Goal: Information Seeking & Learning: Learn about a topic

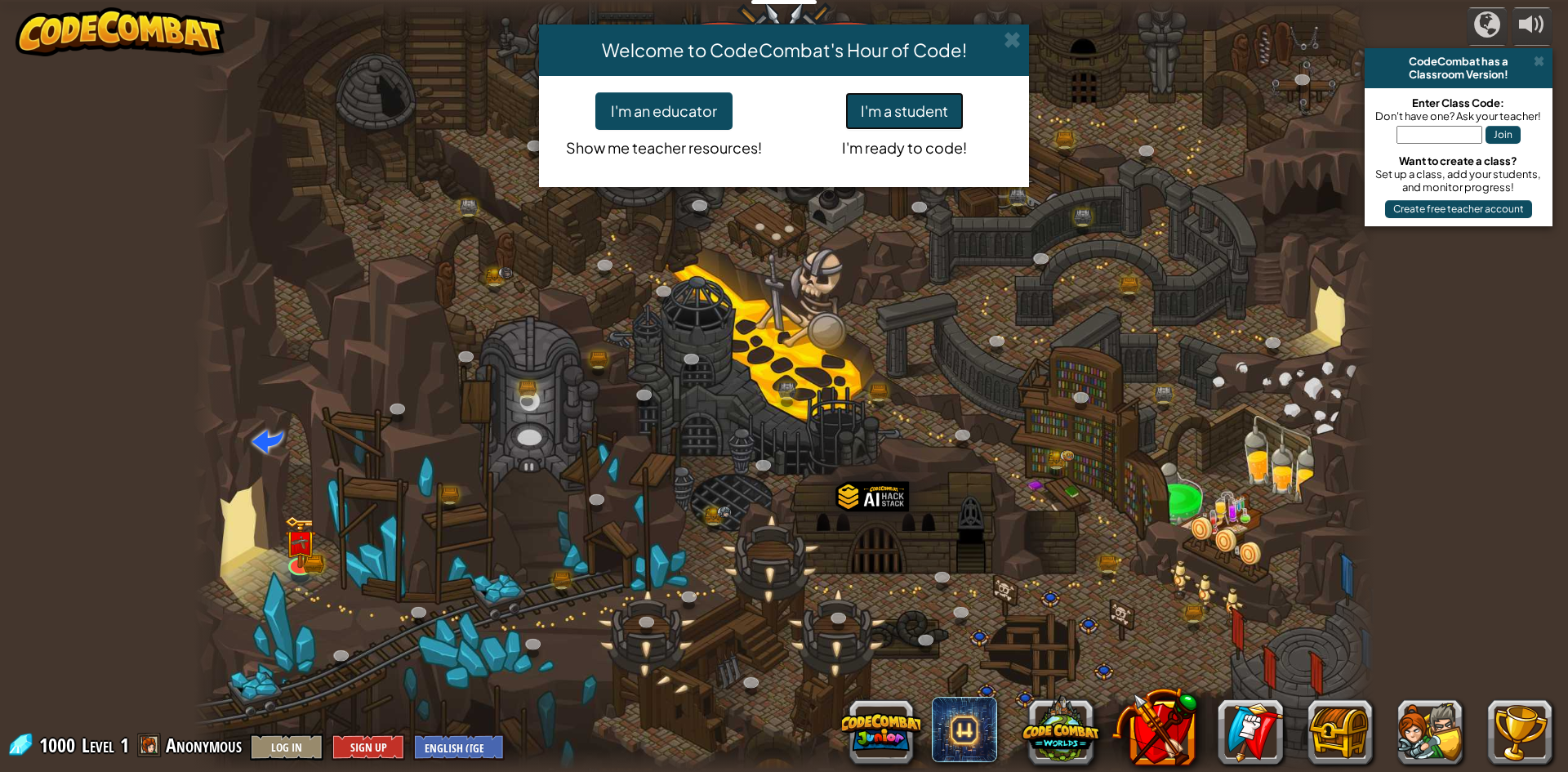
click at [894, 118] on button "I'm a student" at bounding box center [904, 111] width 118 height 37
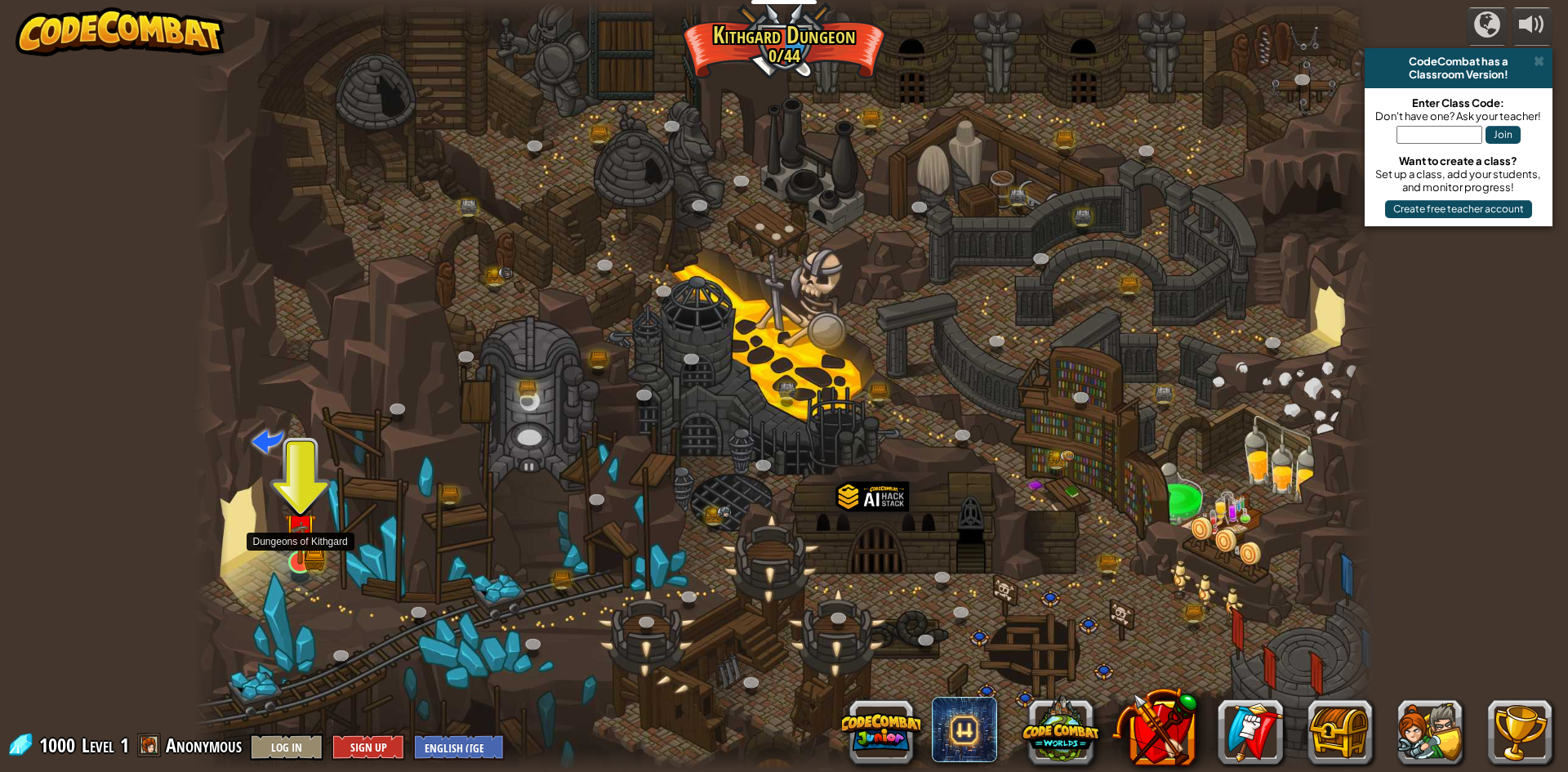
click at [297, 545] on img at bounding box center [300, 529] width 32 height 70
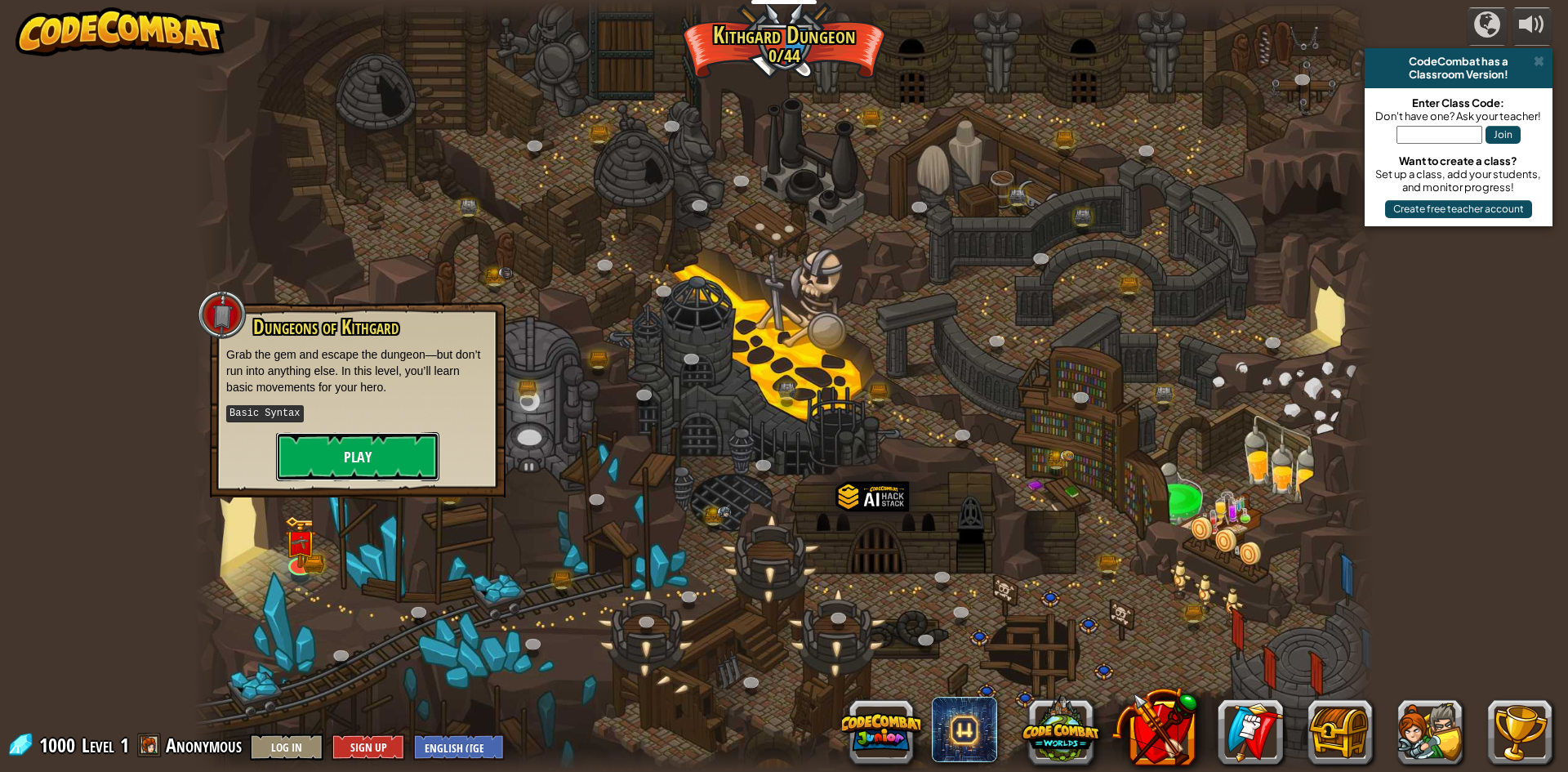
click at [339, 458] on button "Play" at bounding box center [358, 457] width 164 height 49
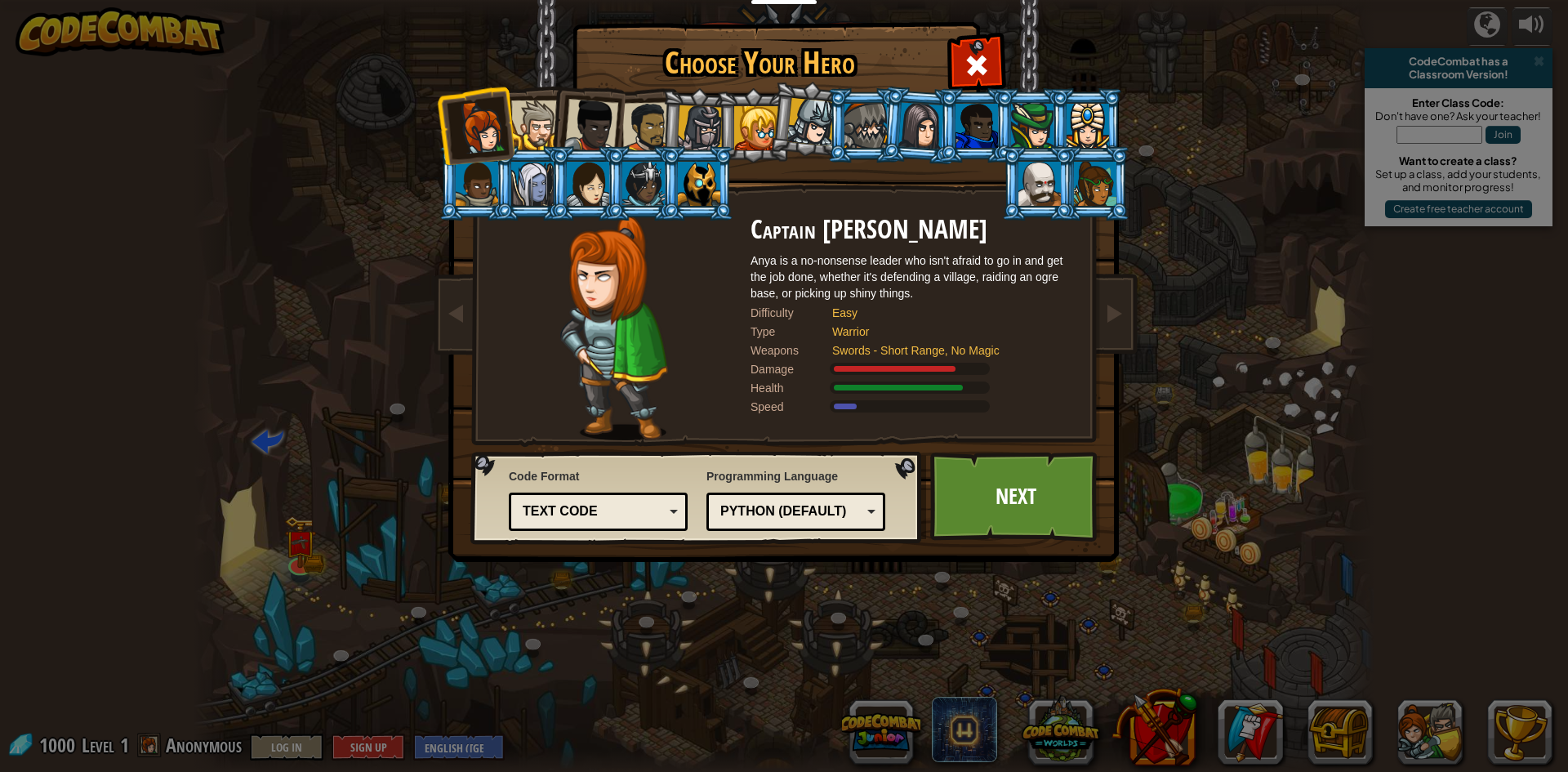
click at [535, 130] on div at bounding box center [536, 125] width 49 height 49
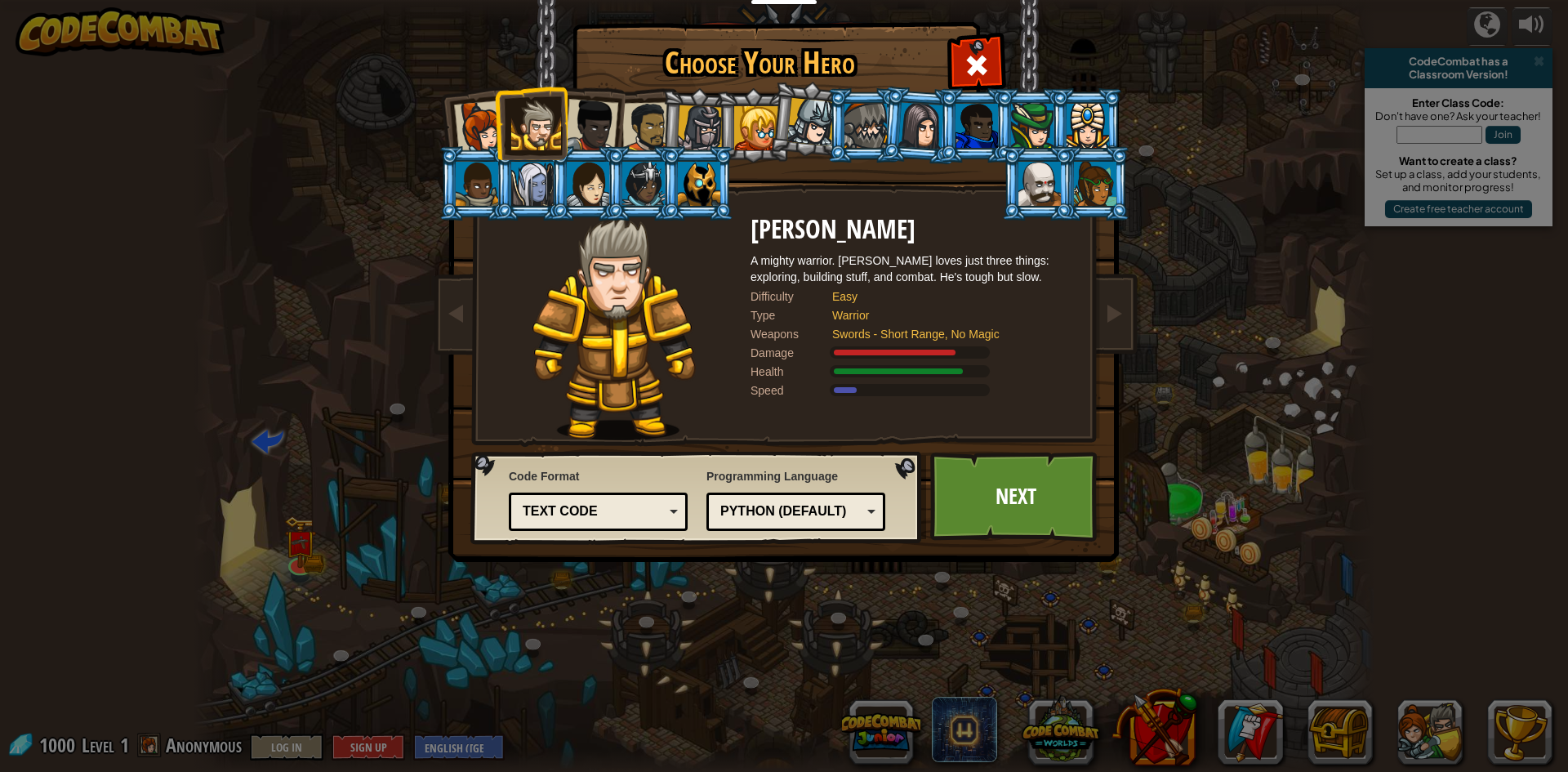
click at [638, 123] on div at bounding box center [647, 127] width 50 height 50
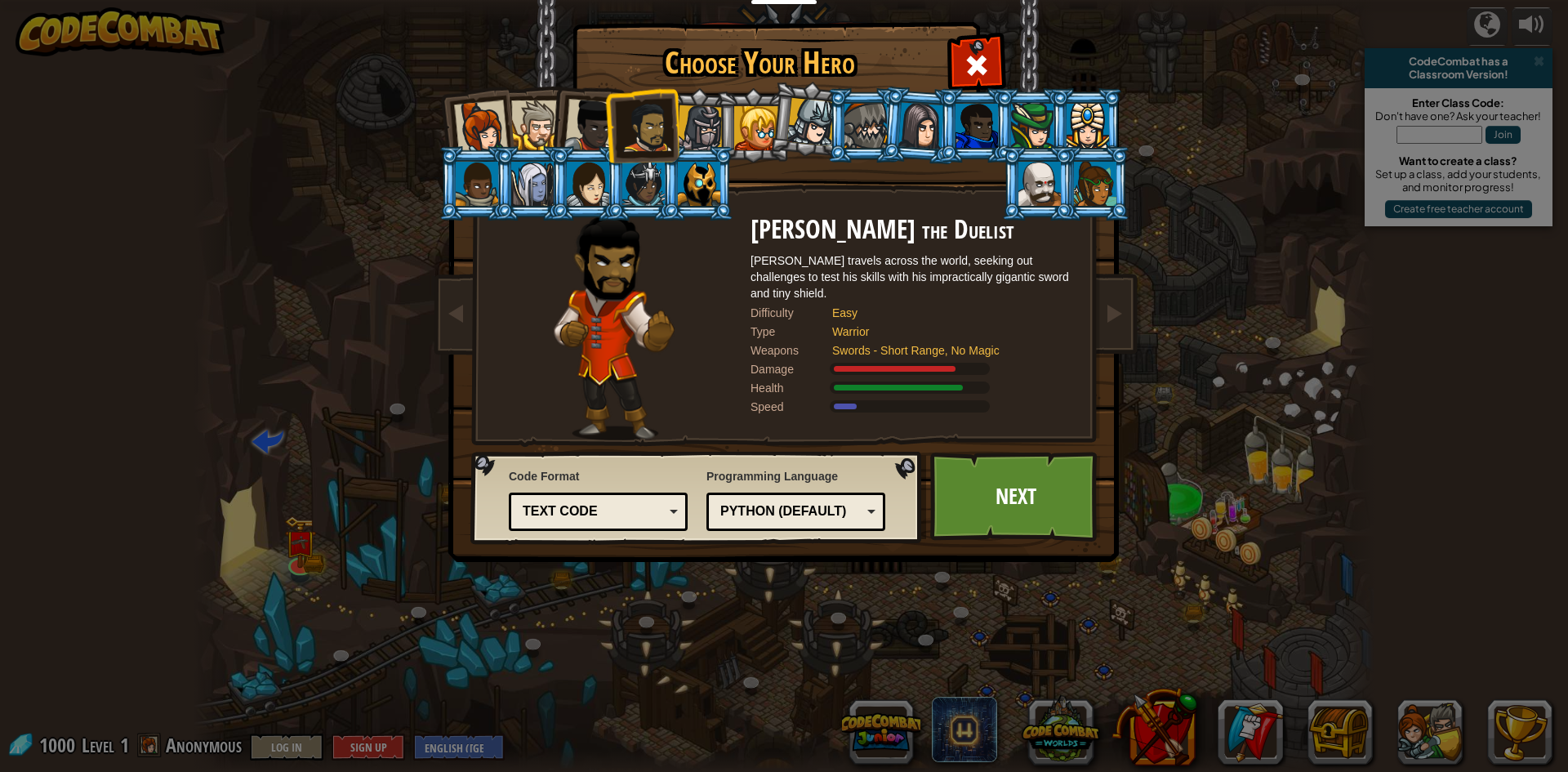
click at [614, 128] on li at bounding box center [642, 125] width 75 height 76
click at [601, 128] on div at bounding box center [591, 125] width 54 height 54
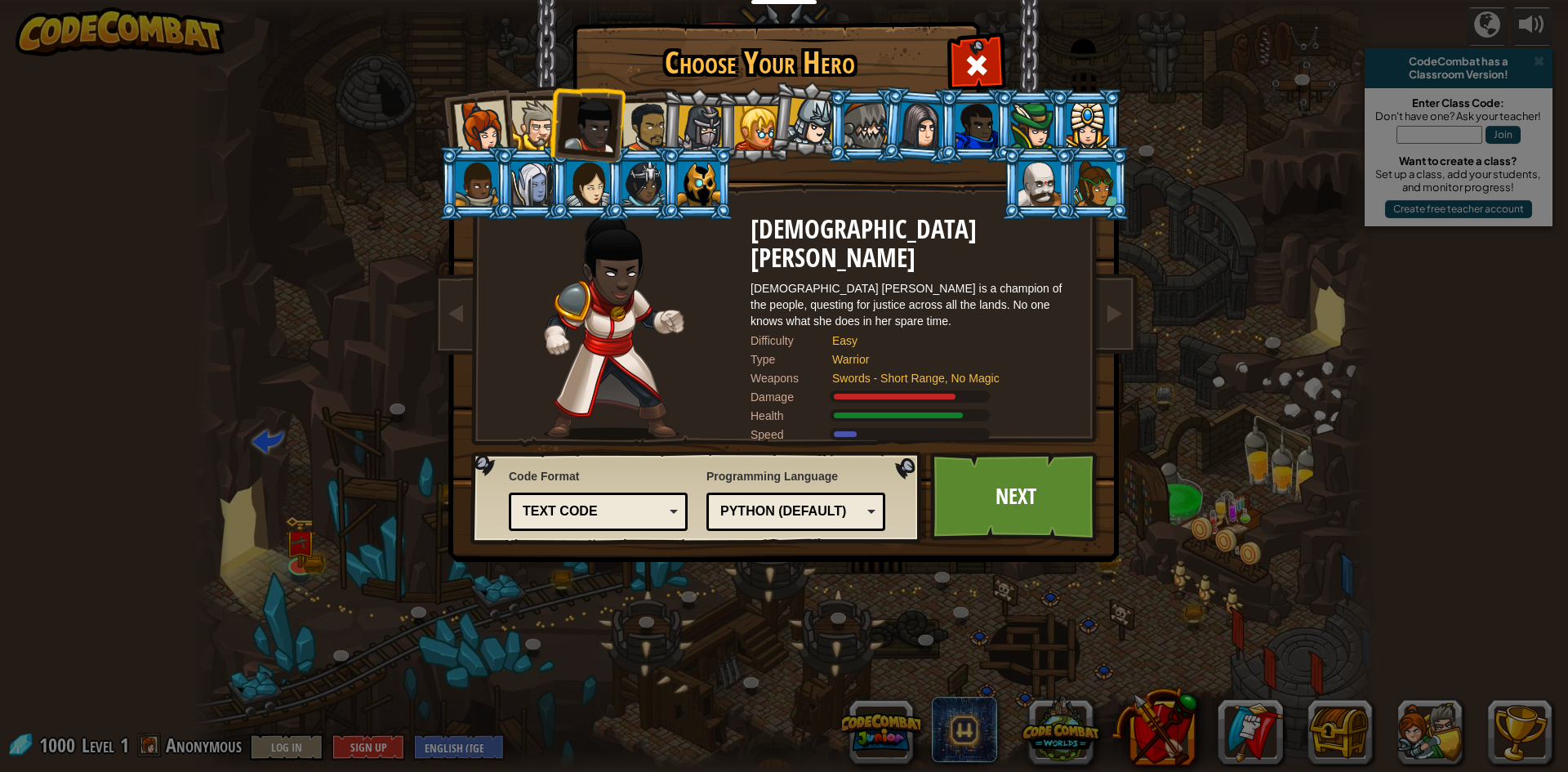
click at [936, 130] on div at bounding box center [921, 125] width 46 height 47
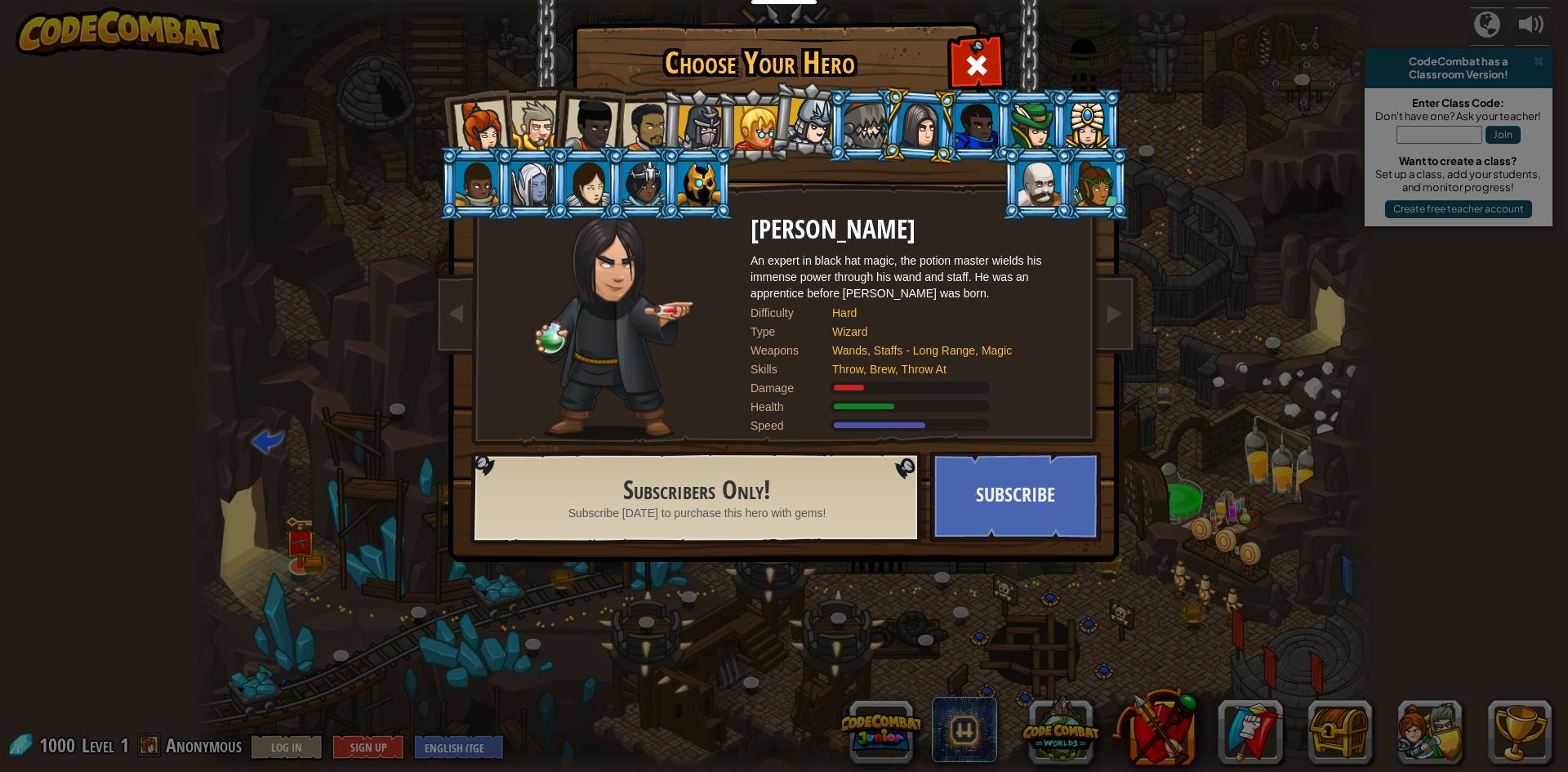
click at [1026, 136] on div at bounding box center [1032, 126] width 43 height 44
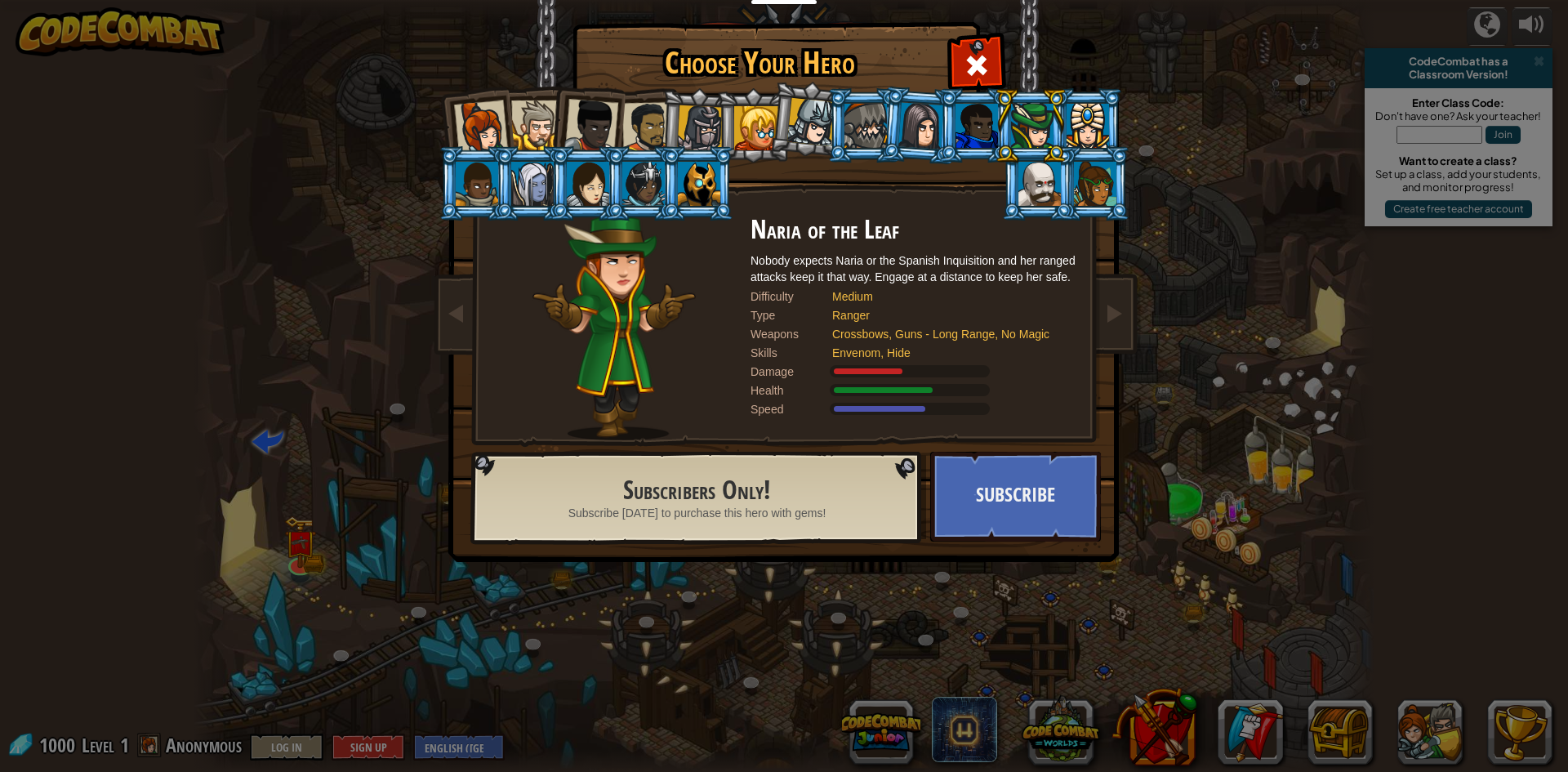
click at [1104, 141] on div at bounding box center [1088, 126] width 43 height 44
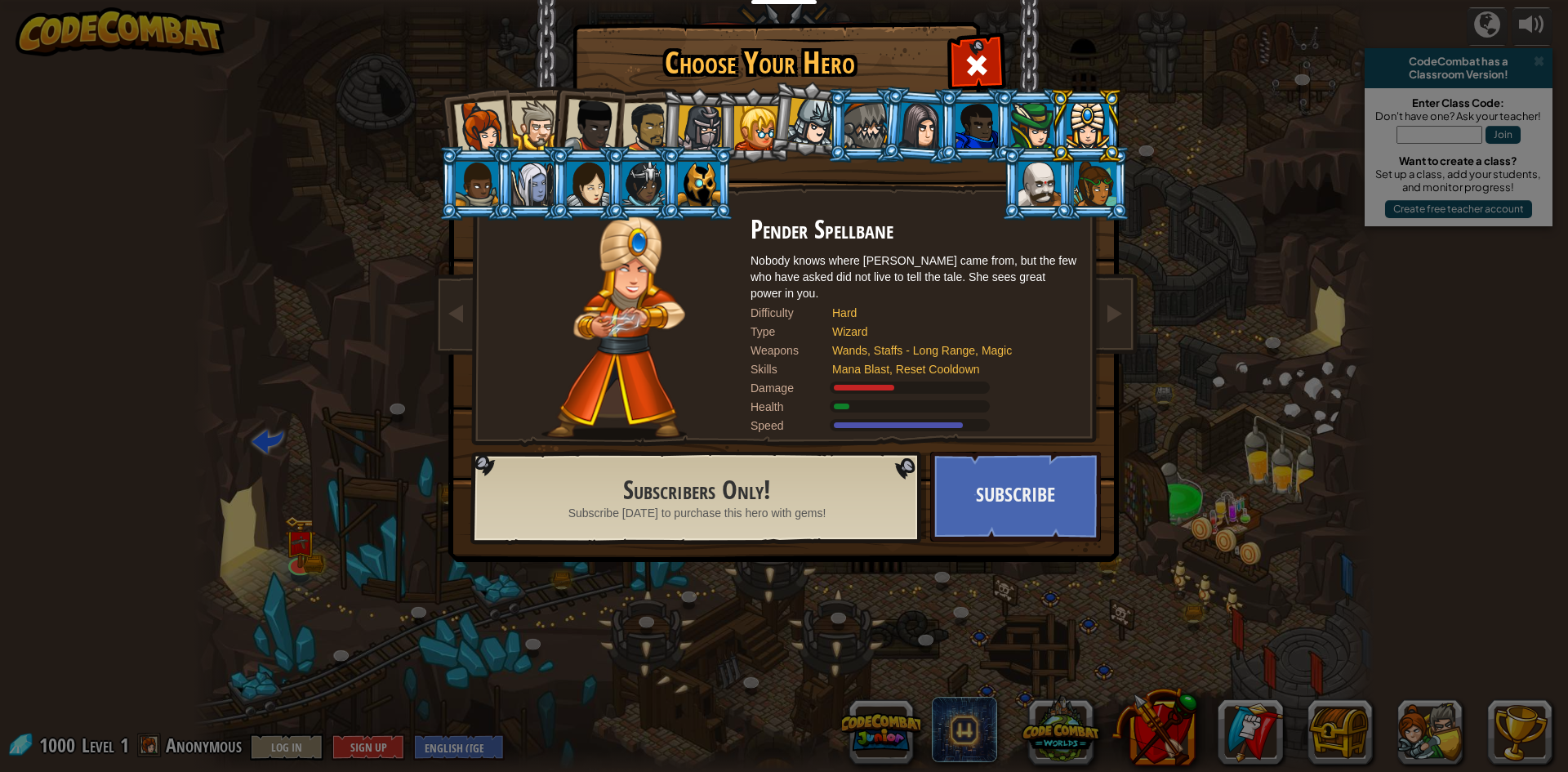
click at [438, 193] on img at bounding box center [787, 269] width 707 height 585
click at [445, 192] on li at bounding box center [476, 183] width 73 height 74
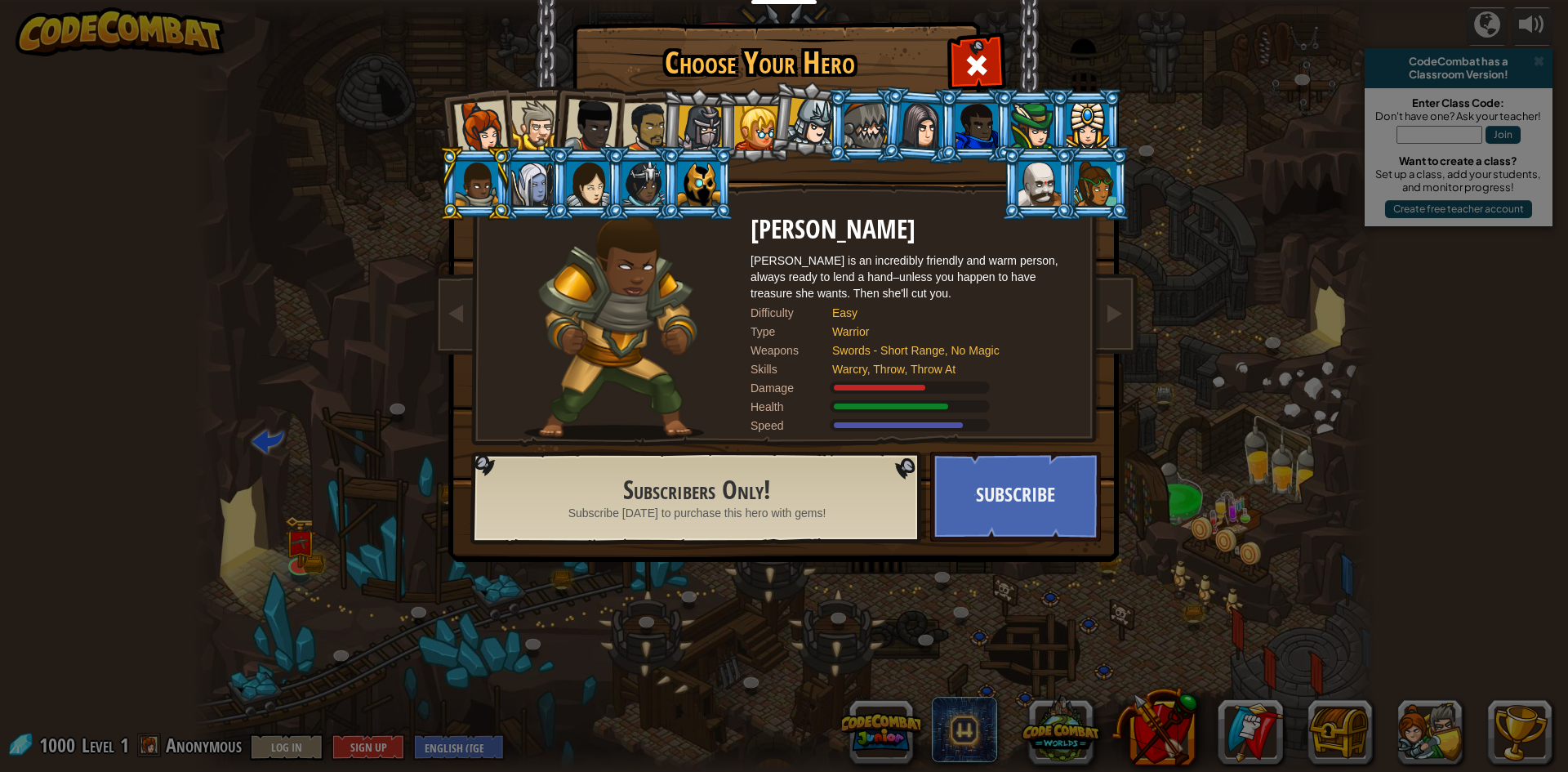
click at [1049, 193] on div at bounding box center [1040, 184] width 43 height 44
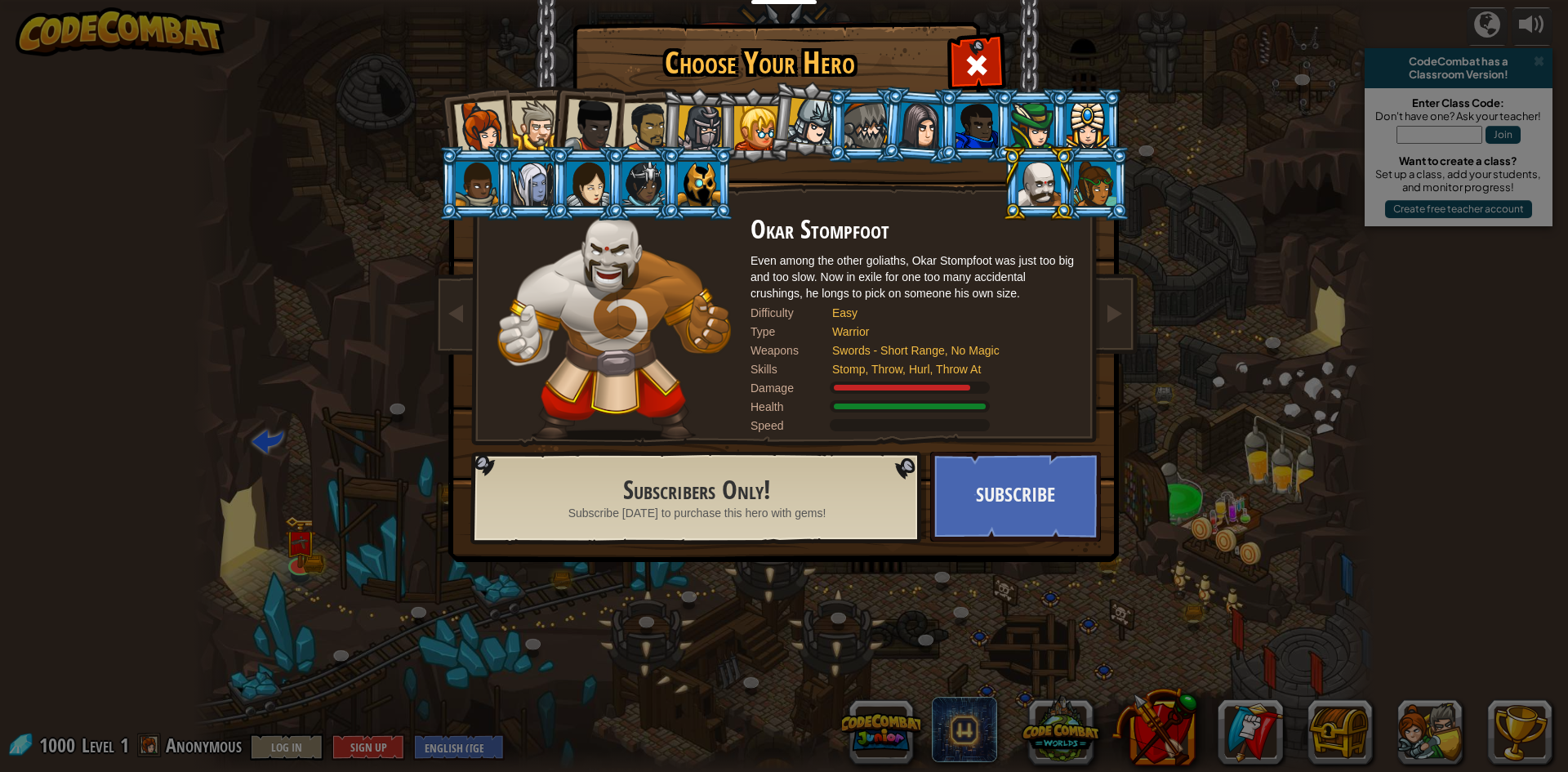
click at [1090, 193] on div at bounding box center [1095, 184] width 43 height 44
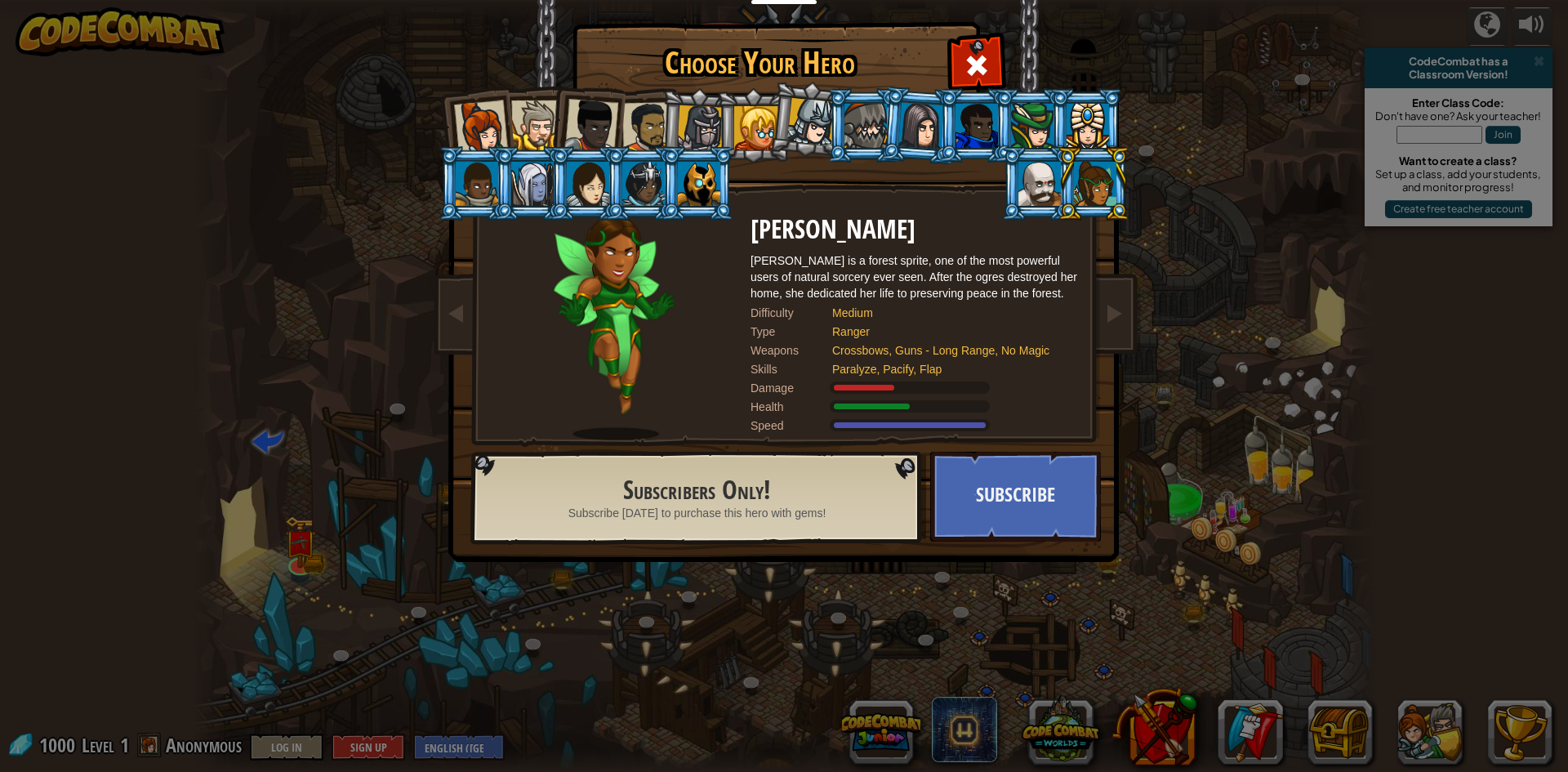
click at [971, 137] on div at bounding box center [977, 126] width 43 height 44
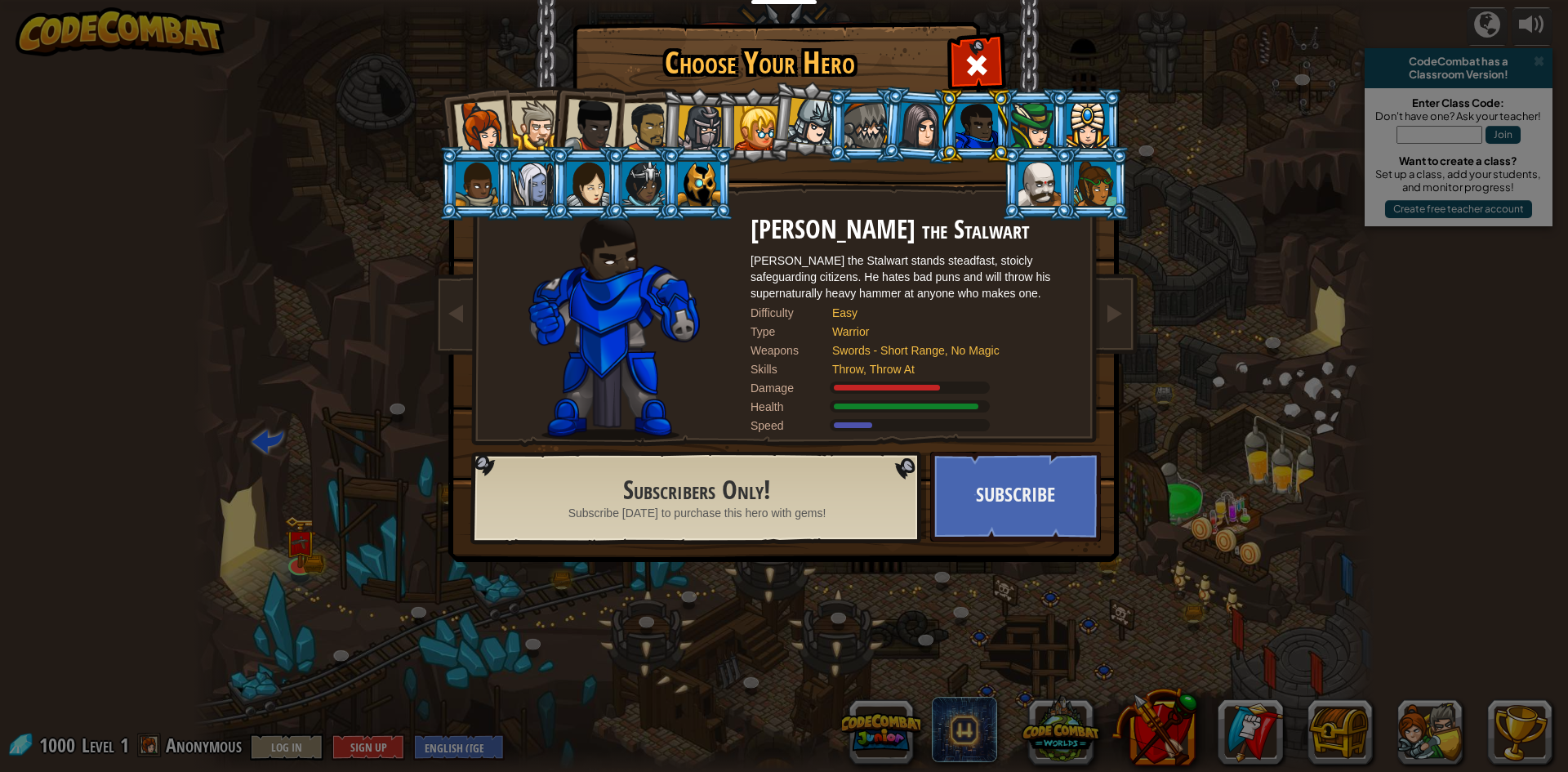
click at [1024, 141] on div at bounding box center [1032, 126] width 43 height 44
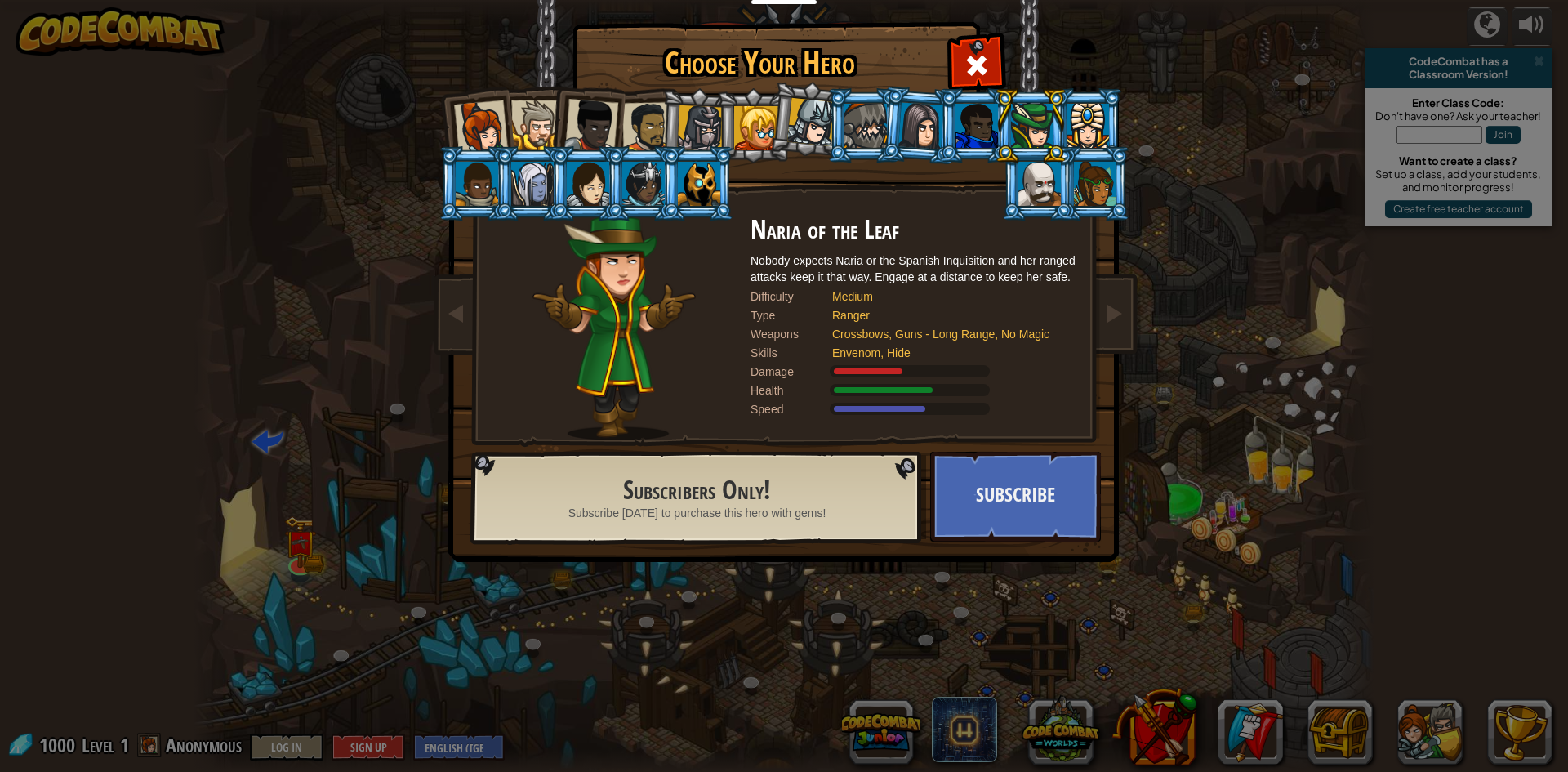
click at [1081, 136] on div at bounding box center [1088, 126] width 43 height 44
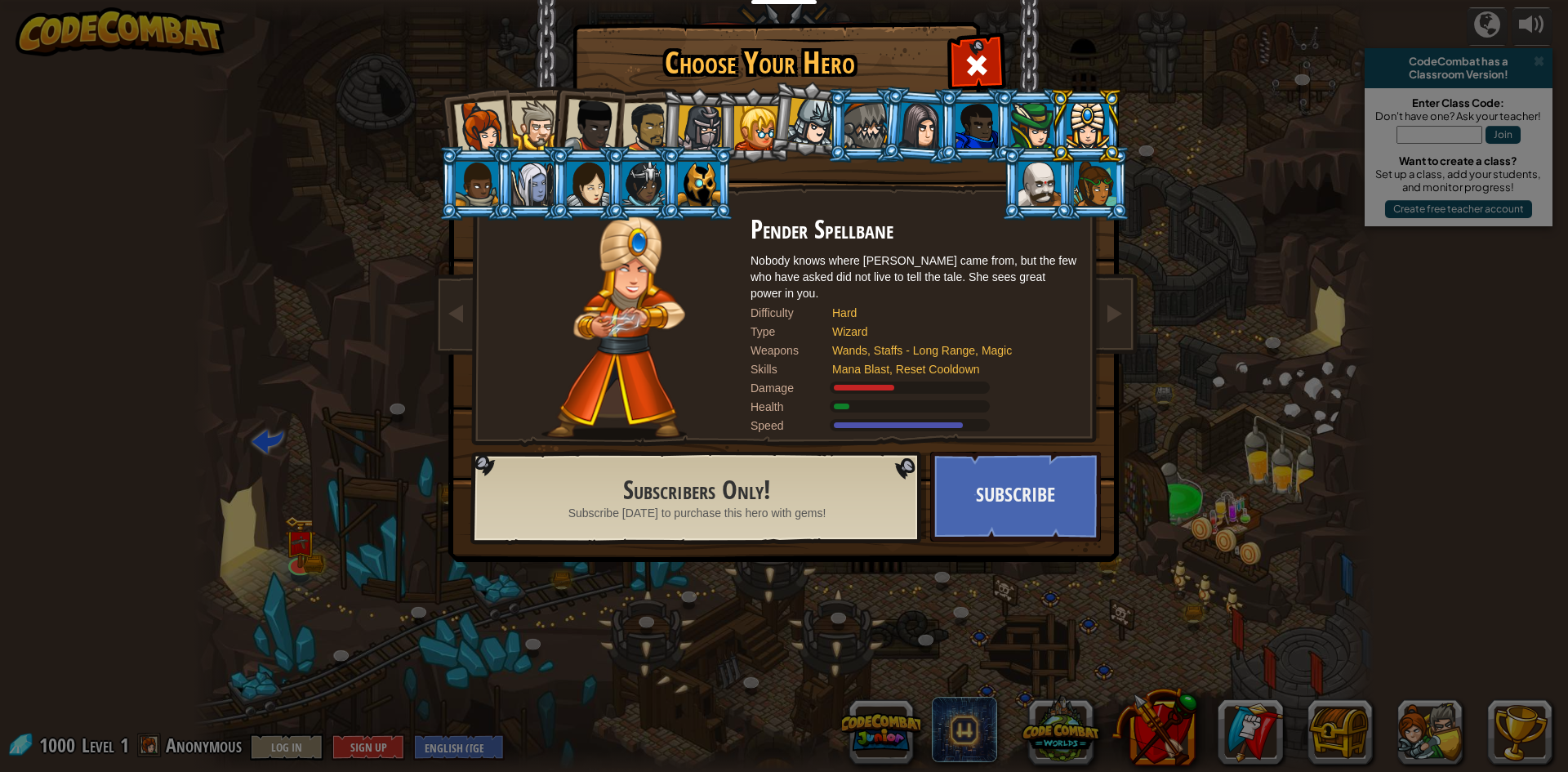
click at [1064, 182] on li at bounding box center [1038, 183] width 73 height 74
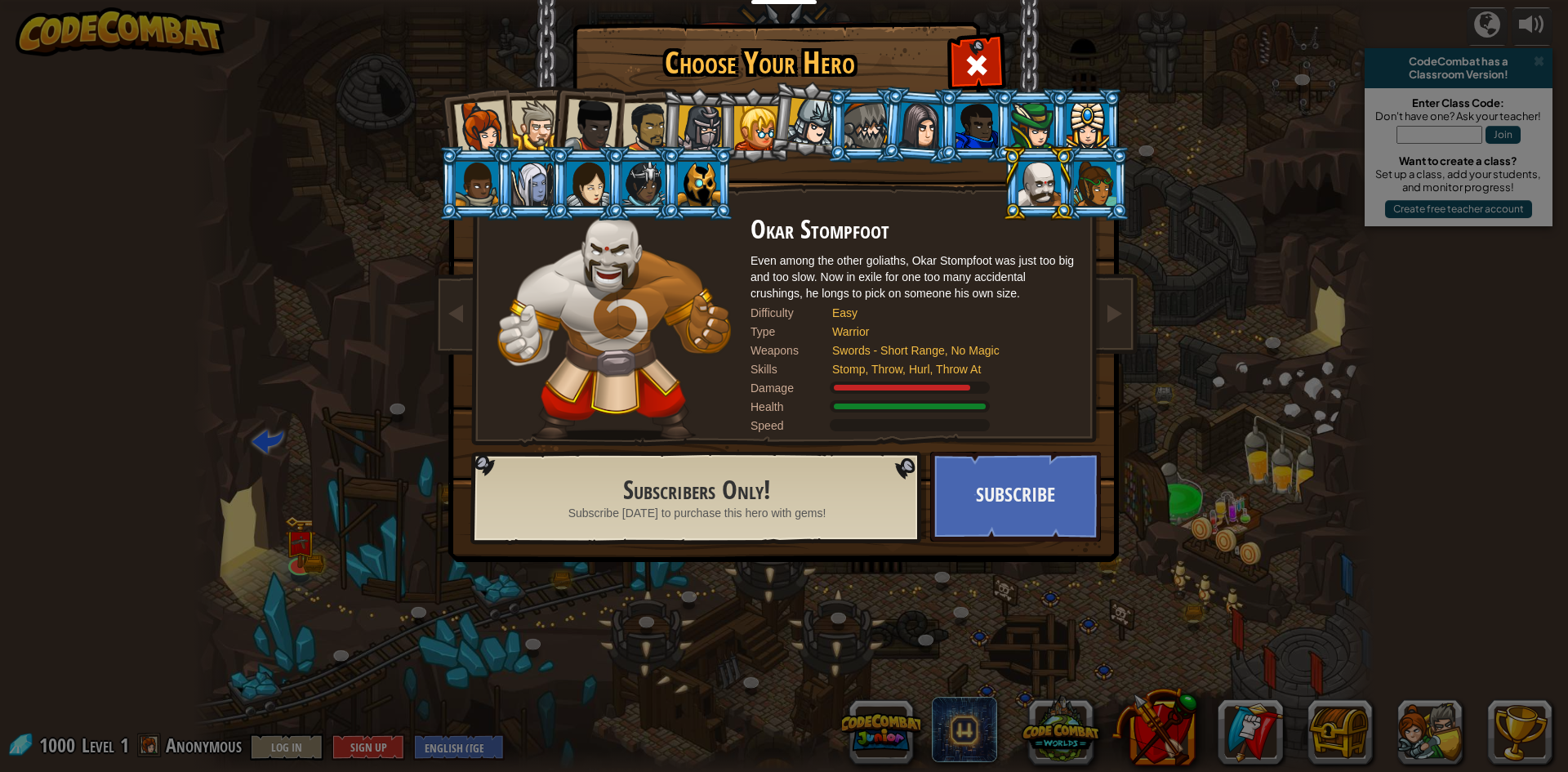
click at [470, 106] on div at bounding box center [481, 127] width 54 height 54
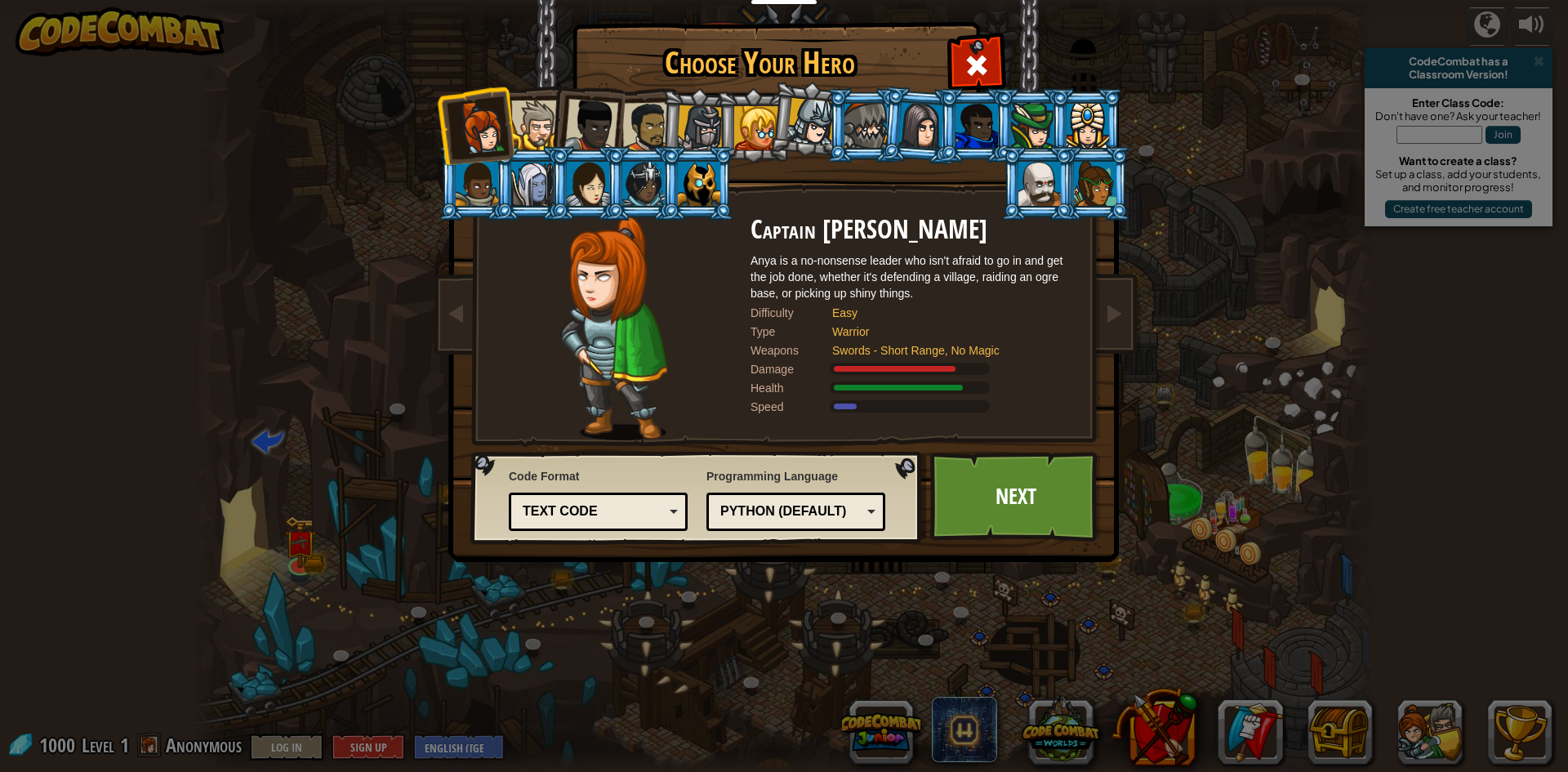
click at [601, 161] on li at bounding box center [586, 183] width 73 height 74
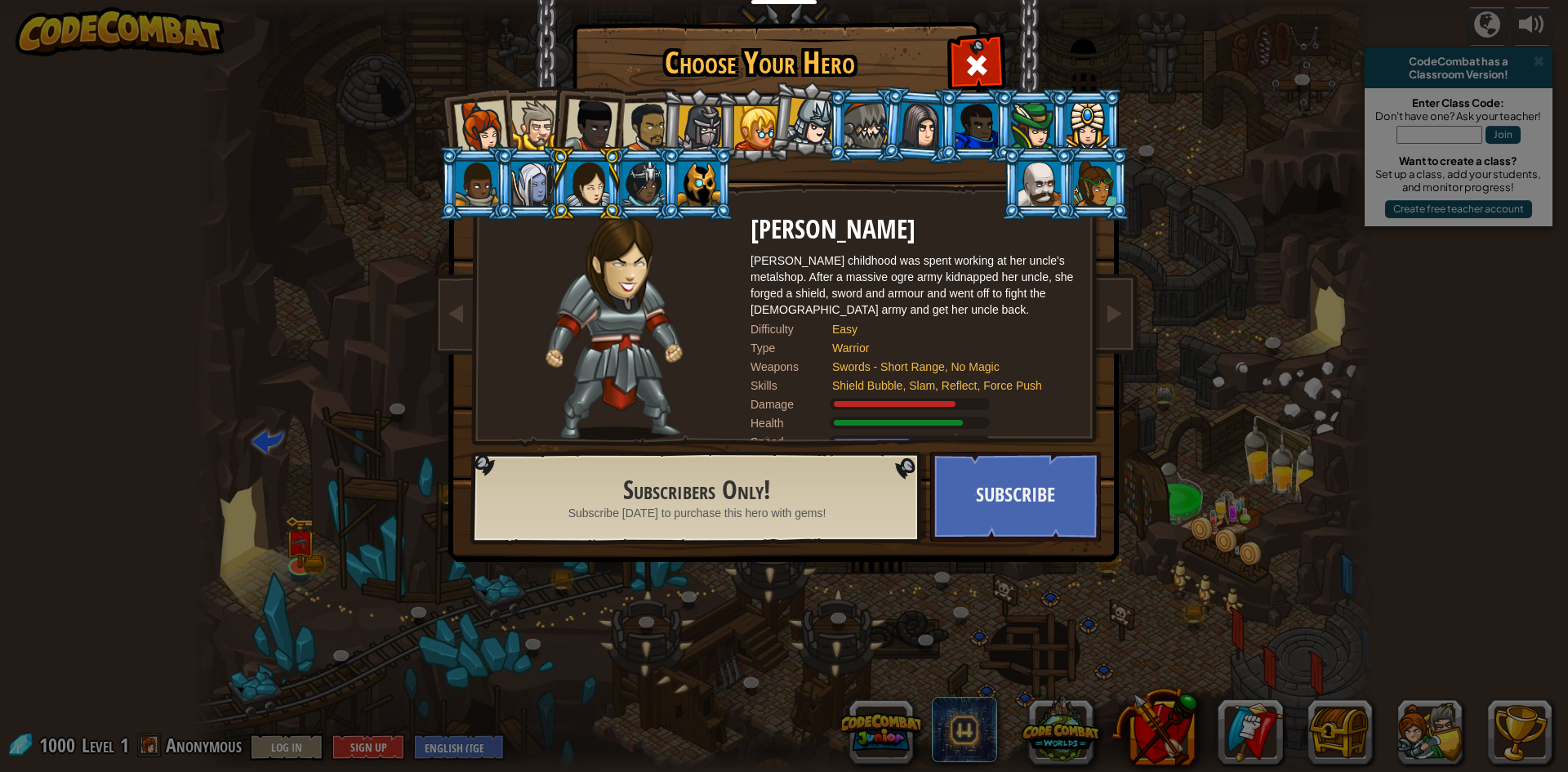
click at [644, 133] on div at bounding box center [647, 127] width 50 height 50
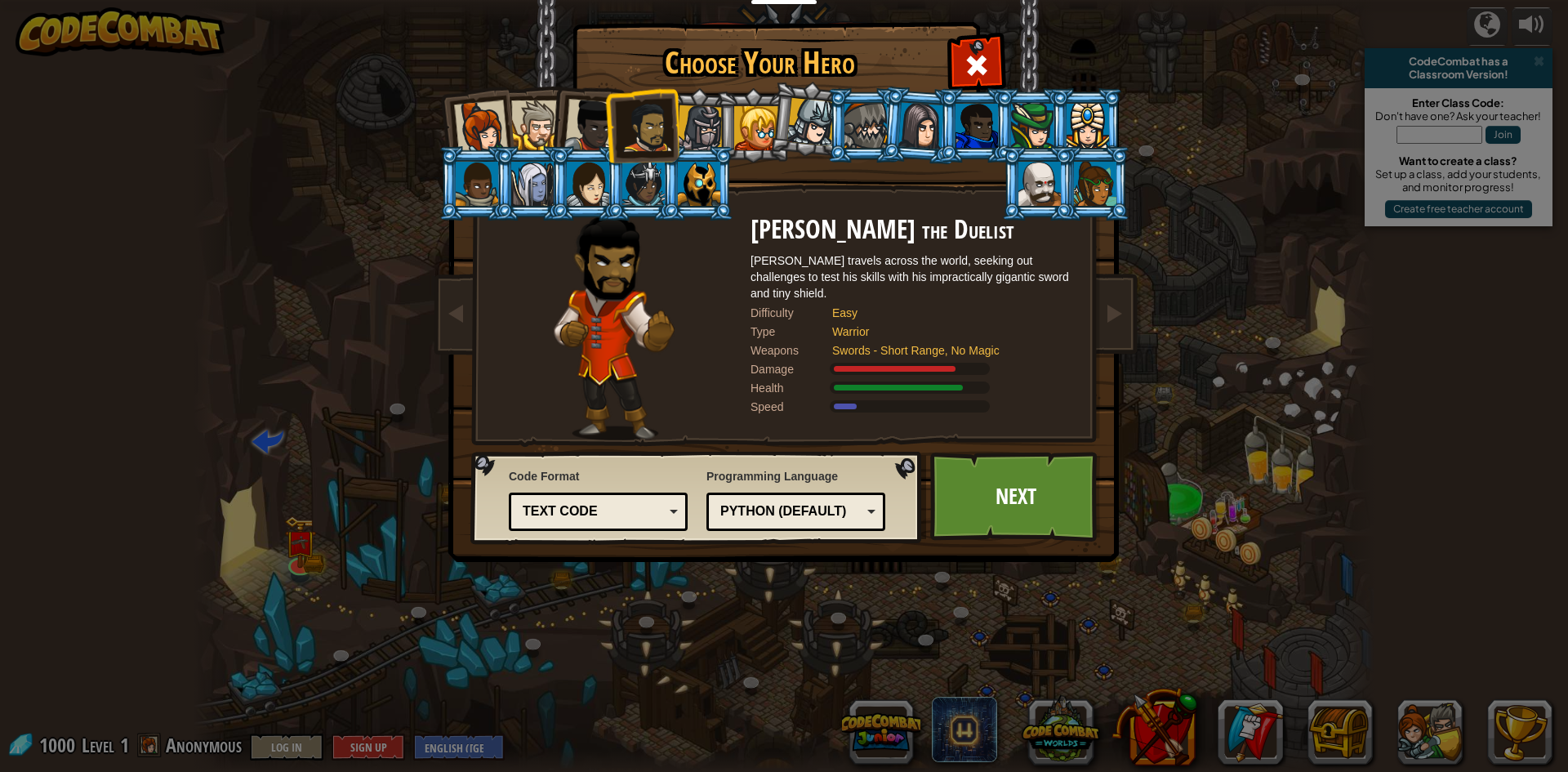
click at [585, 121] on div at bounding box center [591, 125] width 54 height 54
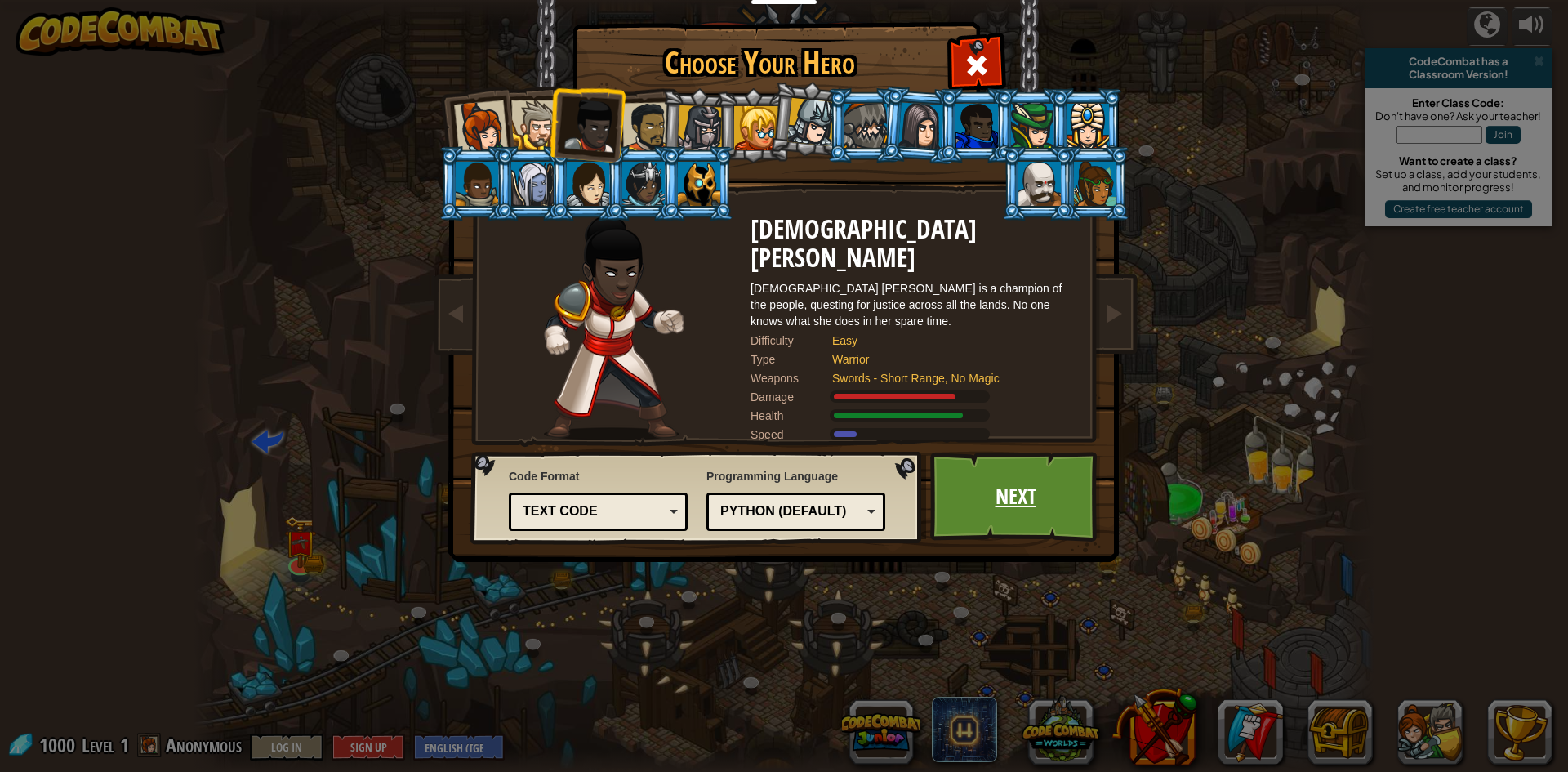
click at [1012, 465] on link "Next" at bounding box center [1016, 496] width 170 height 89
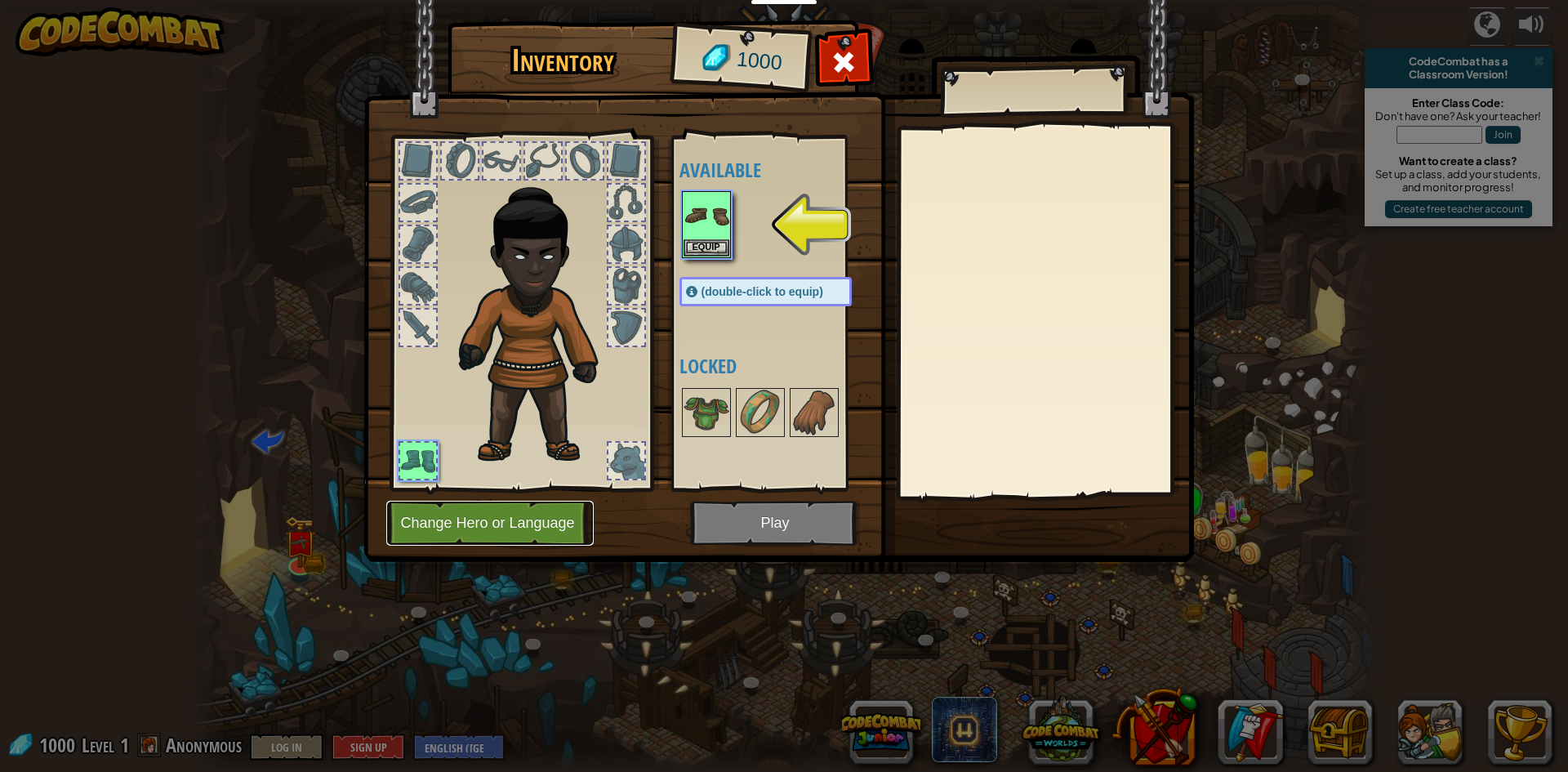
click at [464, 524] on button "Change Hero or Language" at bounding box center [489, 522] width 207 height 45
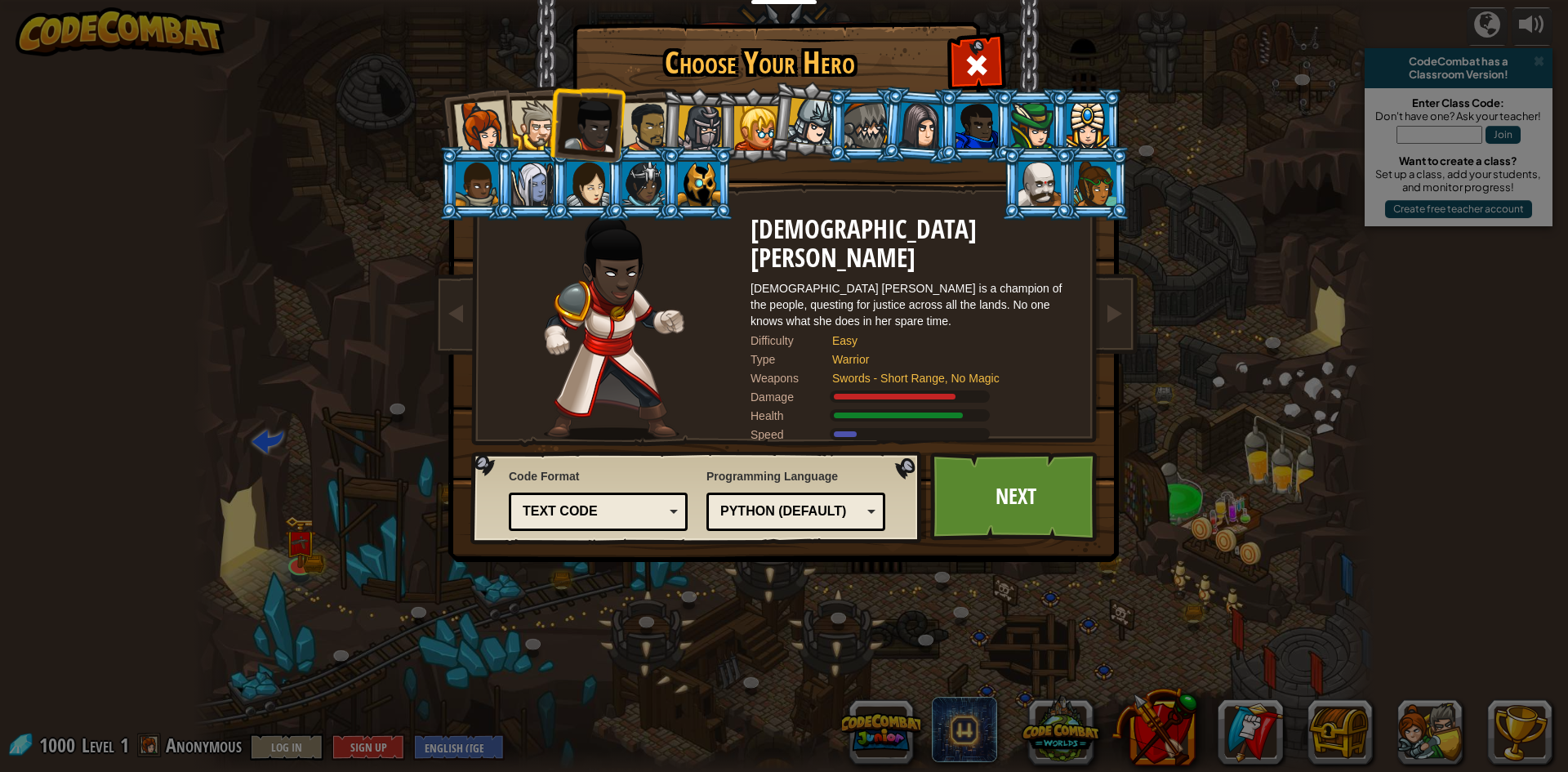
click at [643, 177] on div at bounding box center [643, 184] width 43 height 44
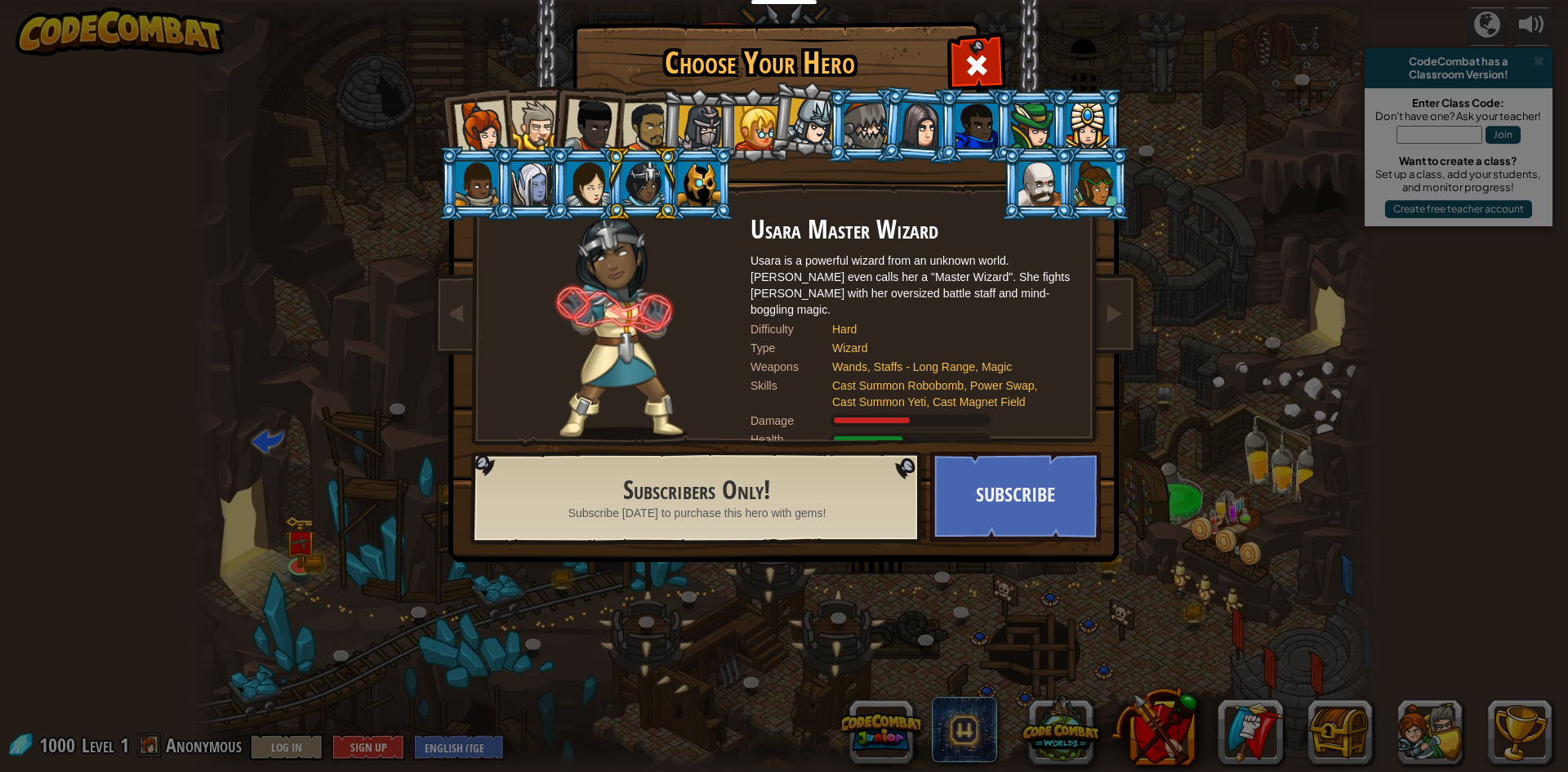
click at [595, 124] on div at bounding box center [591, 125] width 54 height 54
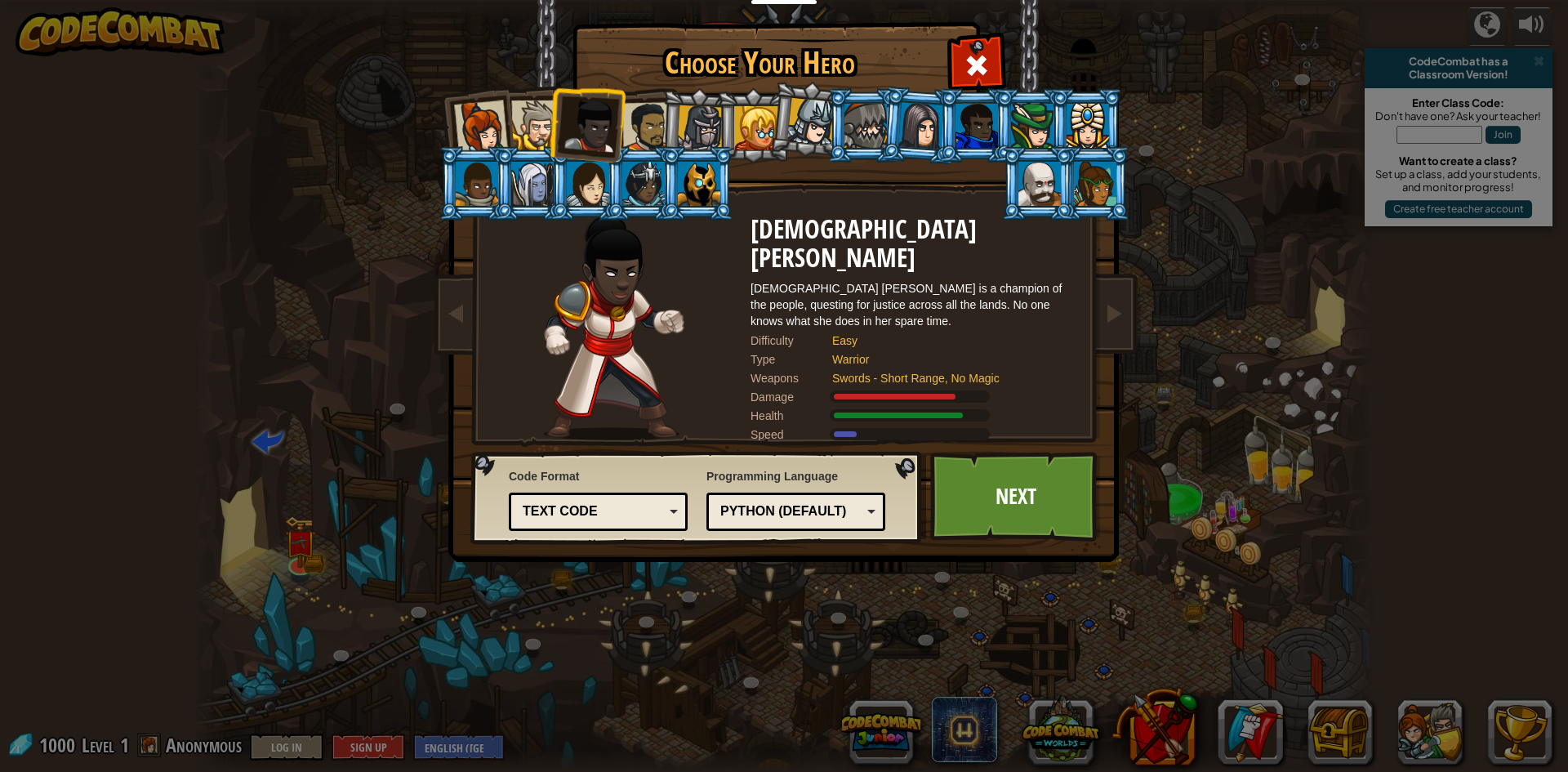
click at [1031, 118] on div at bounding box center [1032, 126] width 43 height 44
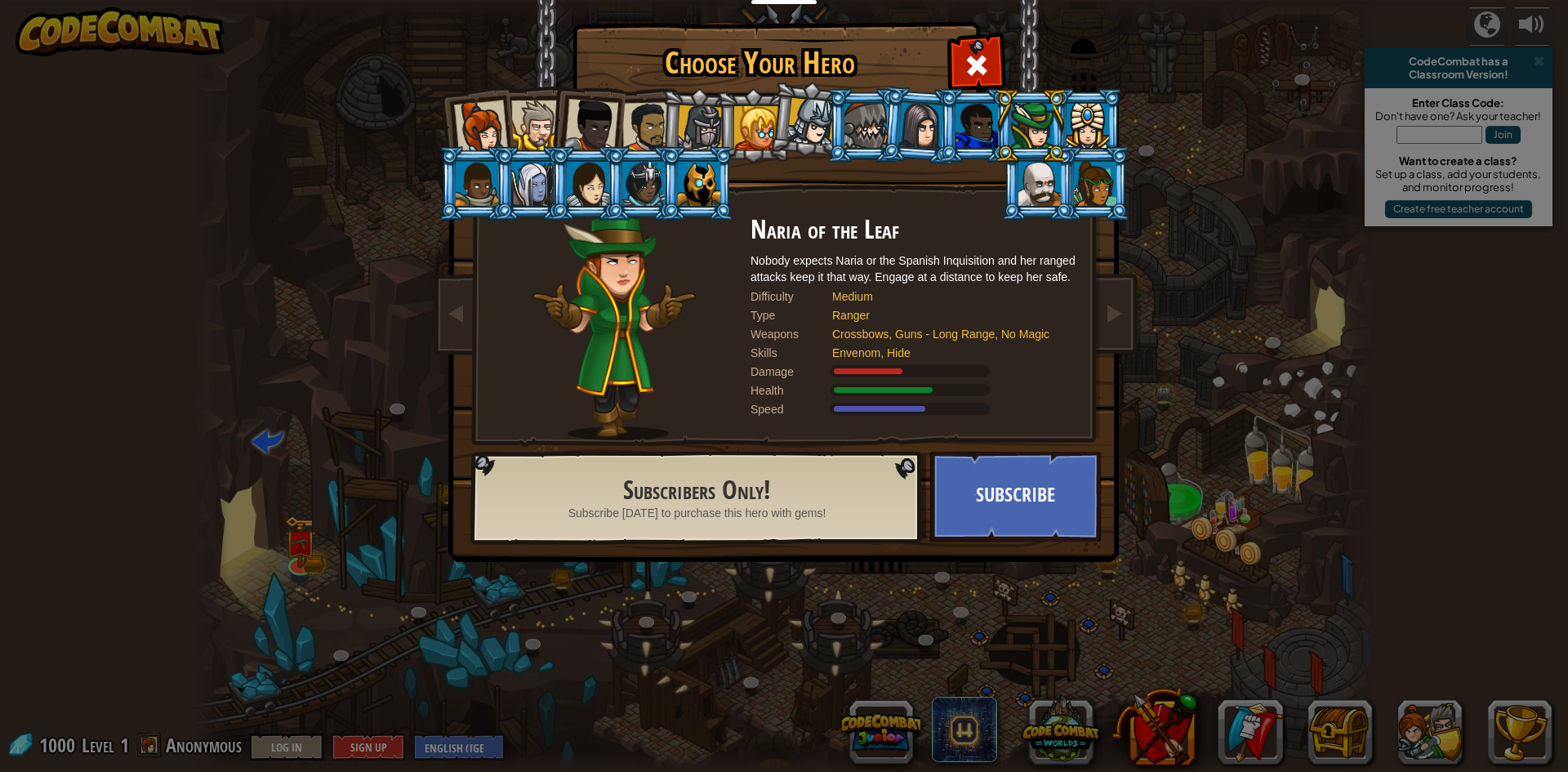
click at [590, 116] on div at bounding box center [591, 125] width 54 height 54
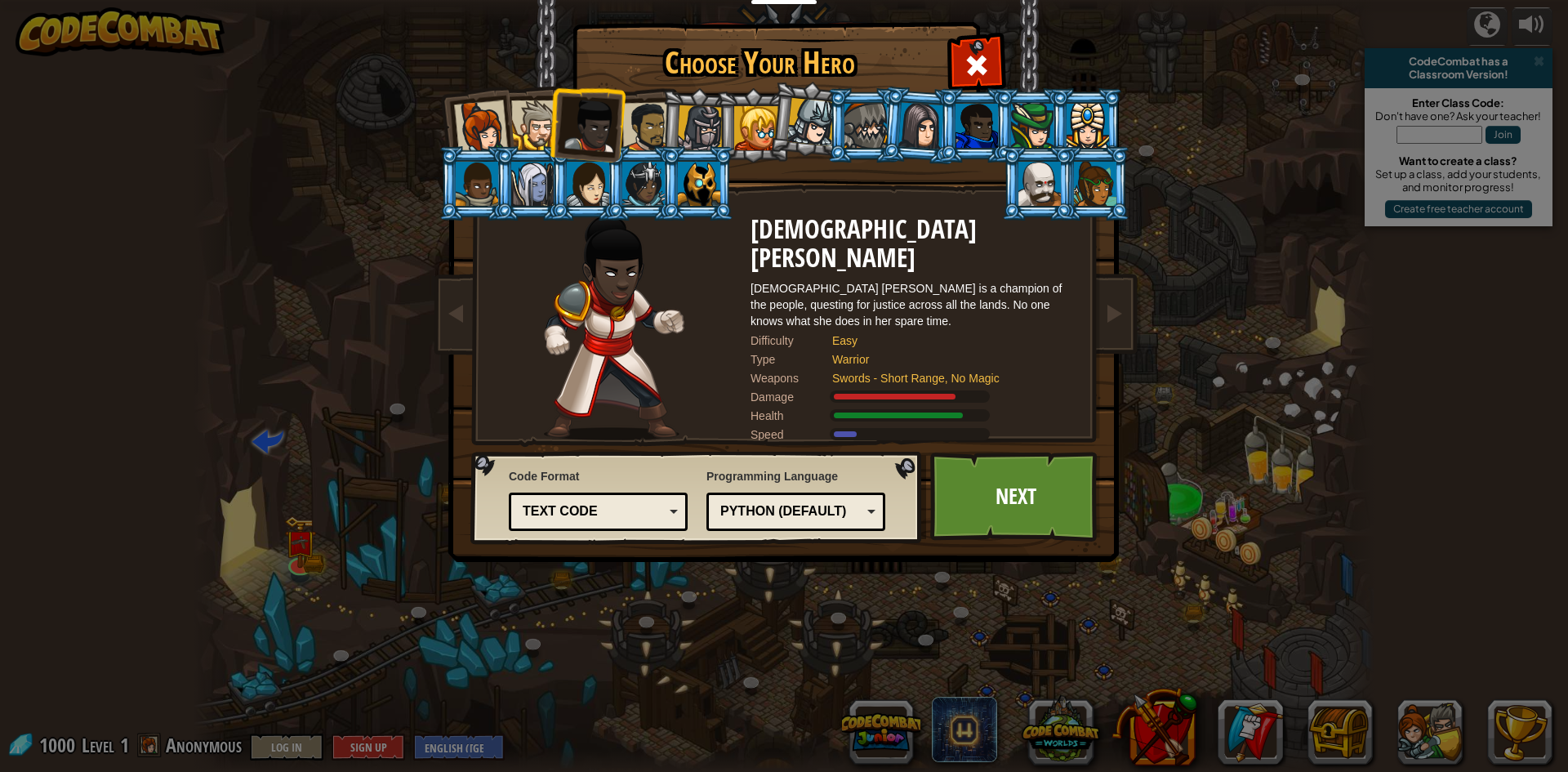
click at [557, 130] on li at bounding box center [586, 123] width 80 height 80
click at [546, 130] on div at bounding box center [536, 125] width 49 height 49
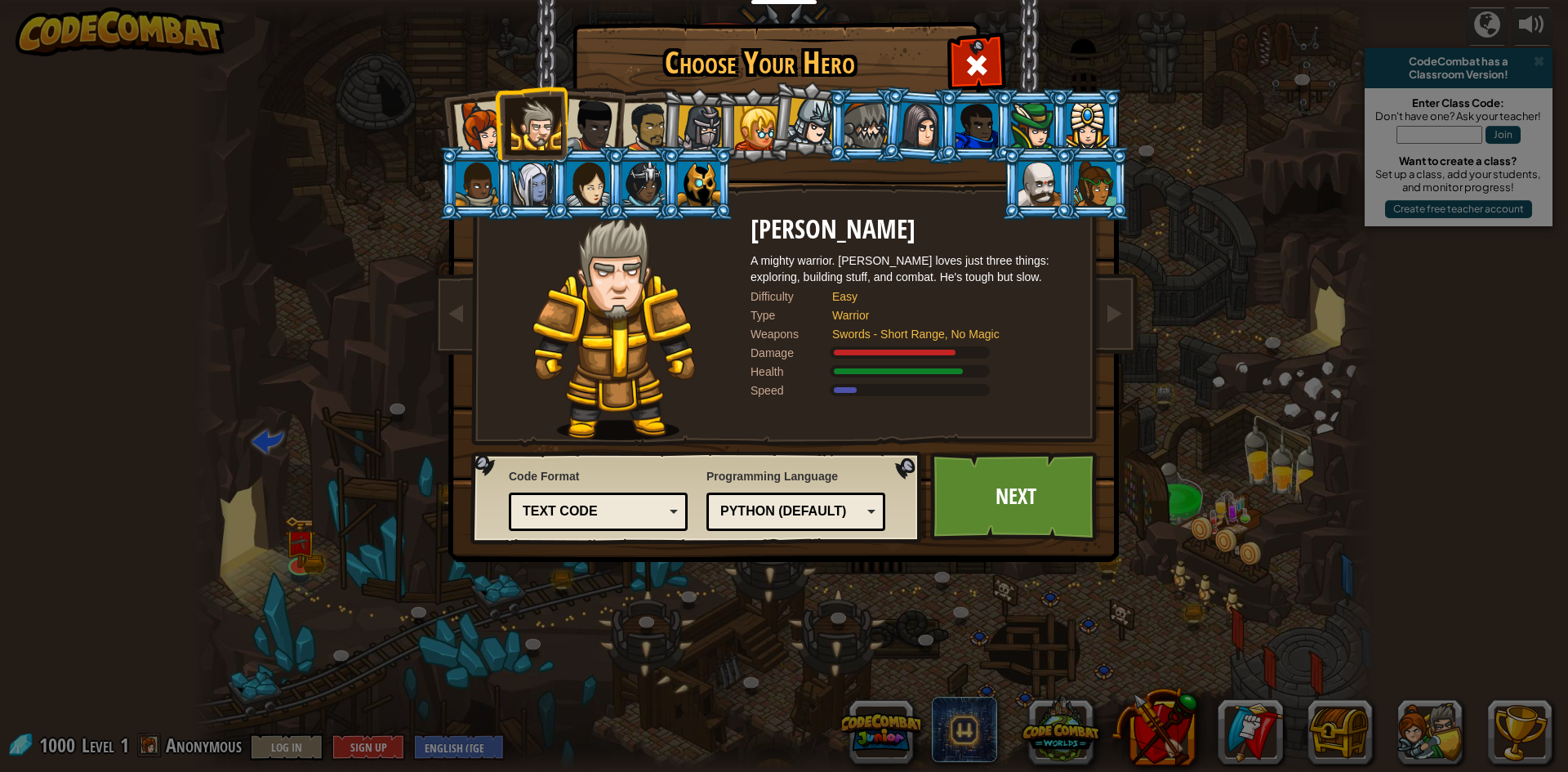
click at [563, 121] on li at bounding box center [531, 123] width 73 height 74
click at [585, 135] on div at bounding box center [591, 125] width 54 height 54
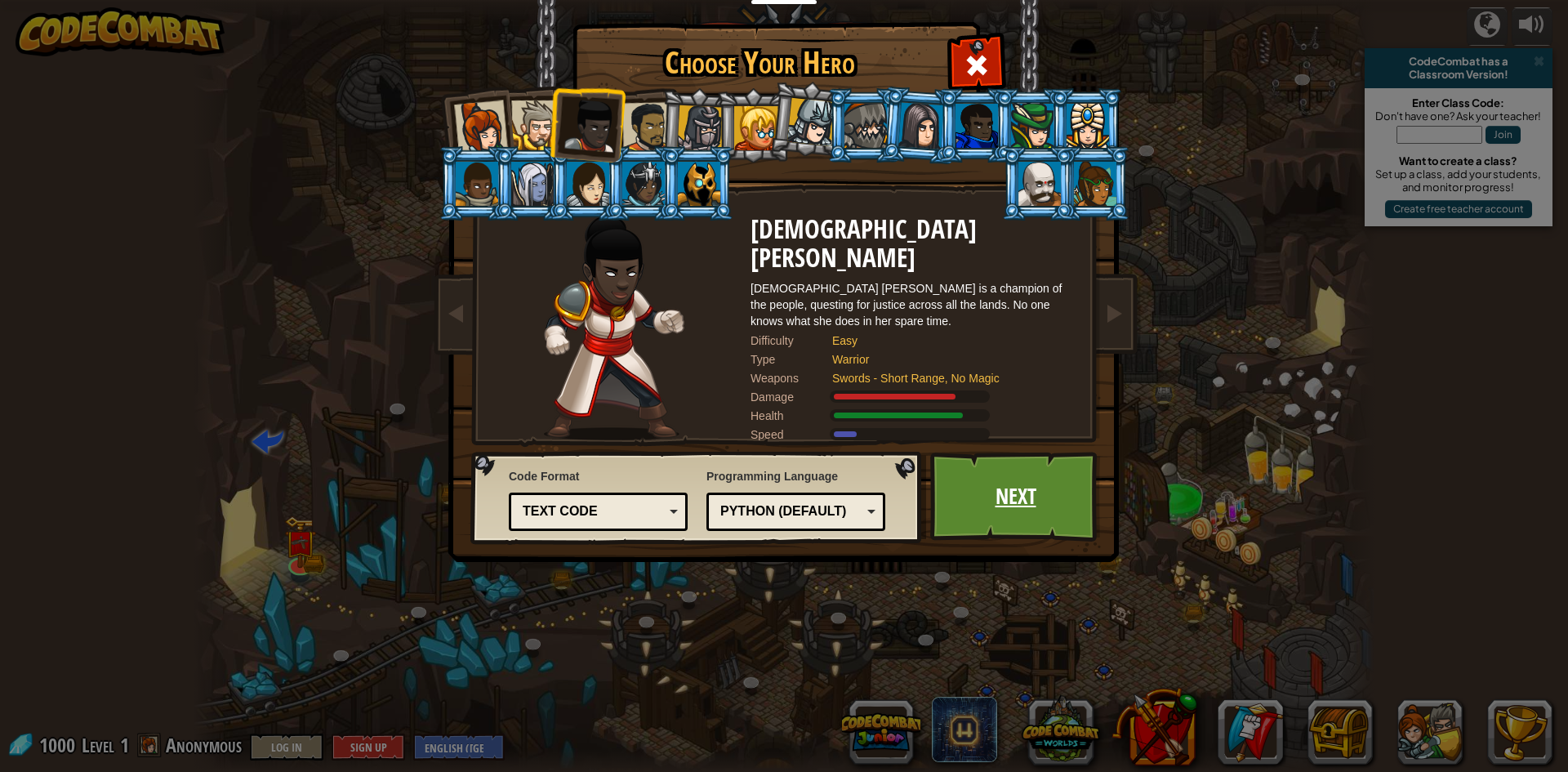
click at [1003, 470] on link "Next" at bounding box center [1016, 496] width 170 height 89
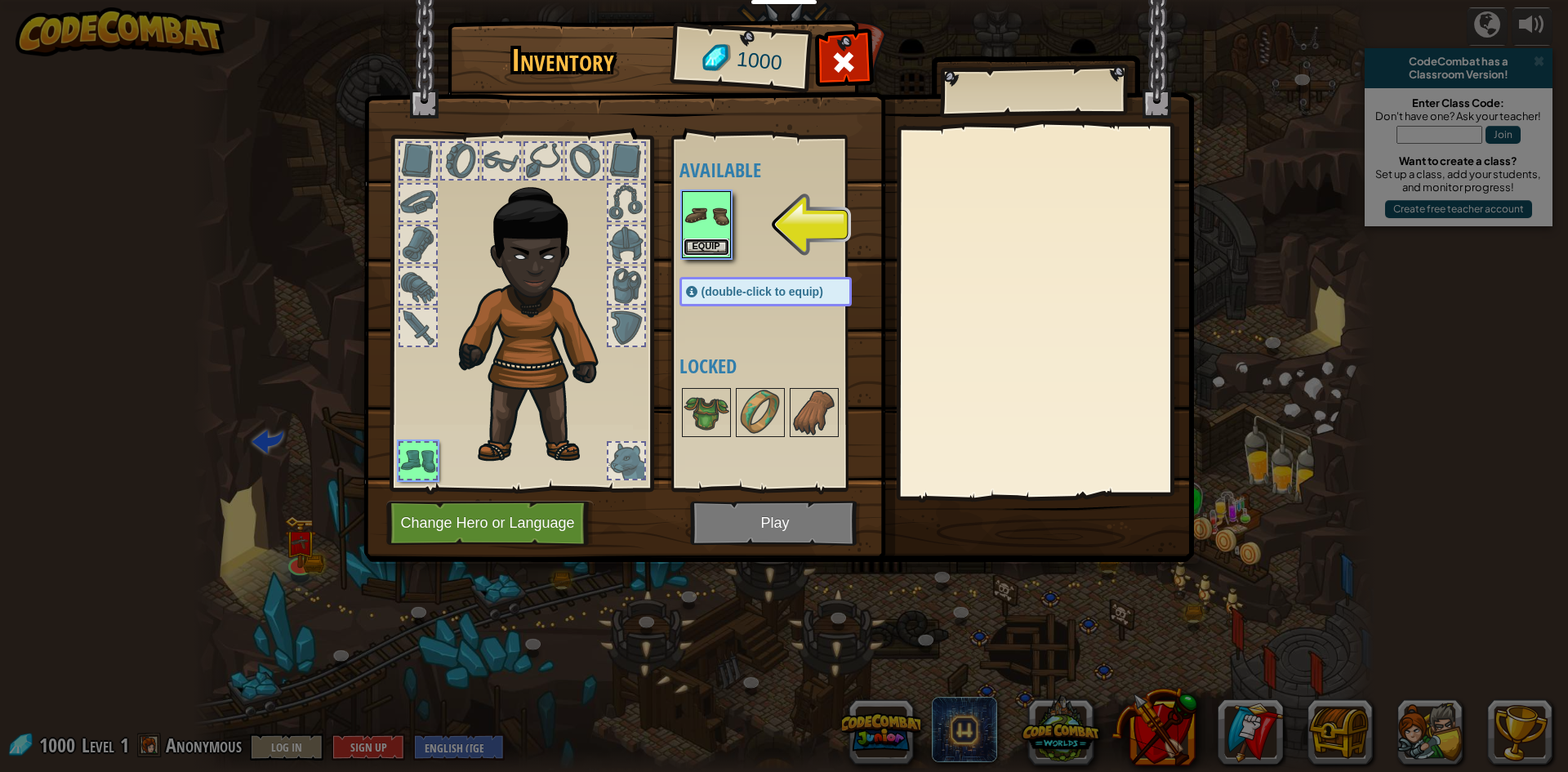
click at [701, 242] on button "Equip" at bounding box center [706, 247] width 46 height 17
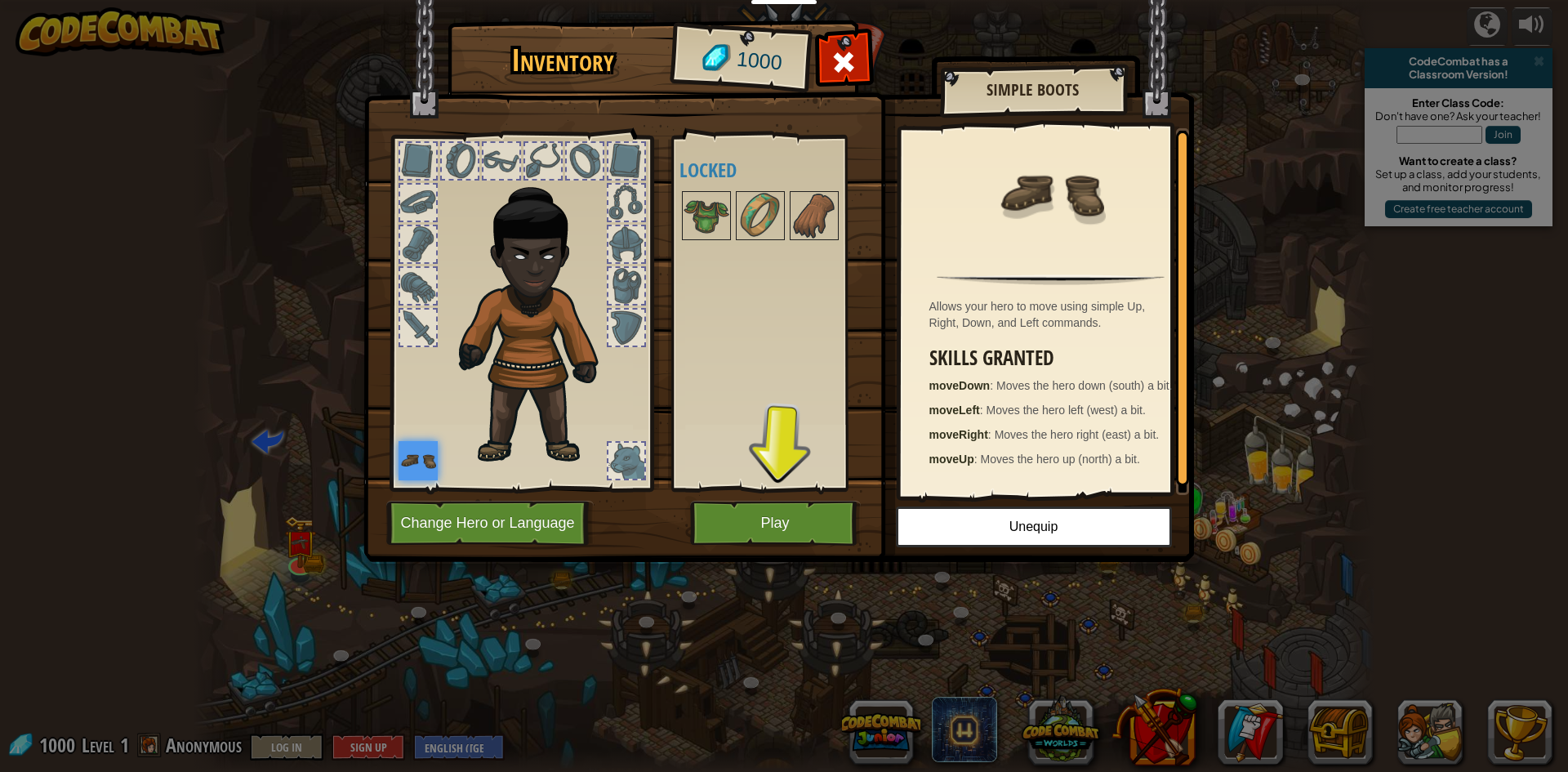
click at [393, 452] on div at bounding box center [521, 308] width 269 height 367
click at [415, 313] on div at bounding box center [418, 327] width 36 height 36
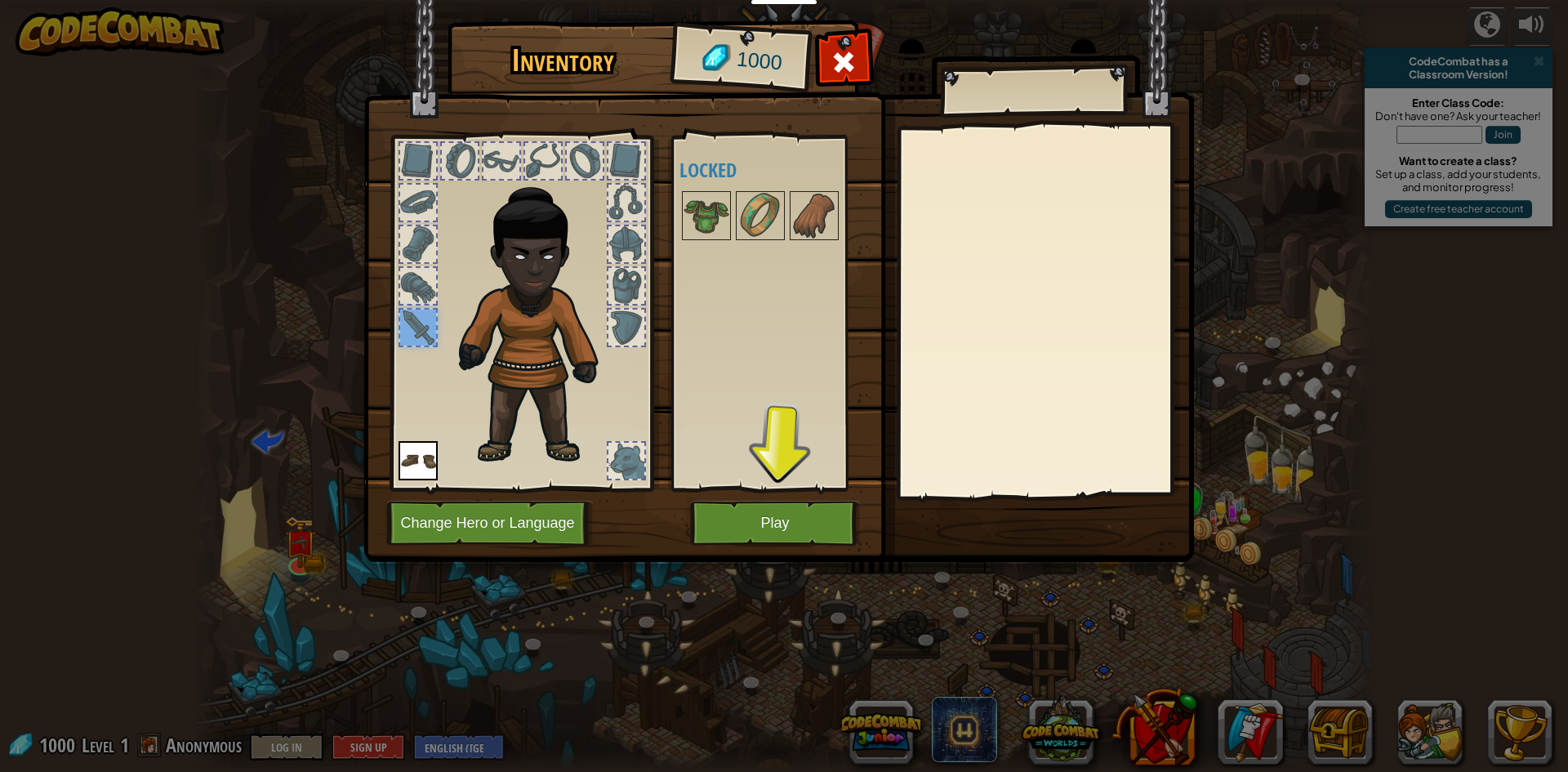
click at [415, 313] on div at bounding box center [418, 327] width 36 height 36
drag, startPoint x: 684, startPoint y: 189, endPoint x: 684, endPoint y: 206, distance: 17.0
click at [685, 195] on div "Available Equip (double-click to equip) Locked" at bounding box center [781, 314] width 205 height 341
click at [684, 206] on img at bounding box center [706, 216] width 46 height 46
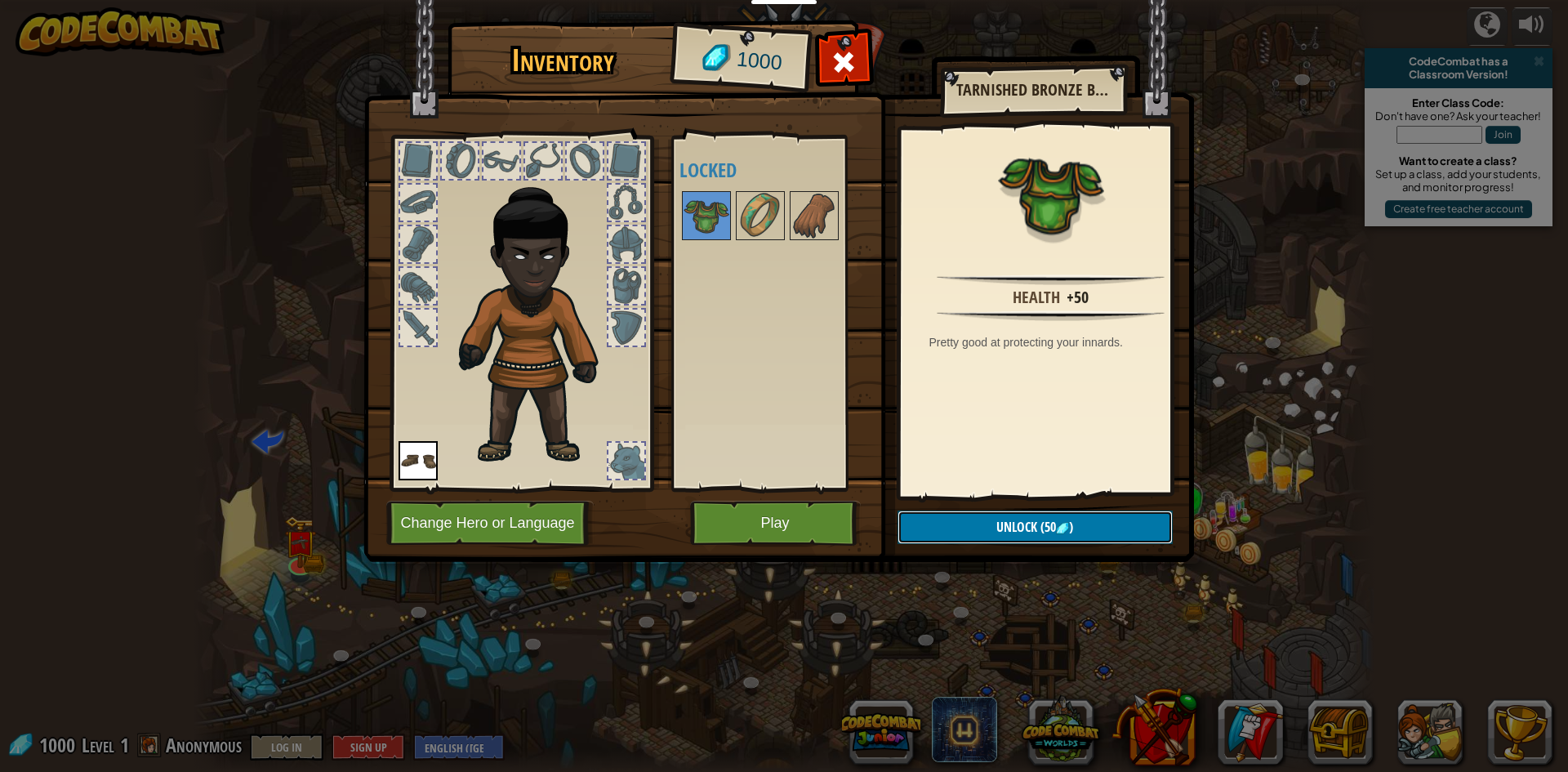
click at [1017, 516] on button "Unlock (50 )" at bounding box center [1035, 527] width 275 height 33
click at [969, 538] on button "Confirm" at bounding box center [1035, 527] width 275 height 33
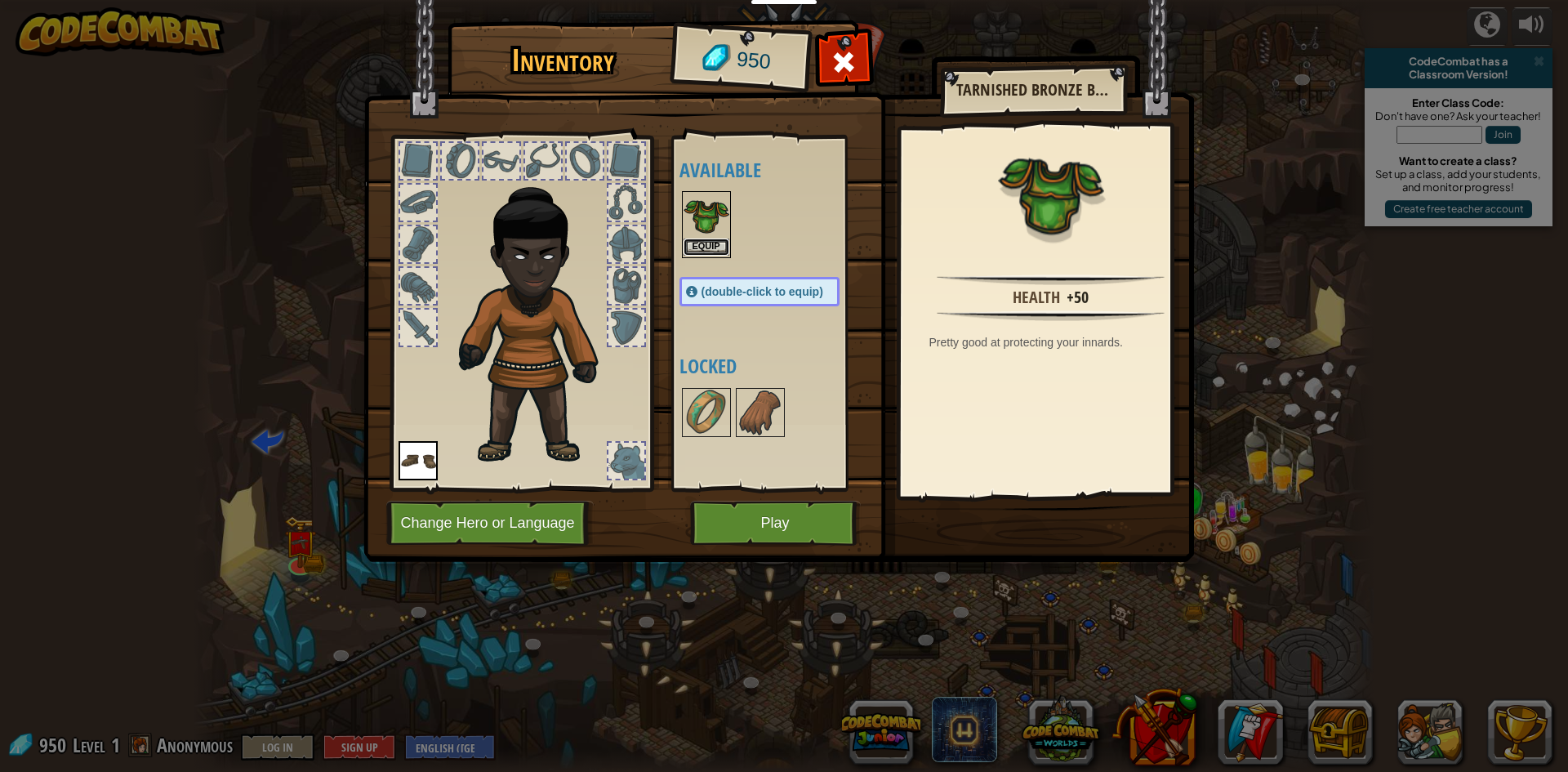
click at [704, 245] on button "Equip" at bounding box center [706, 247] width 46 height 17
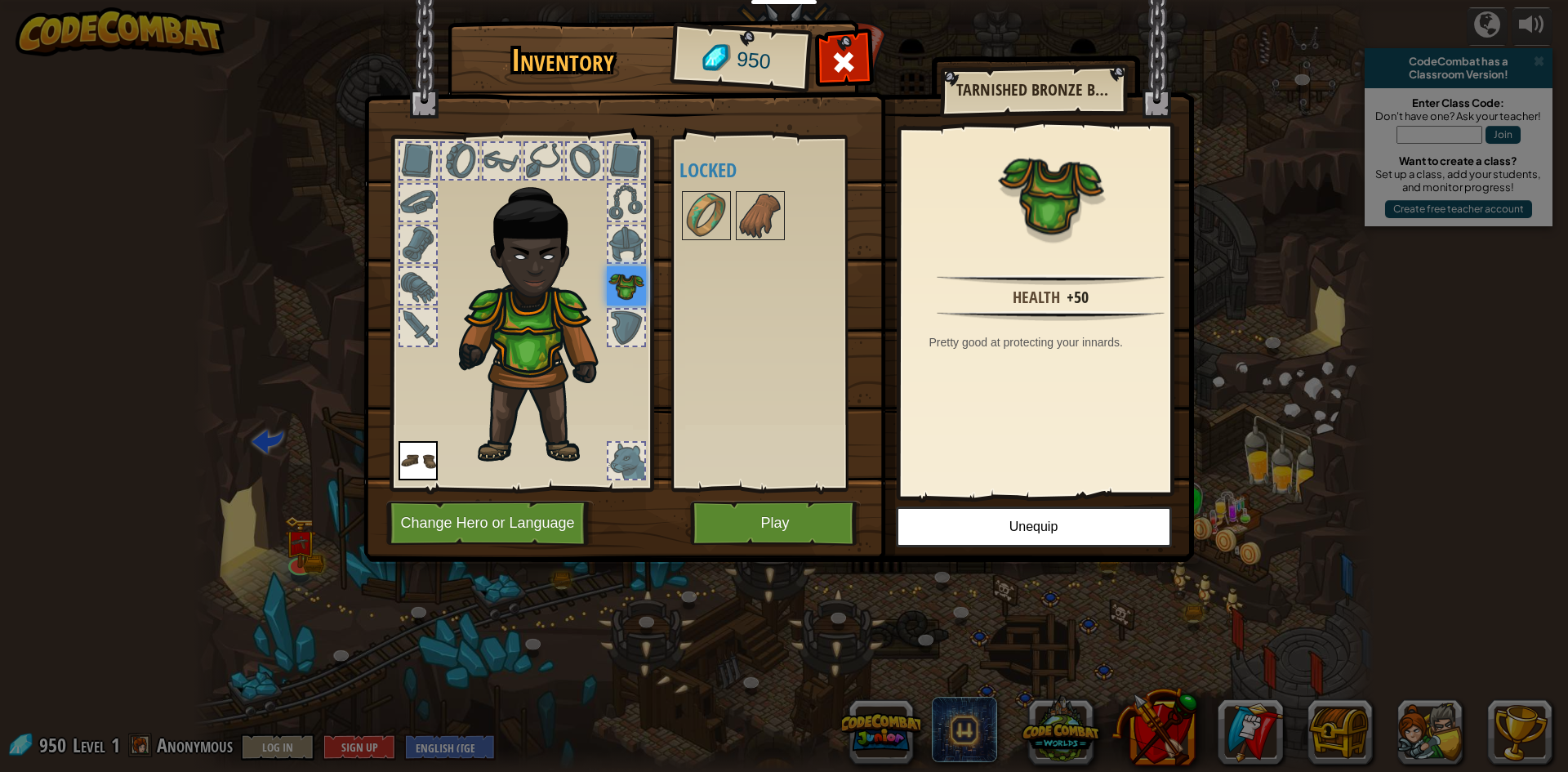
click at [401, 334] on div at bounding box center [521, 308] width 269 height 367
click at [401, 334] on div at bounding box center [418, 327] width 36 height 36
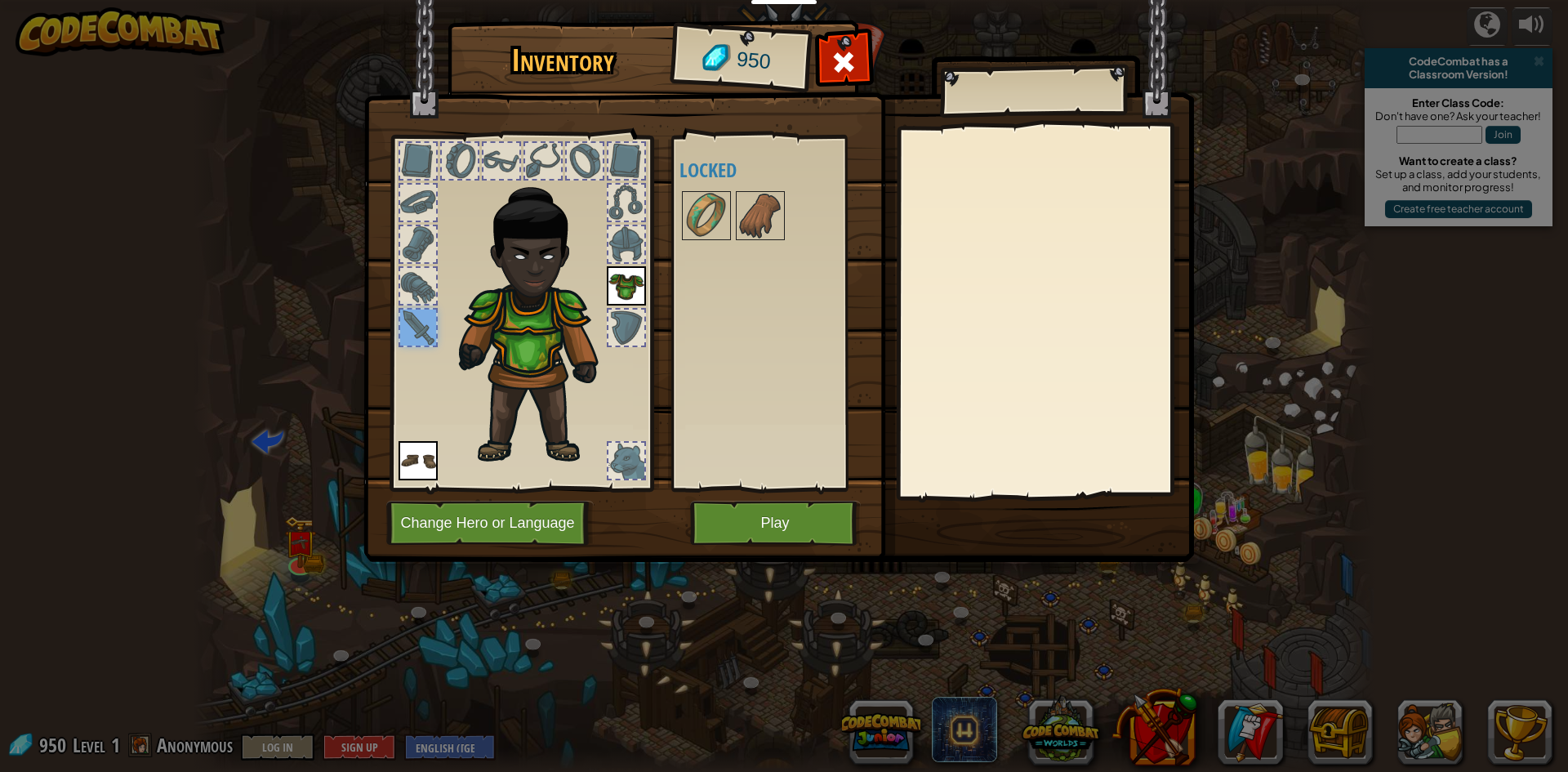
click at [642, 340] on div at bounding box center [626, 327] width 36 height 36
click at [637, 292] on img at bounding box center [626, 285] width 39 height 39
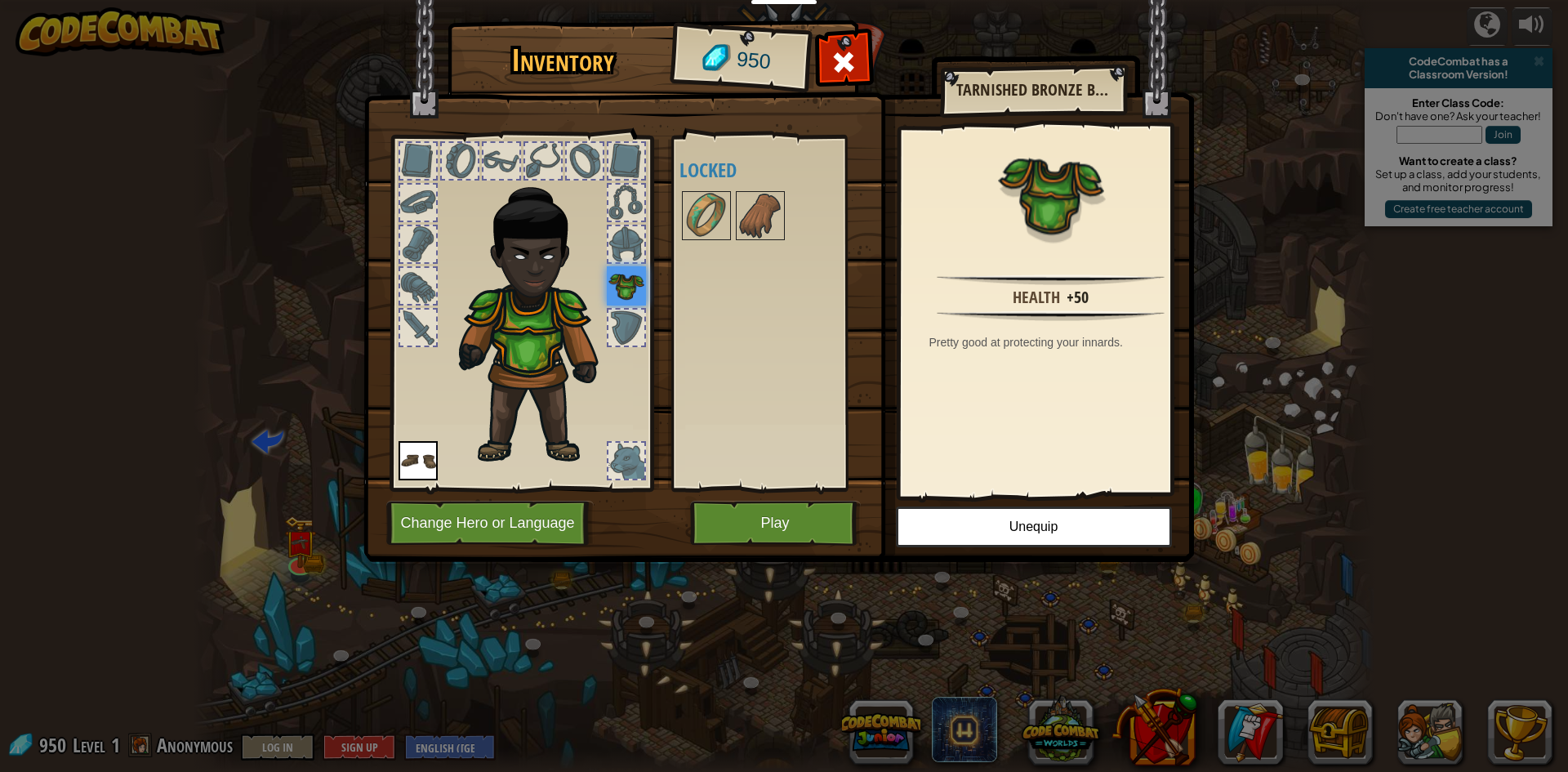
click at [631, 233] on div at bounding box center [626, 244] width 36 height 36
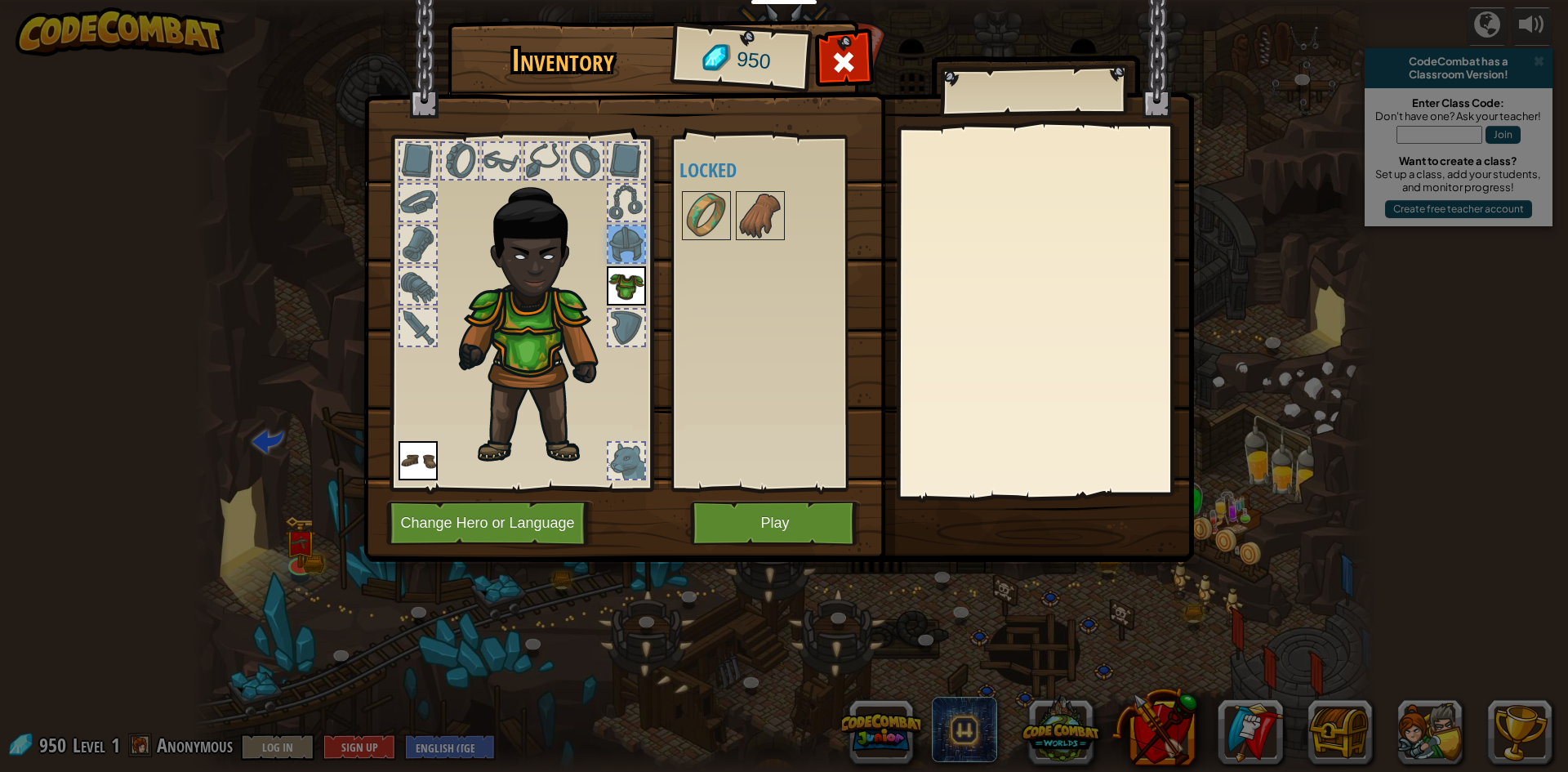
click at [625, 206] on div at bounding box center [626, 203] width 36 height 36
click at [628, 159] on div at bounding box center [626, 161] width 36 height 36
click at [578, 158] on div at bounding box center [585, 161] width 36 height 36
click at [516, 167] on div at bounding box center [501, 161] width 36 height 36
click at [476, 173] on div at bounding box center [459, 161] width 36 height 36
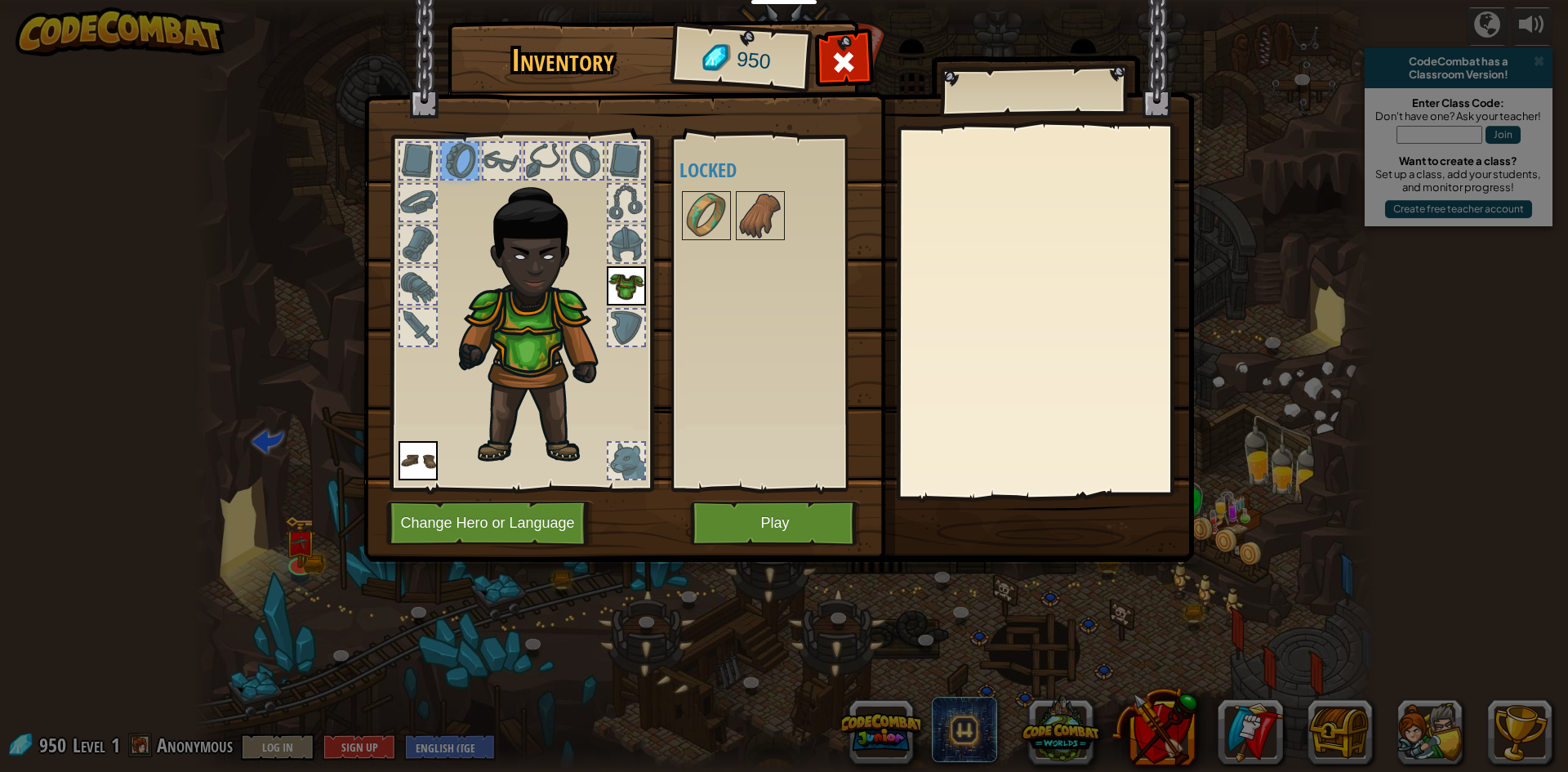
click at [456, 174] on div at bounding box center [459, 161] width 36 height 36
click at [394, 176] on div at bounding box center [521, 308] width 269 height 367
click at [407, 165] on div at bounding box center [418, 161] width 36 height 36
click at [407, 173] on div at bounding box center [418, 161] width 36 height 36
click at [744, 198] on img at bounding box center [760, 216] width 46 height 46
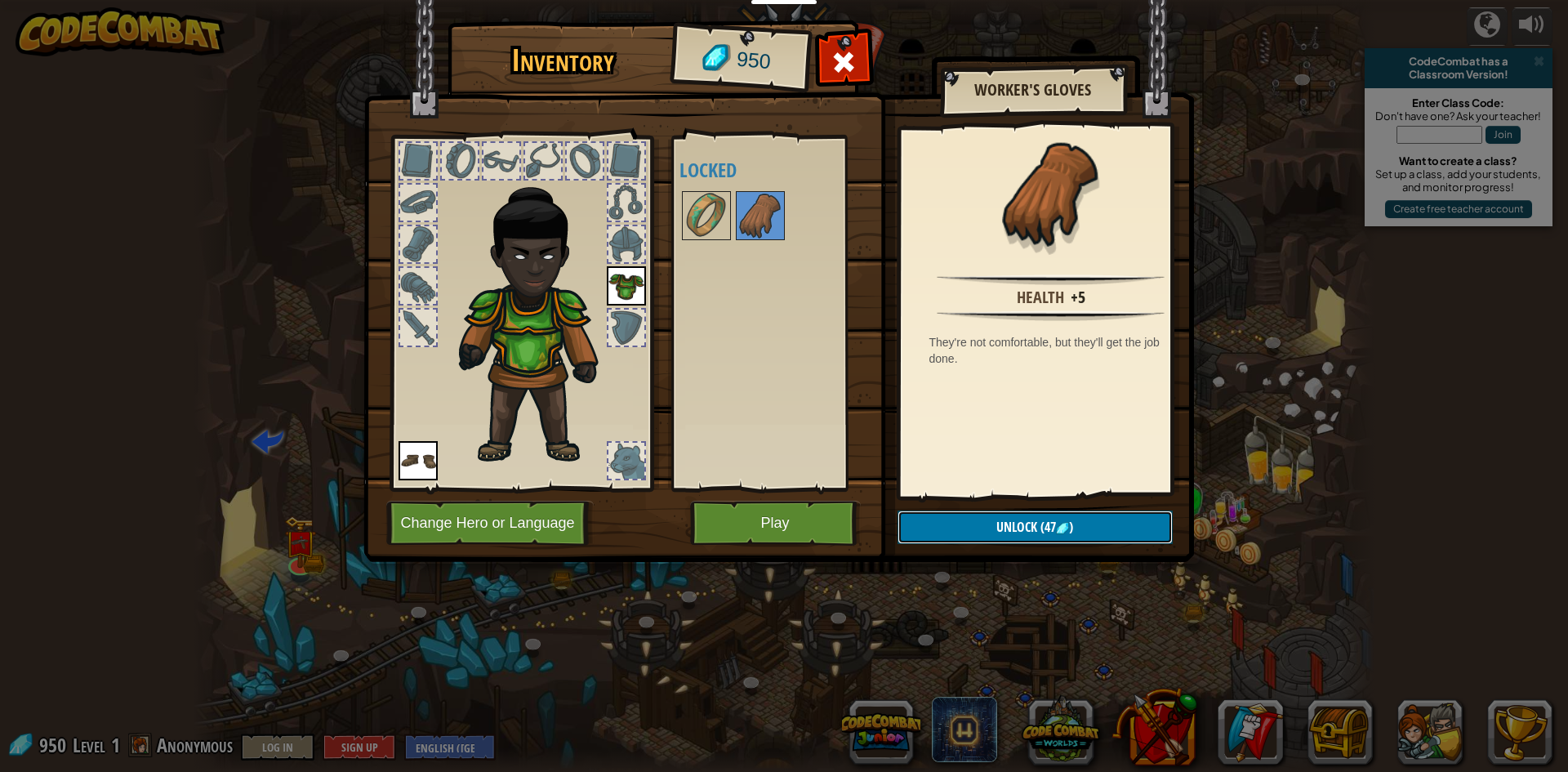
click at [968, 517] on button "Unlock (47 )" at bounding box center [1035, 527] width 275 height 33
click at [954, 519] on button "Confirm" at bounding box center [1035, 527] width 275 height 33
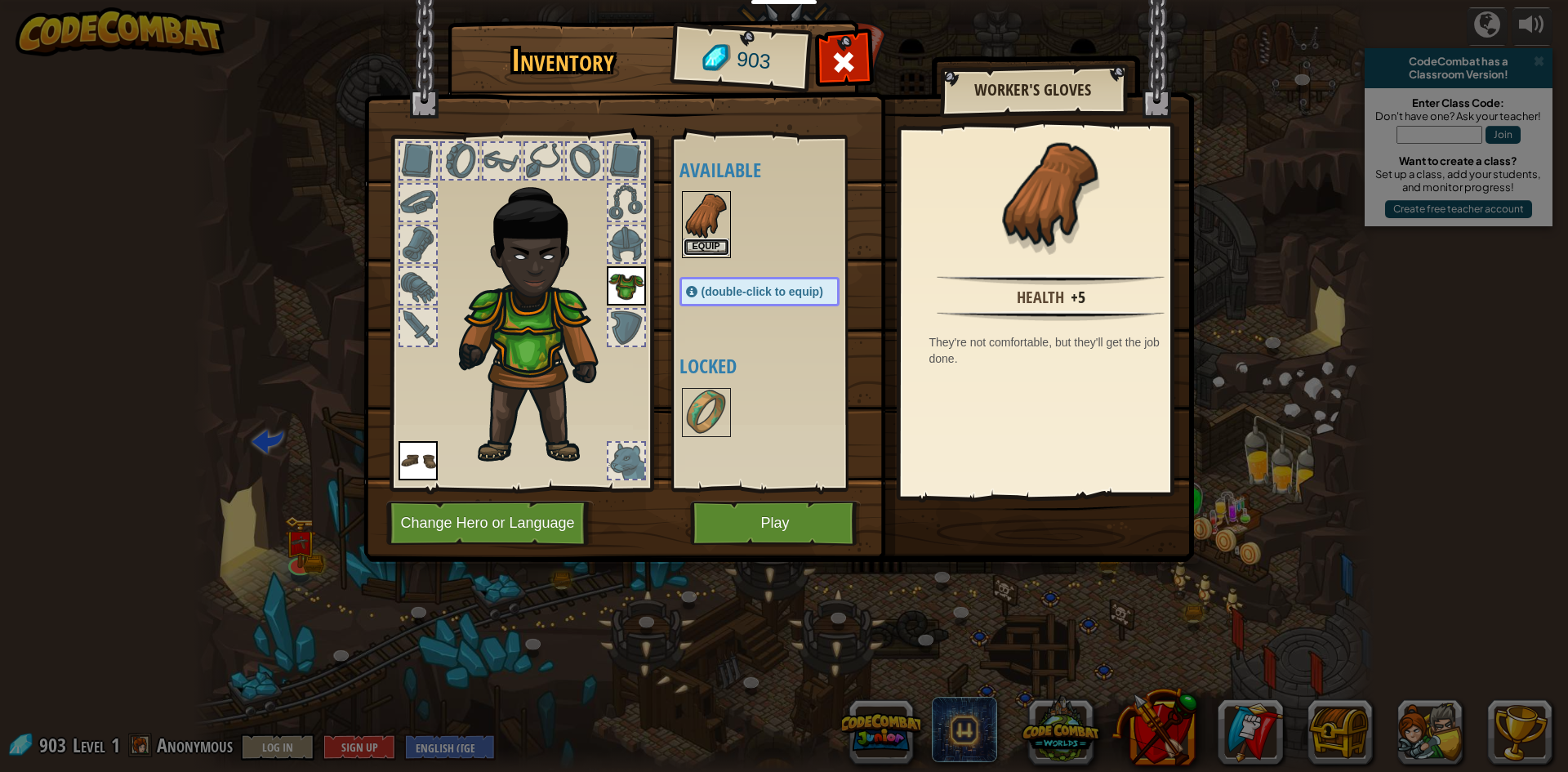
click at [713, 253] on button "Equip" at bounding box center [706, 247] width 46 height 17
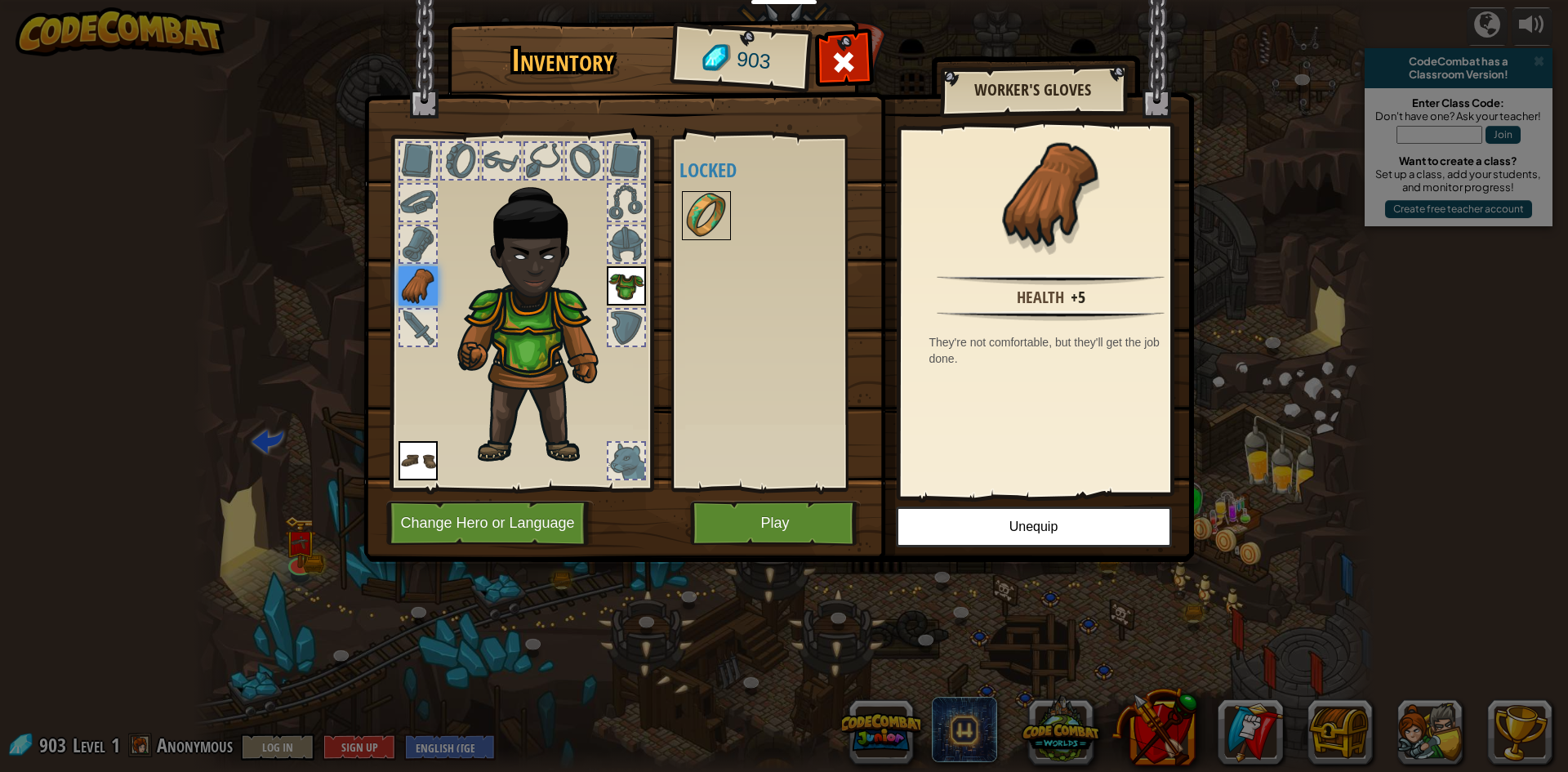
click at [699, 222] on img at bounding box center [706, 216] width 46 height 46
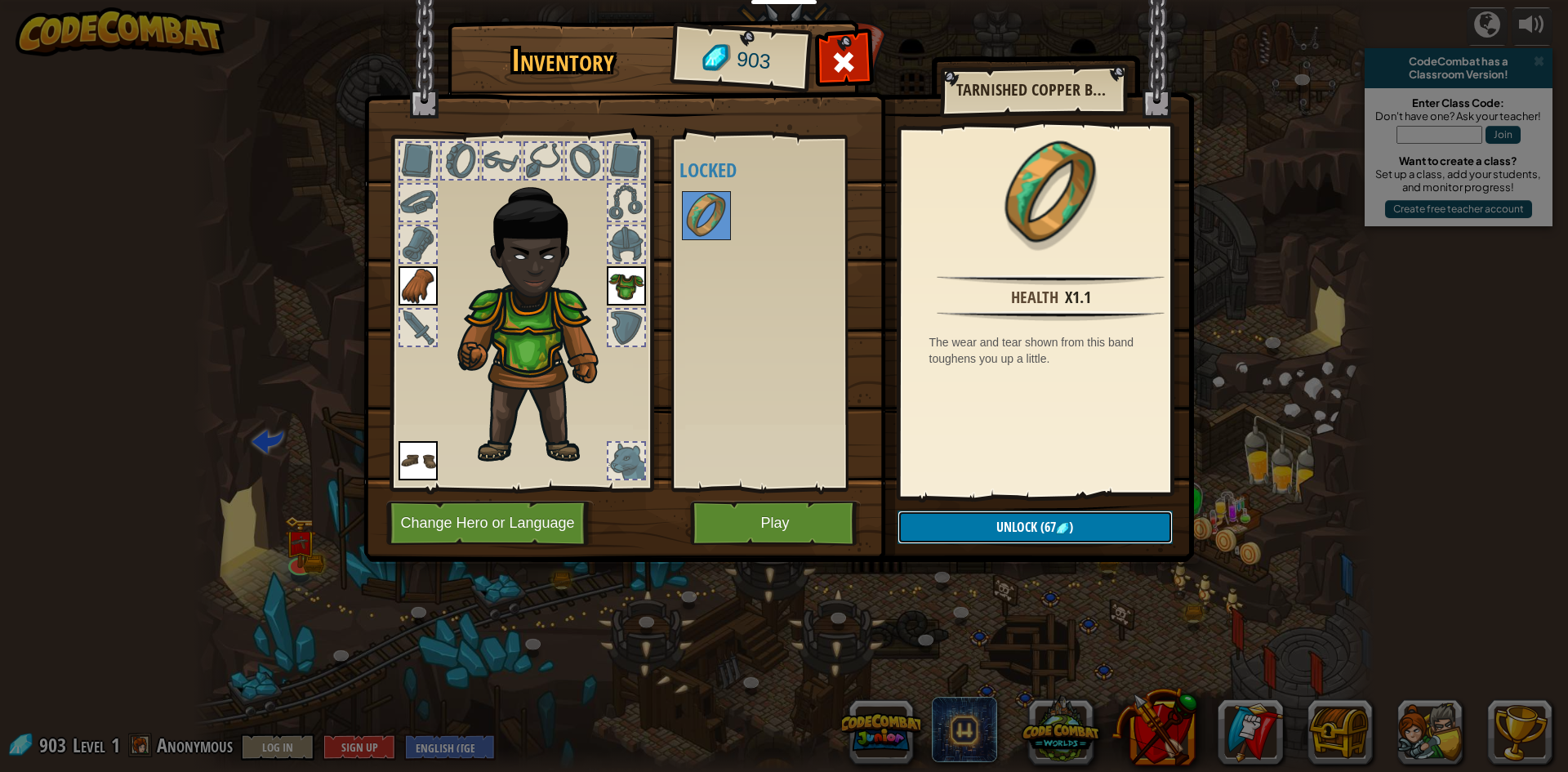
click at [1011, 516] on button "Unlock (67 )" at bounding box center [1035, 527] width 275 height 33
click at [1011, 516] on button "Confirm" at bounding box center [1035, 527] width 275 height 33
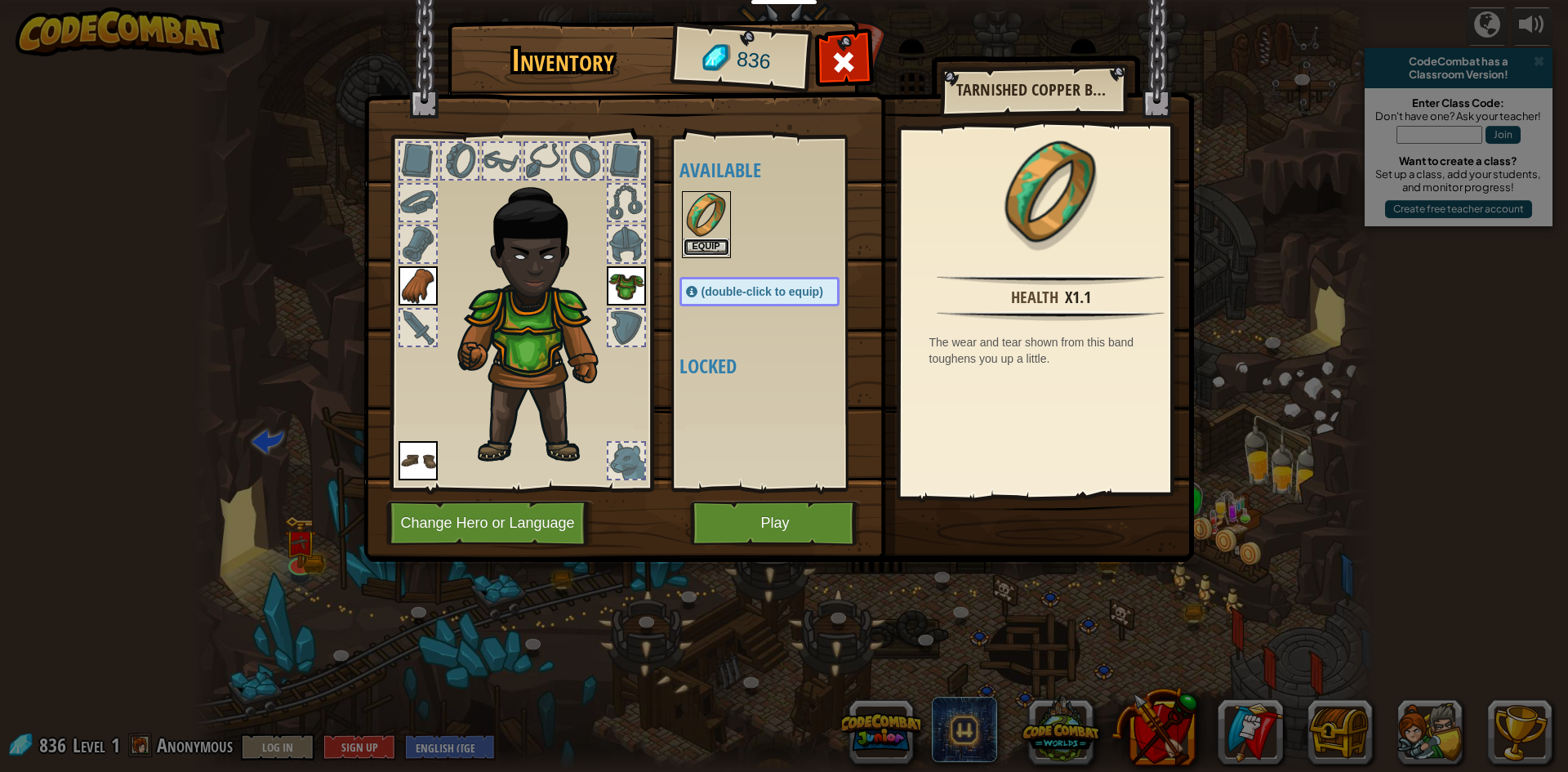
click at [708, 243] on button "Equip" at bounding box center [706, 247] width 46 height 17
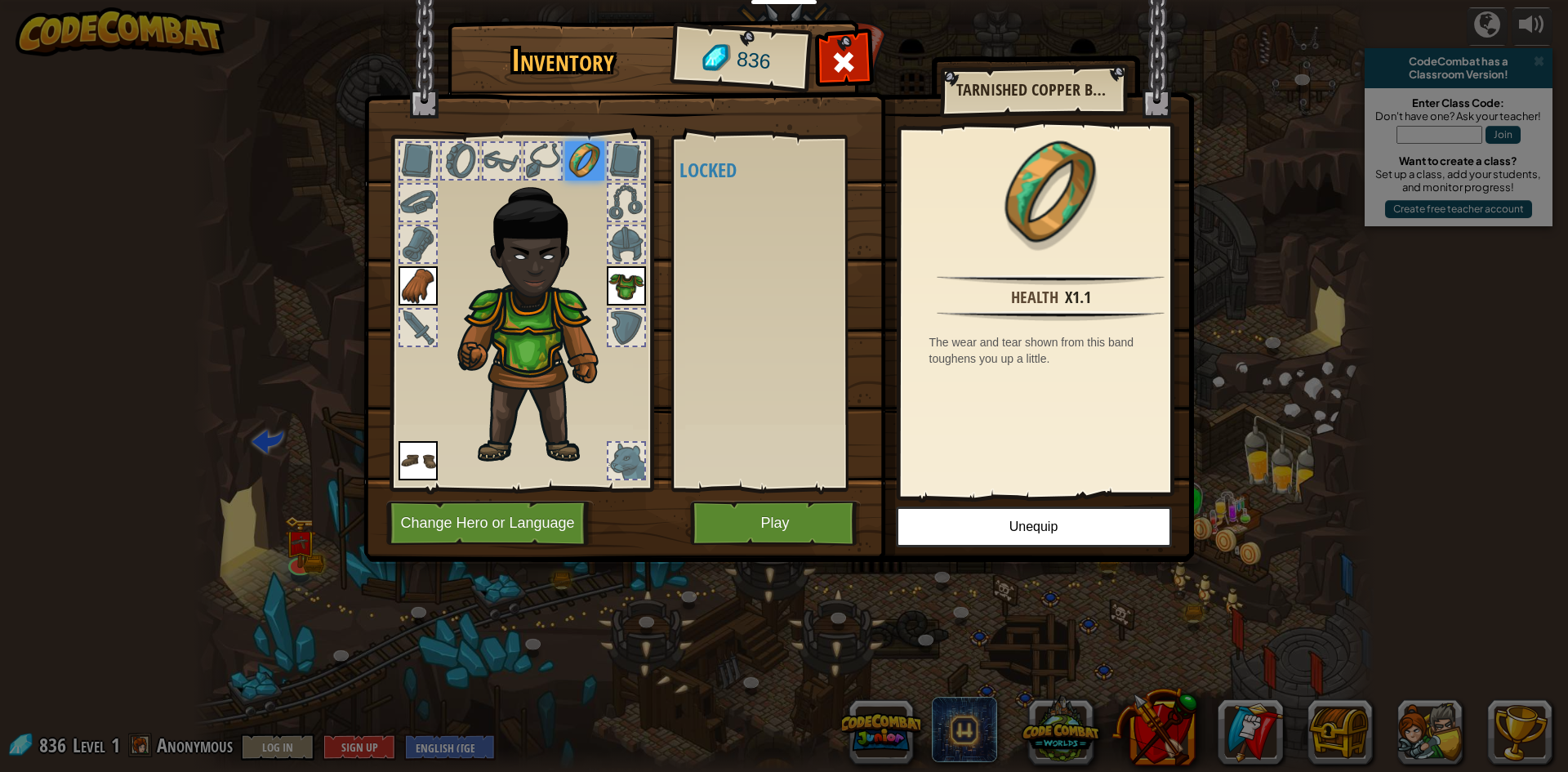
click at [582, 153] on img at bounding box center [585, 161] width 39 height 39
click at [413, 451] on img at bounding box center [418, 461] width 39 height 39
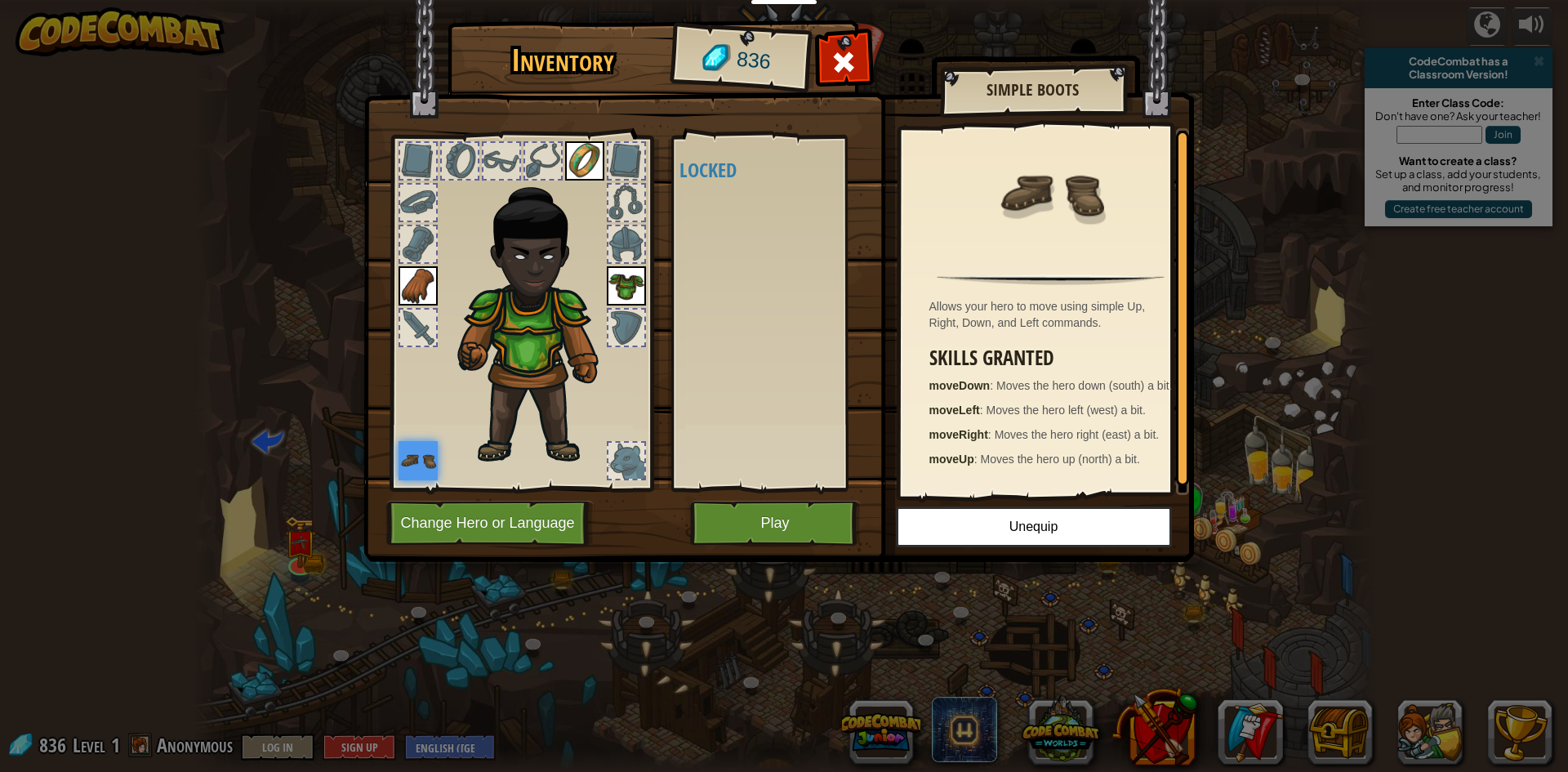
click at [407, 249] on div at bounding box center [418, 244] width 36 height 36
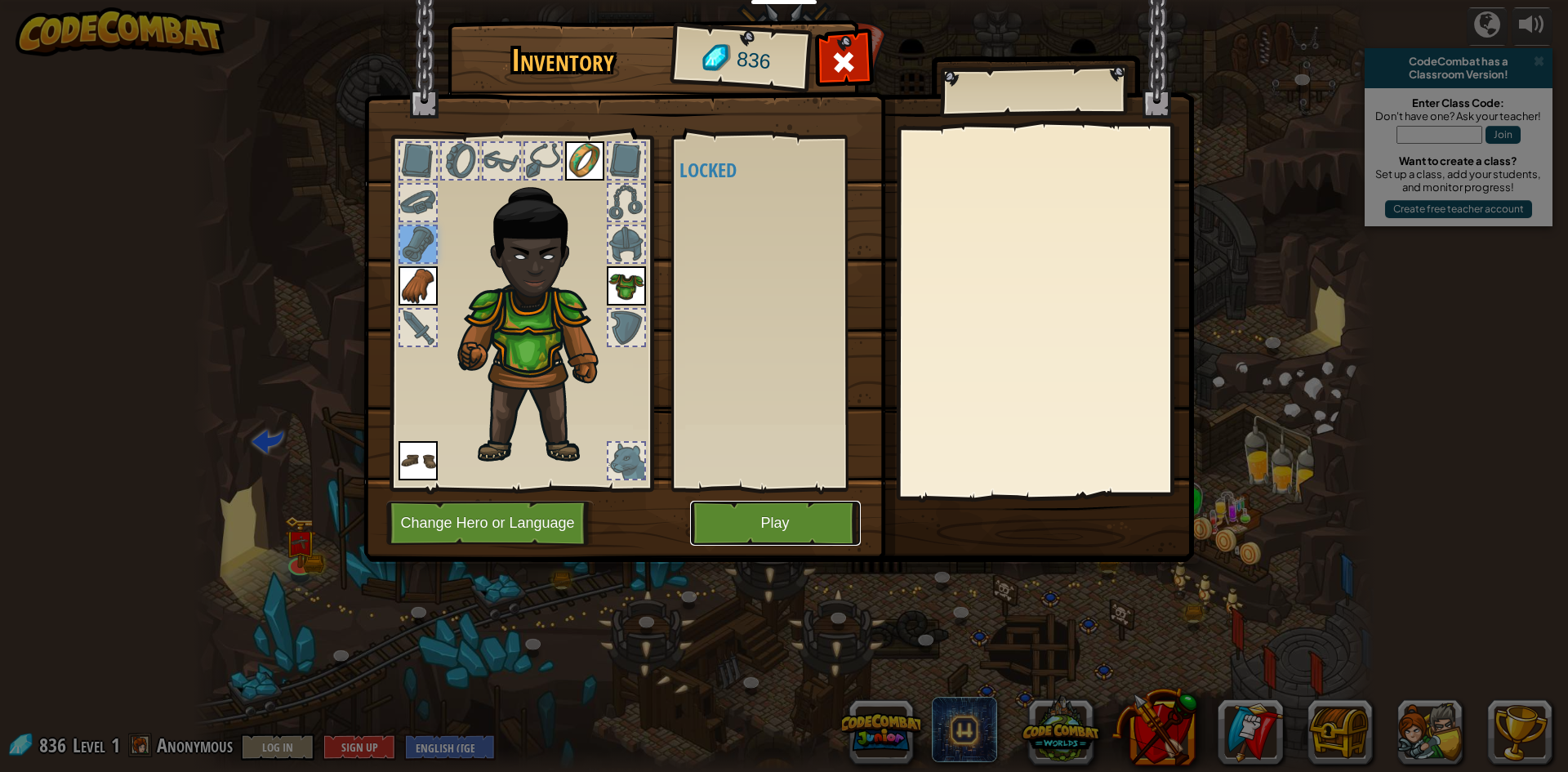
click at [775, 533] on button "Play" at bounding box center [775, 522] width 170 height 45
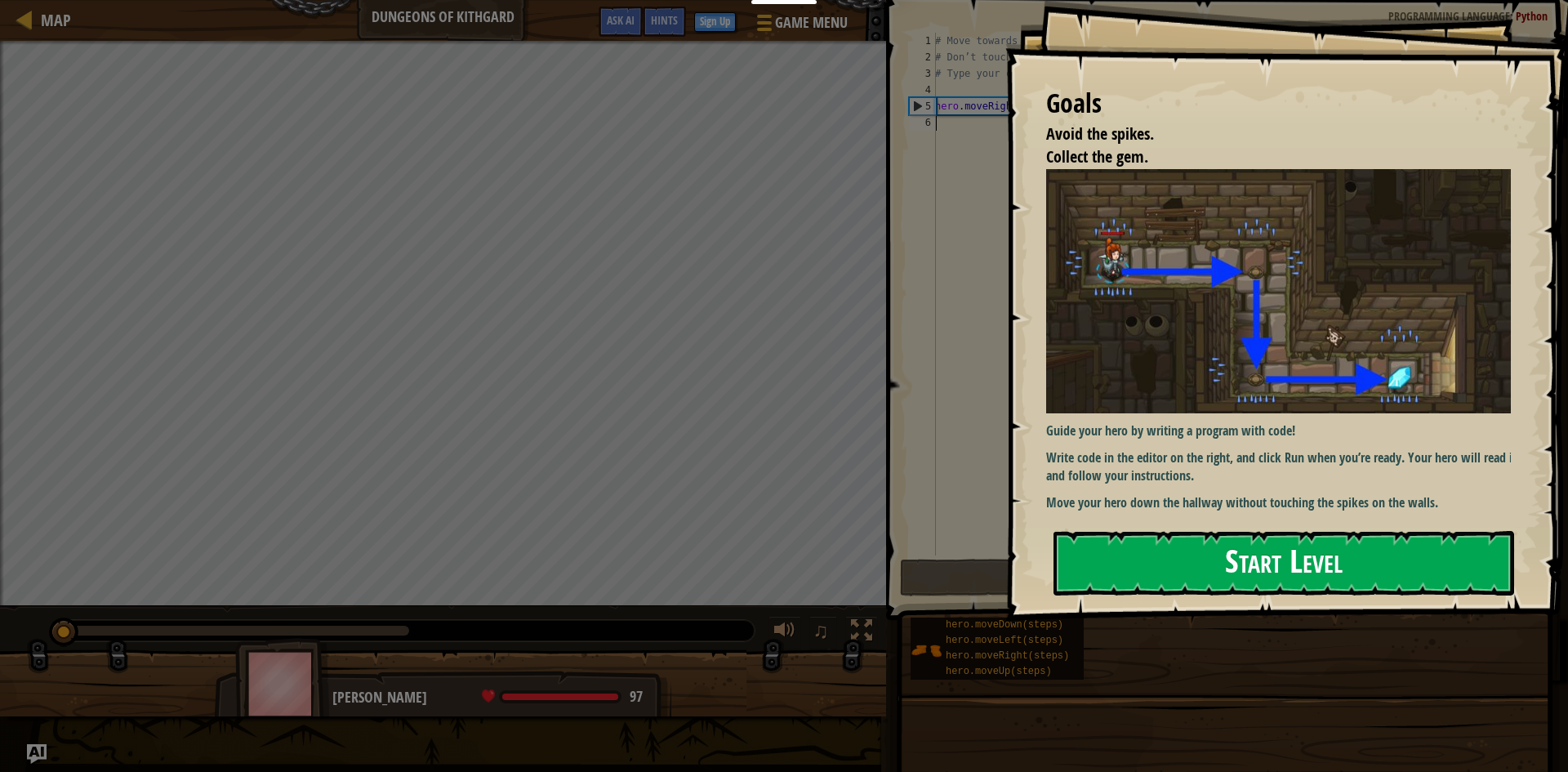
click at [1186, 550] on button "Start Level" at bounding box center [1283, 563] width 461 height 65
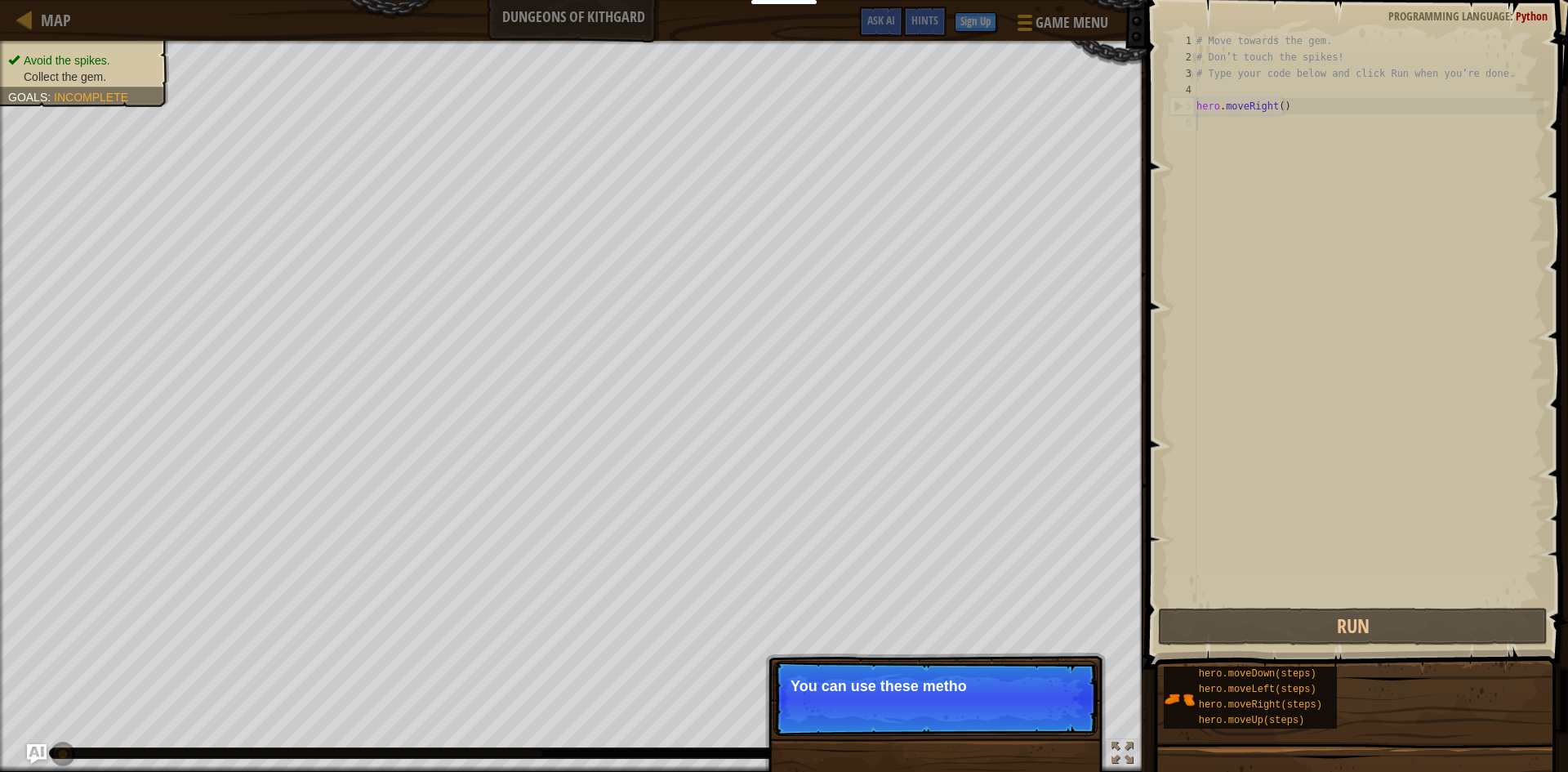
click at [1019, 712] on p "Skip (esc) Continue You can use these metho" at bounding box center [936, 698] width 324 height 75
click at [1019, 712] on button "Continue" at bounding box center [1051, 707] width 68 height 21
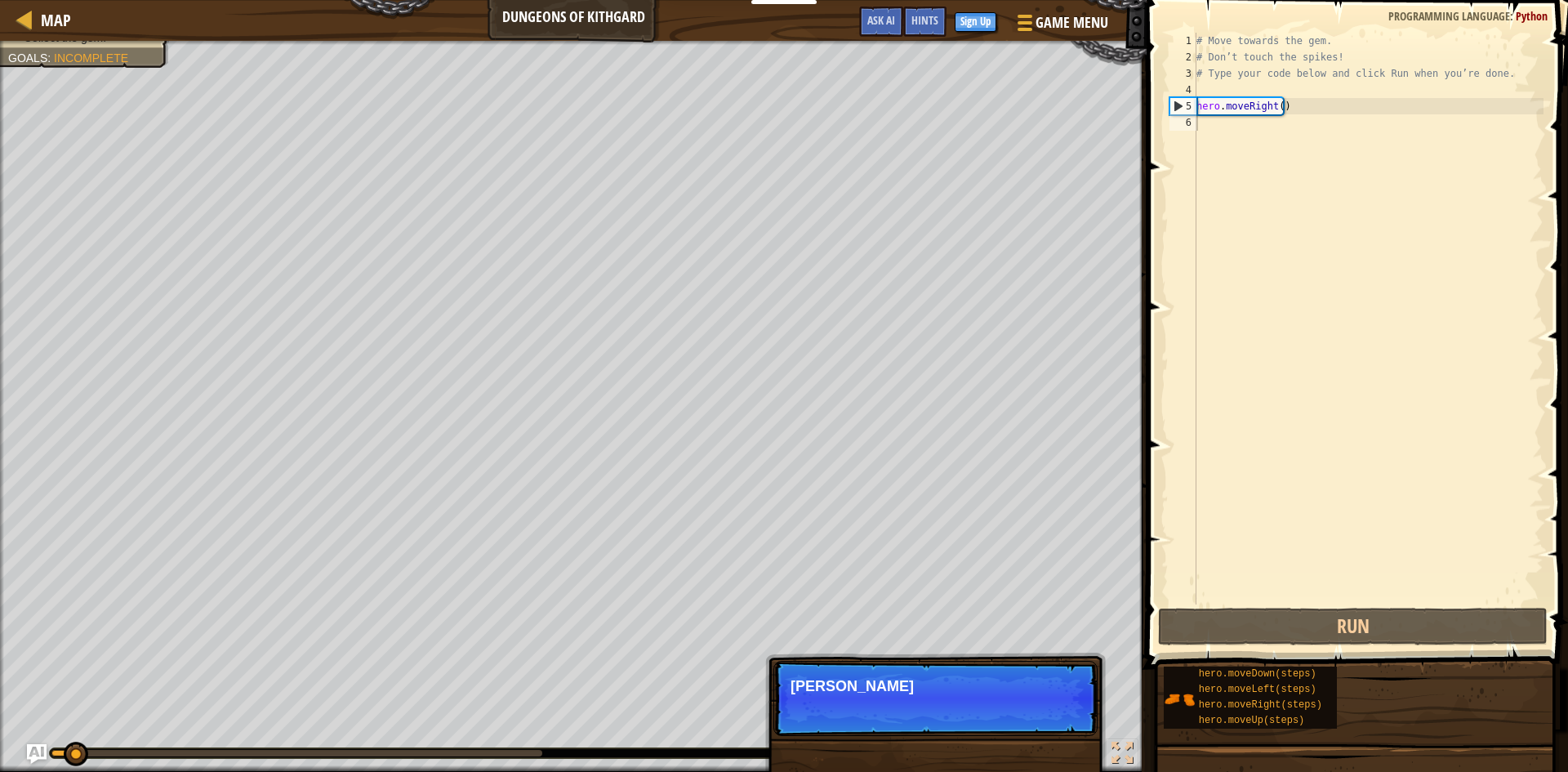
click at [1017, 712] on p "Skip (esc) Continue Ty" at bounding box center [936, 698] width 324 height 75
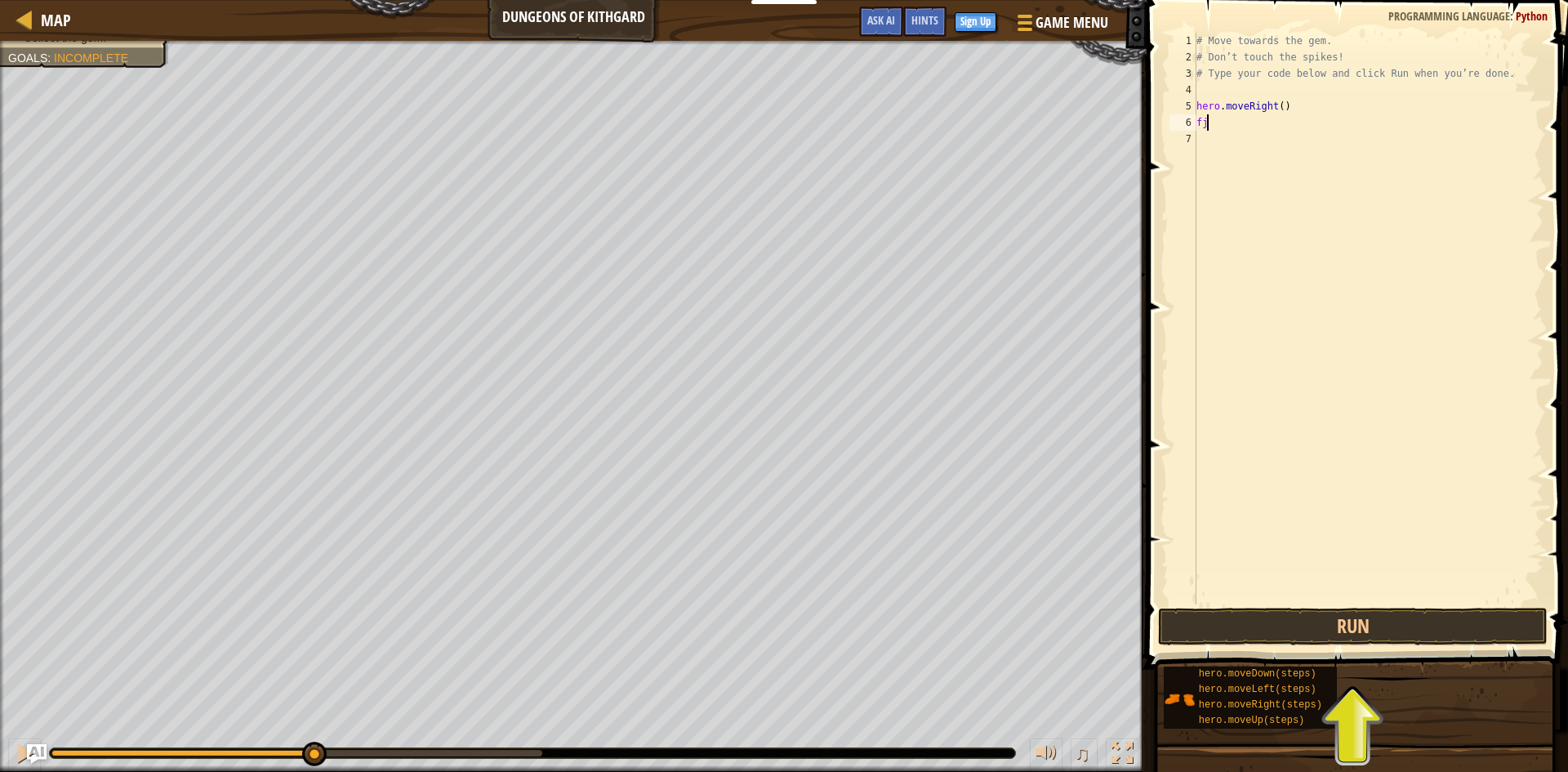
type textarea "f"
click at [1238, 633] on button "Run" at bounding box center [1352, 626] width 389 height 37
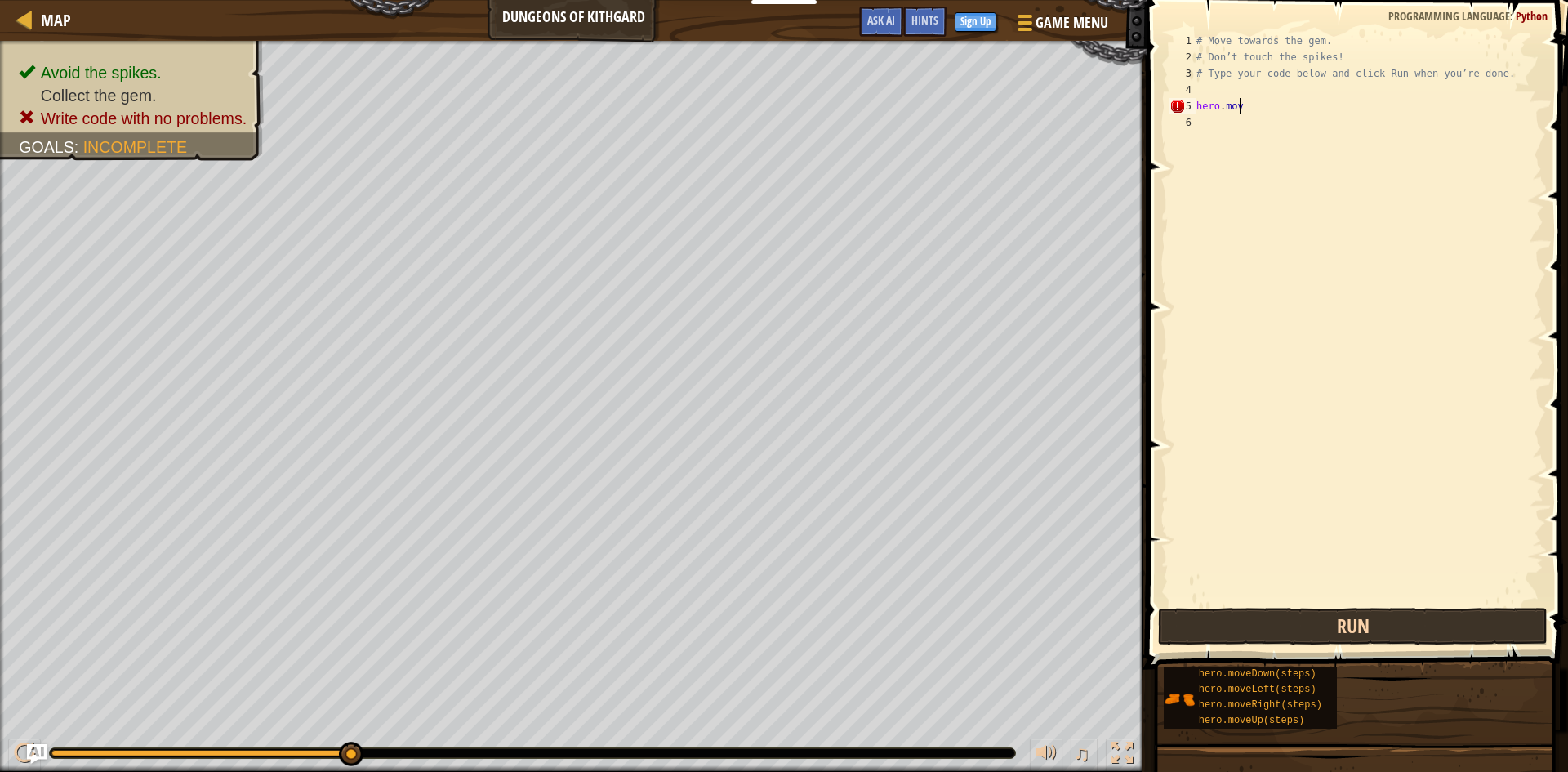
scroll to position [8, 2]
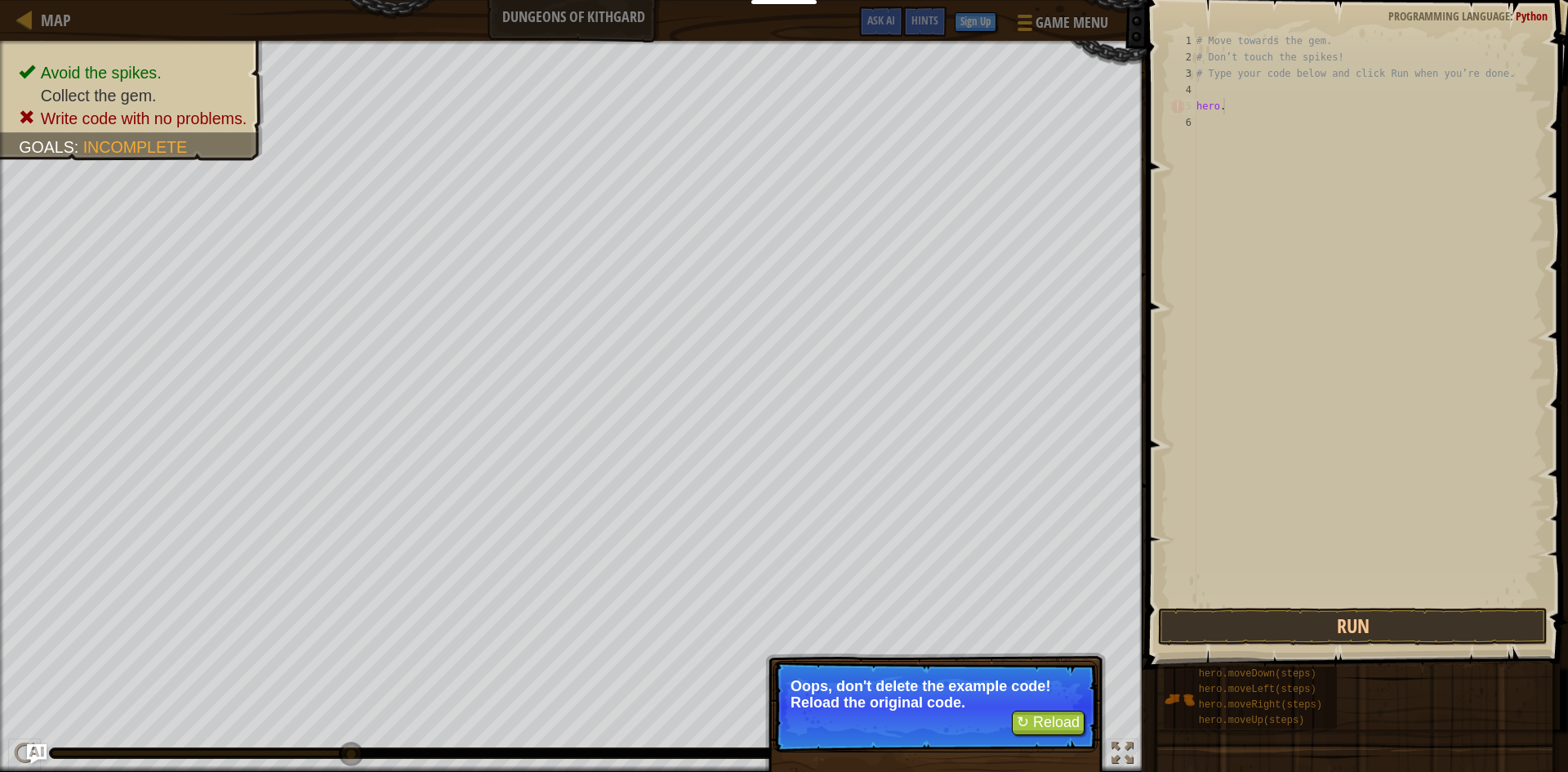
type textarea "hero."
click at [1050, 720] on button "↻ Reload" at bounding box center [1047, 723] width 72 height 25
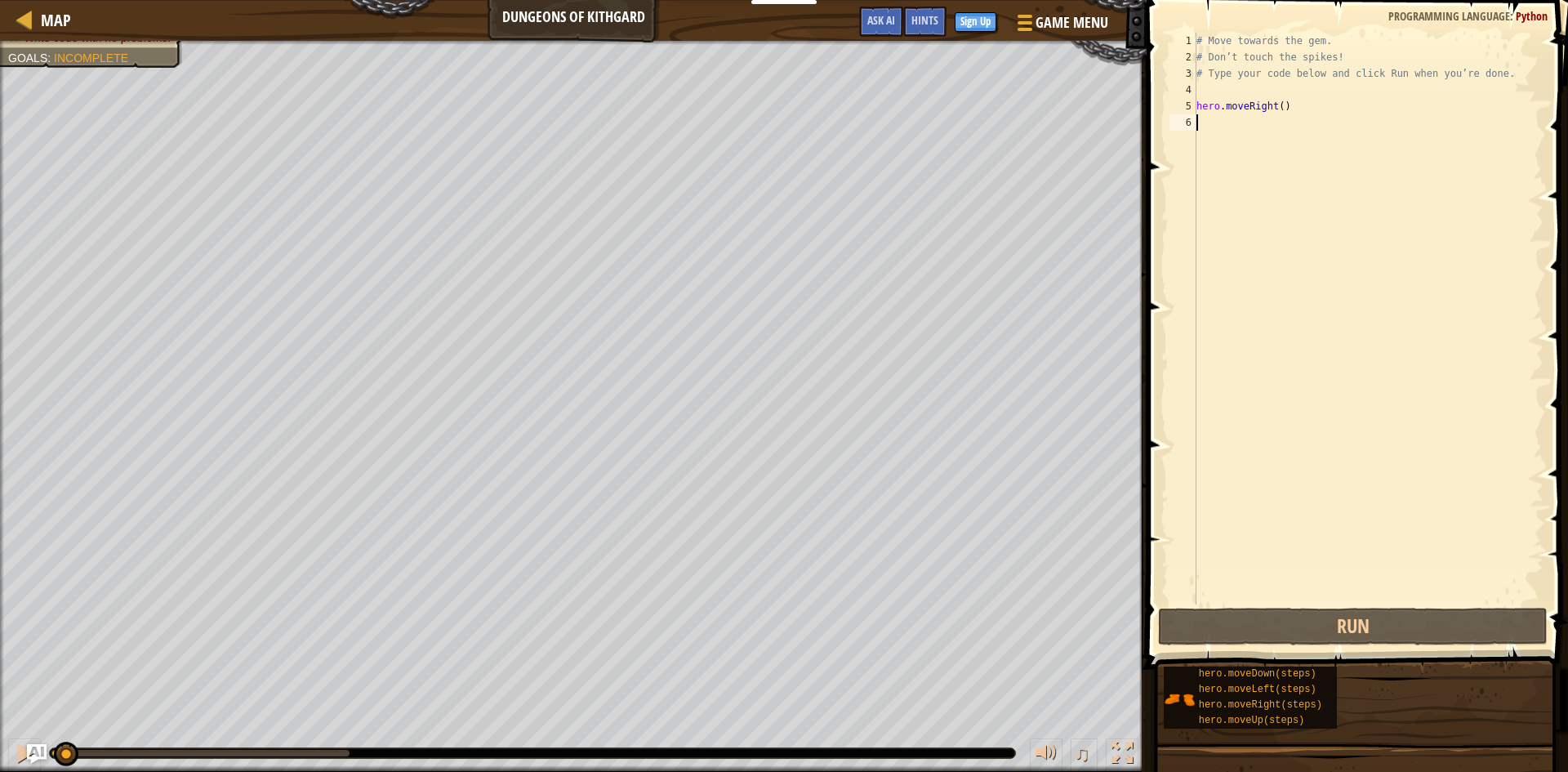
scroll to position [8, 0]
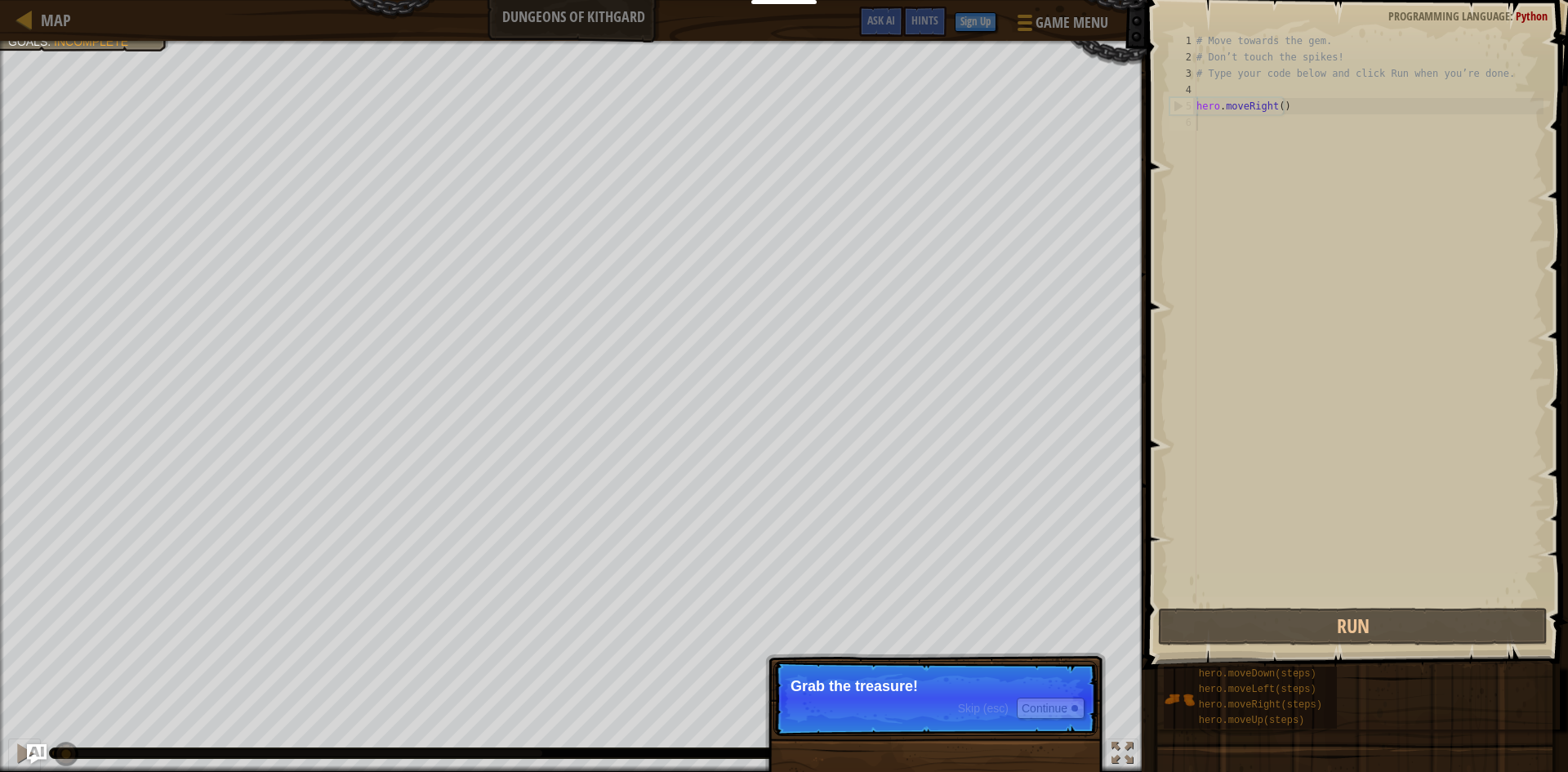
click at [832, 729] on p "Skip (esc) Continue Grab the treasure!" at bounding box center [936, 698] width 324 height 75
click at [1041, 696] on p "Skip (esc) Continue Grab the treasure!" at bounding box center [936, 698] width 324 height 75
click at [963, 709] on span "Skip (esc)" at bounding box center [983, 707] width 50 height 13
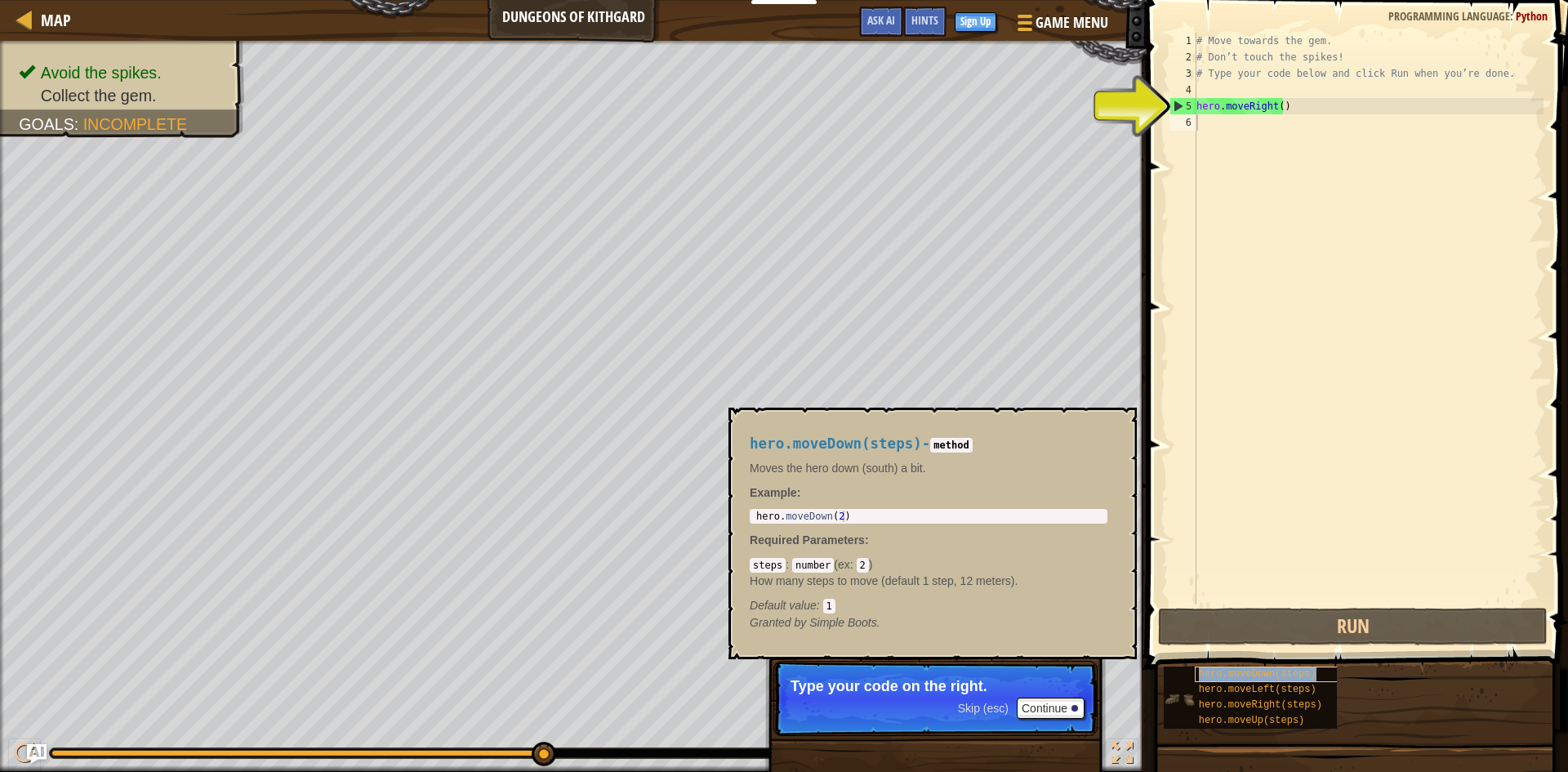
click at [1208, 678] on span "hero.moveDown(steps)" at bounding box center [1258, 673] width 118 height 11
click at [1069, 707] on button "Continue" at bounding box center [1051, 707] width 68 height 21
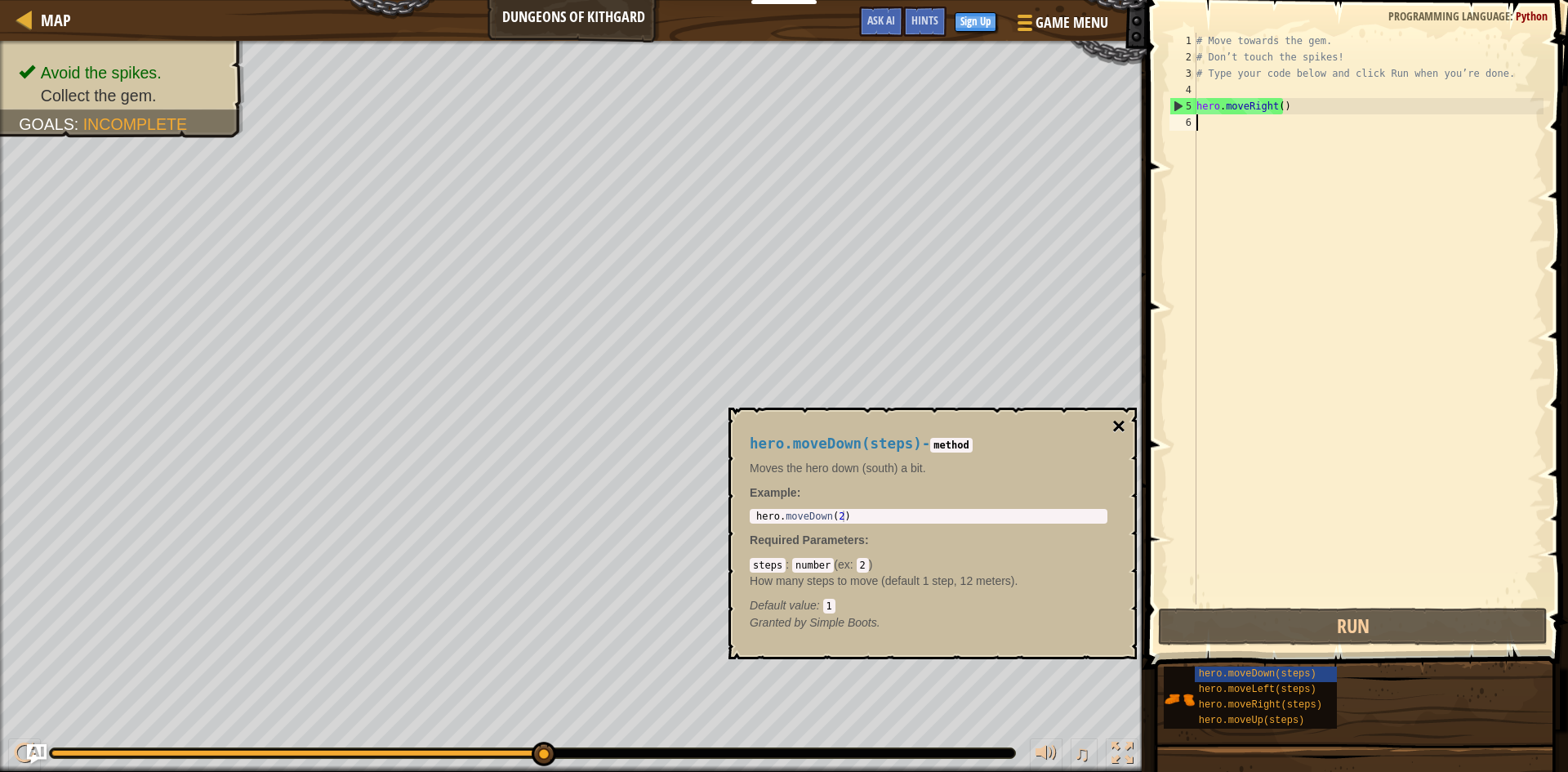
click at [1120, 428] on button "×" at bounding box center [1118, 426] width 13 height 23
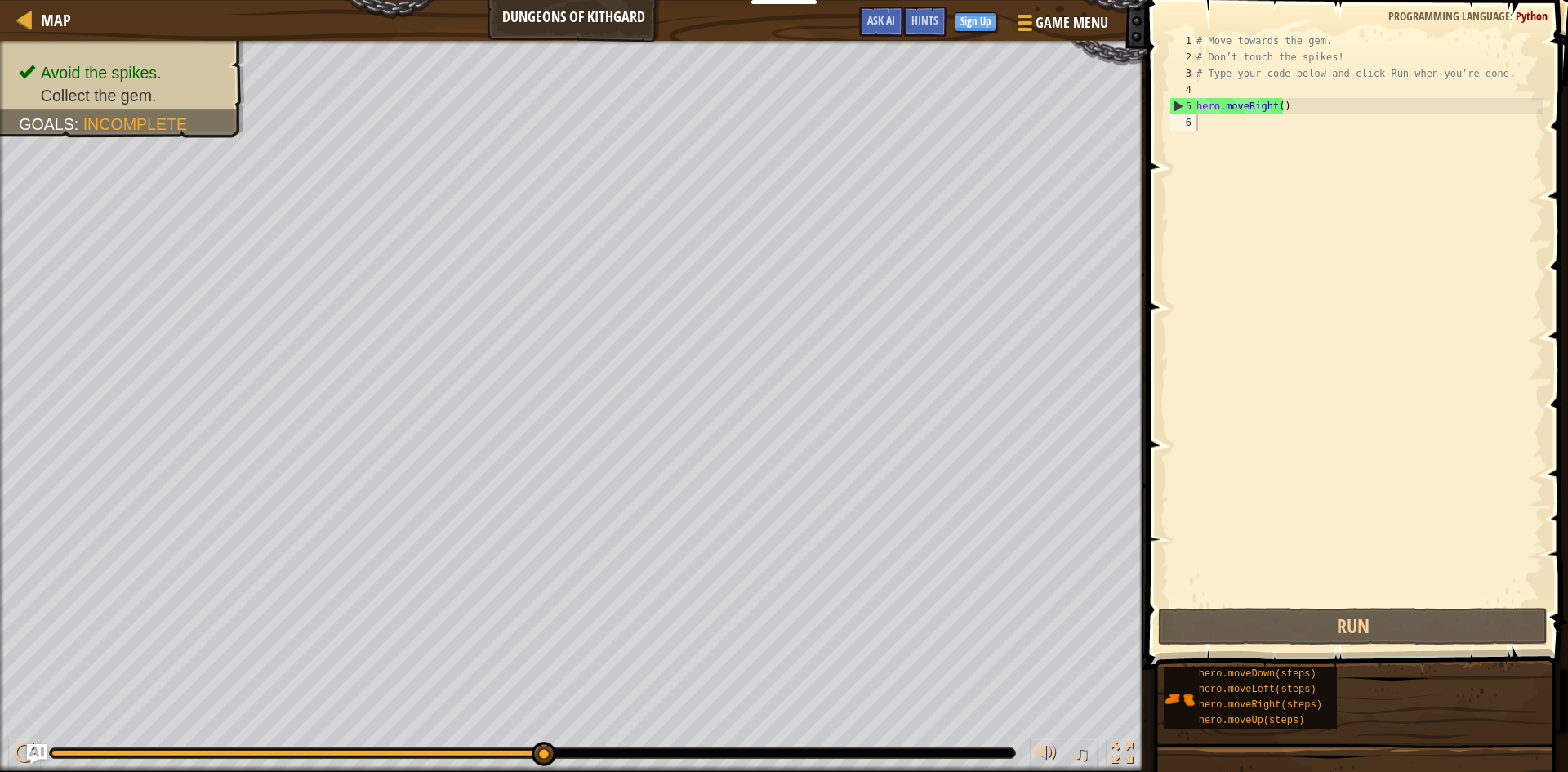
click at [1200, 645] on span at bounding box center [1359, 310] width 435 height 717
click at [1179, 611] on button "Run" at bounding box center [1352, 626] width 389 height 37
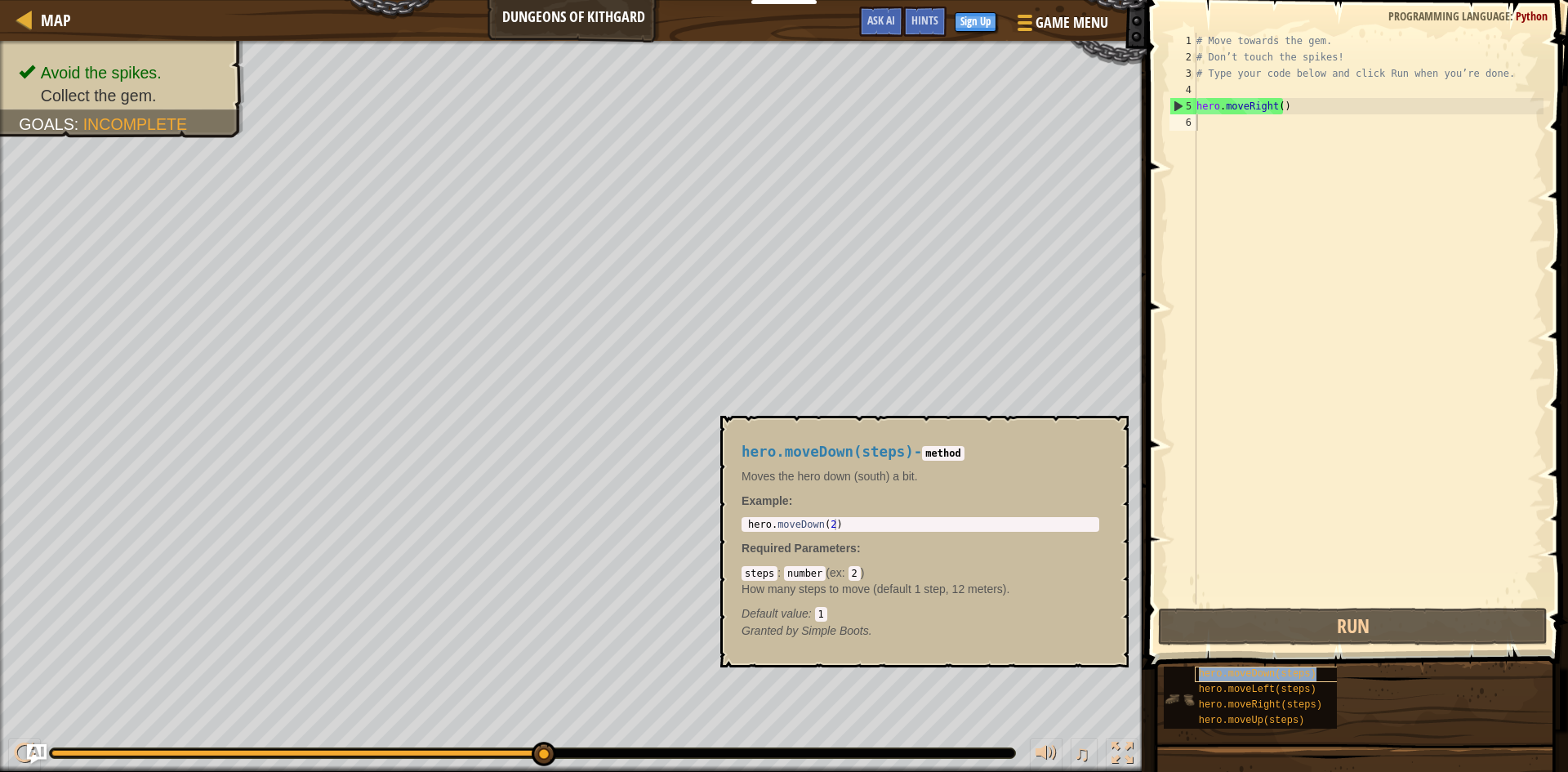
click at [1263, 671] on span "hero.moveDown(steps)" at bounding box center [1258, 673] width 118 height 11
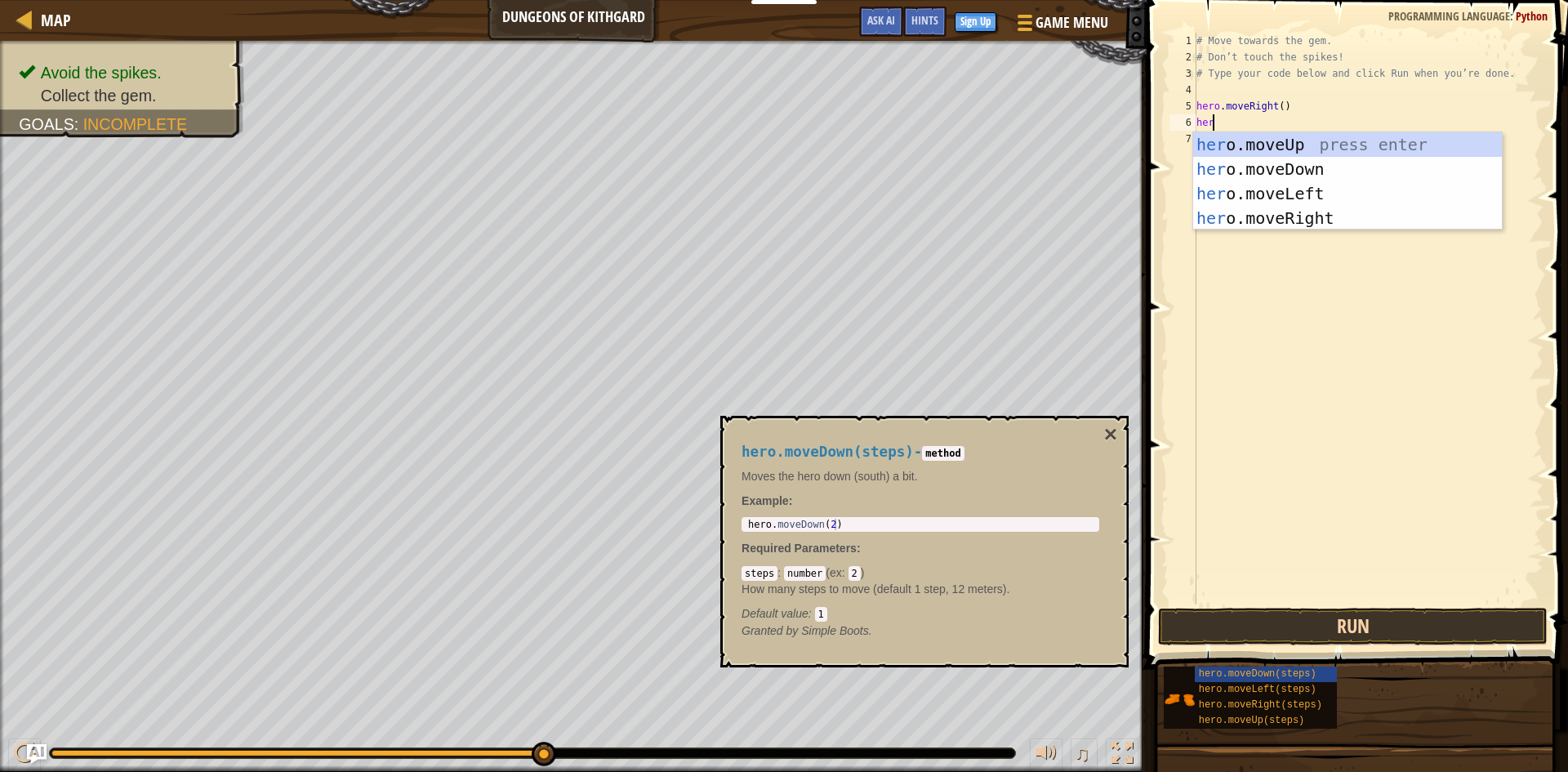
scroll to position [8, 1]
type textarea "hero"
click at [1236, 177] on div "hero .moveUp press enter hero .moveDown press enter hero .moveLeft press enter …" at bounding box center [1347, 205] width 308 height 147
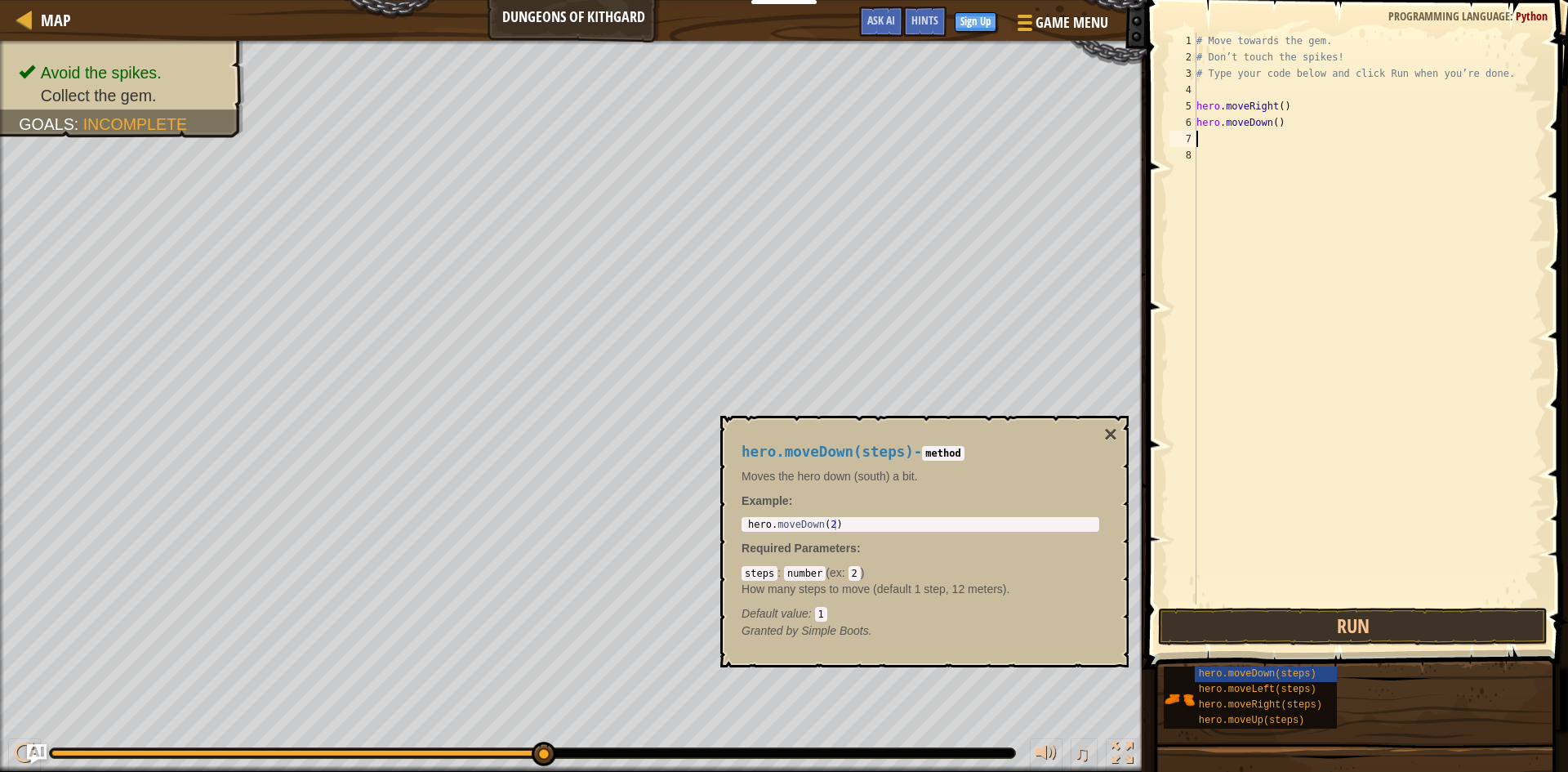
scroll to position [8, 0]
click at [1369, 635] on button "Run" at bounding box center [1352, 626] width 389 height 37
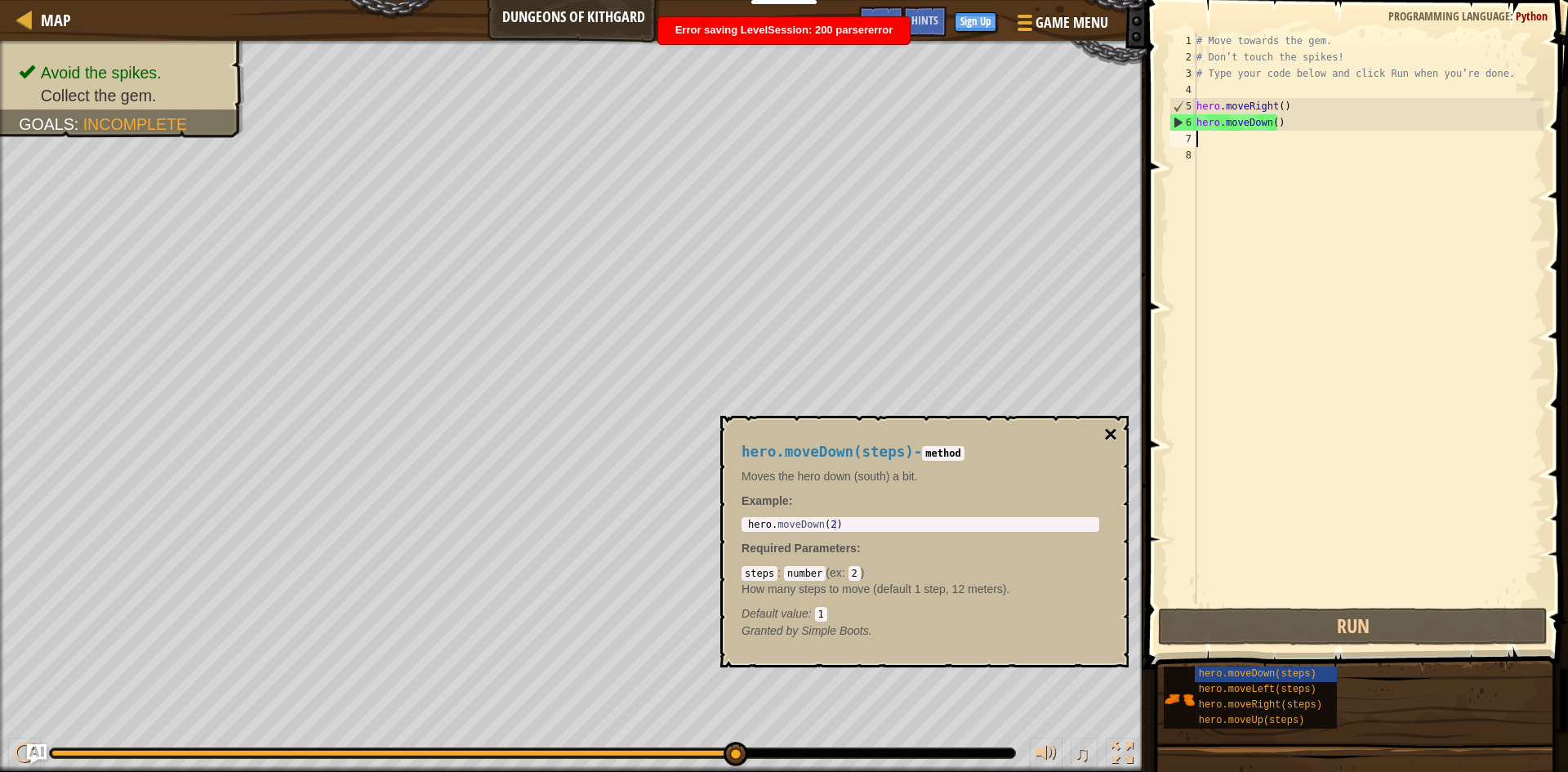
click at [1104, 433] on button "×" at bounding box center [1110, 434] width 13 height 23
click at [1245, 700] on span "hero.moveRight(steps)" at bounding box center [1260, 704] width 124 height 11
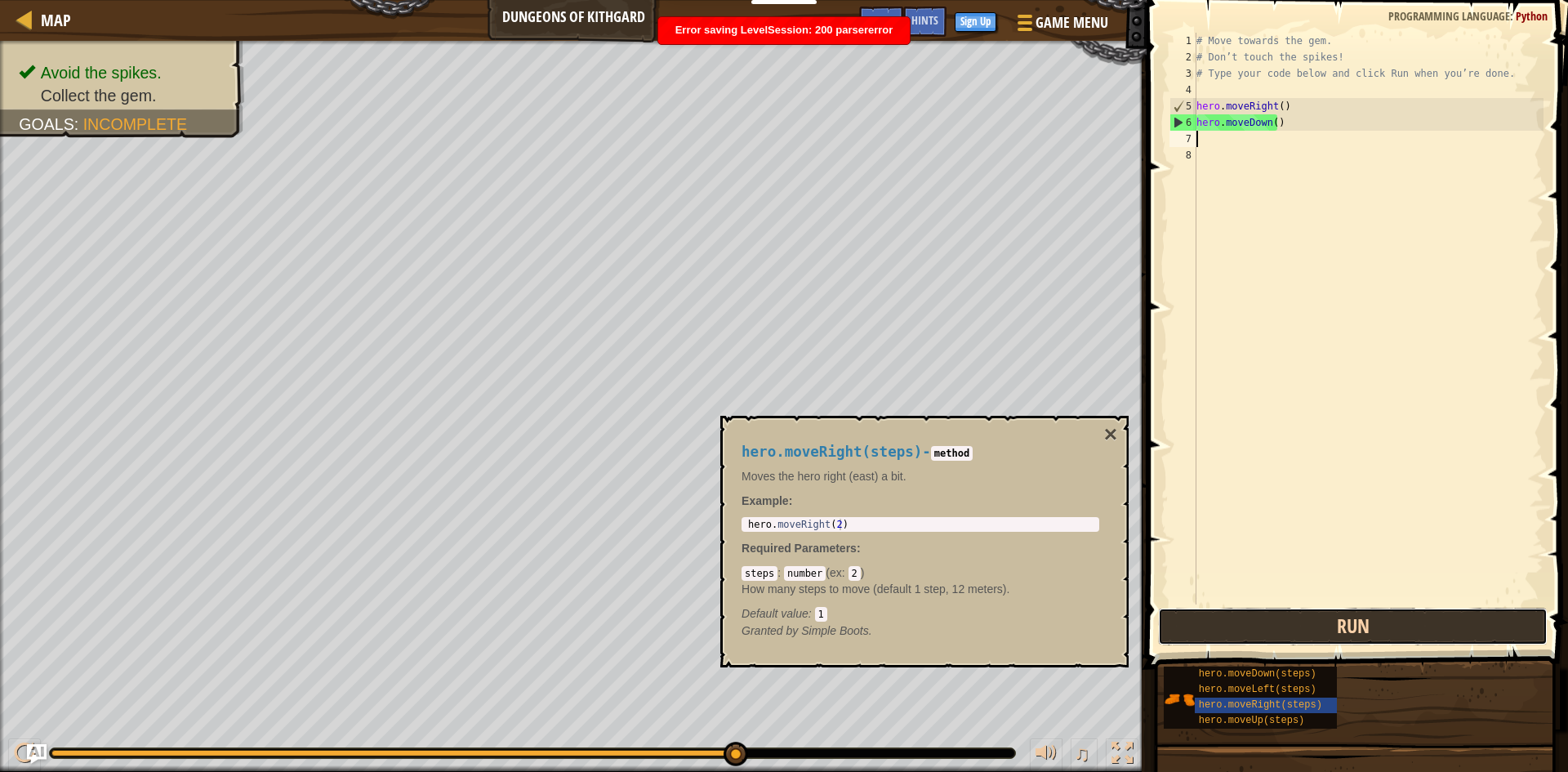
click at [1273, 635] on button "Run" at bounding box center [1352, 626] width 389 height 37
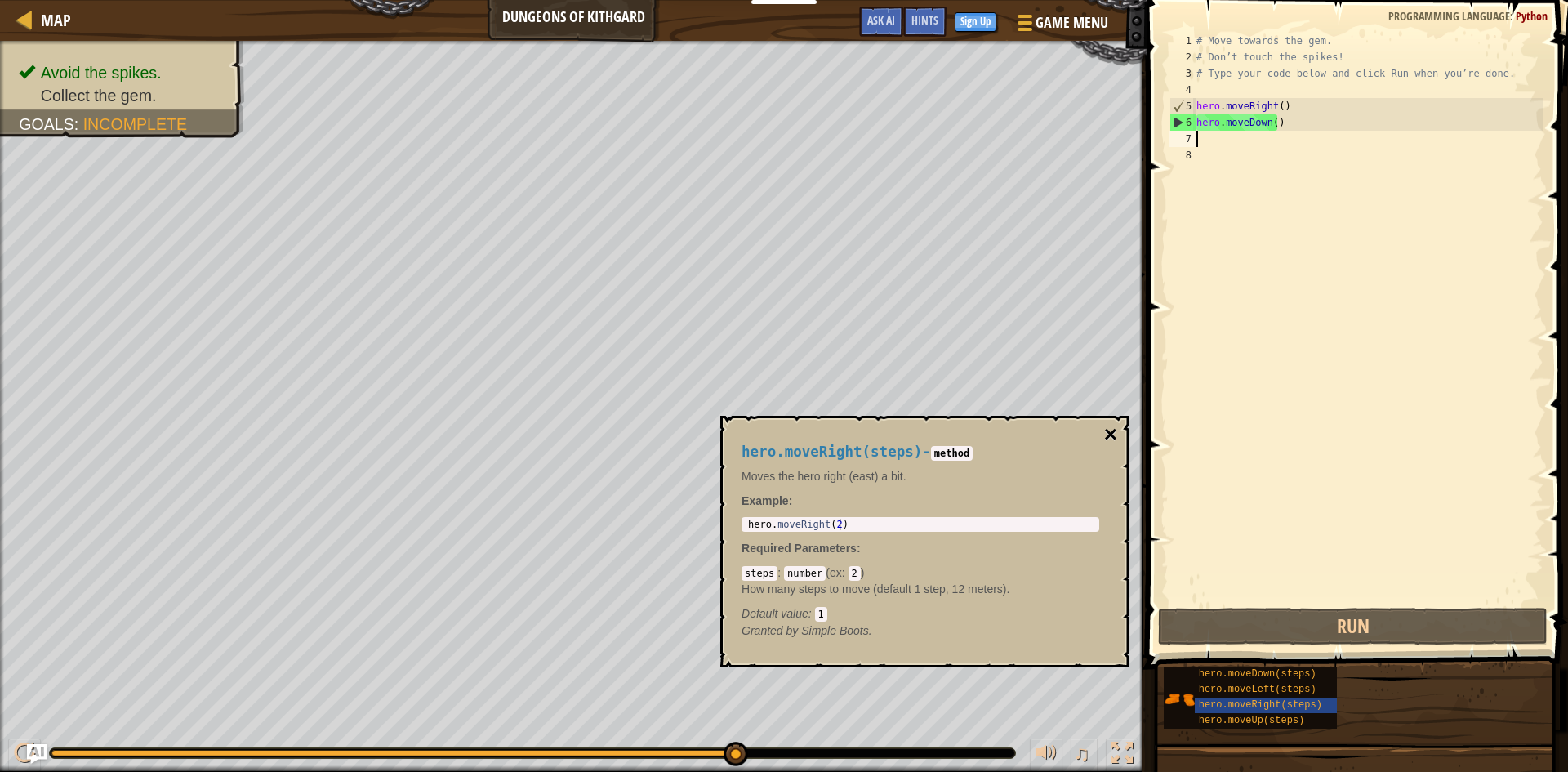
click at [1116, 431] on button "×" at bounding box center [1110, 434] width 13 height 23
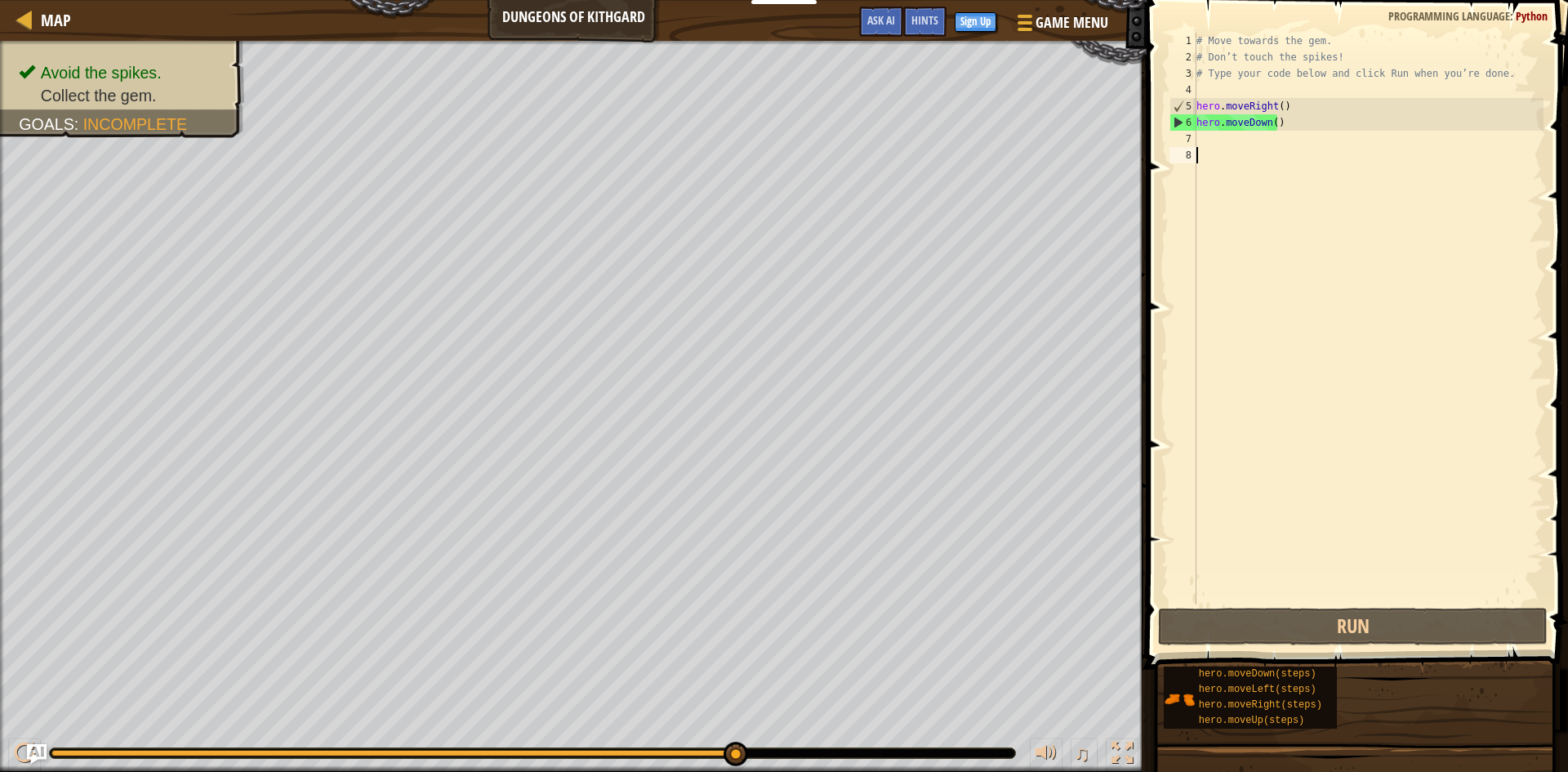
click at [1210, 151] on div "# Move towards the gem. # Don’t touch the spikes! # Type your code below and cl…" at bounding box center [1368, 334] width 350 height 604
click at [1177, 127] on div "6" at bounding box center [1183, 122] width 26 height 16
click at [1176, 125] on div "6" at bounding box center [1183, 122] width 26 height 16
click at [1176, 124] on div "6" at bounding box center [1183, 122] width 26 height 16
type textarea "hero.moveDown()"
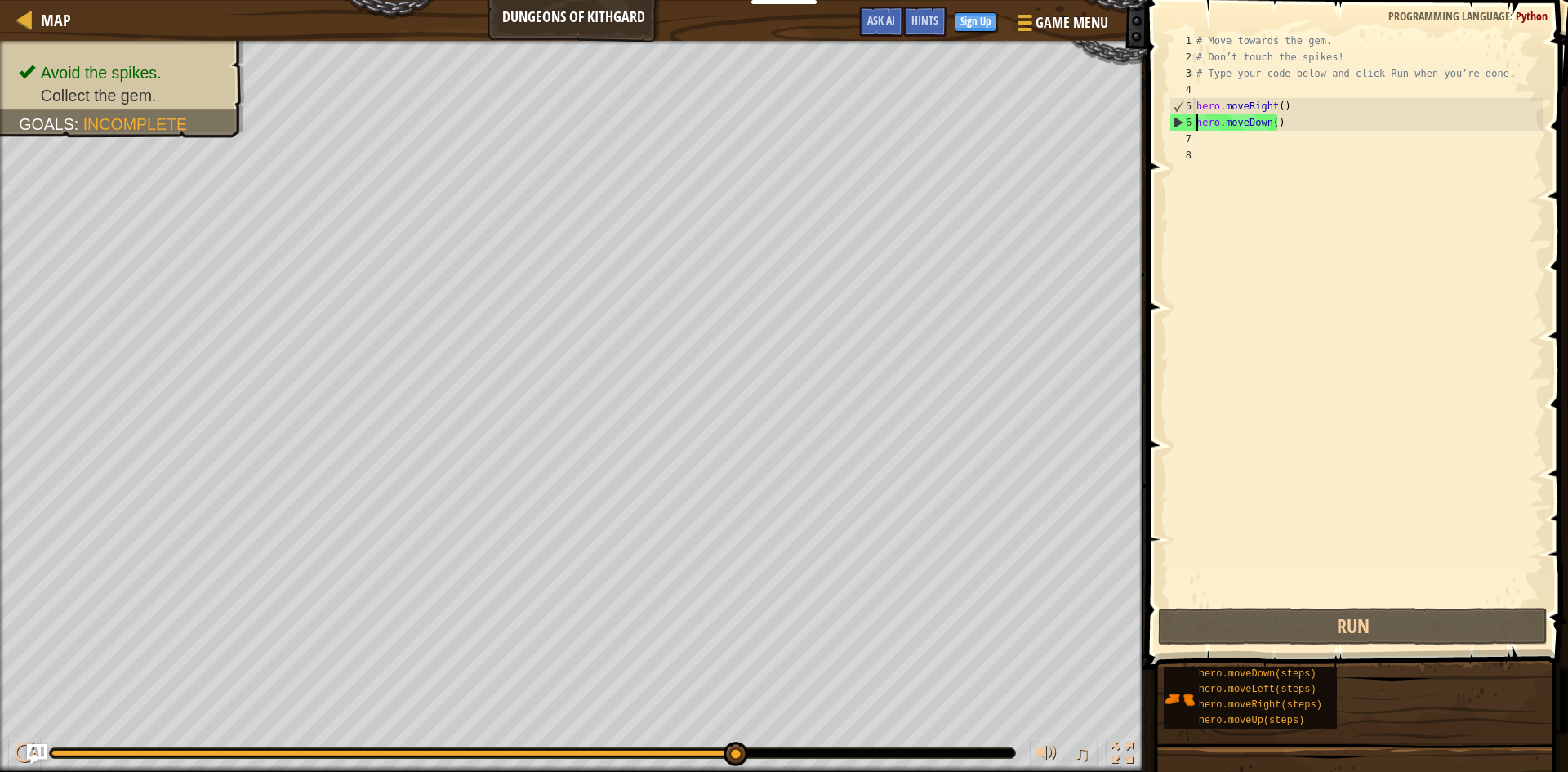
click at [1200, 132] on div "# Move towards the gem. # Don’t touch the spikes! # Type your code below and cl…" at bounding box center [1368, 334] width 350 height 604
type textarea "h"
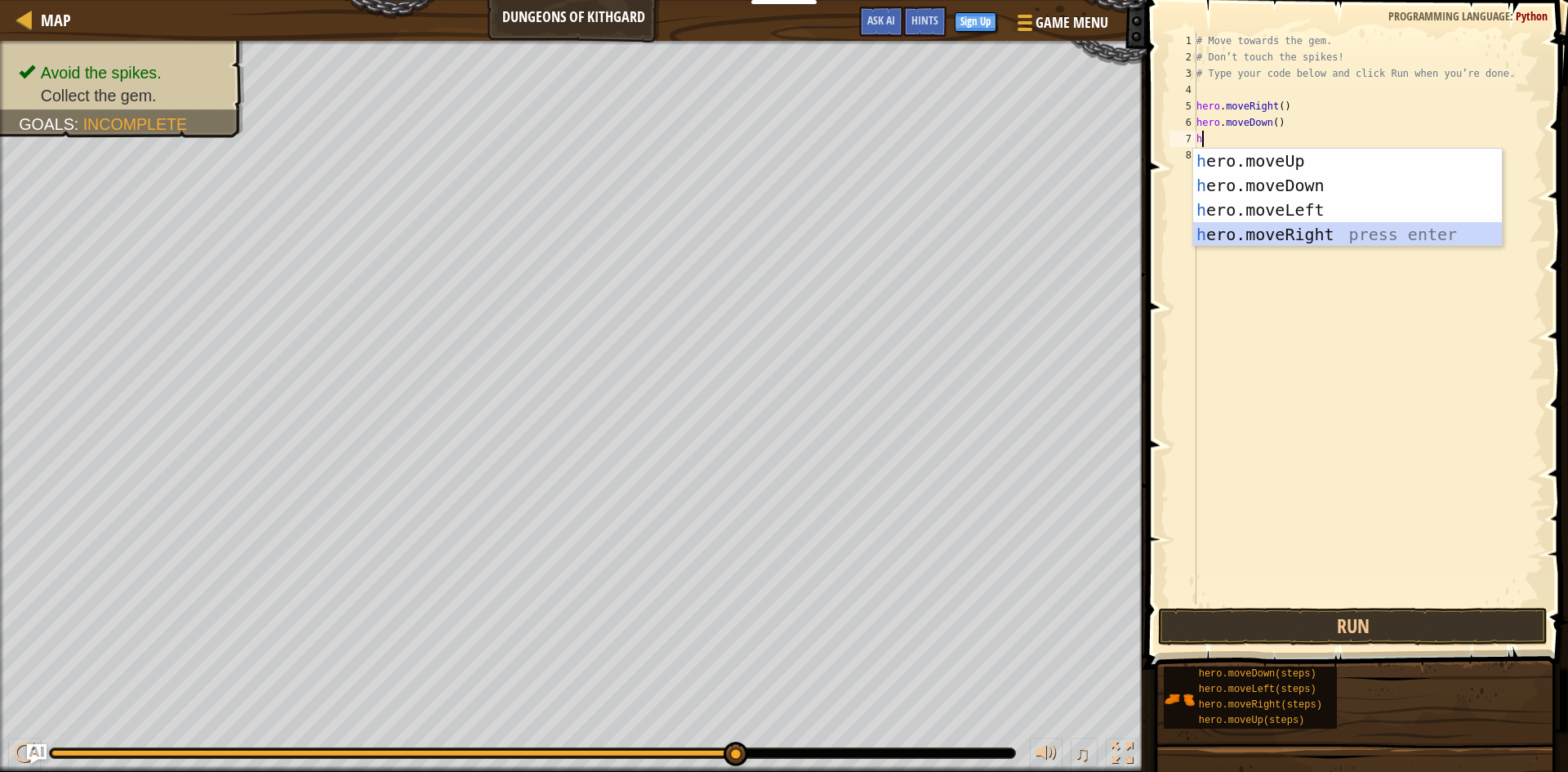
click at [1231, 225] on div "h ero.moveUp press enter h ero.moveDown press enter h ero.moveLeft press enter …" at bounding box center [1347, 222] width 308 height 147
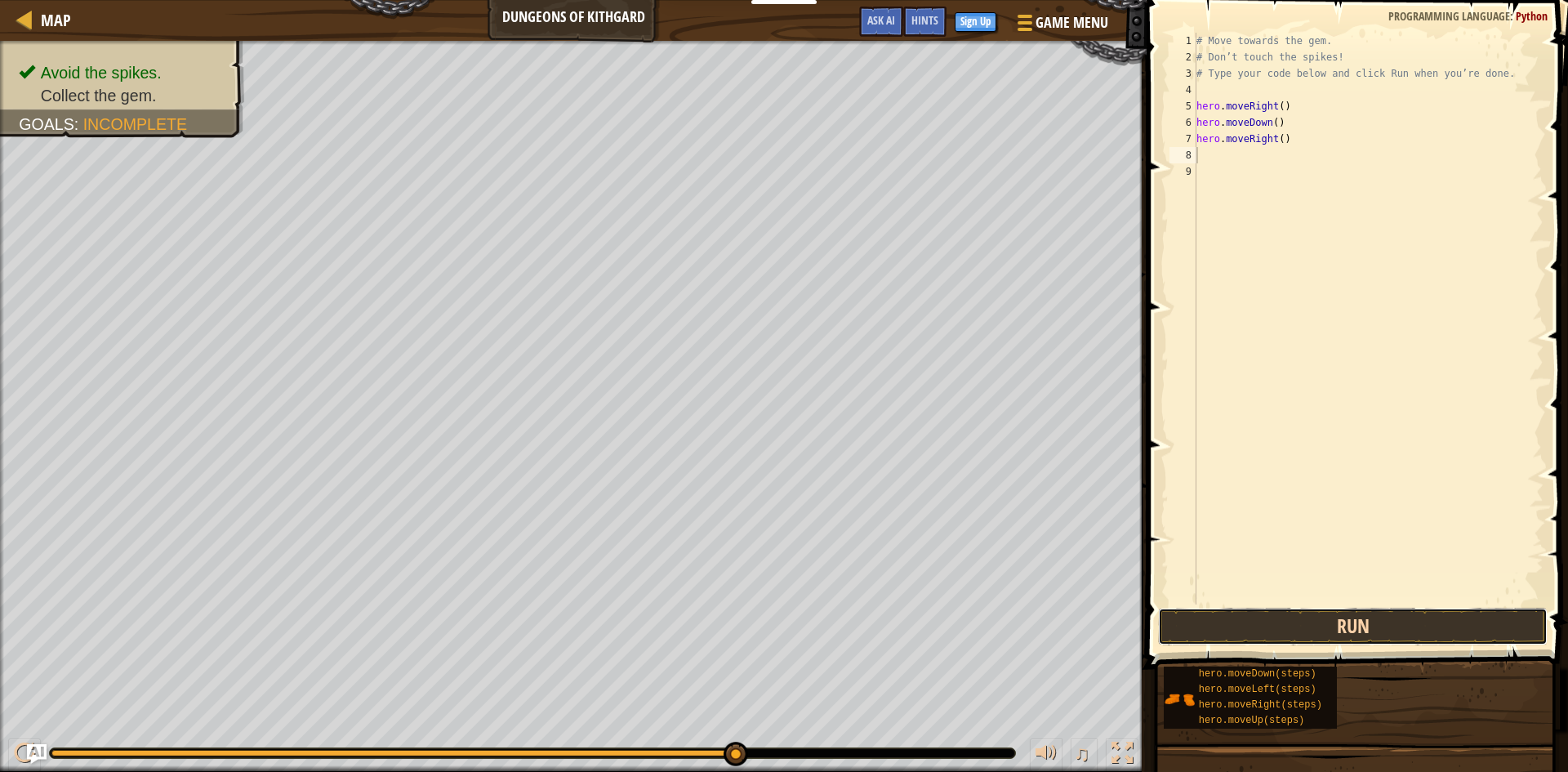
click at [1174, 612] on button "Run" at bounding box center [1352, 626] width 389 height 37
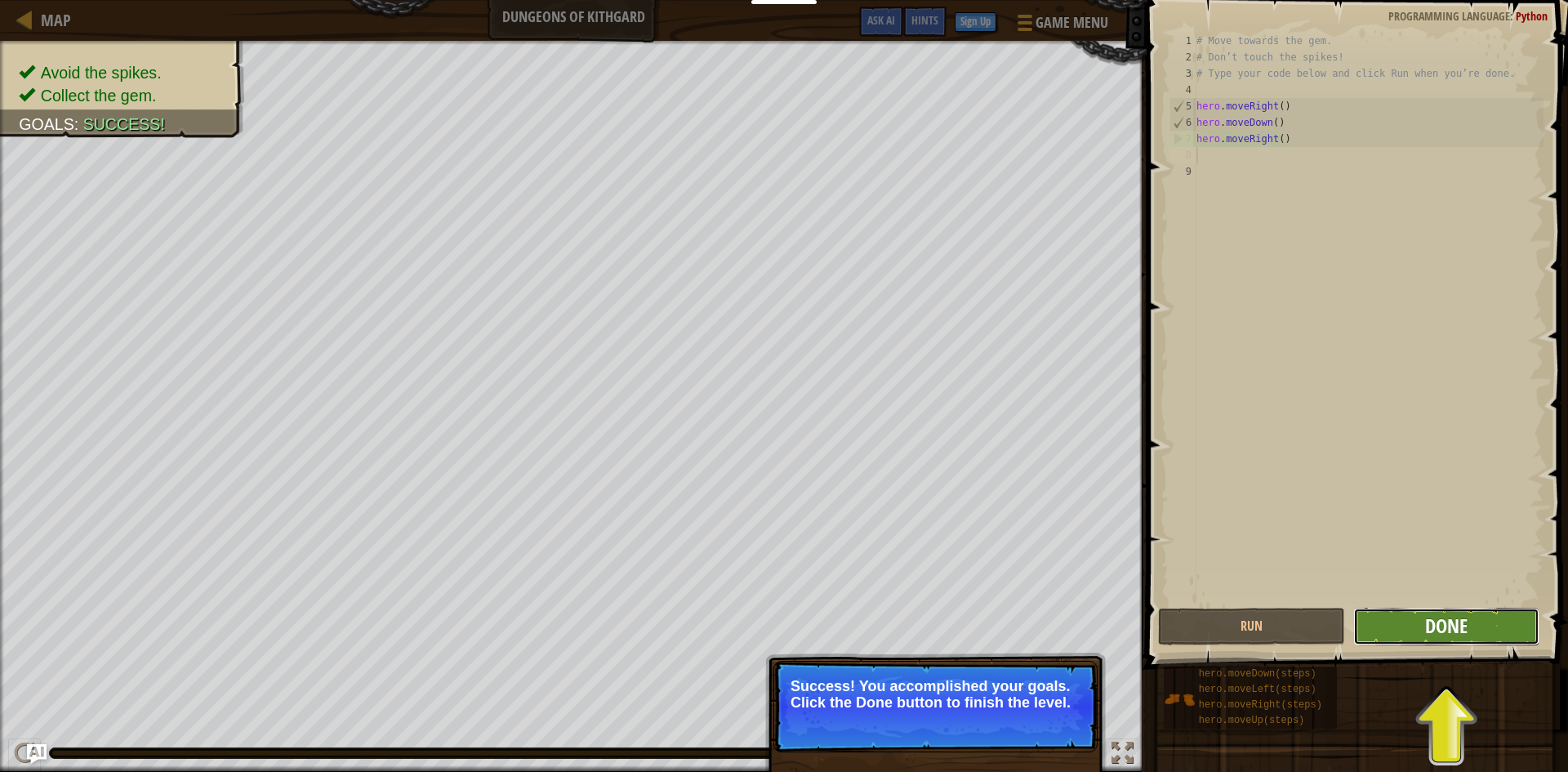
click at [1461, 637] on span "Done" at bounding box center [1446, 625] width 43 height 26
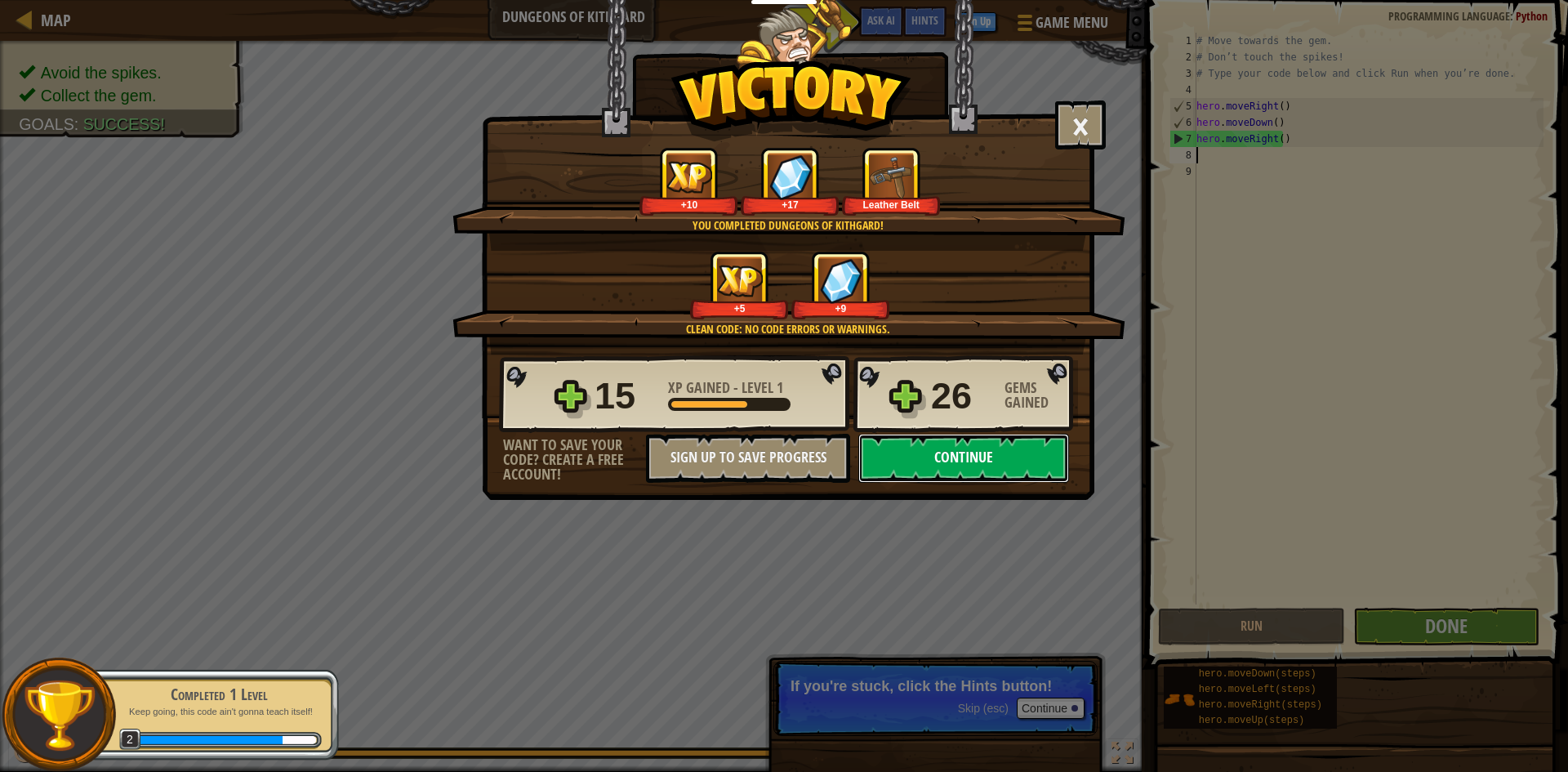
click at [970, 458] on button "Continue" at bounding box center [963, 458] width 210 height 49
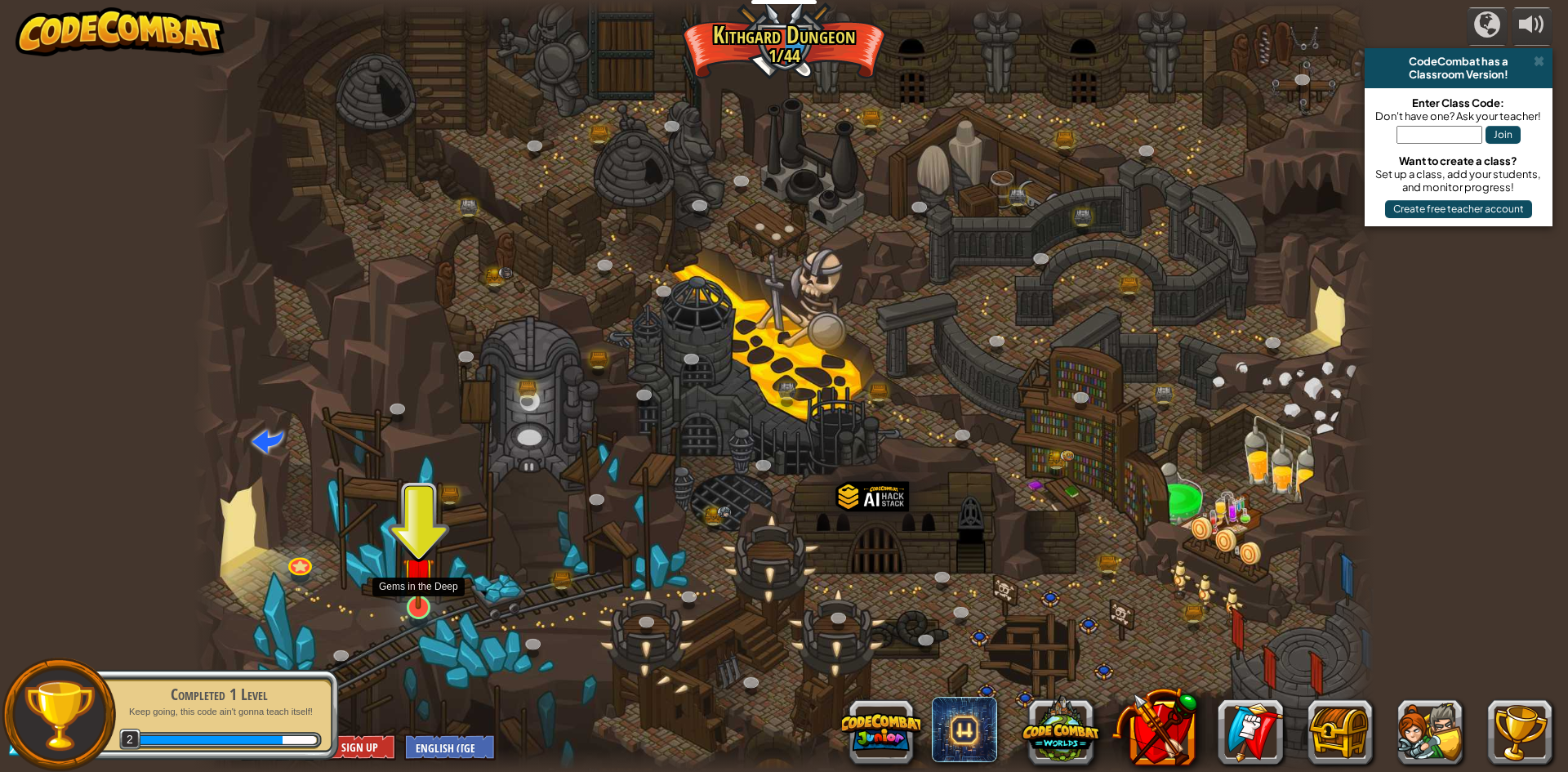
click at [424, 593] on img at bounding box center [418, 573] width 32 height 72
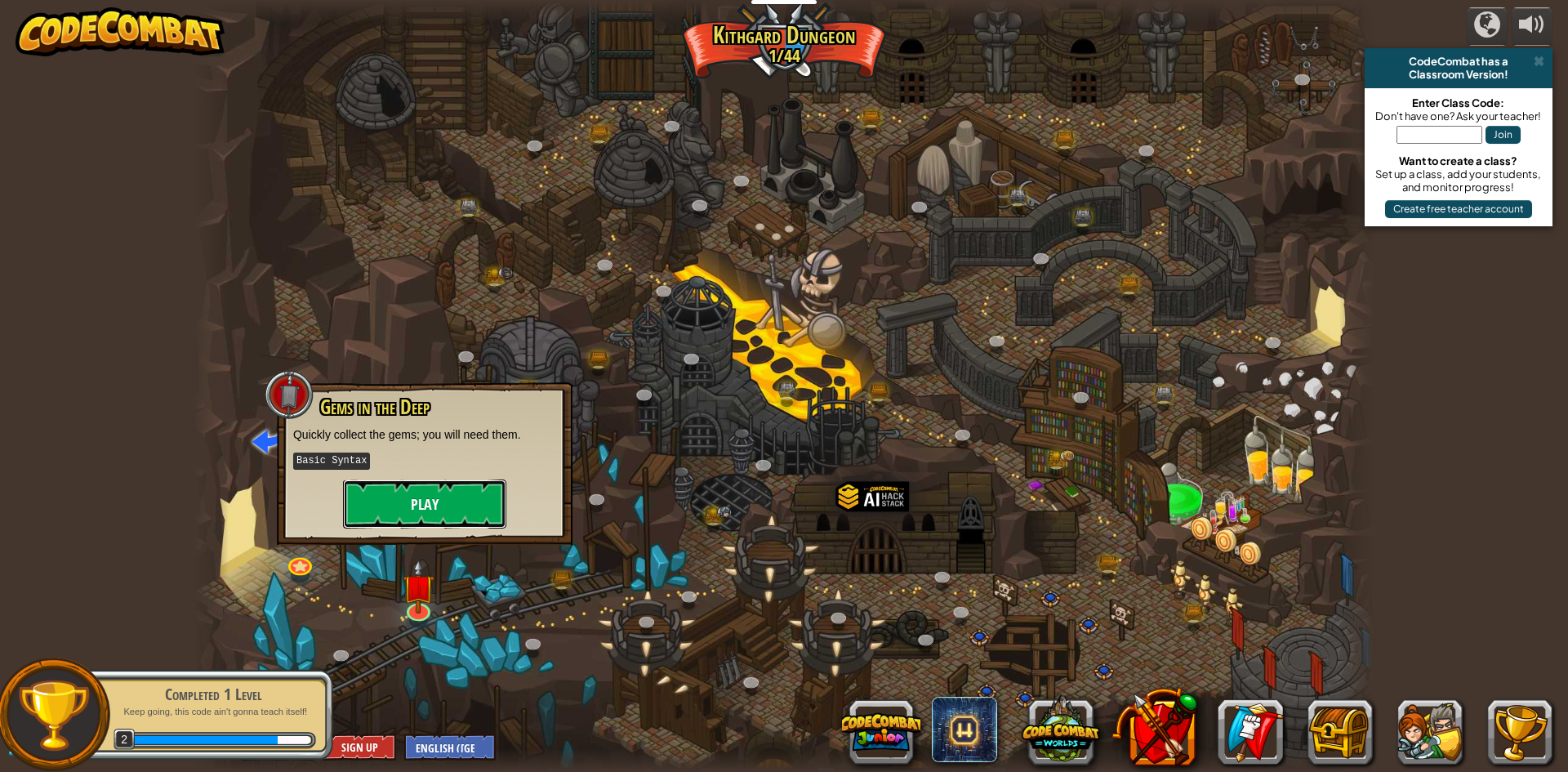
click at [382, 496] on button "Play" at bounding box center [425, 504] width 164 height 49
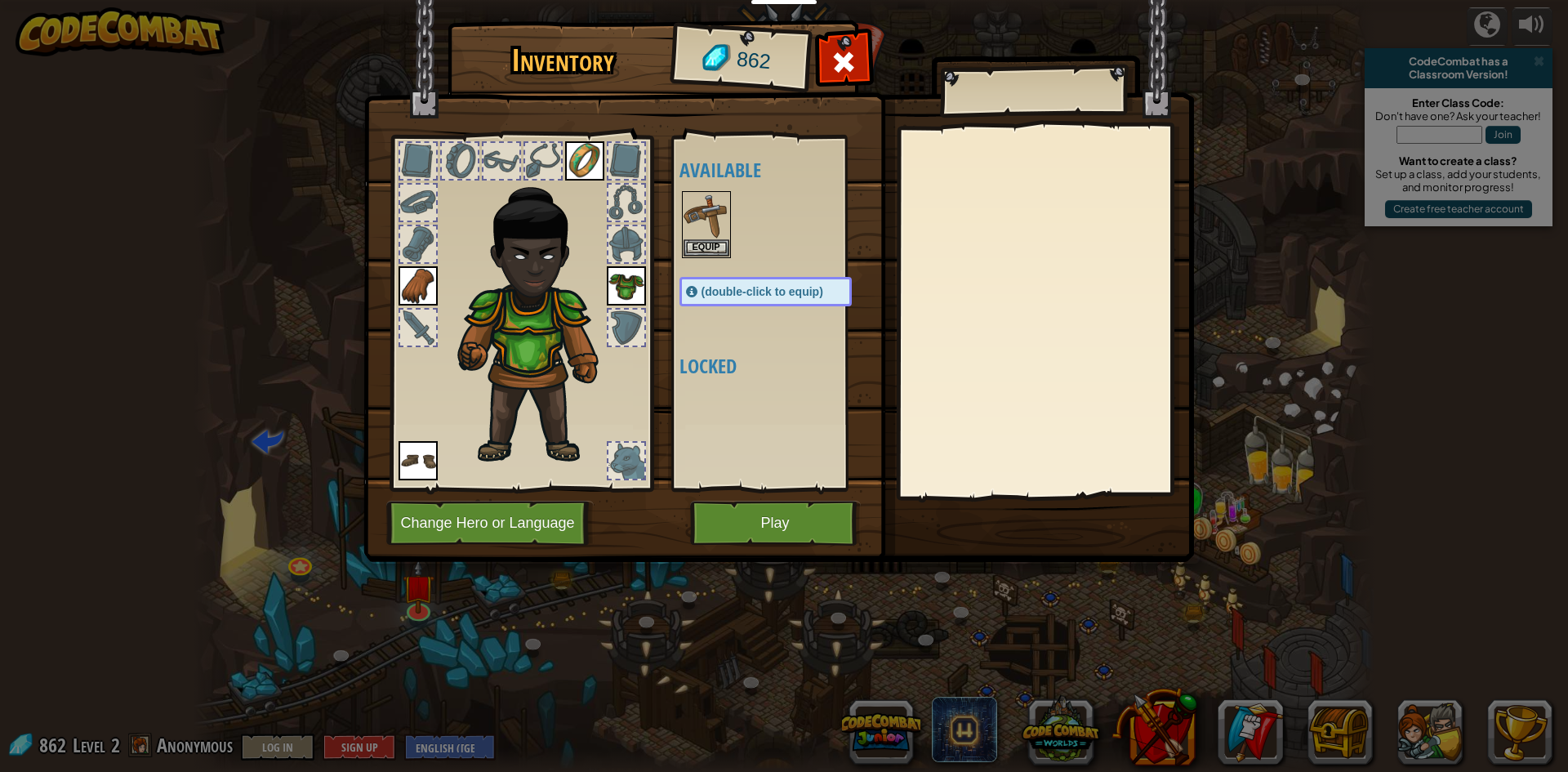
click at [395, 326] on div at bounding box center [521, 308] width 269 height 367
click at [709, 249] on button "Equip" at bounding box center [706, 247] width 46 height 17
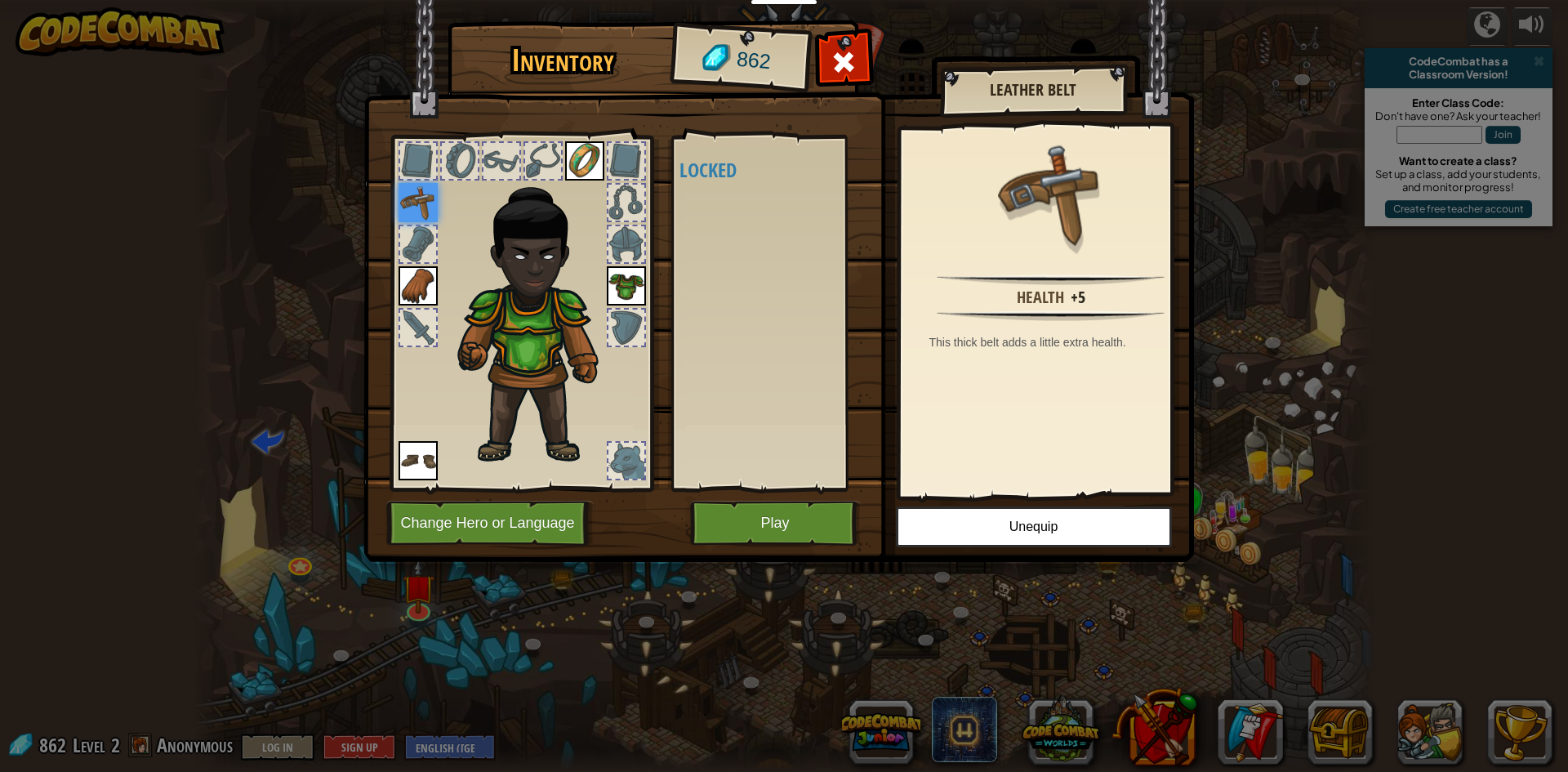
click at [414, 338] on div at bounding box center [418, 327] width 36 height 36
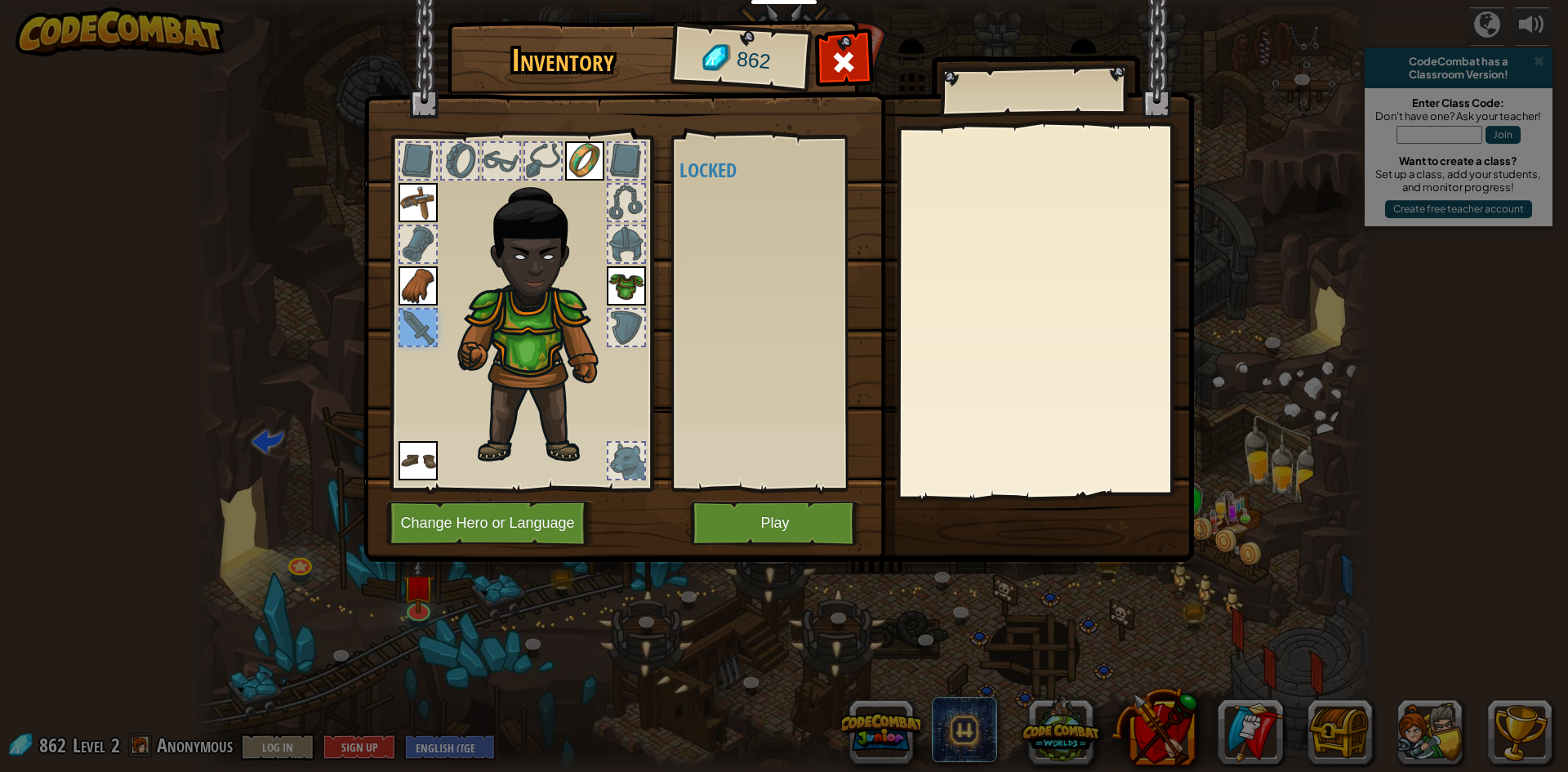
click at [407, 190] on img at bounding box center [418, 203] width 39 height 39
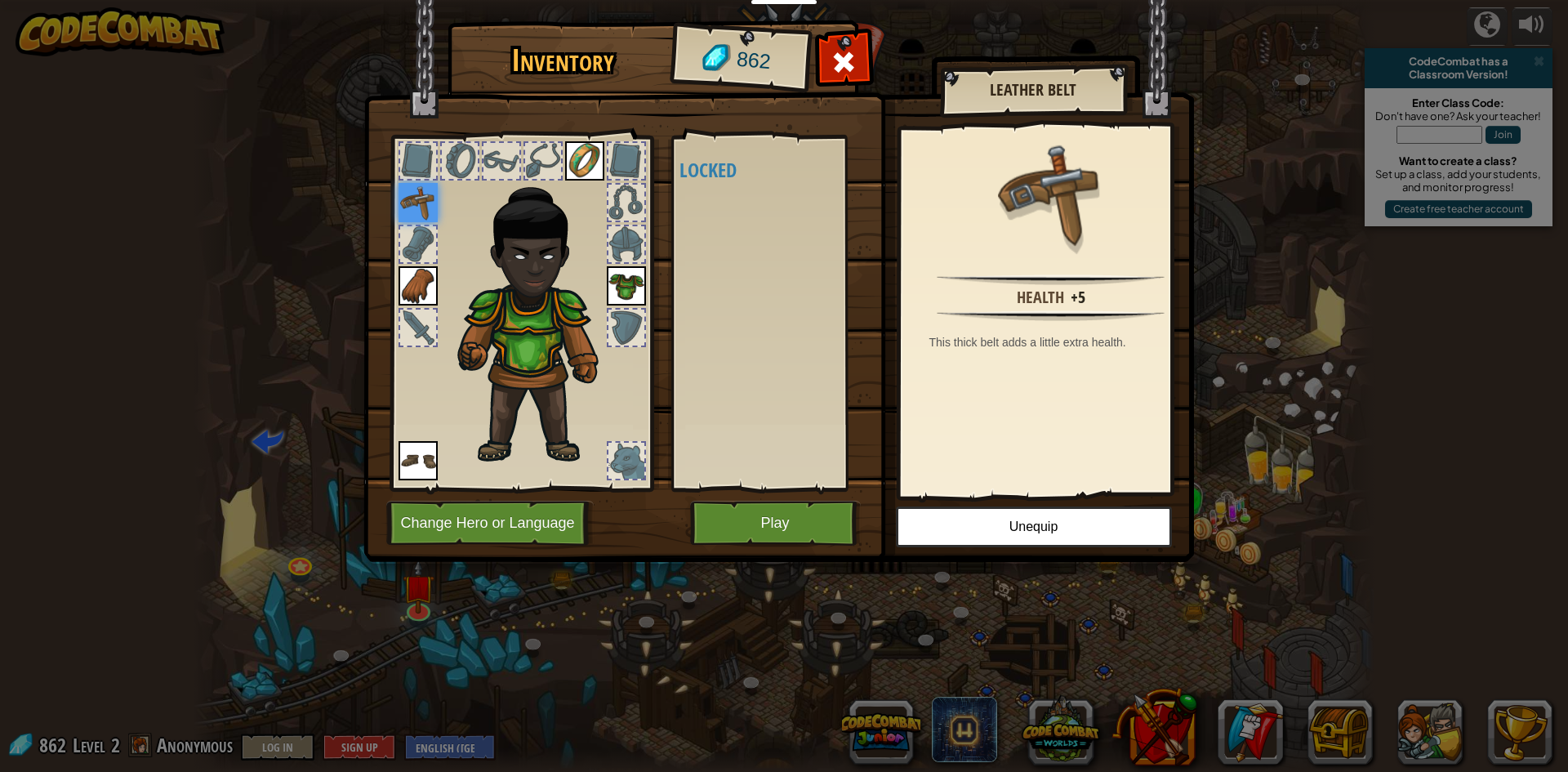
click at [621, 234] on div at bounding box center [626, 244] width 36 height 36
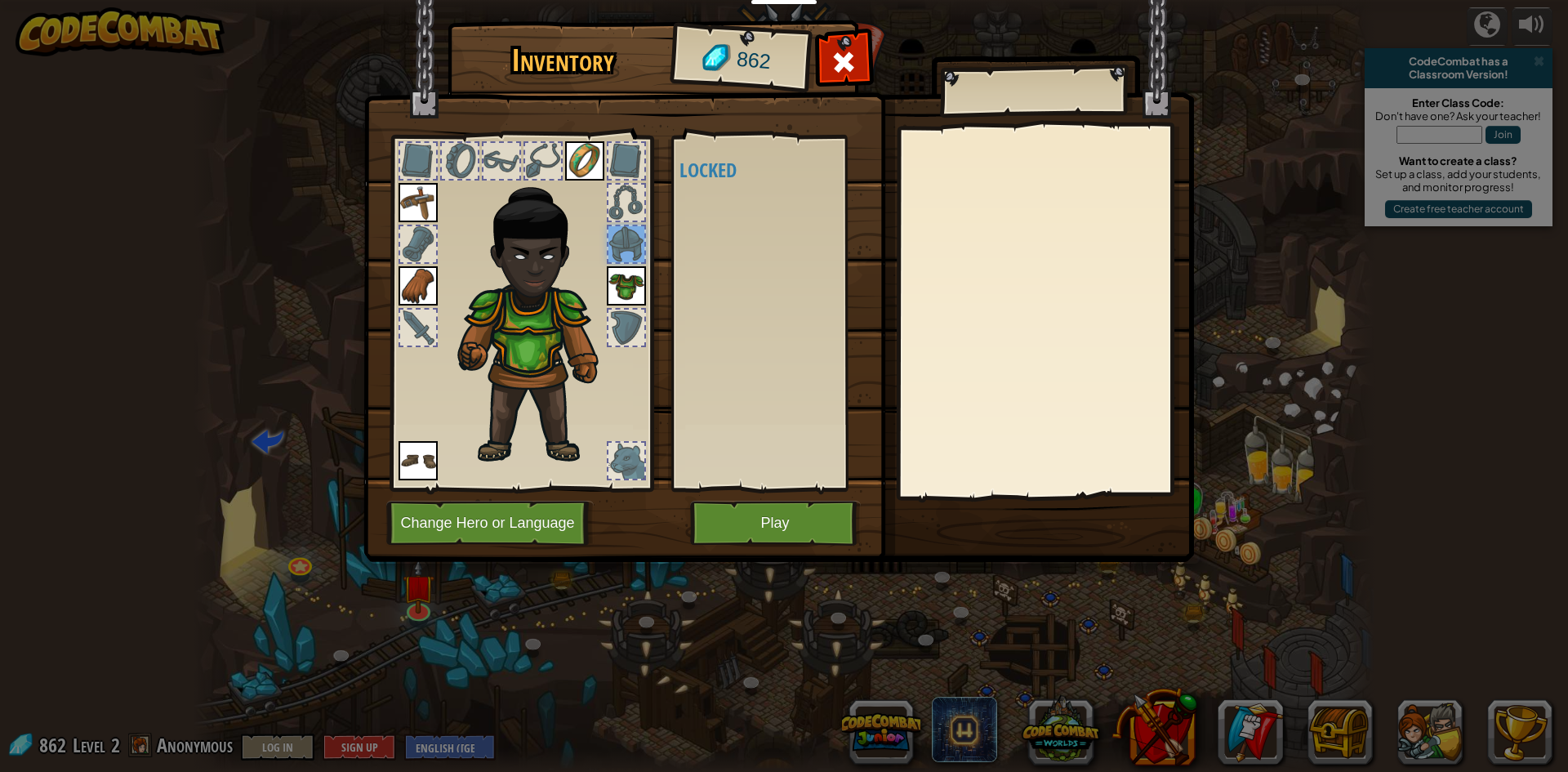
click at [617, 212] on div at bounding box center [626, 203] width 36 height 36
click at [614, 363] on img at bounding box center [539, 317] width 176 height 301
click at [620, 304] on img at bounding box center [626, 285] width 39 height 39
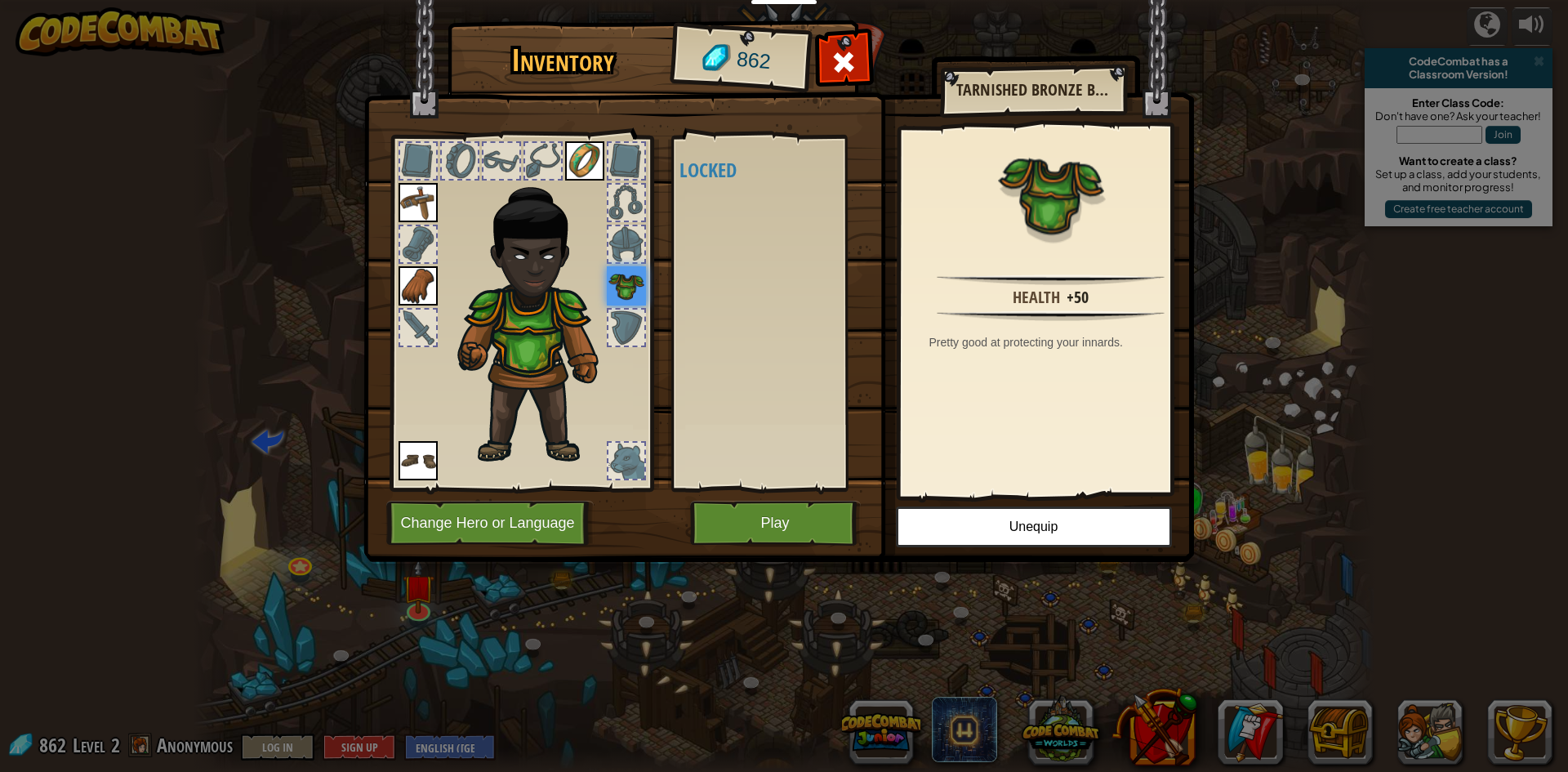
click at [620, 308] on div at bounding box center [626, 327] width 39 height 39
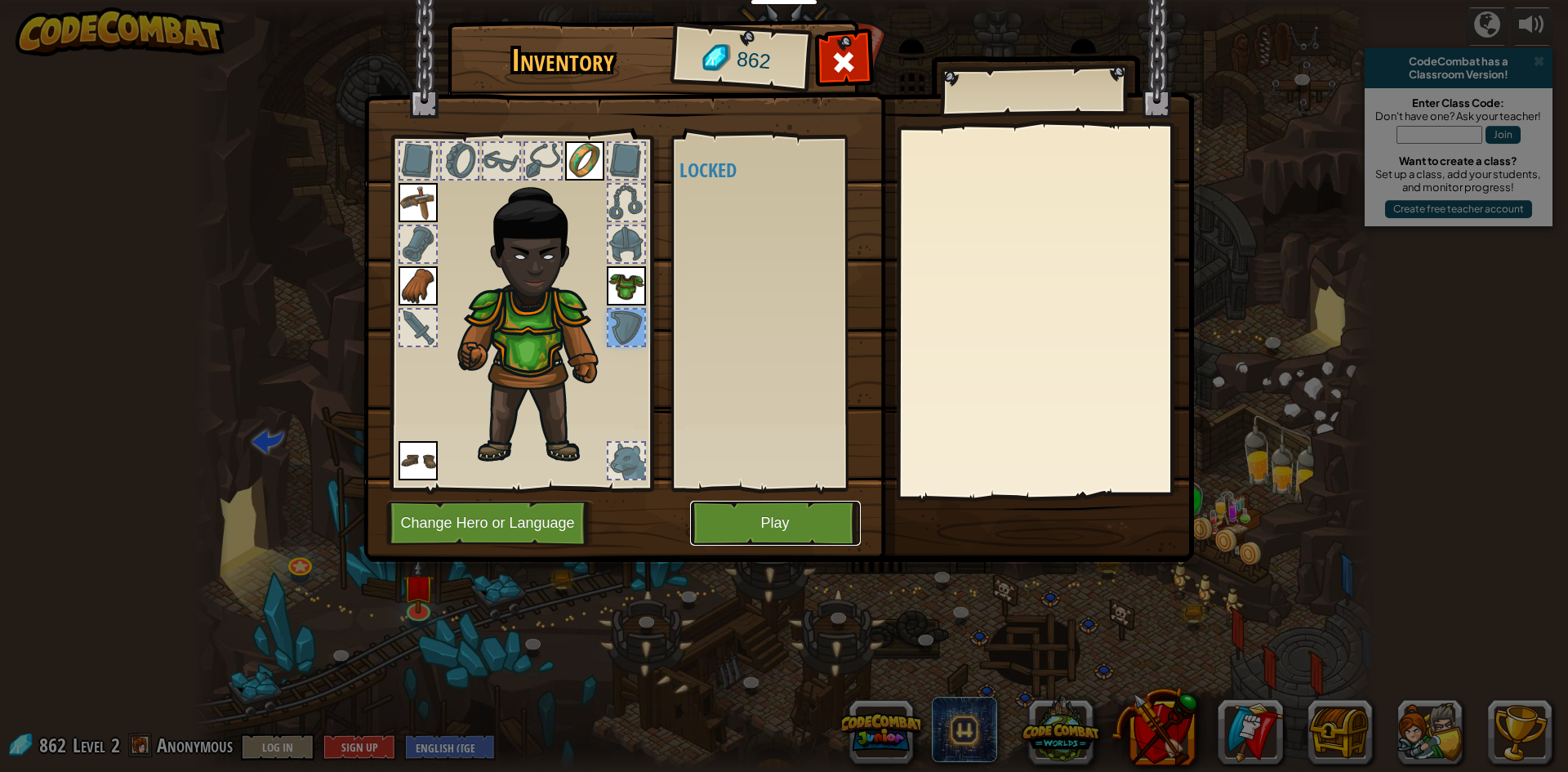
click at [727, 507] on button "Play" at bounding box center [775, 522] width 170 height 45
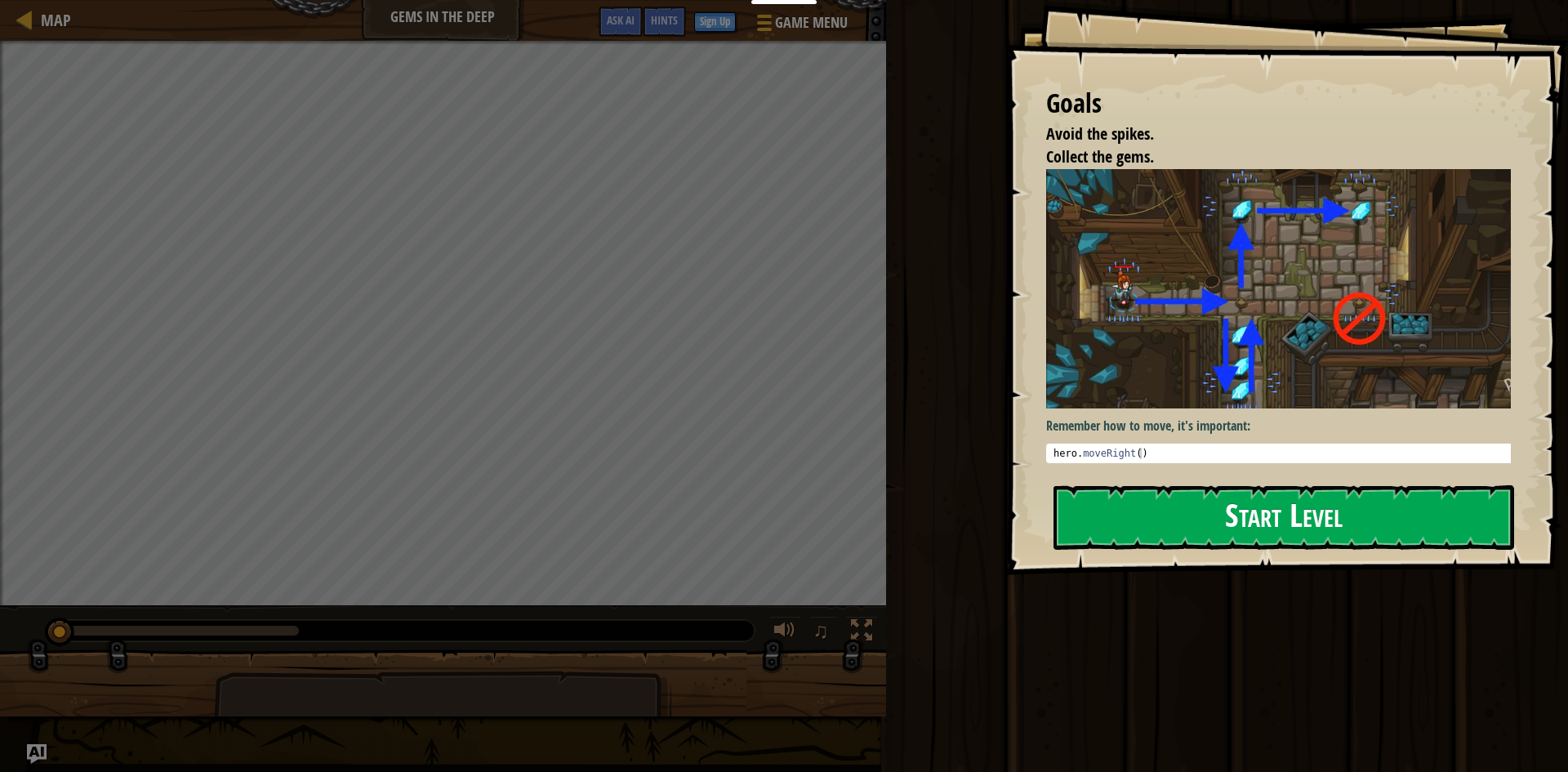
click at [1071, 516] on button "Start Level" at bounding box center [1283, 517] width 461 height 65
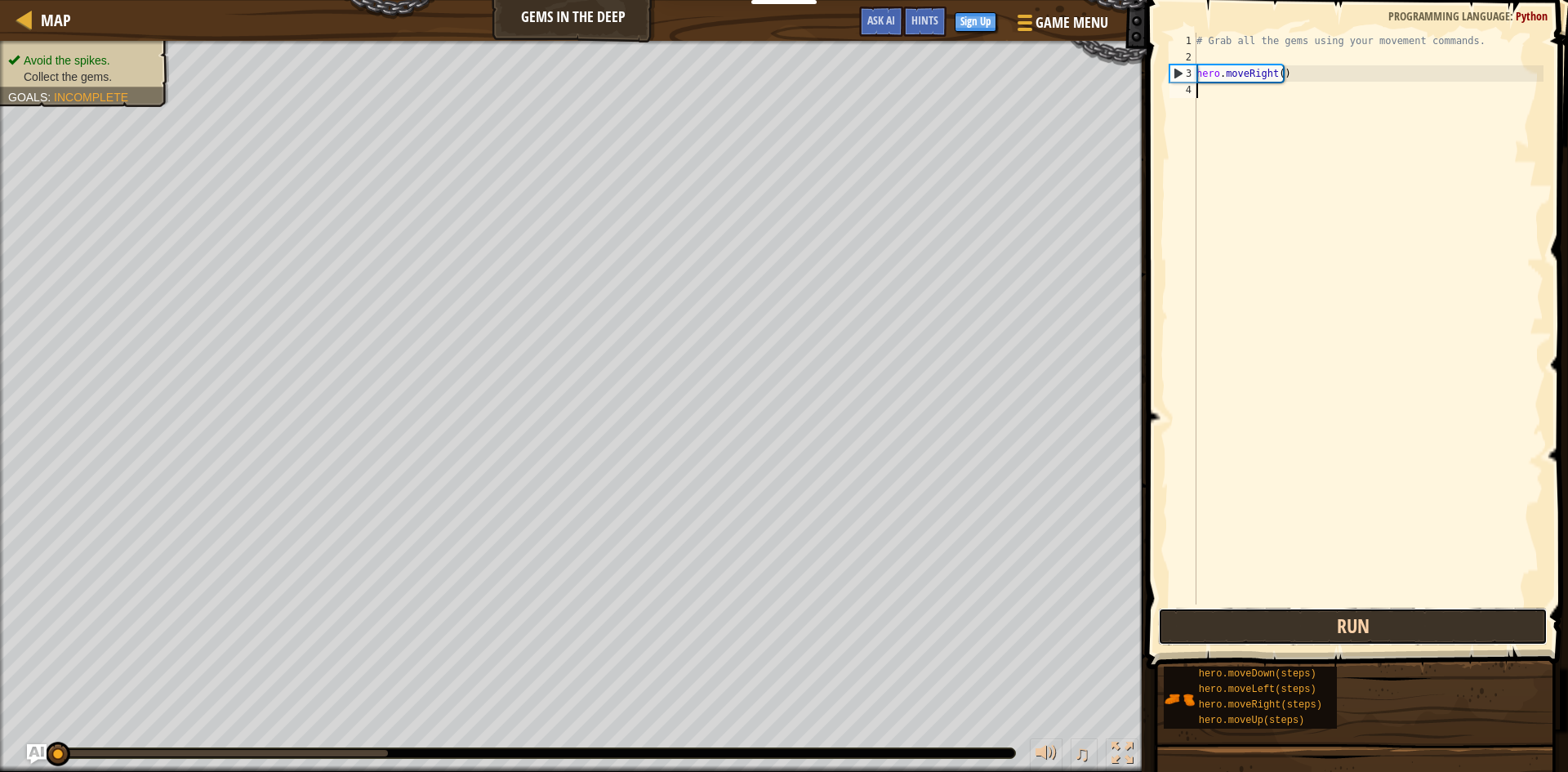
click at [1173, 608] on button "Run" at bounding box center [1352, 626] width 389 height 37
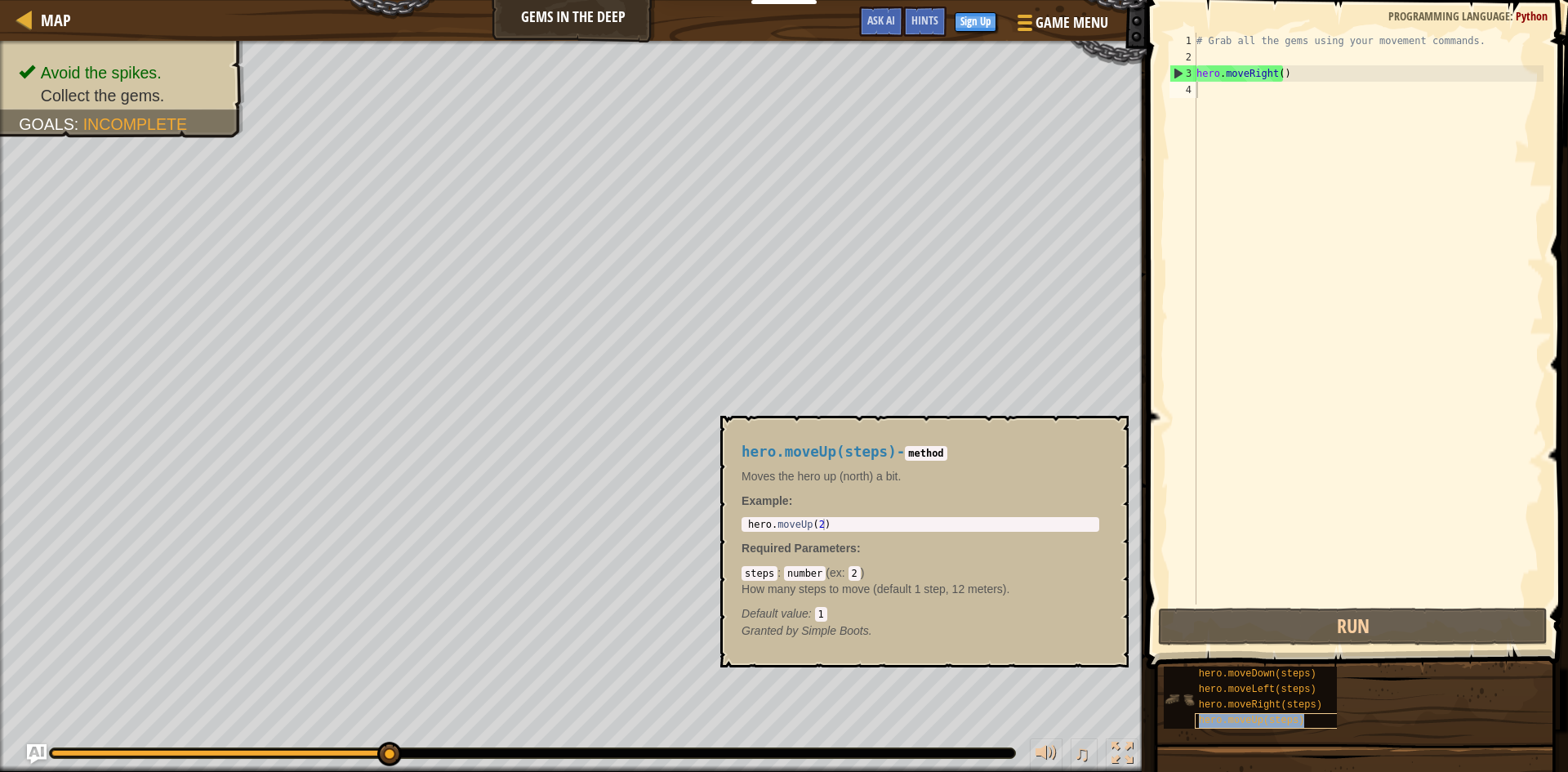
click at [1208, 713] on div "hero.moveUp(steps)" at bounding box center [1273, 721] width 157 height 15
click at [1448, 729] on div "hero.moveDown(steps) hero.moveLeft(steps) hero.moveRight(steps) hero.moveUp(ste…" at bounding box center [1360, 697] width 394 height 64
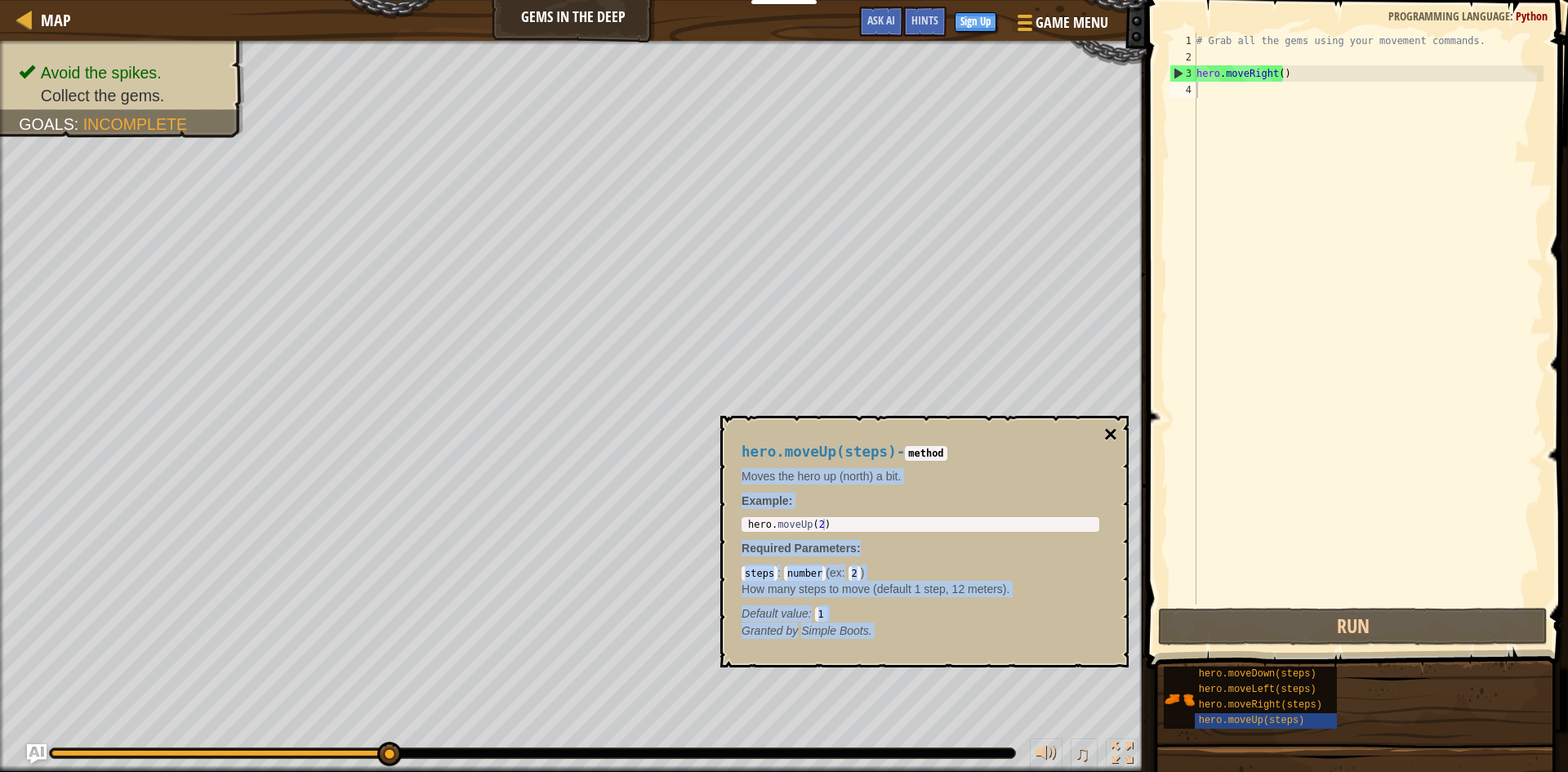
click at [1104, 439] on div "hero.moveUp(steps) - method Moves the hero up (north) a bit. Example : 1 hero .…" at bounding box center [924, 541] width 408 height 251
click at [1104, 439] on button "×" at bounding box center [1110, 434] width 13 height 23
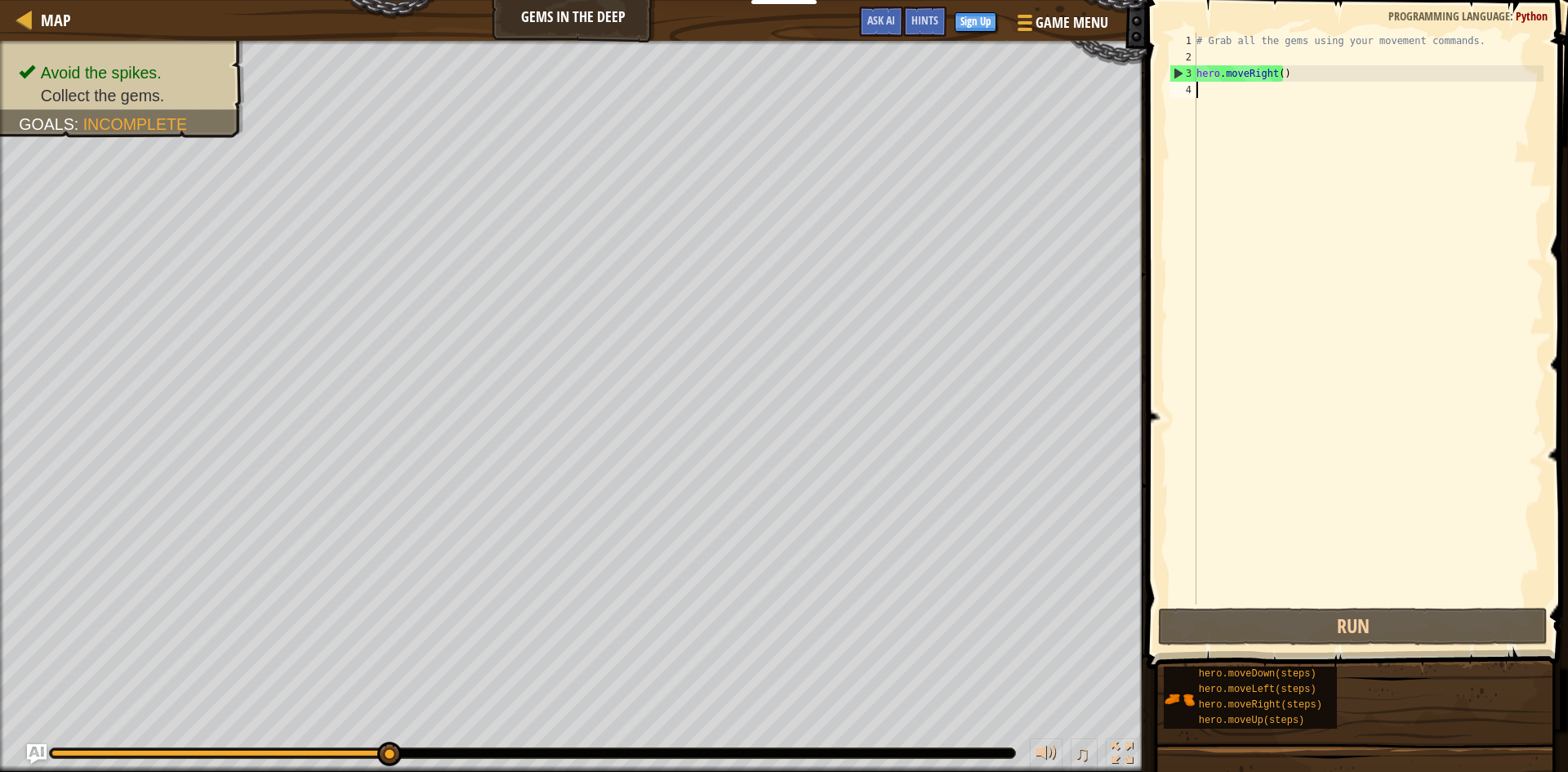
click at [1218, 102] on div "# Grab all the gems using your movement commands. hero . moveRight ( )" at bounding box center [1368, 334] width 350 height 604
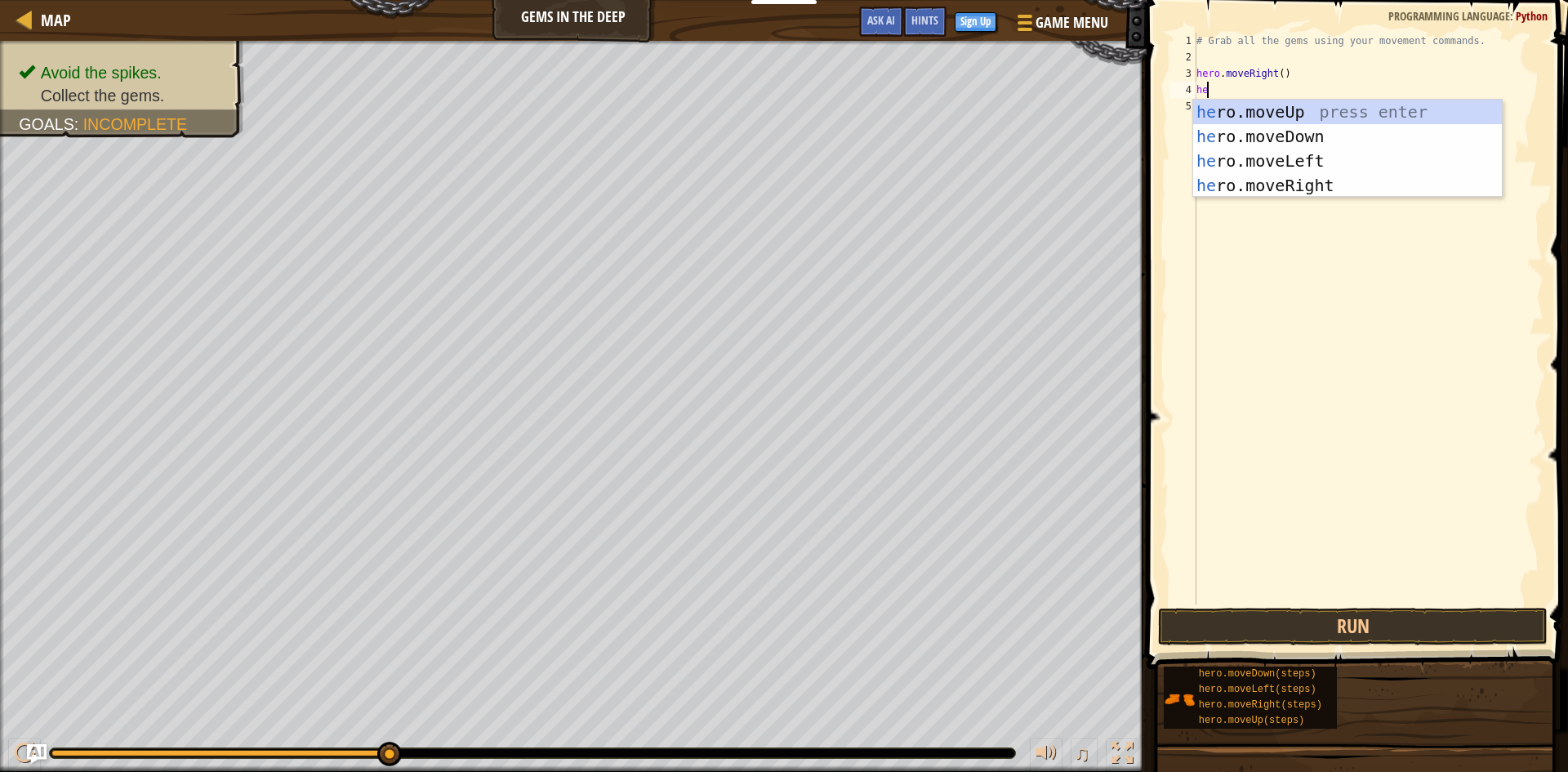
type textarea "her"
click at [1219, 107] on div "her o.moveUp press enter her o.moveDown press enter her o.moveLeft press enter …" at bounding box center [1347, 173] width 308 height 147
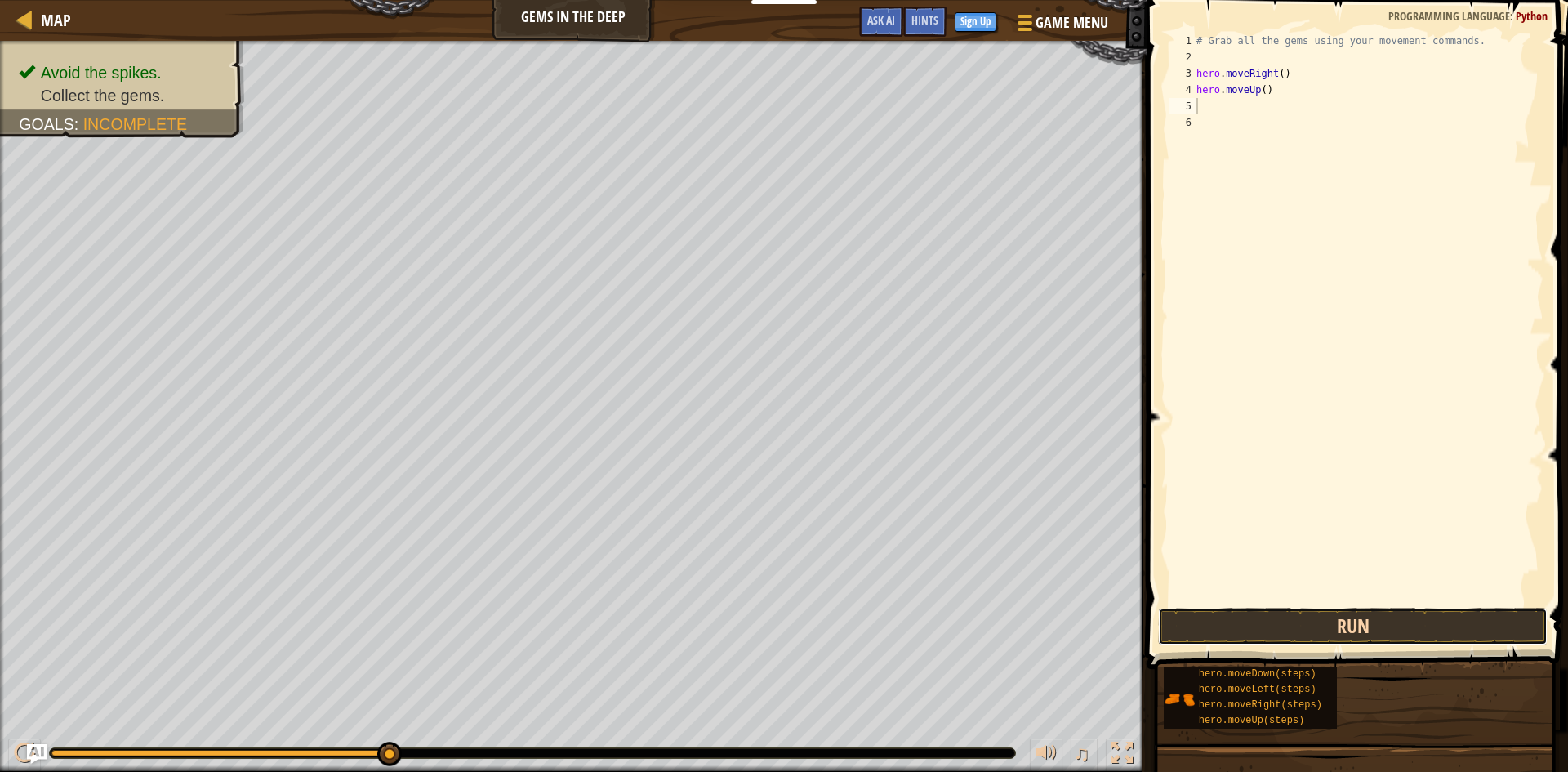
click at [1284, 612] on button "Run" at bounding box center [1352, 626] width 389 height 37
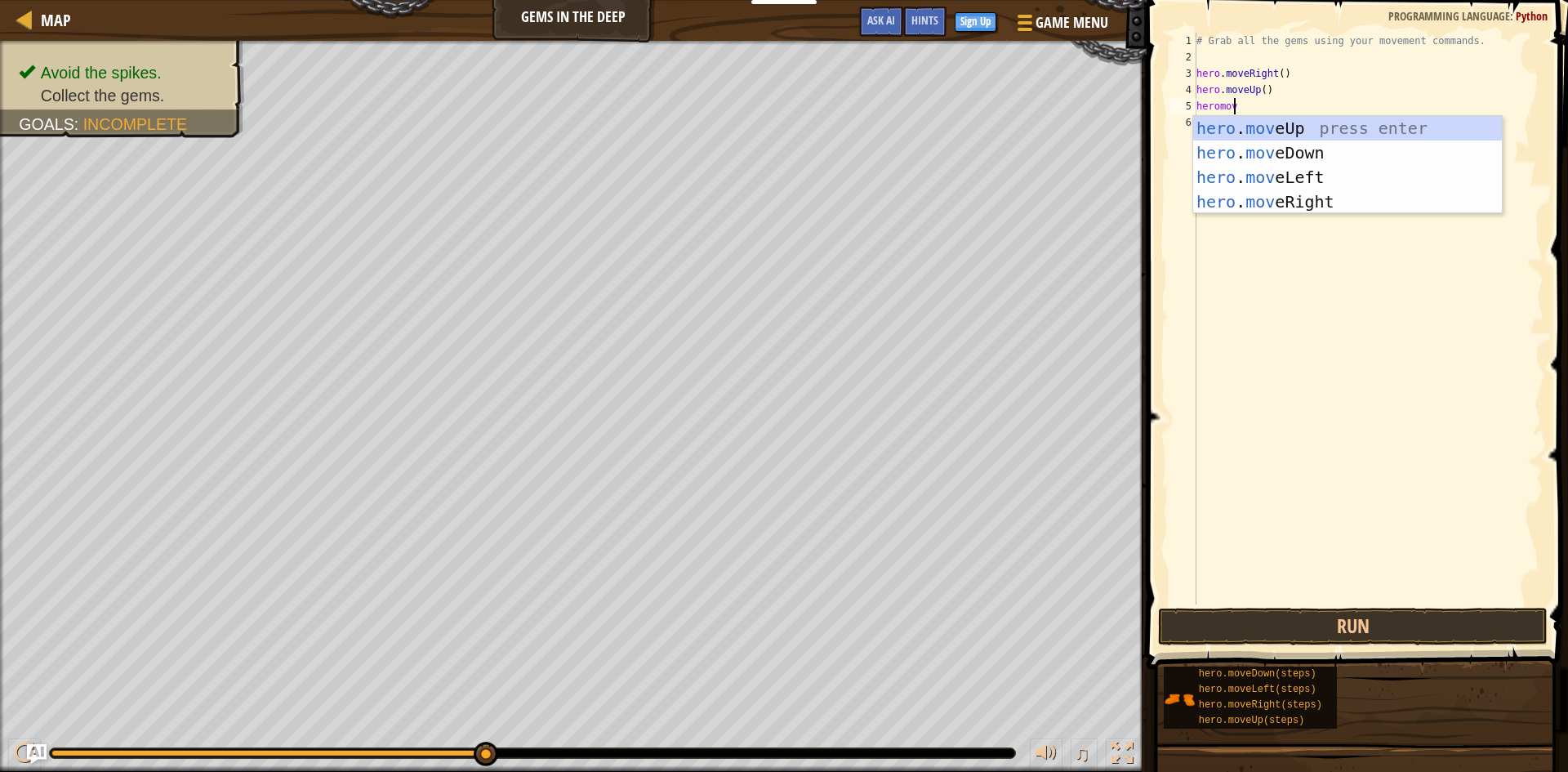
scroll to position [8, 3]
type textarea "heromove"
click at [1250, 191] on div "hero . move Up press enter hero . move Down press enter hero . move Left press …" at bounding box center [1347, 189] width 308 height 147
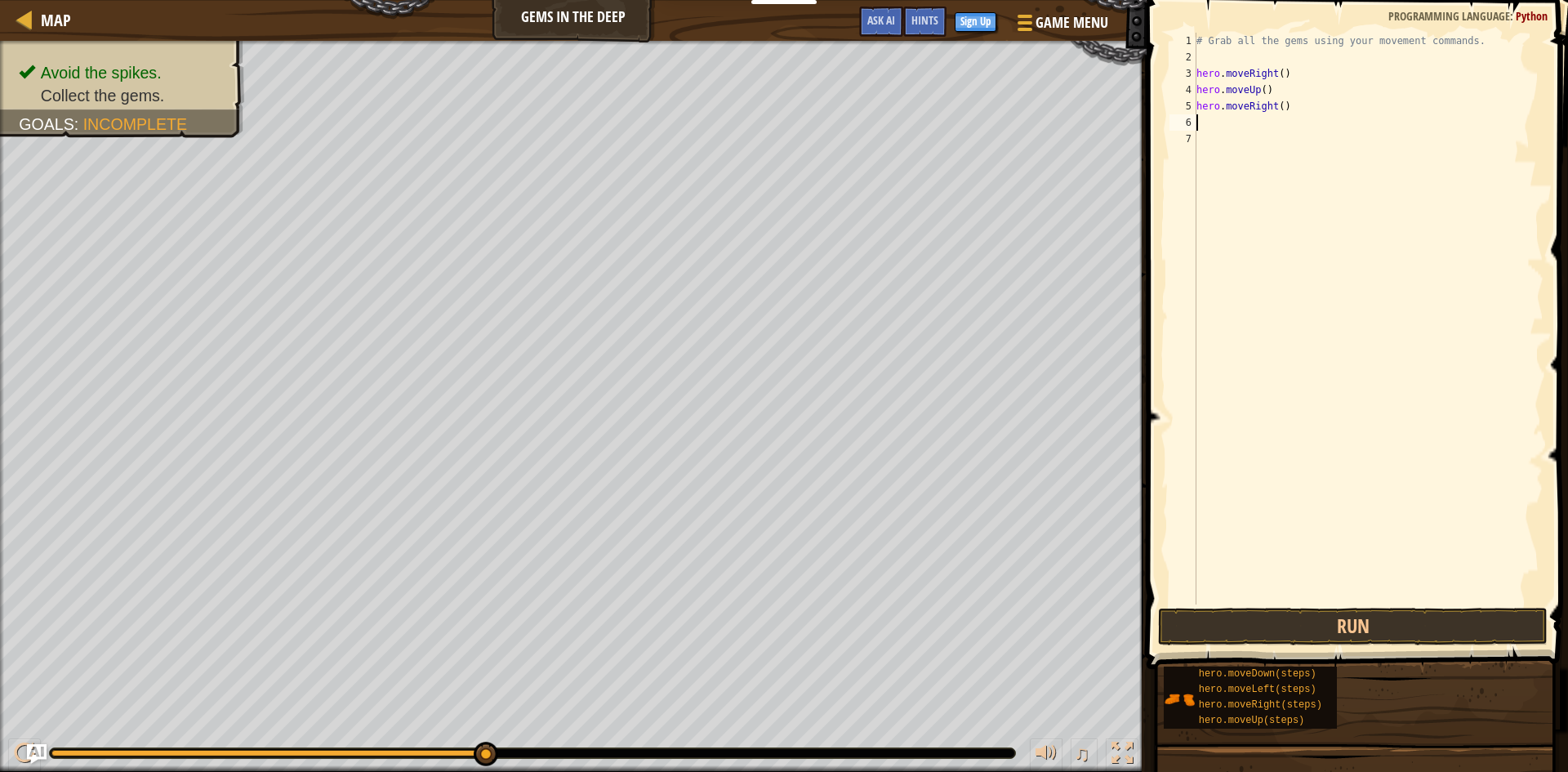
scroll to position [8, 0]
click at [1253, 619] on button "Run" at bounding box center [1352, 626] width 389 height 37
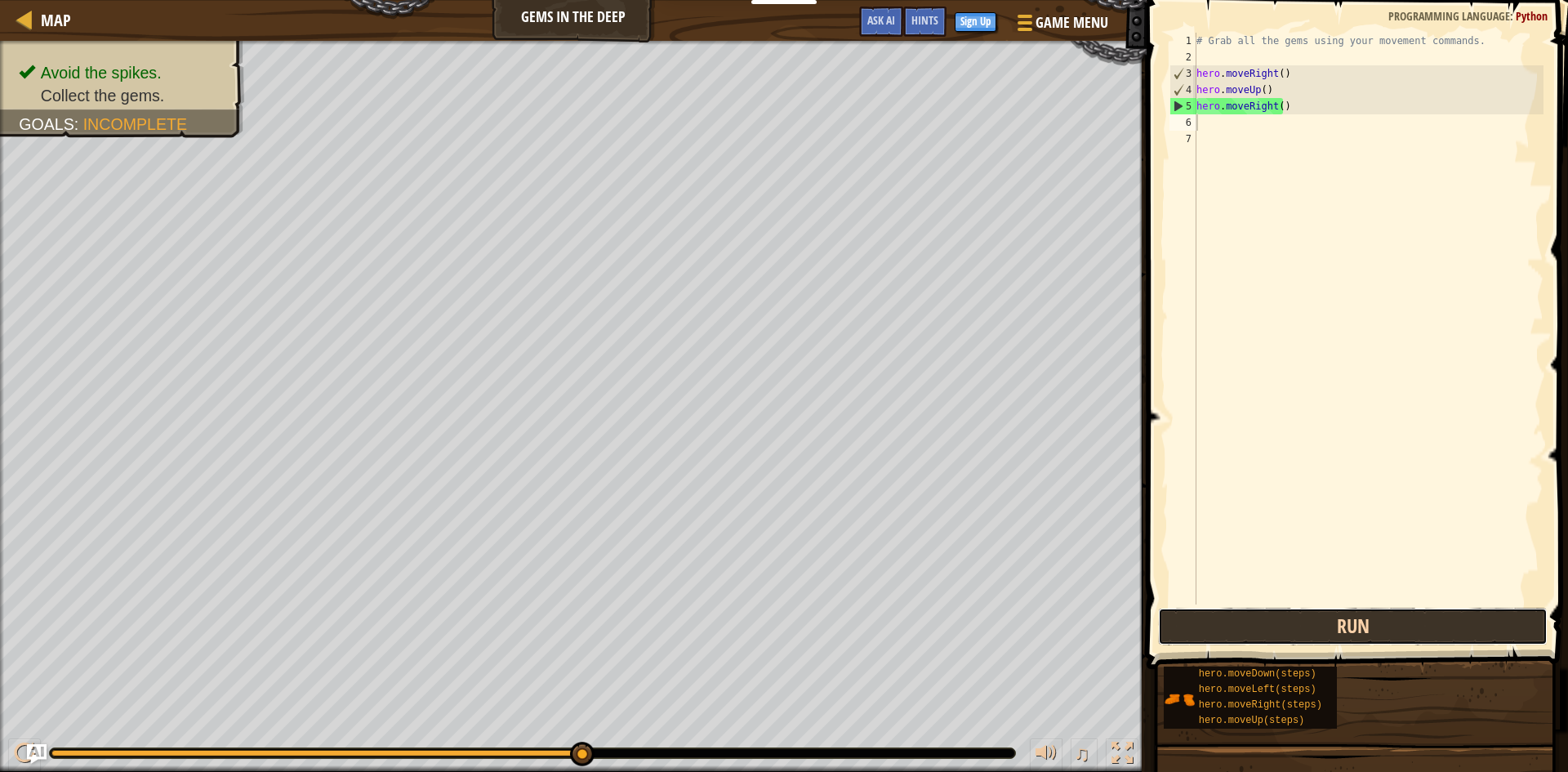
click at [1268, 630] on button "Run" at bounding box center [1352, 626] width 389 height 37
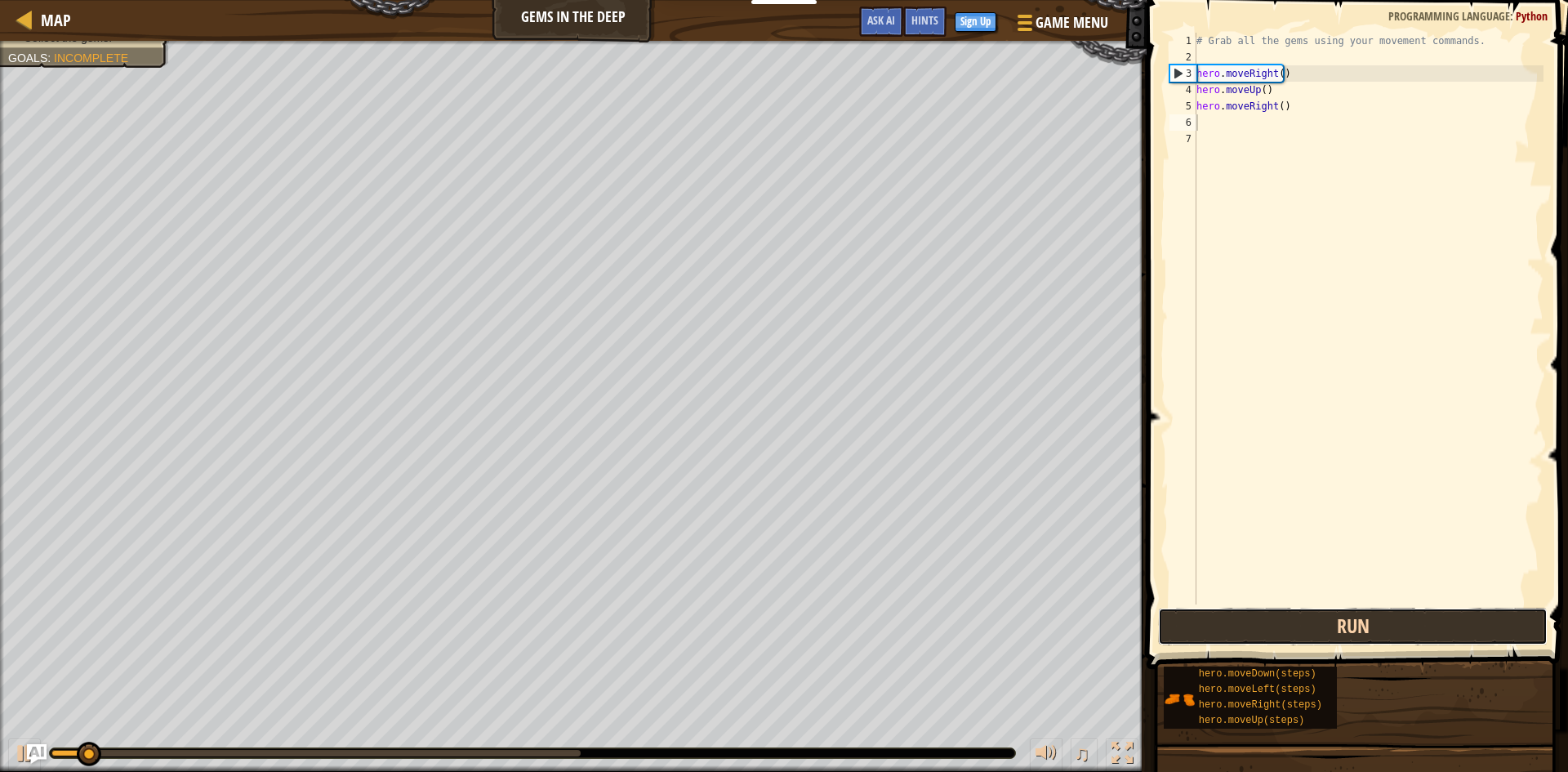
click at [1268, 629] on button "Run" at bounding box center [1352, 626] width 389 height 37
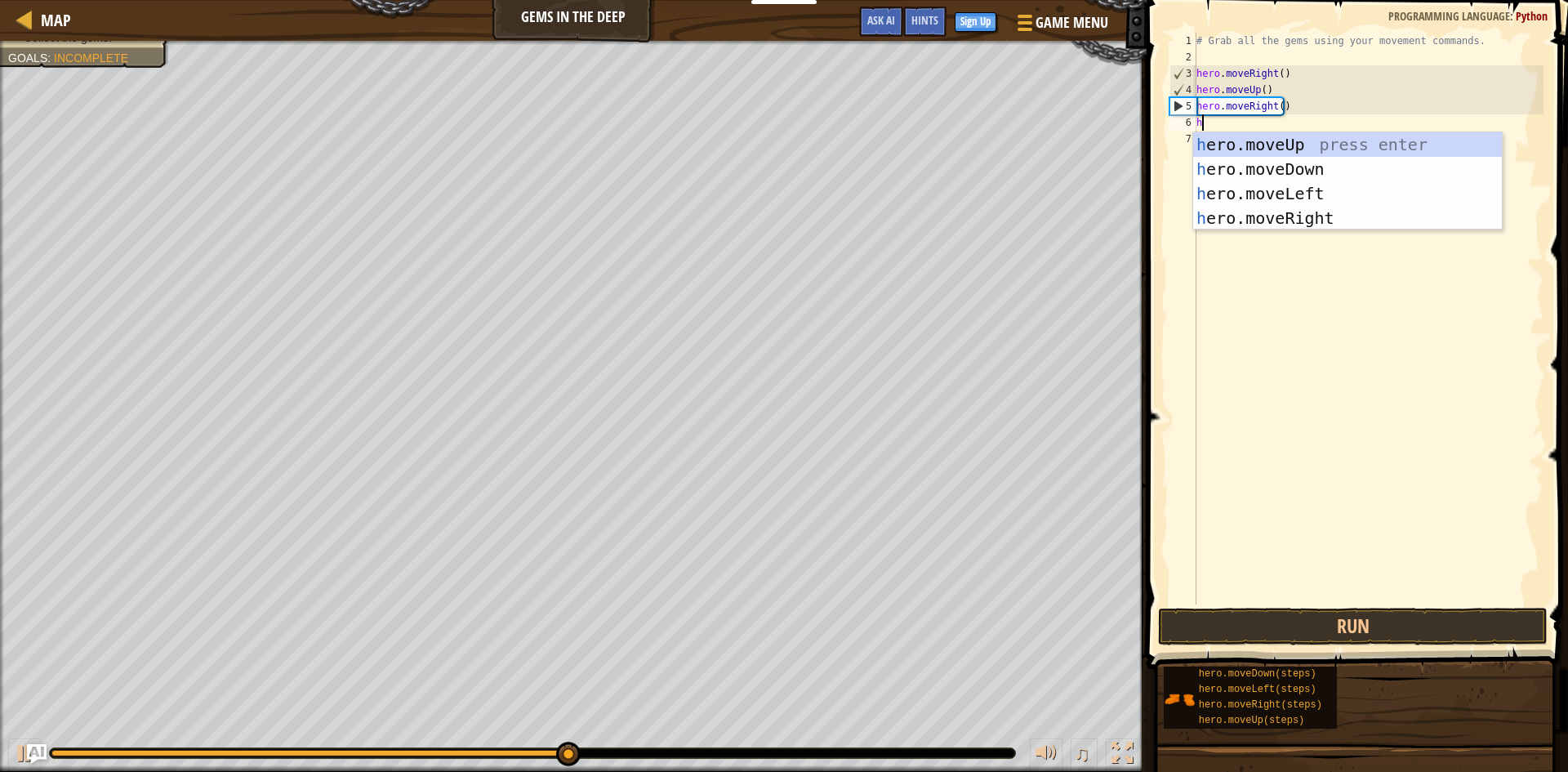
type textarea "he"
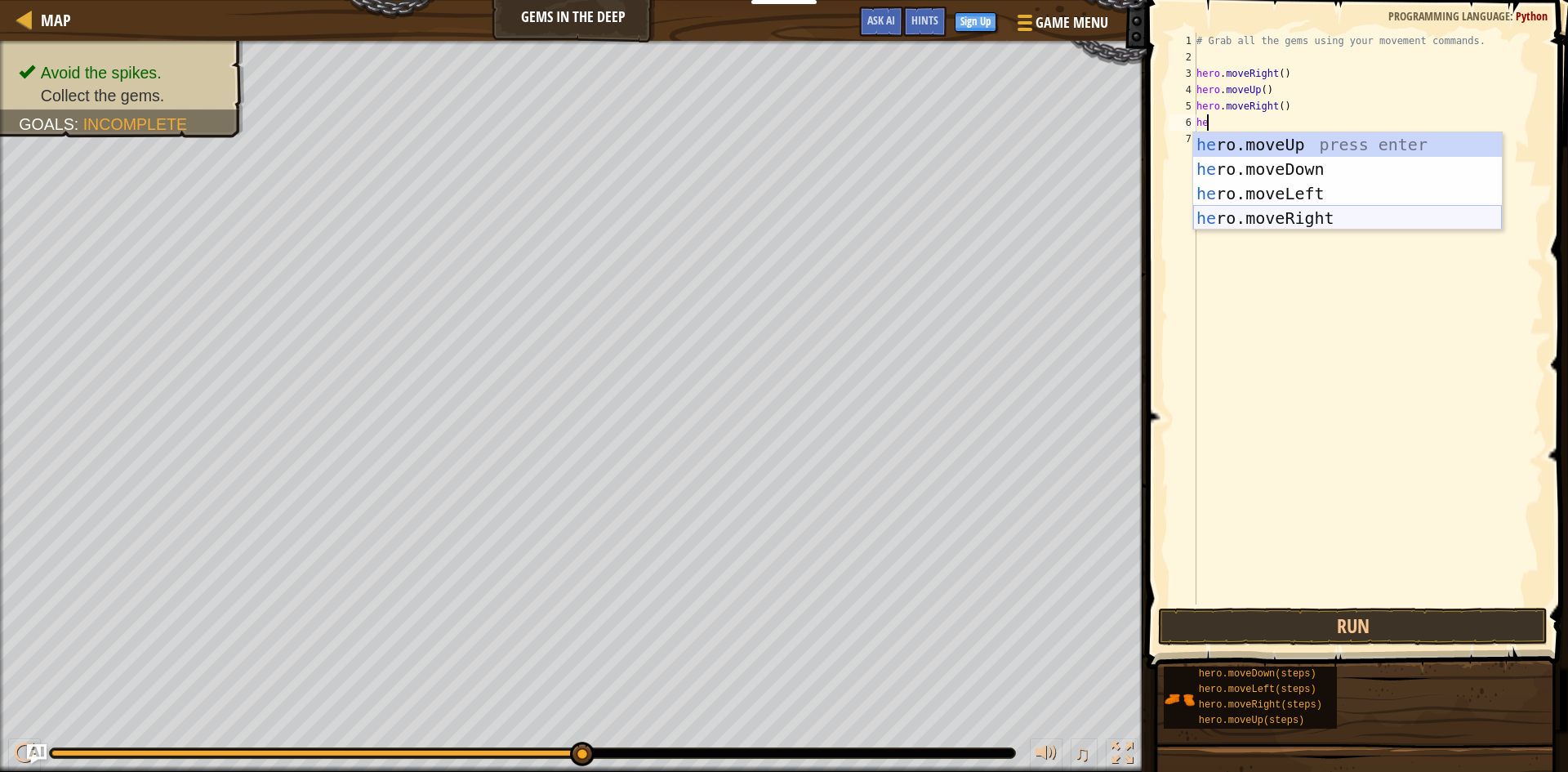
click at [1223, 224] on div "he ro.moveUp press enter he ro.moveDown press enter he ro.moveLeft press enter …" at bounding box center [1347, 205] width 308 height 147
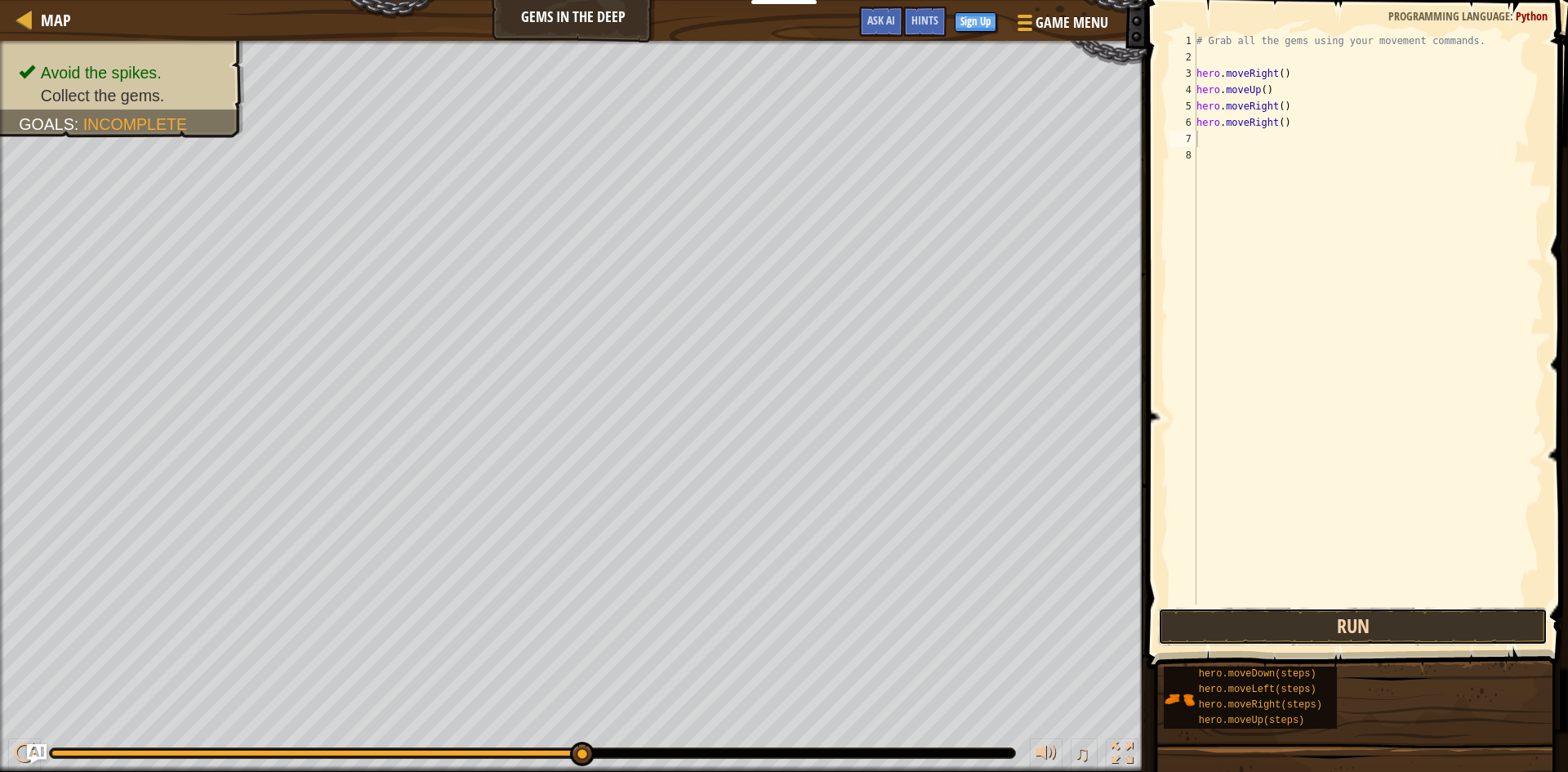
click at [1404, 632] on button "Run" at bounding box center [1352, 626] width 389 height 37
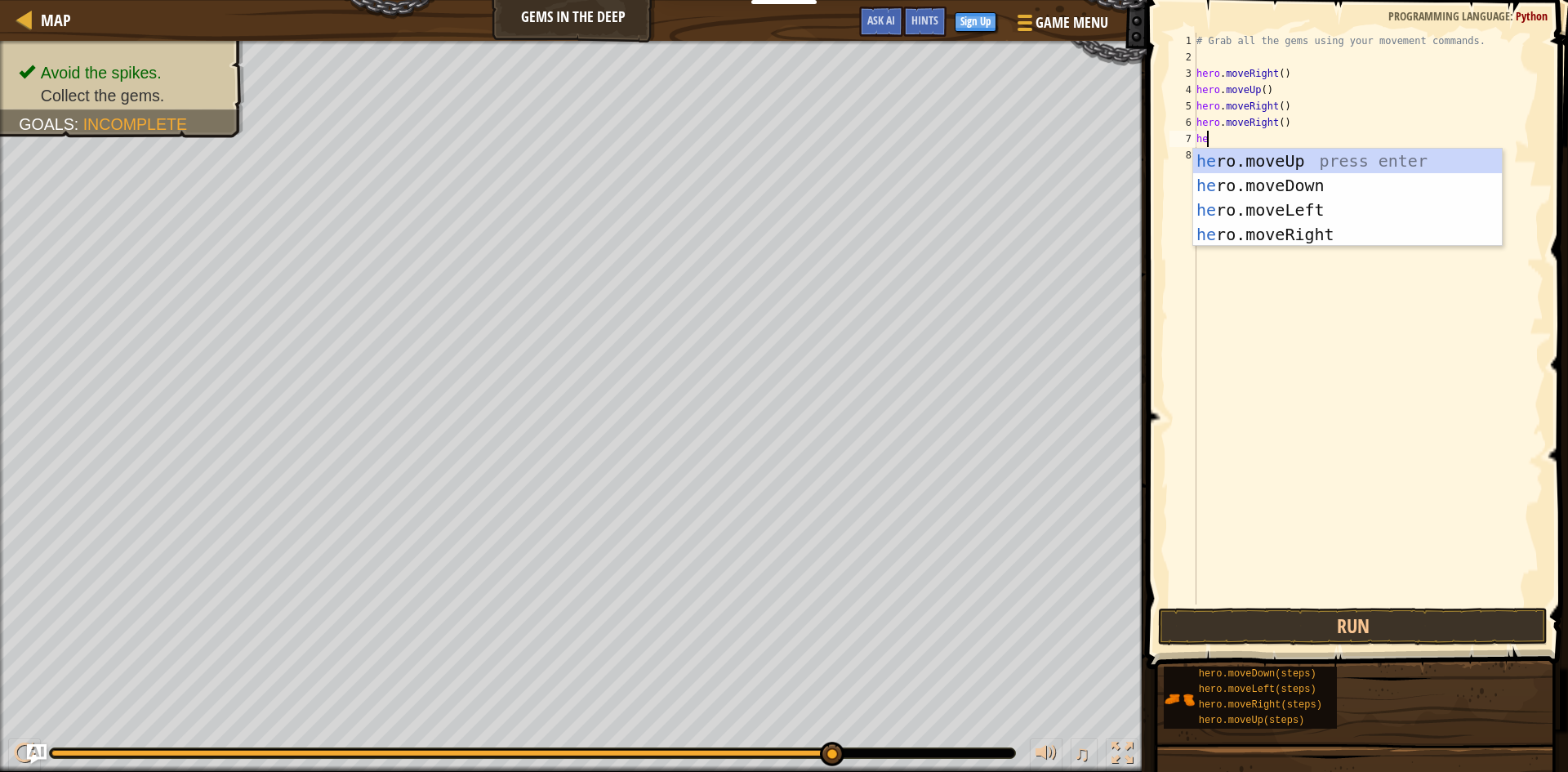
type textarea "her"
click at [1283, 184] on div "her o.moveUp press enter her o.moveDown press enter her o.moveLeft press enter …" at bounding box center [1347, 222] width 308 height 147
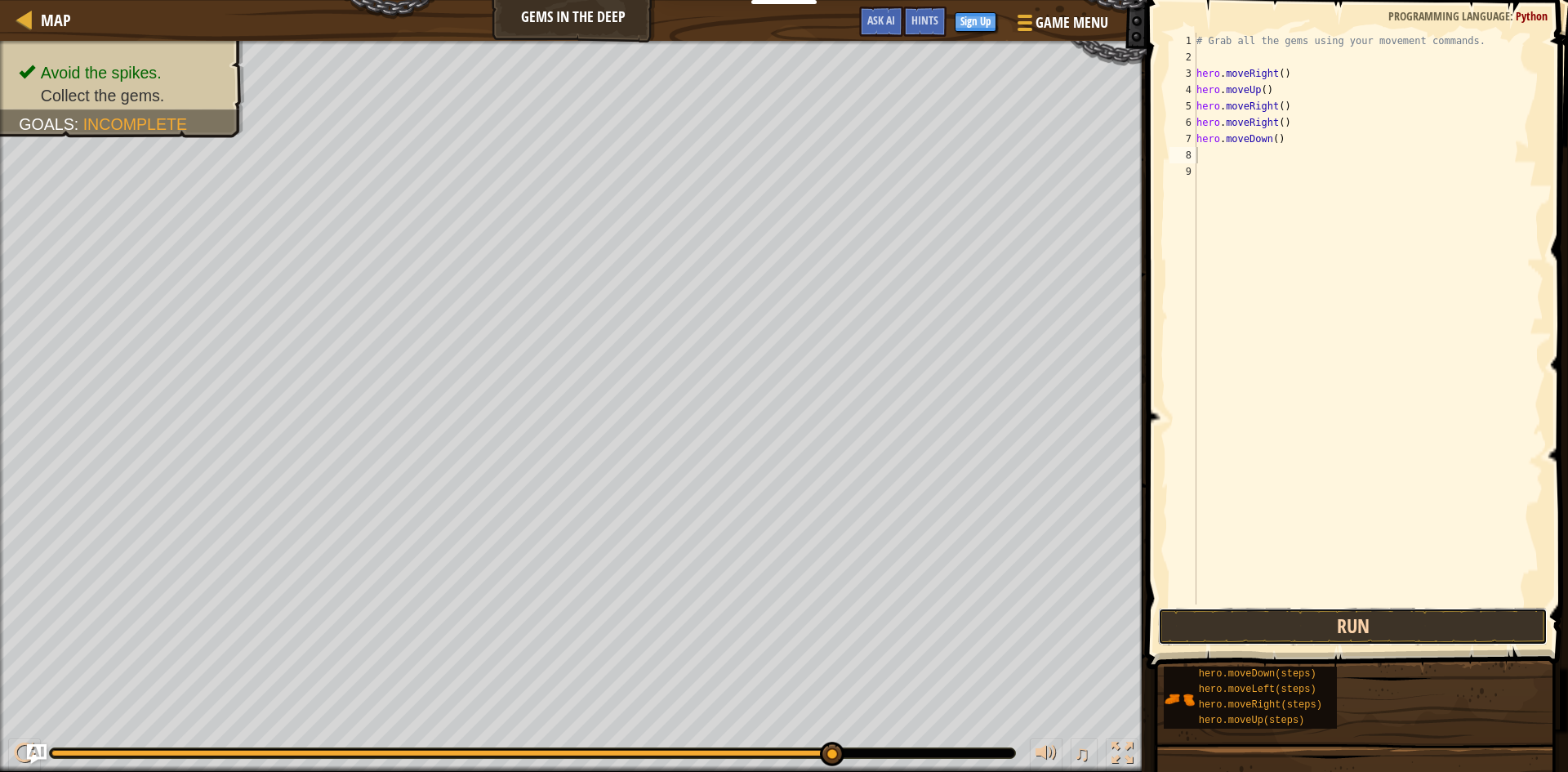
click at [1227, 625] on button "Run" at bounding box center [1352, 626] width 389 height 37
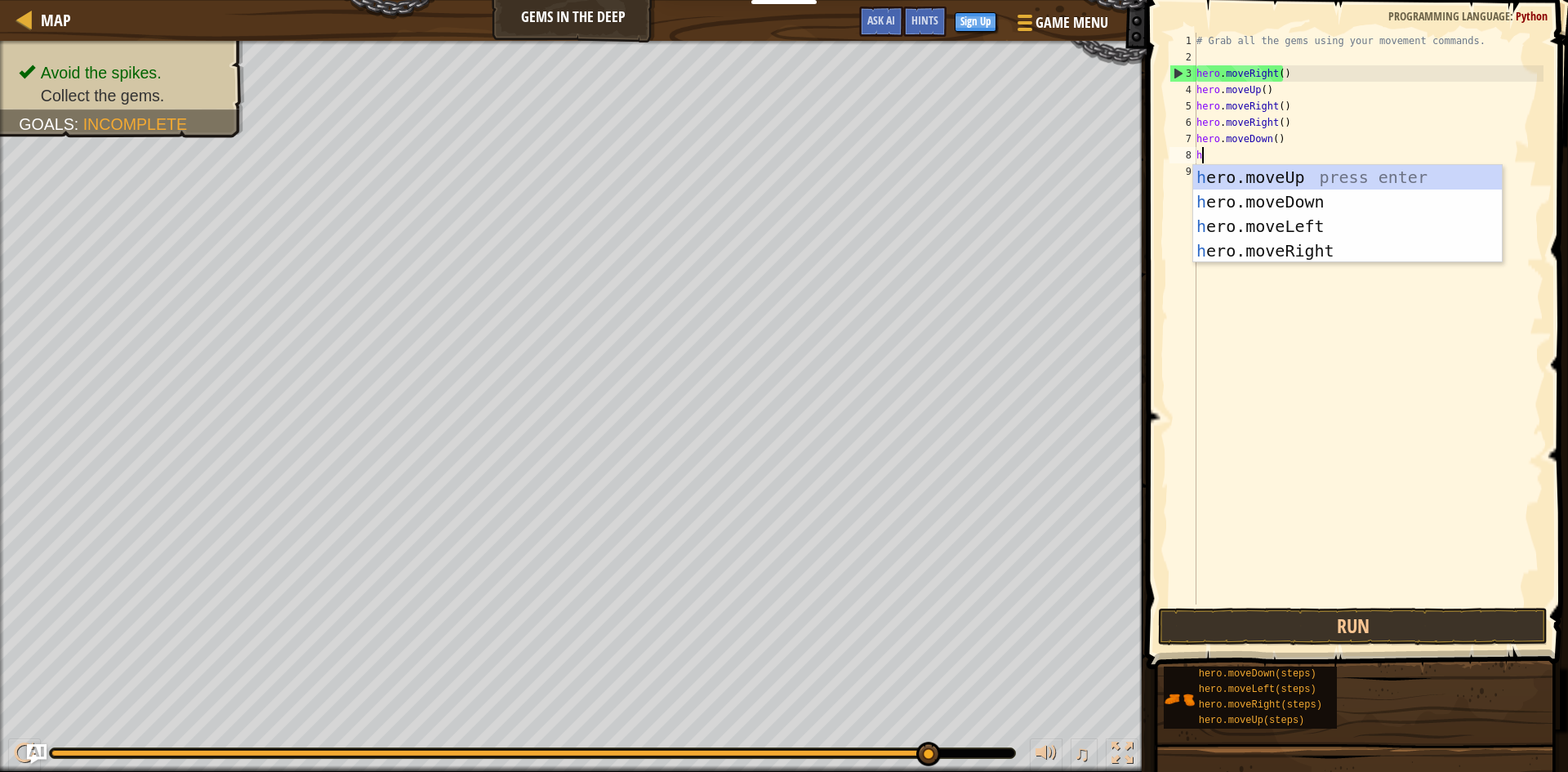
type textarea "he"
drag, startPoint x: 1248, startPoint y: 230, endPoint x: 1254, endPoint y: 242, distance: 13.4
click at [1248, 232] on div "he ro.moveUp press enter he ro.moveDown press enter he ro.moveLeft press enter …" at bounding box center [1347, 239] width 308 height 147
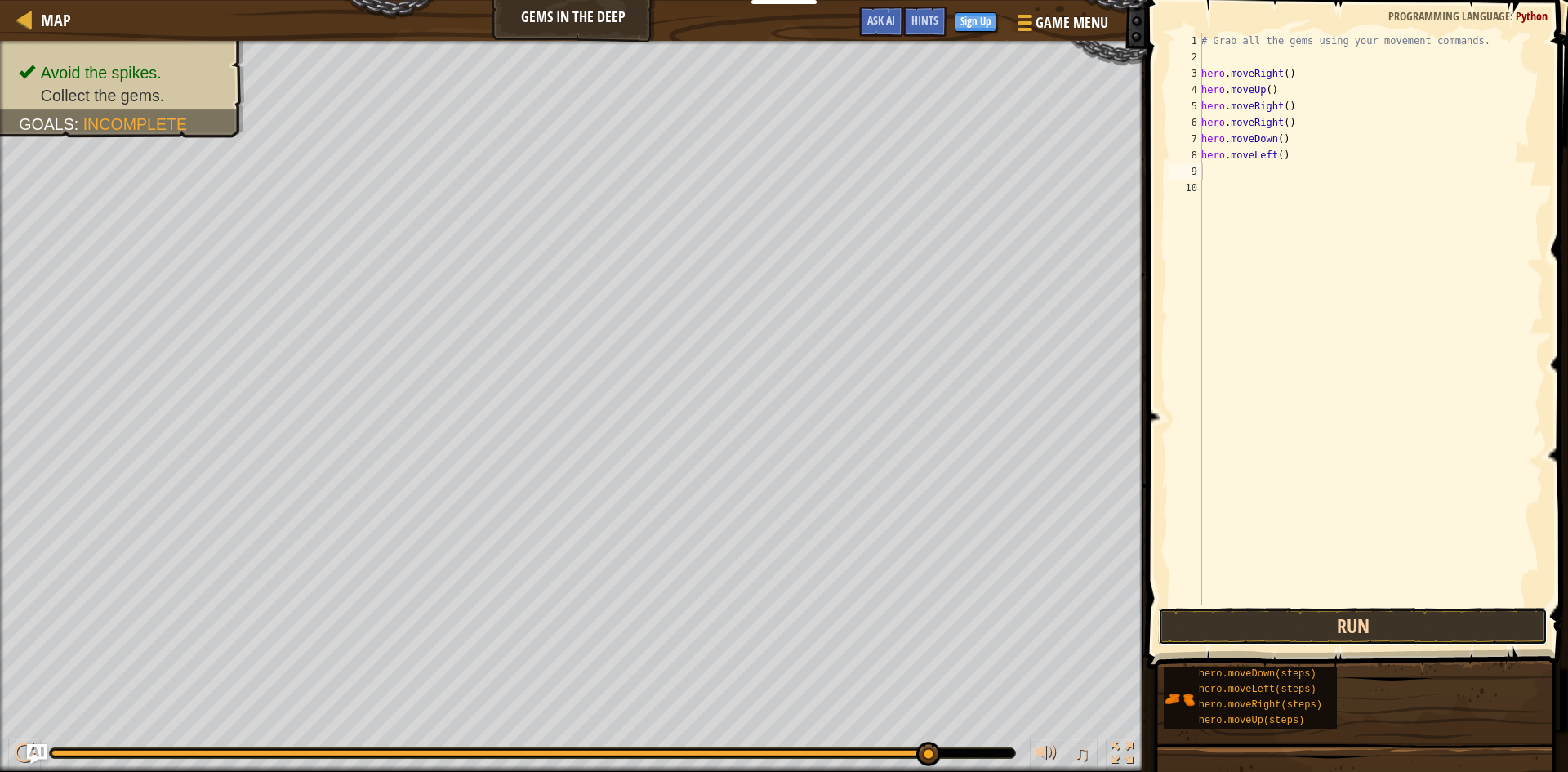
click at [1213, 628] on button "Run" at bounding box center [1352, 626] width 389 height 37
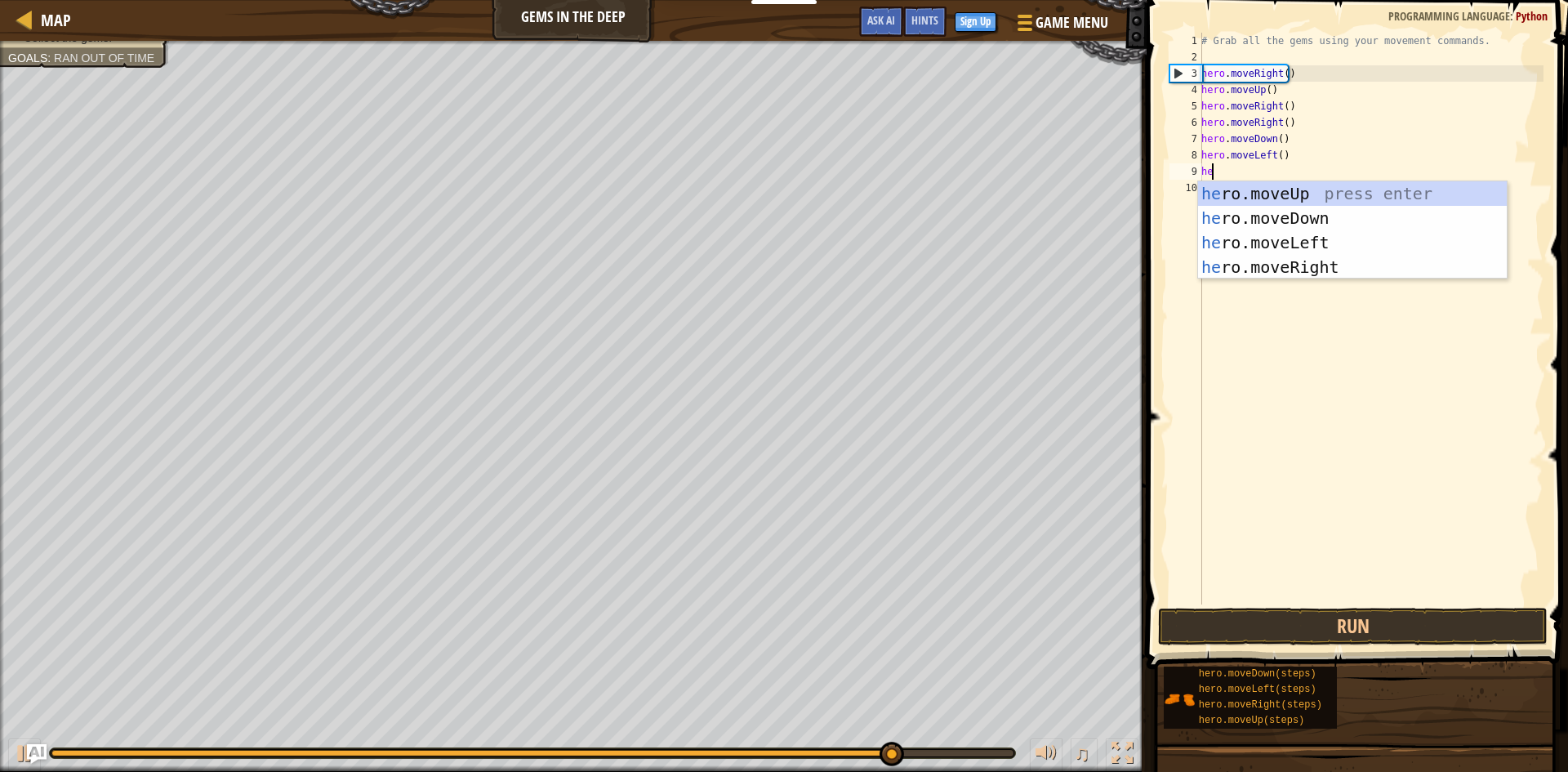
type textarea "her"
click at [1293, 207] on div "her o.moveUp press enter her o.moveDown press enter her o.moveLeft press enter …" at bounding box center [1352, 255] width 308 height 147
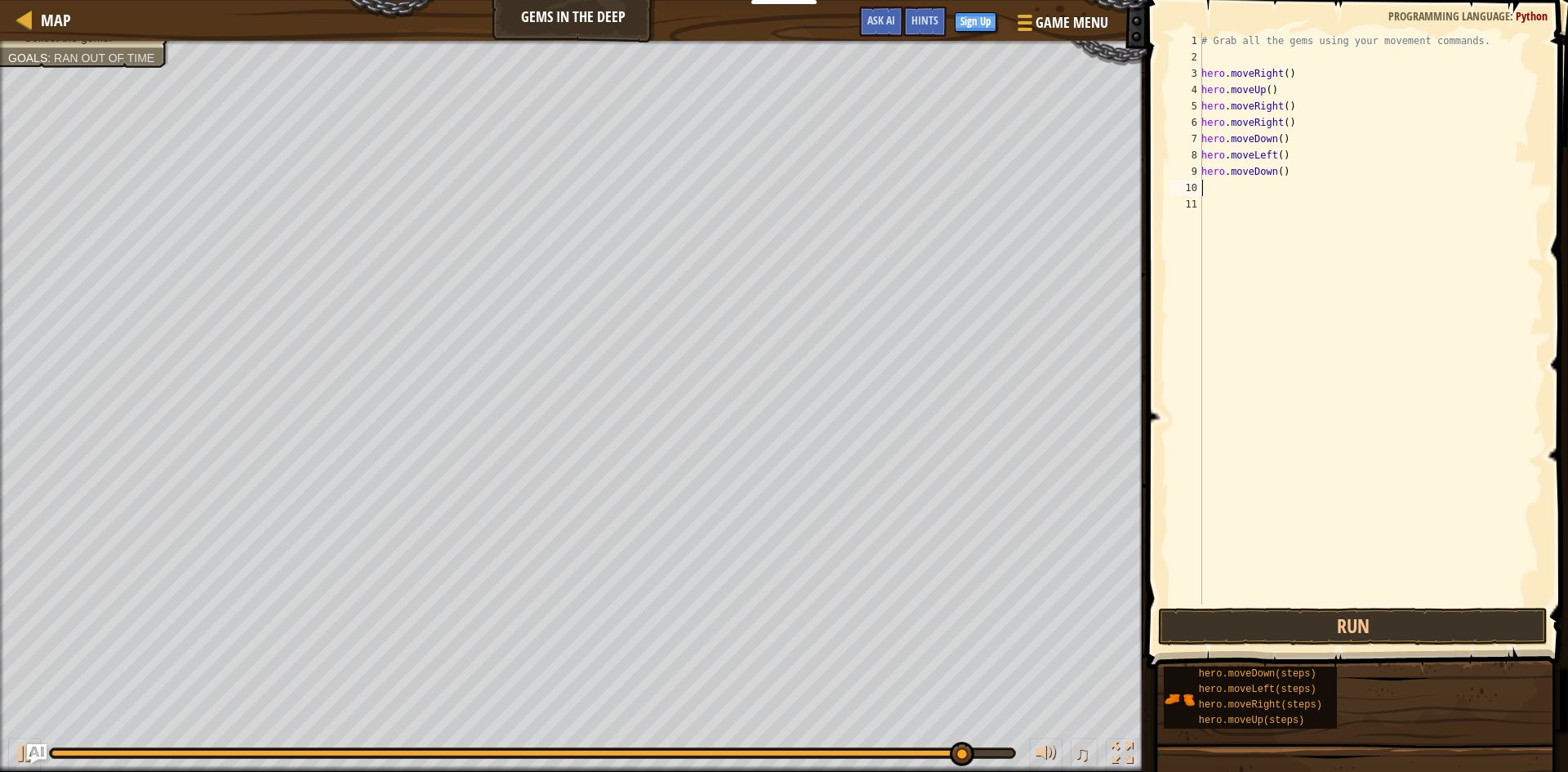
scroll to position [8, 0]
click at [1167, 614] on button "Run" at bounding box center [1352, 626] width 389 height 37
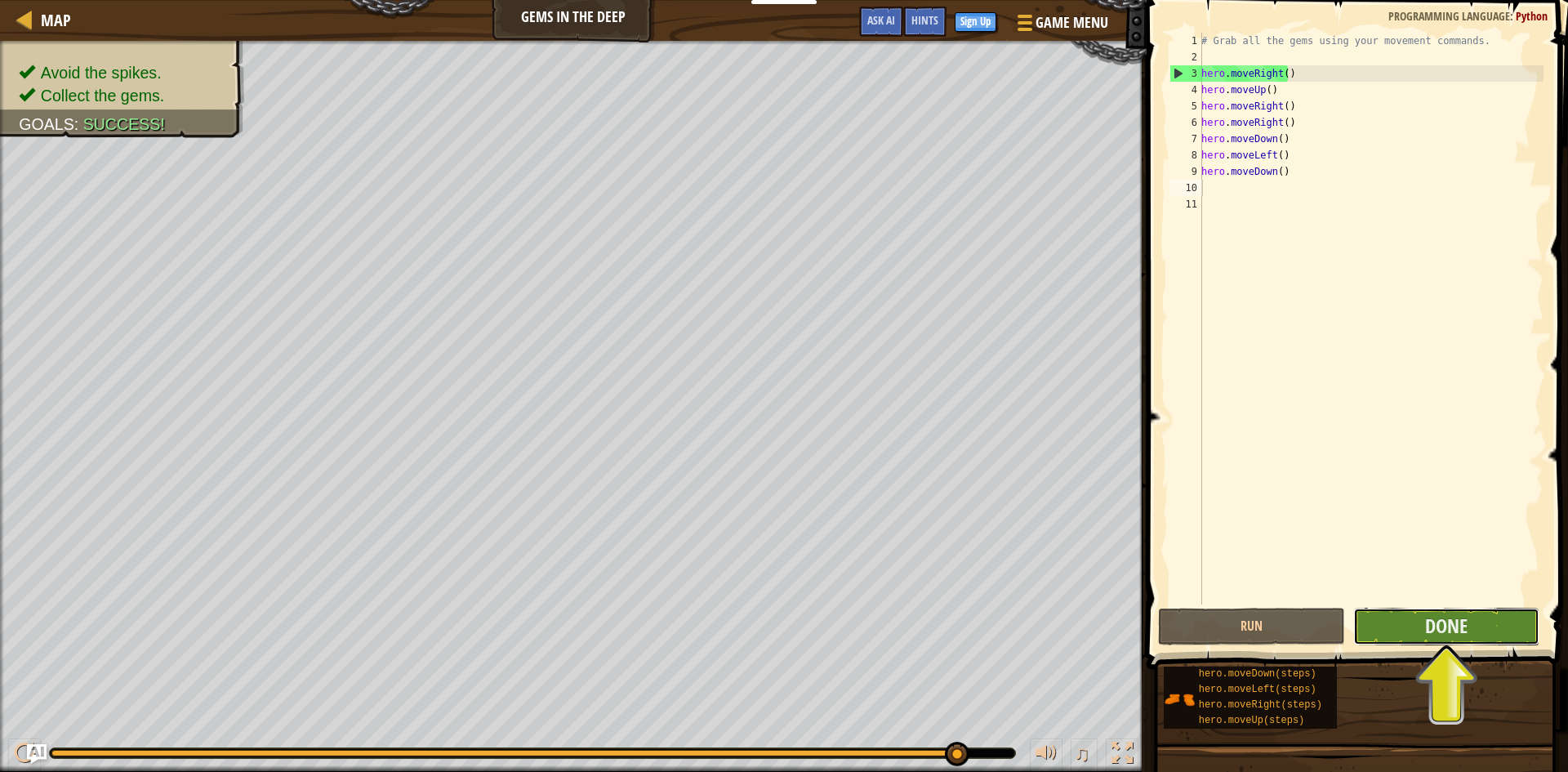
click at [1415, 635] on button "Done" at bounding box center [1446, 626] width 187 height 37
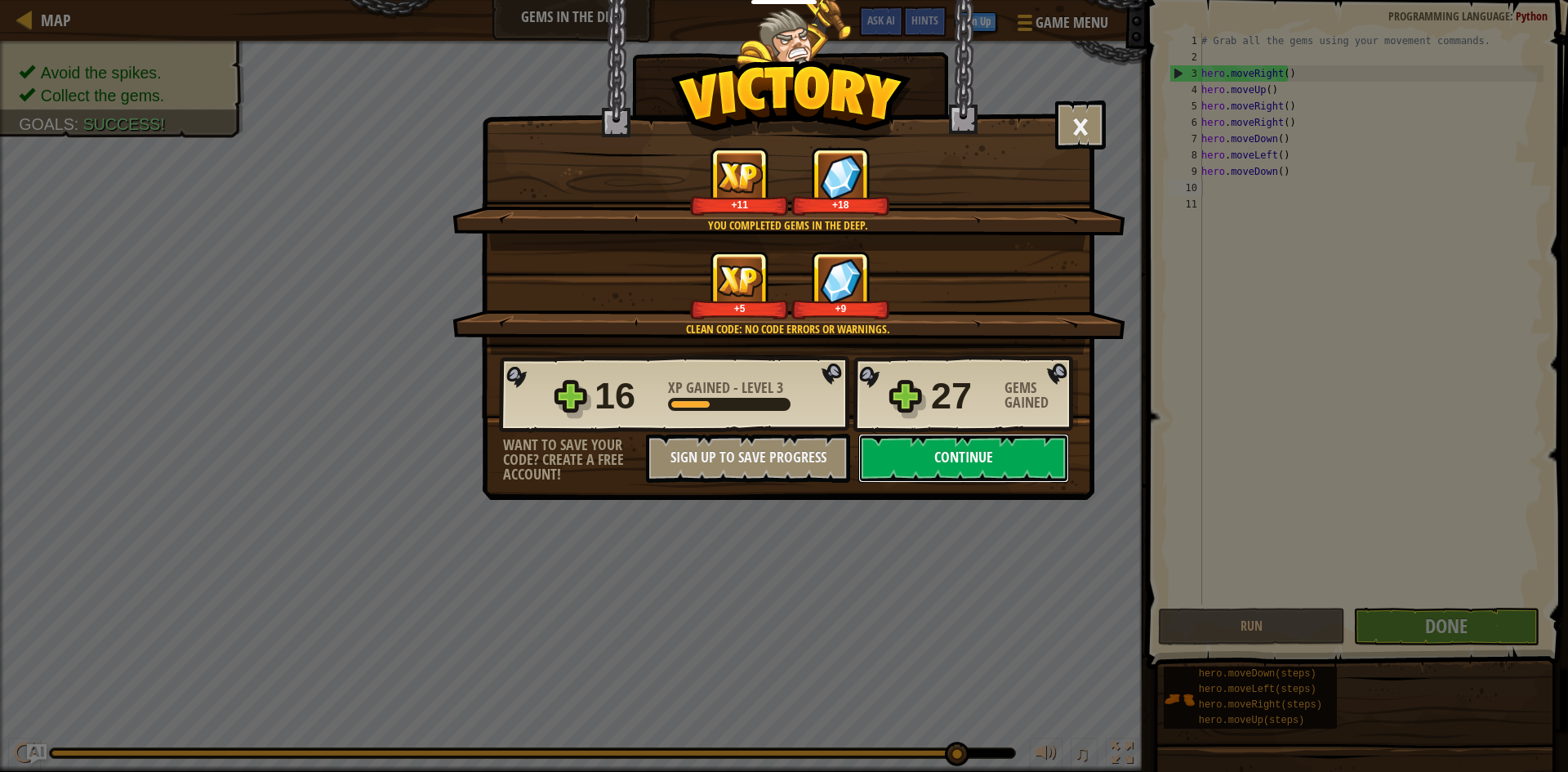
click at [908, 458] on button "Continue" at bounding box center [963, 458] width 210 height 49
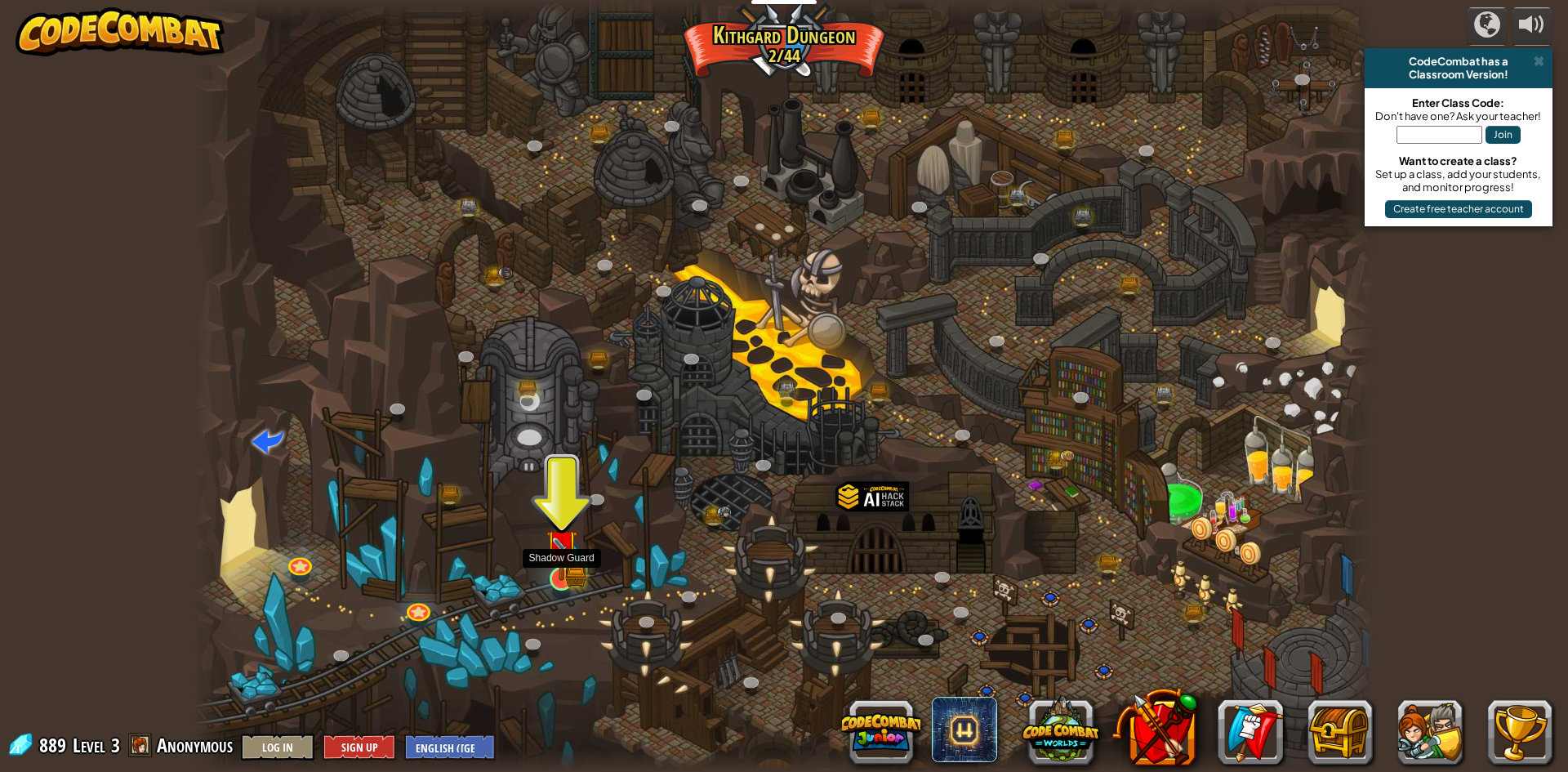
click at [558, 564] on img at bounding box center [561, 545] width 32 height 70
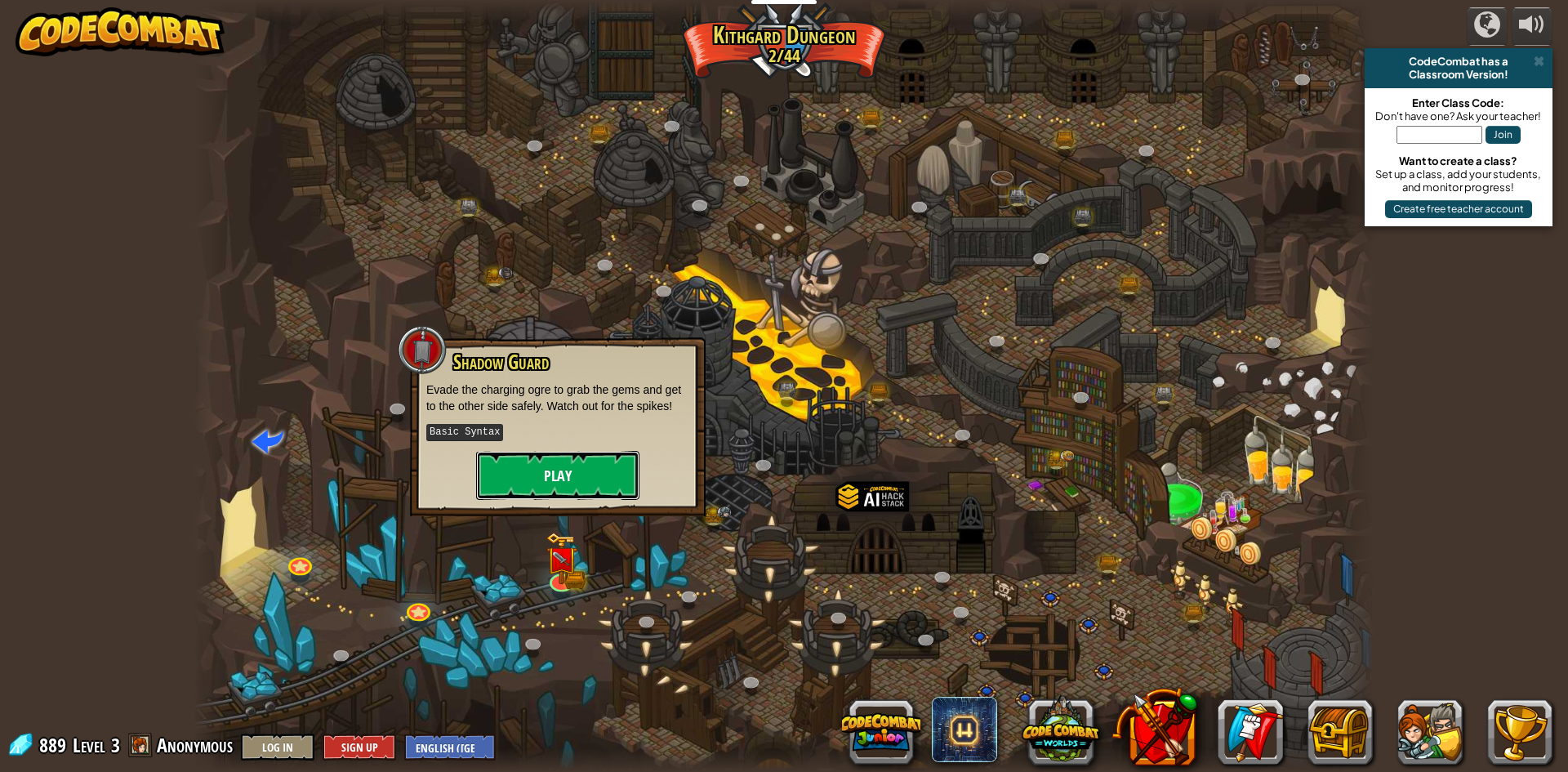
click at [542, 463] on button "Play" at bounding box center [558, 475] width 164 height 49
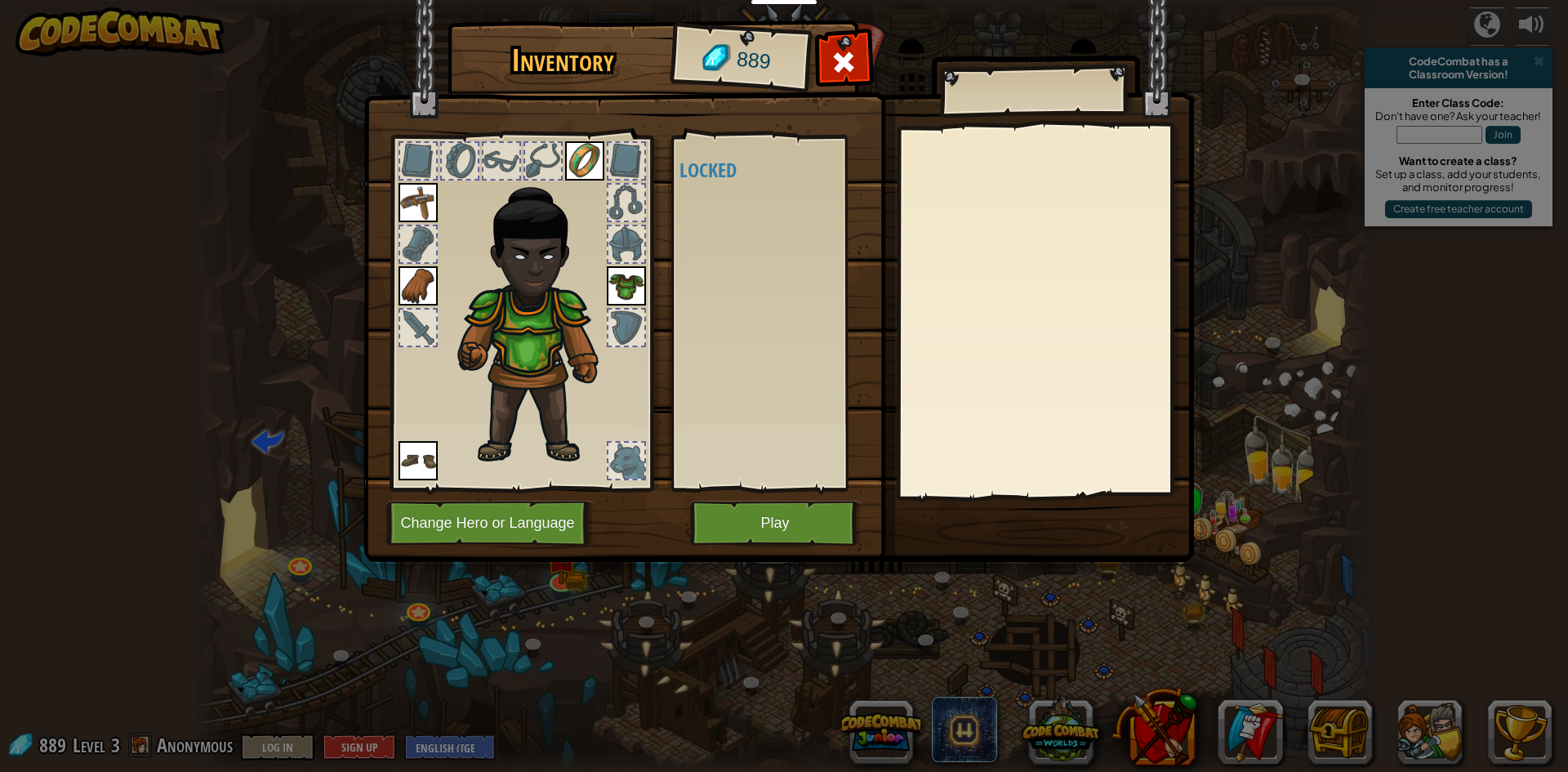
click at [414, 334] on div at bounding box center [418, 327] width 36 height 36
click at [406, 210] on img at bounding box center [418, 203] width 39 height 39
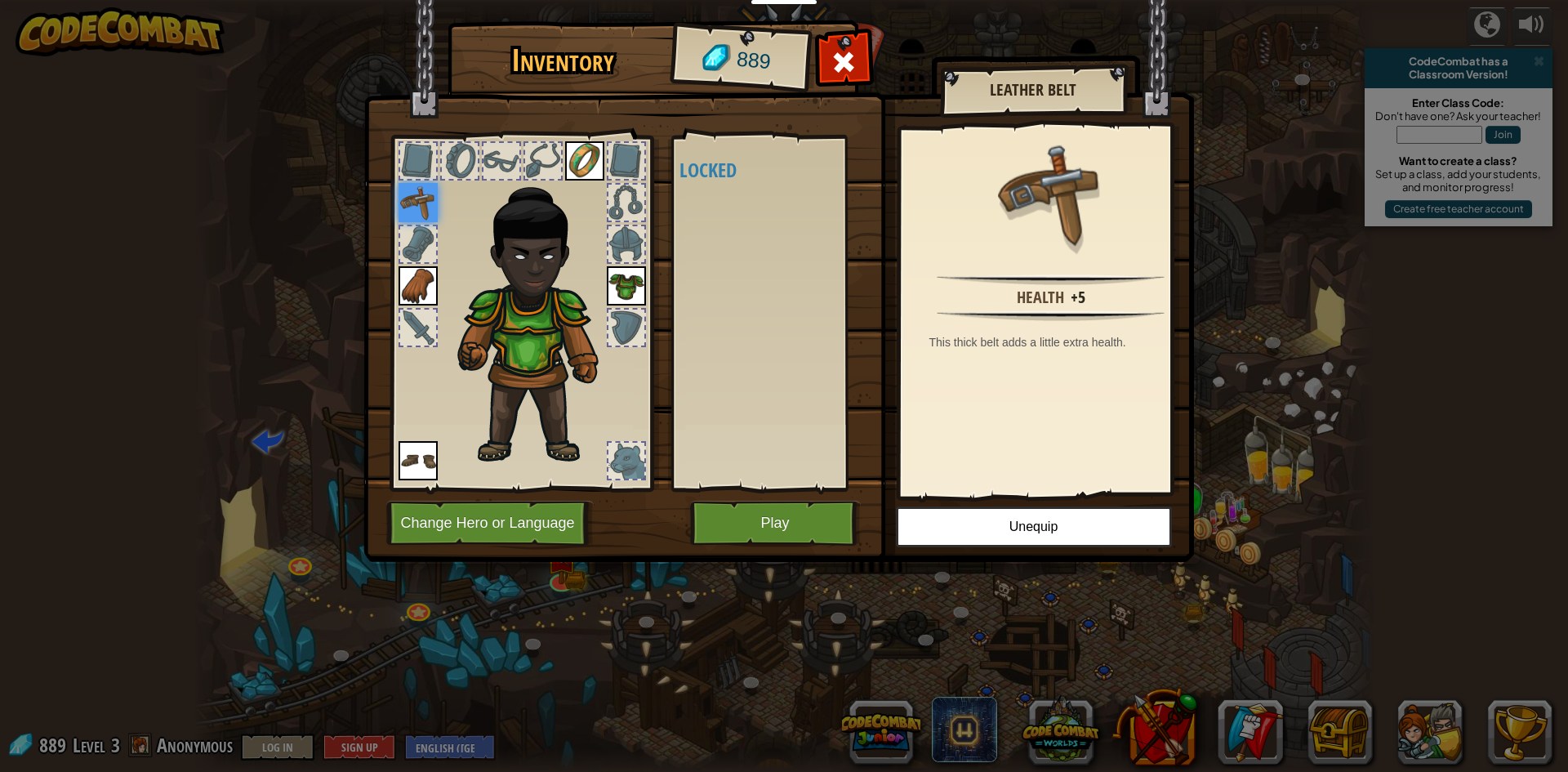
click at [627, 139] on div at bounding box center [521, 308] width 269 height 367
click at [626, 145] on div at bounding box center [626, 161] width 36 height 36
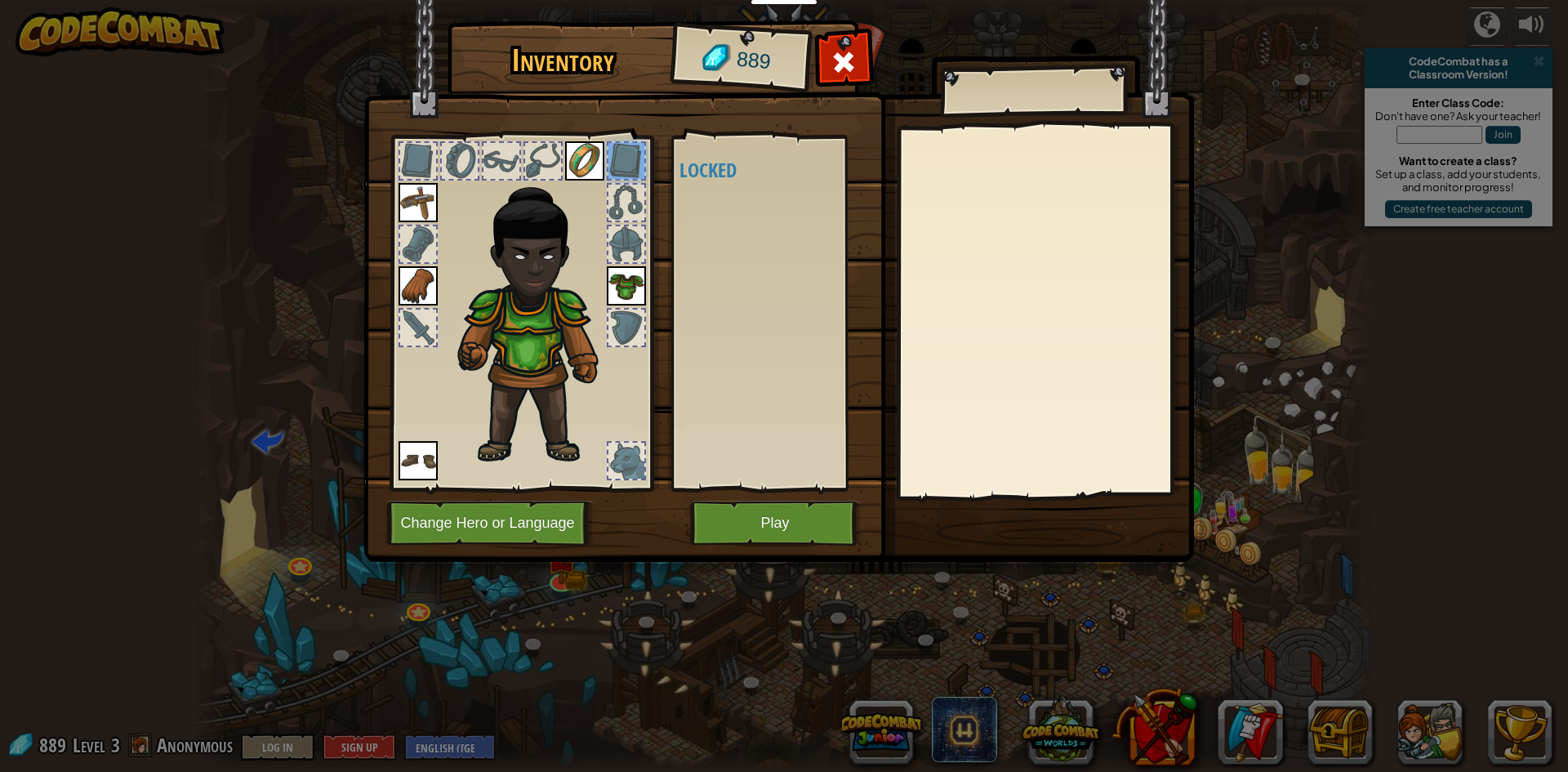
click at [614, 194] on div at bounding box center [626, 203] width 36 height 36
click at [614, 228] on div at bounding box center [626, 244] width 36 height 36
click at [514, 147] on div at bounding box center [501, 161] width 36 height 36
click at [540, 143] on div at bounding box center [543, 161] width 36 height 36
click at [740, 535] on button "Play" at bounding box center [775, 522] width 170 height 45
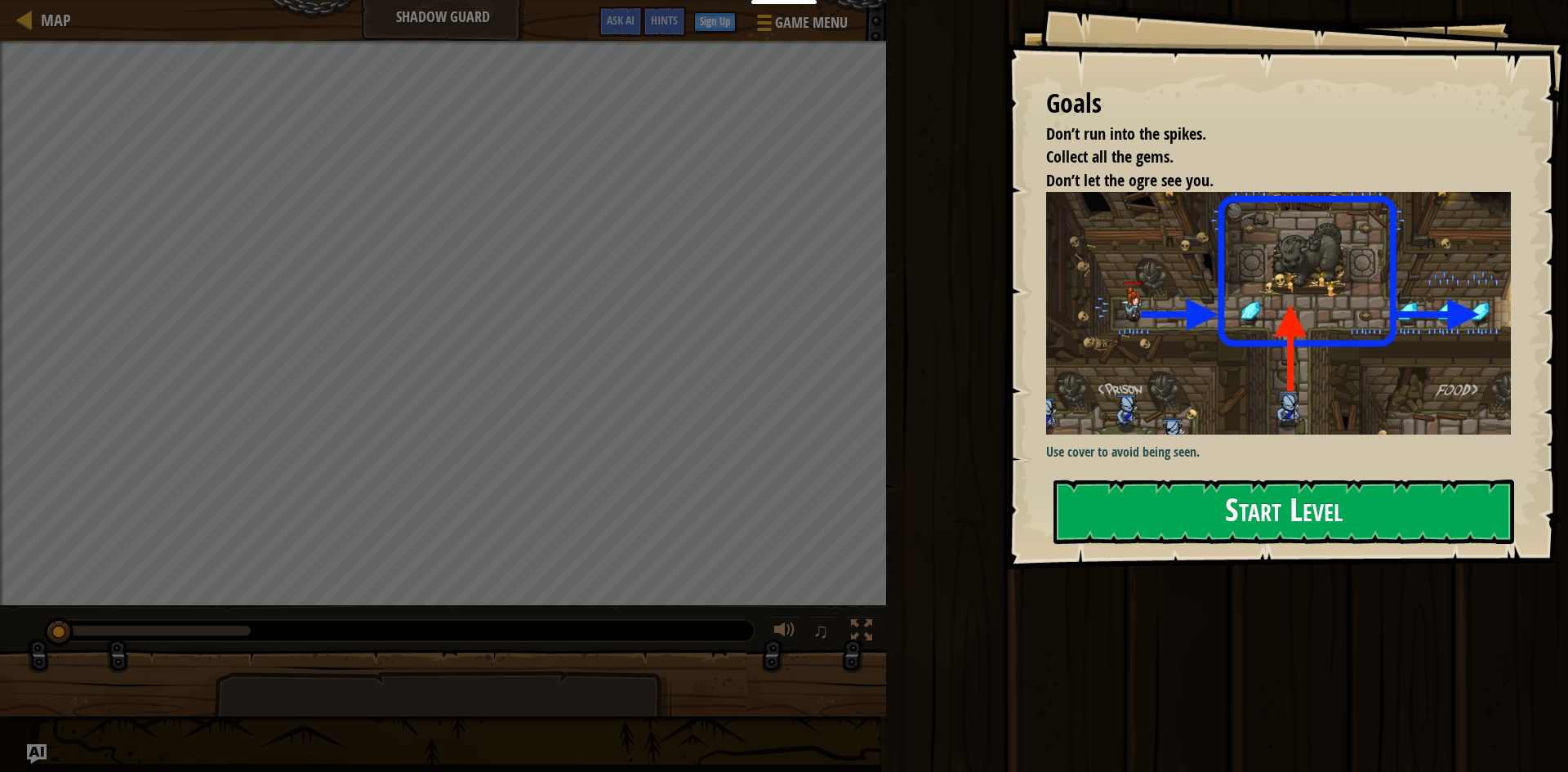
drag, startPoint x: 1188, startPoint y: 563, endPoint x: 1189, endPoint y: 497, distance: 66.0
click at [1189, 529] on div "Start Level" at bounding box center [1283, 512] width 461 height 66
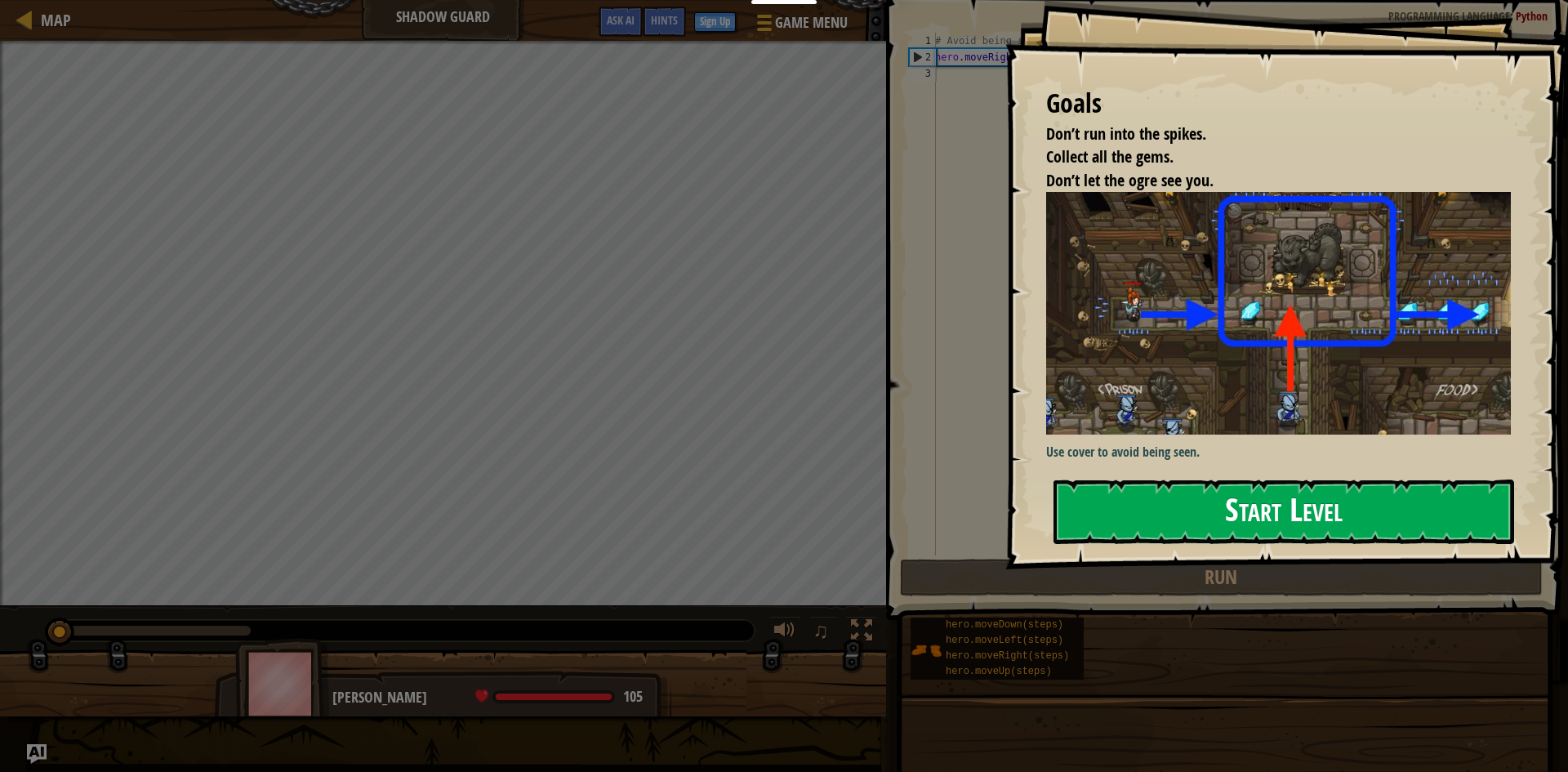
click at [1189, 497] on button "Start Level" at bounding box center [1283, 512] width 461 height 65
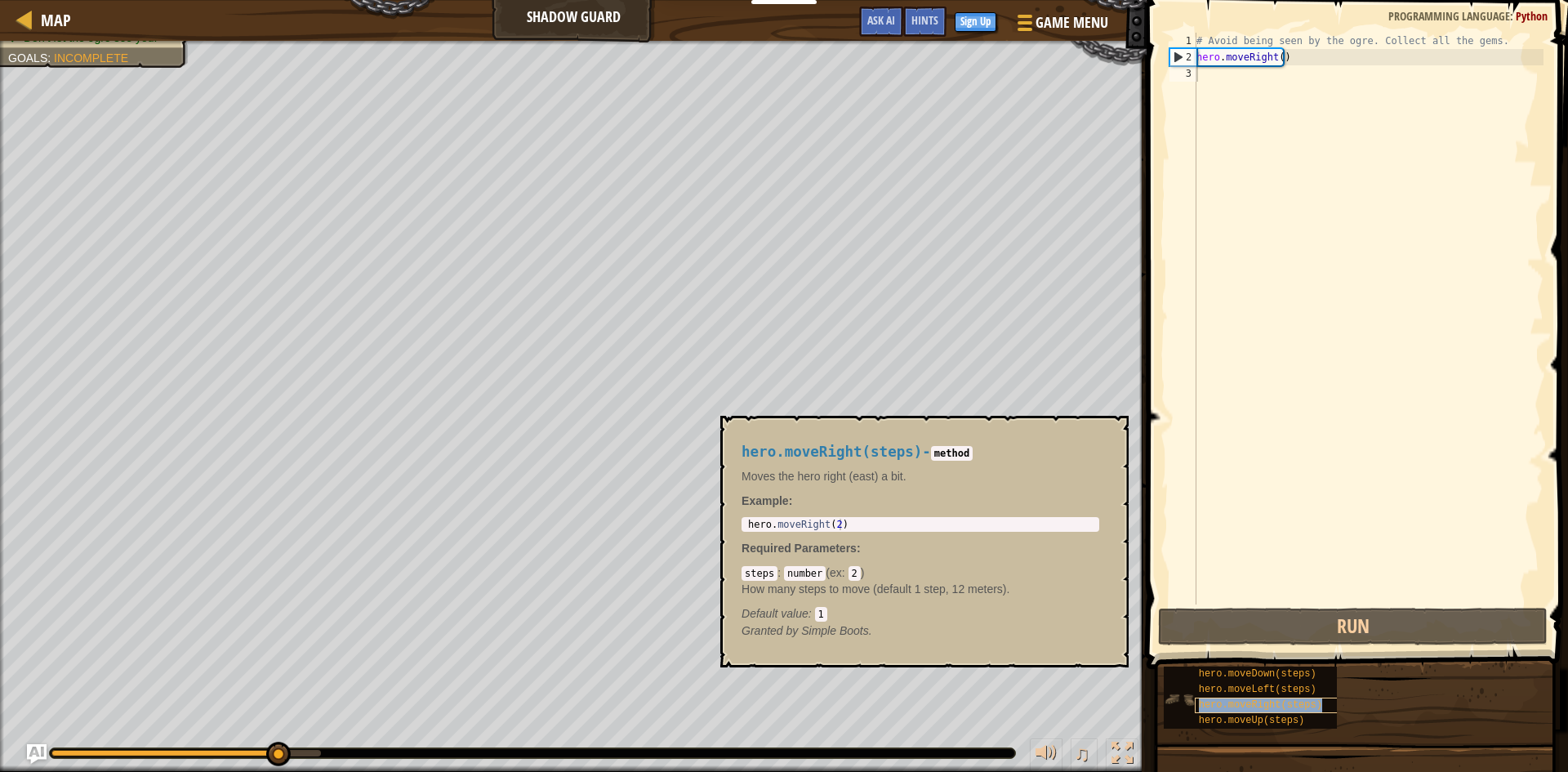
click at [1225, 698] on div "hero.moveRight(steps)" at bounding box center [1273, 705] width 157 height 15
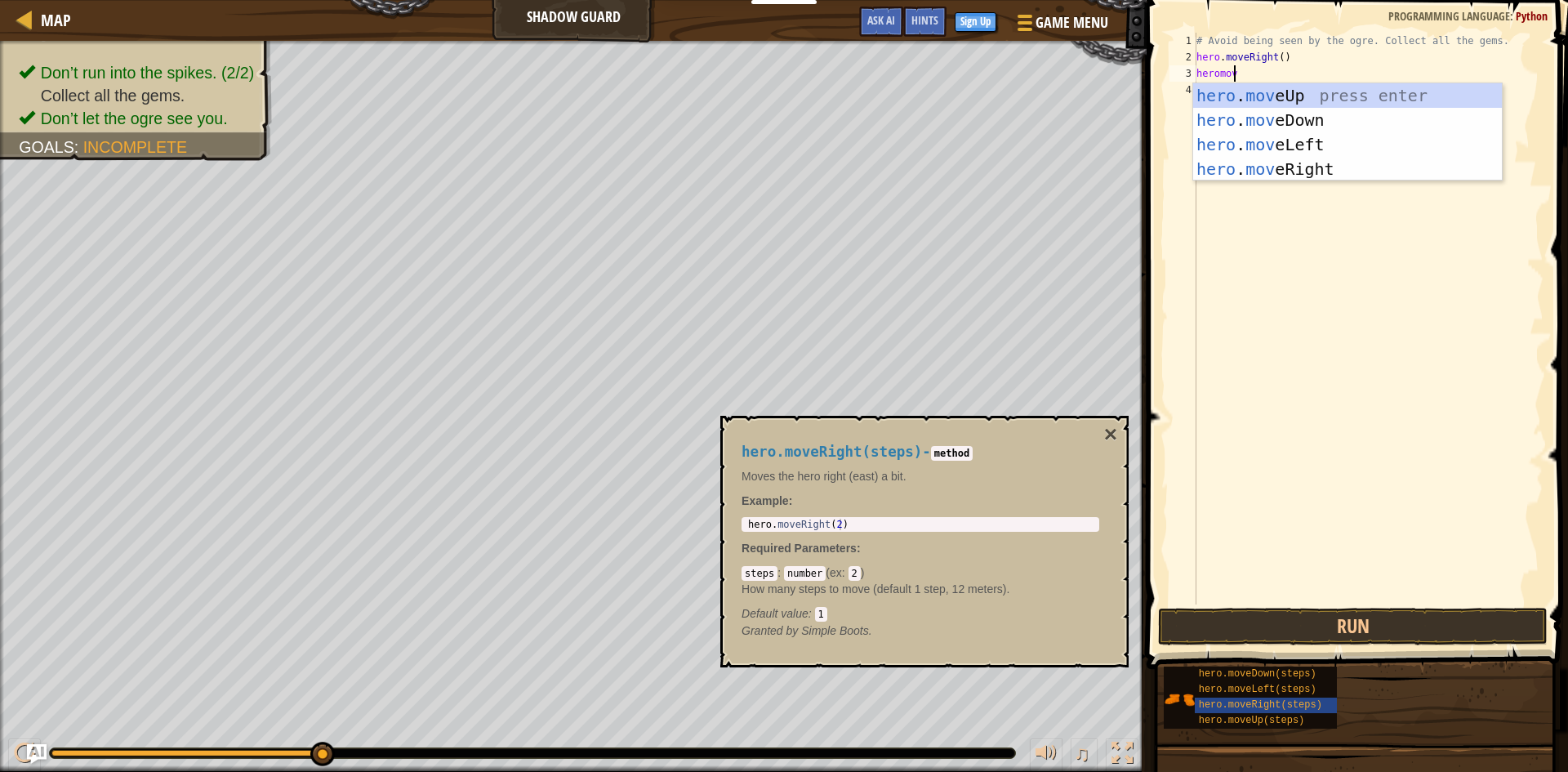
scroll to position [8, 3]
type textarea "heromove"
click at [1292, 172] on div "hero . move Up press enter hero . move Down press enter hero . move Left press …" at bounding box center [1347, 157] width 308 height 147
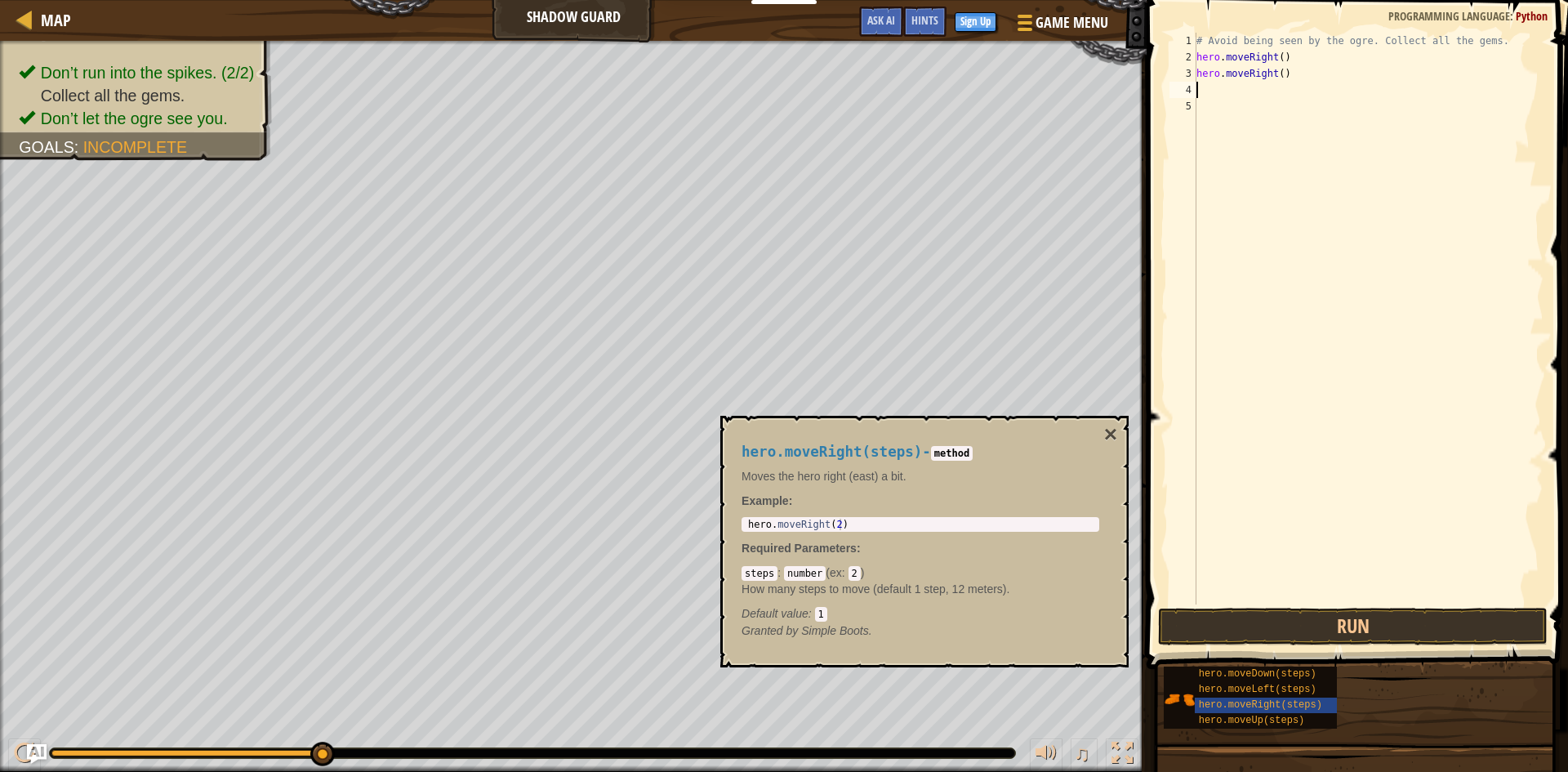
scroll to position [8, 0]
click at [1228, 638] on button "Run" at bounding box center [1352, 626] width 389 height 37
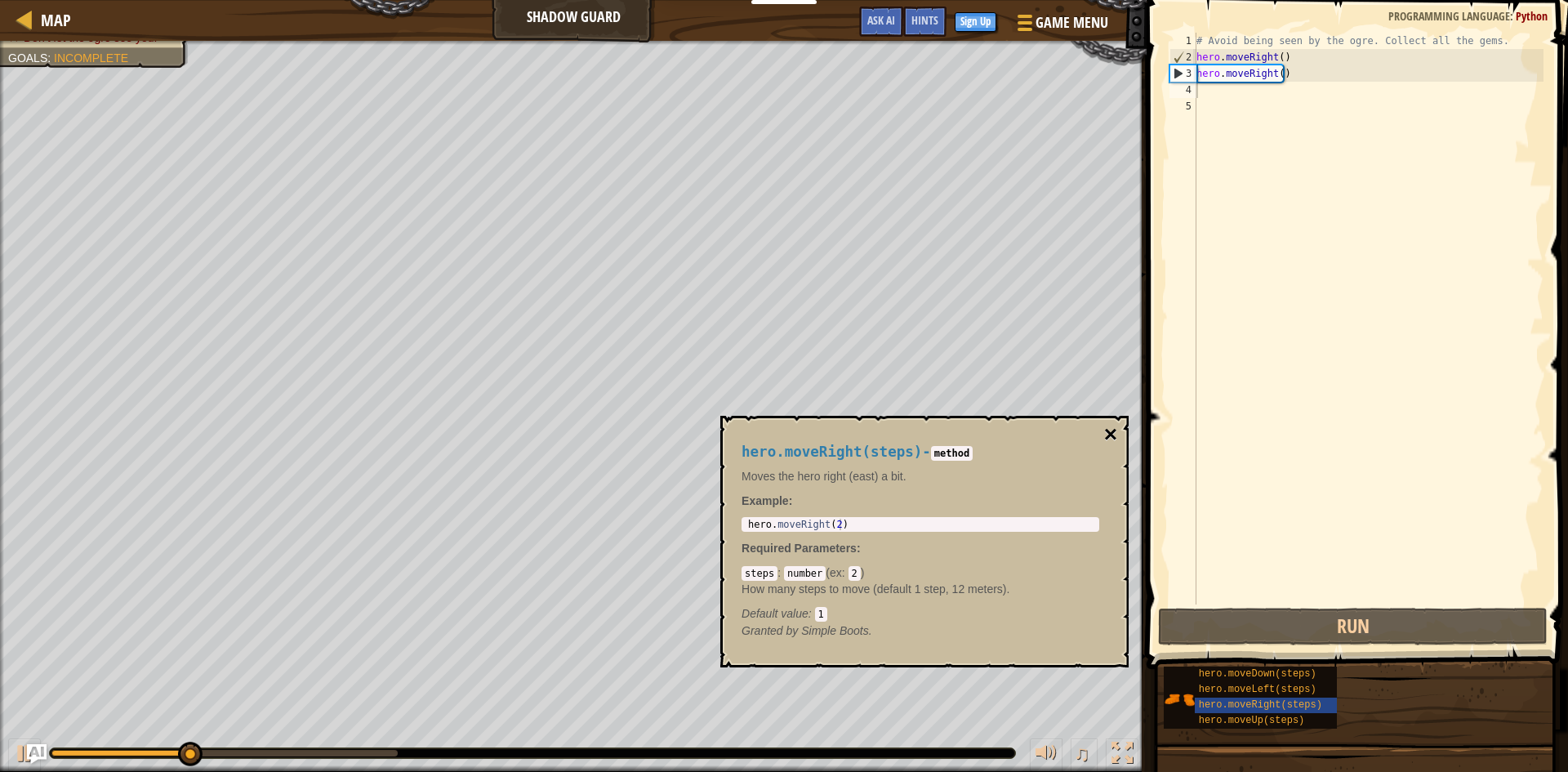
click at [1105, 429] on button "×" at bounding box center [1110, 434] width 13 height 23
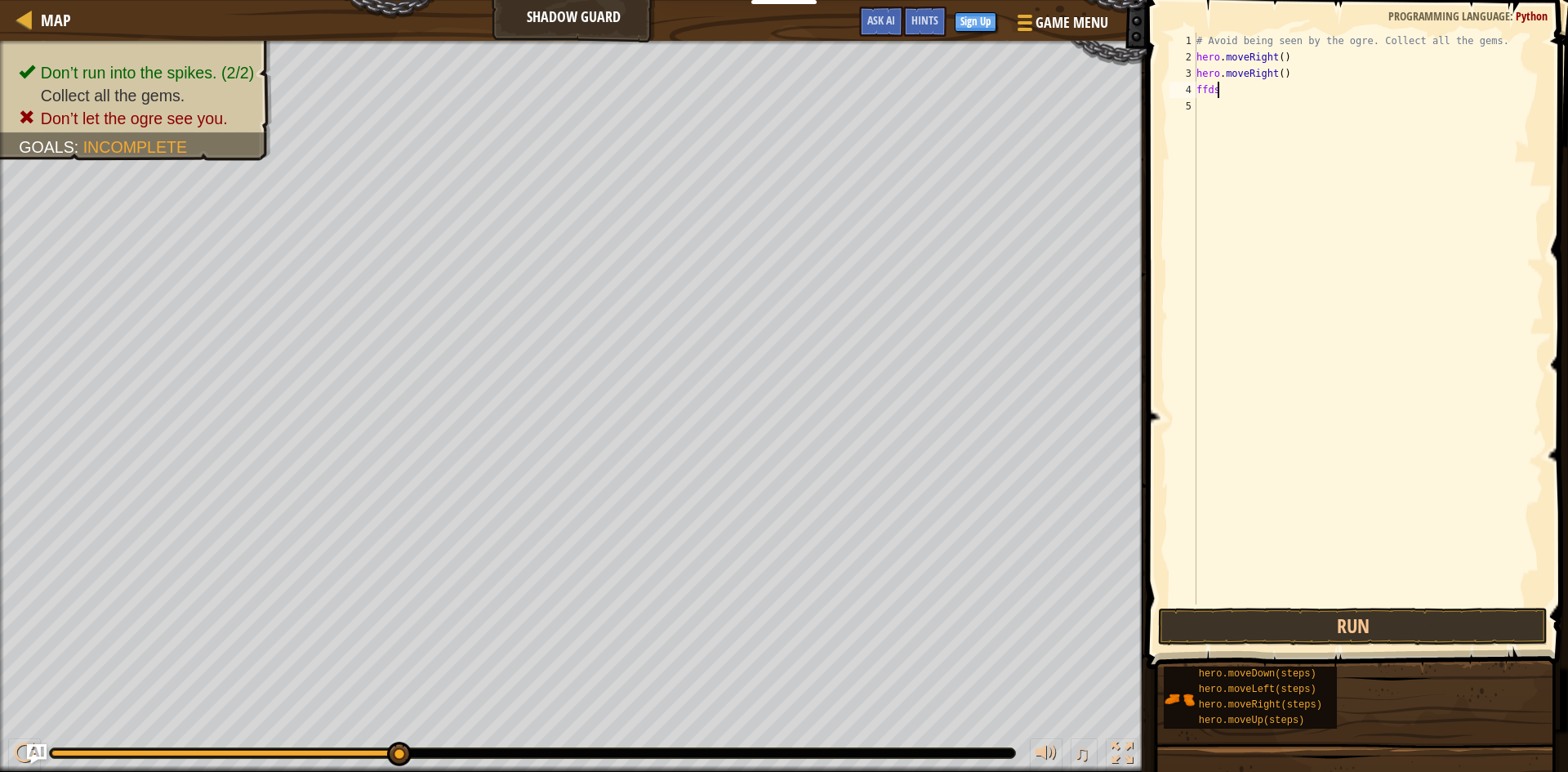
scroll to position [8, 1]
type textarea "f"
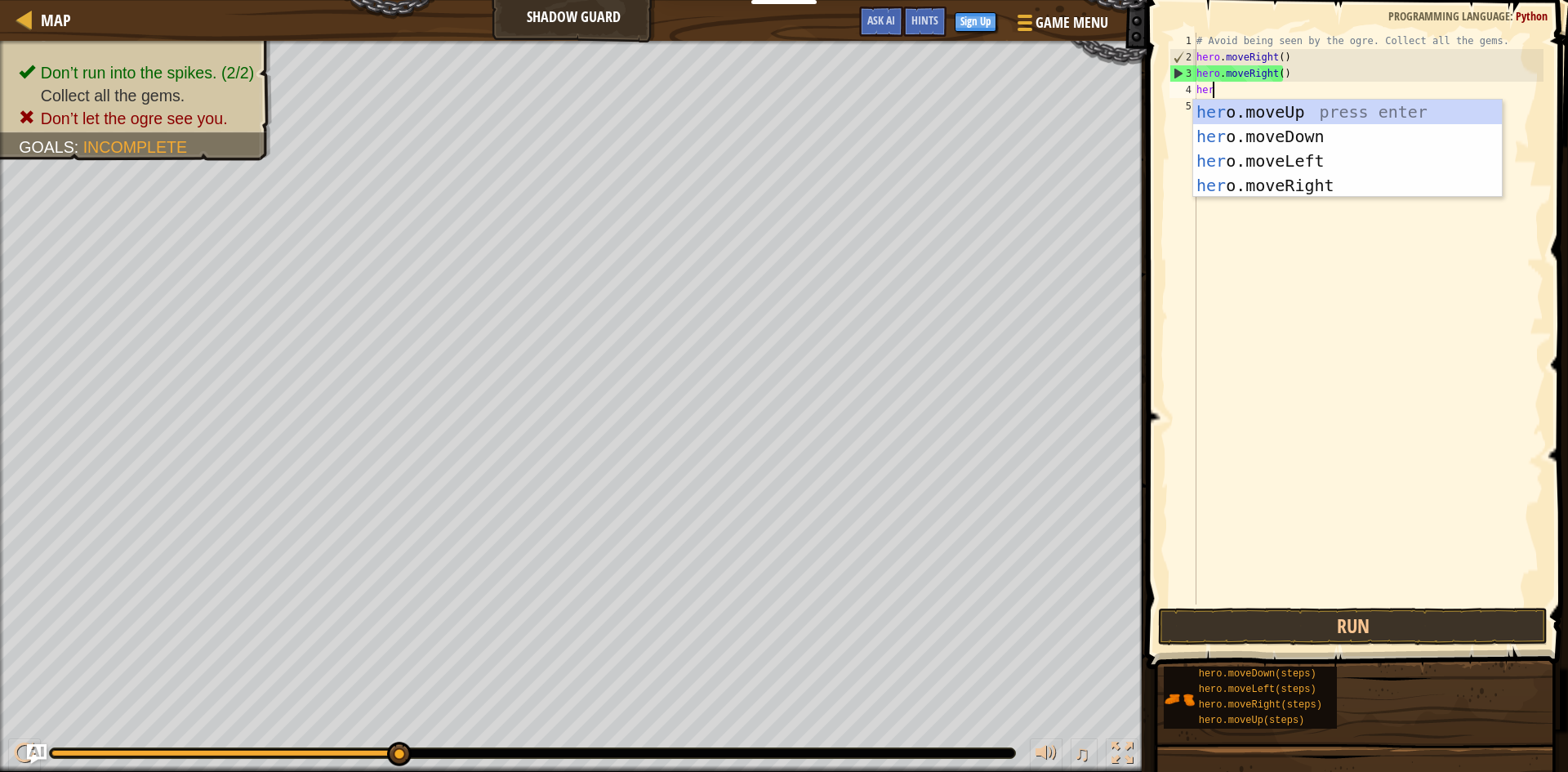
type textarea "her"
click at [1248, 190] on div "her o.moveUp press enter her o.moveDown press enter her o.moveLeft press enter …" at bounding box center [1347, 173] width 308 height 147
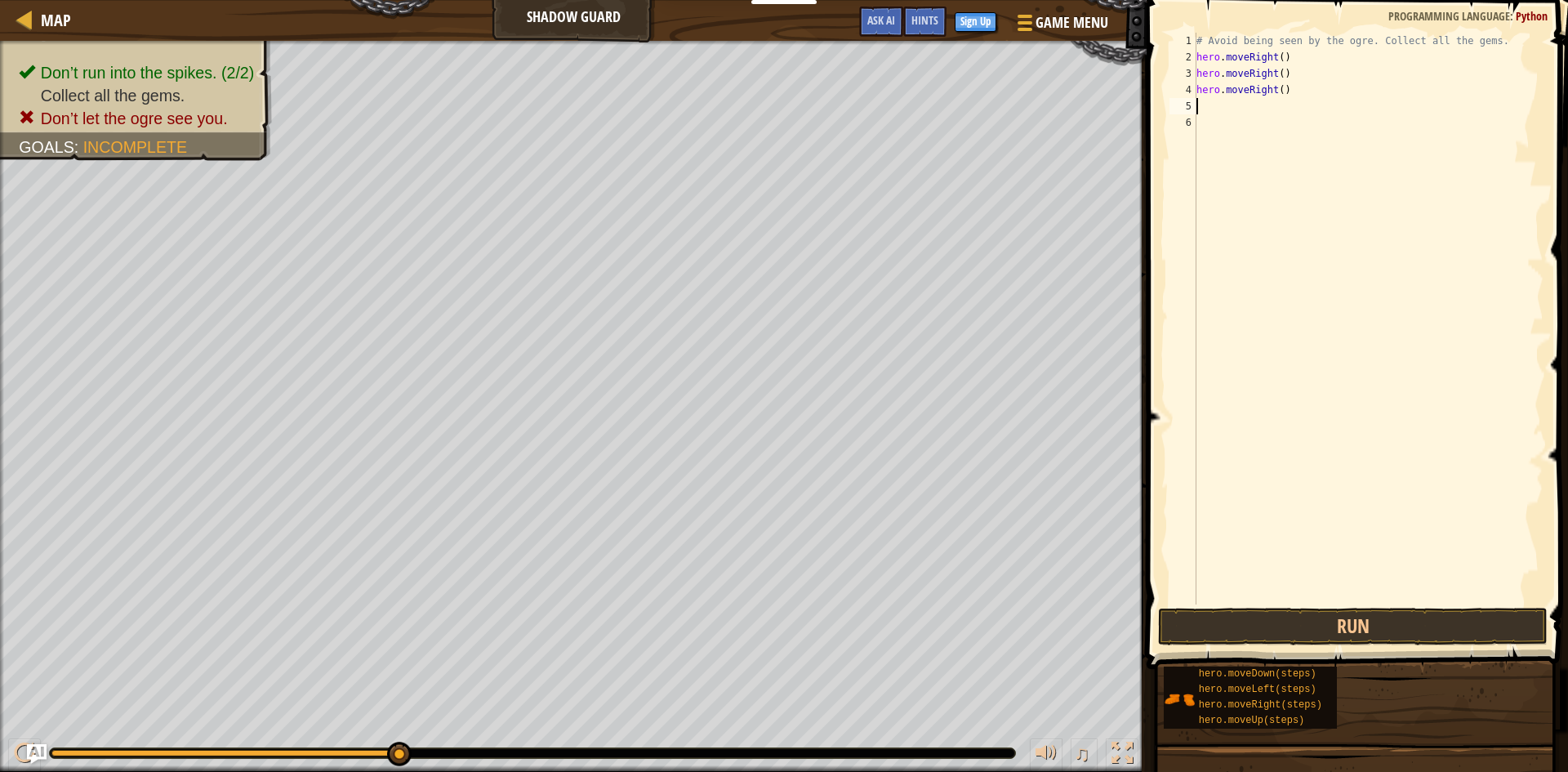
scroll to position [8, 0]
click at [1238, 614] on button "Run" at bounding box center [1352, 626] width 389 height 37
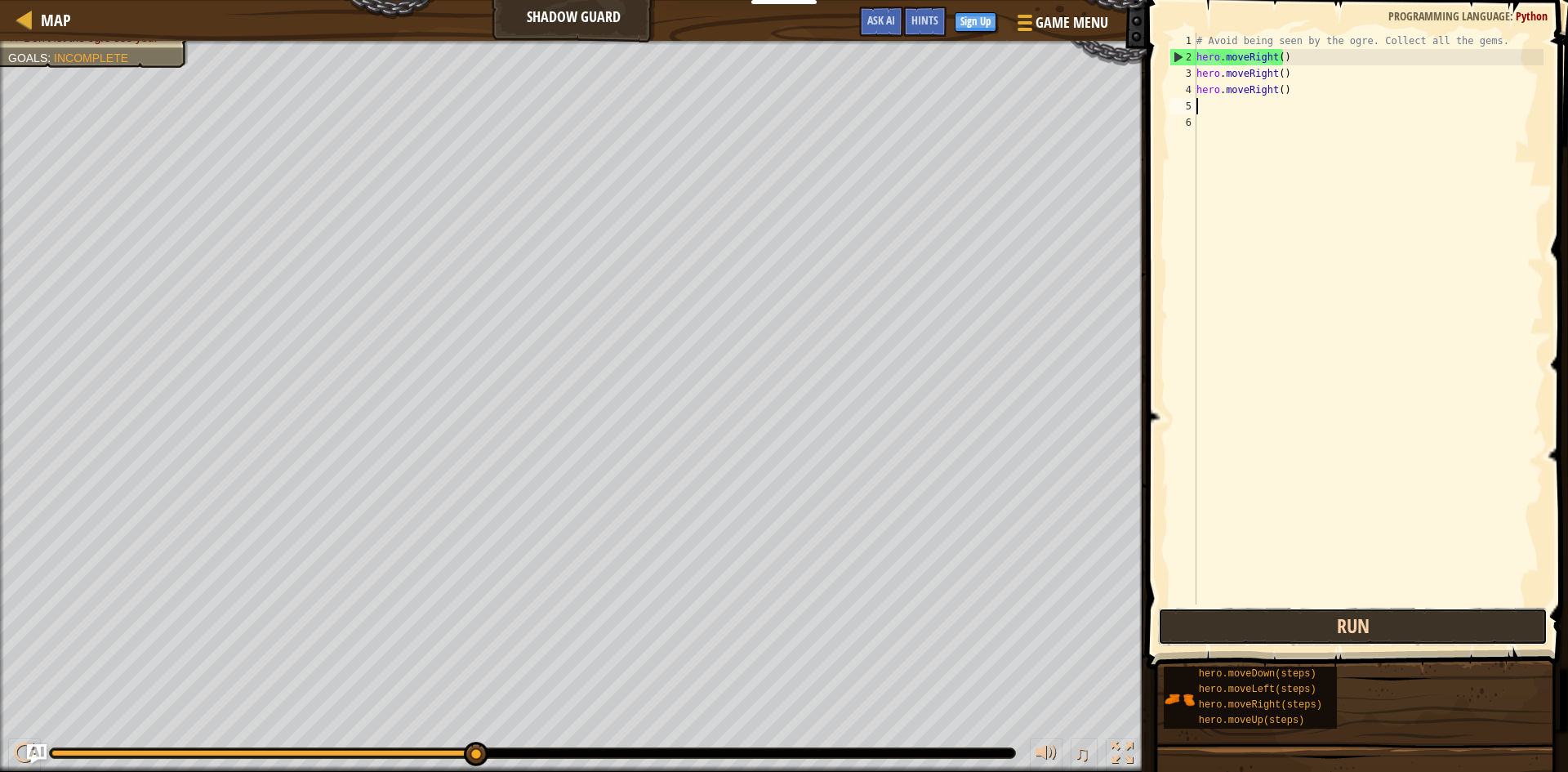
click at [1231, 615] on button "Run" at bounding box center [1352, 626] width 389 height 37
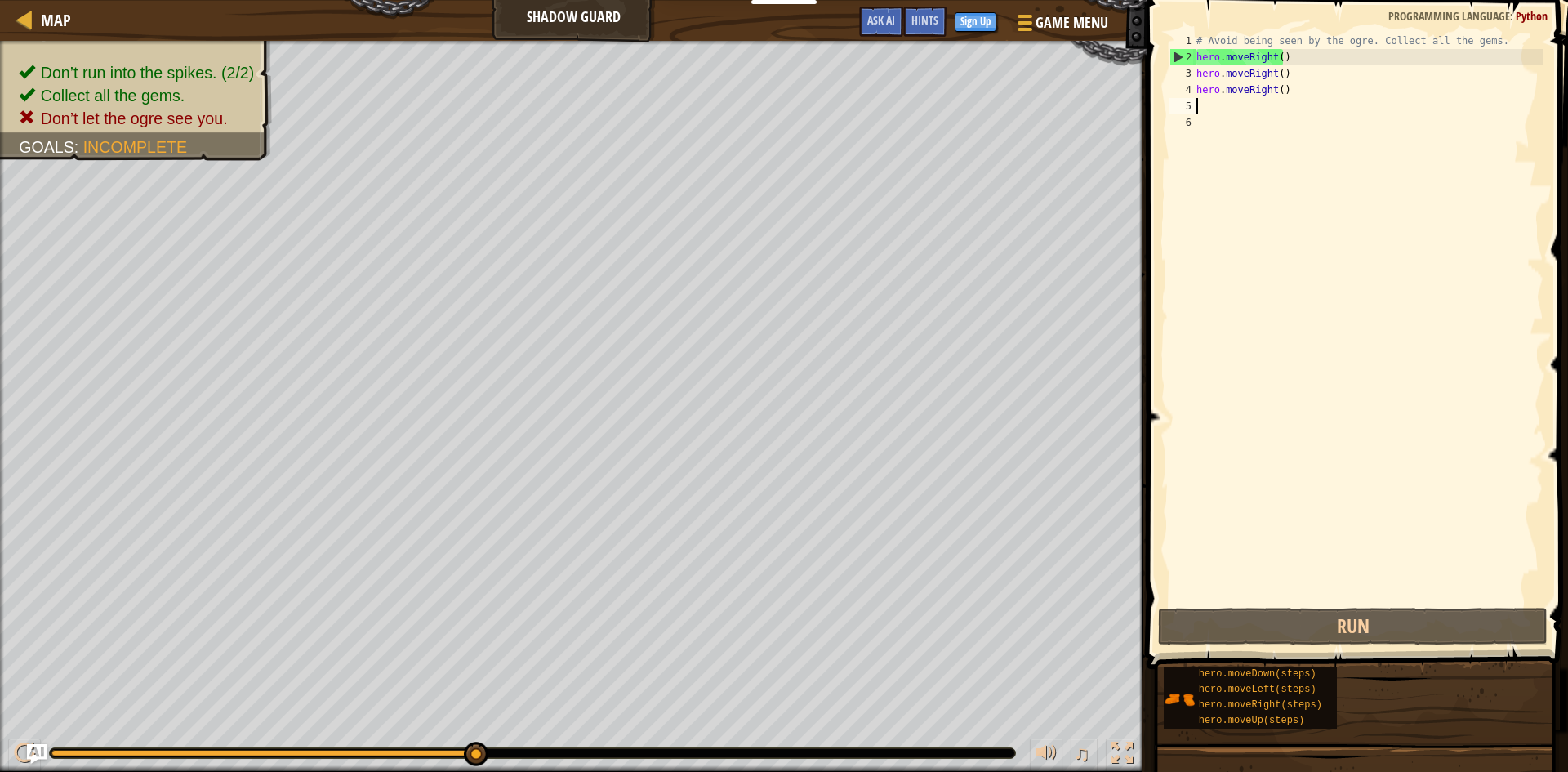
click at [1277, 72] on div "# Avoid being seen by the ogre. Collect all the gems. hero . moveRight ( ) hero…" at bounding box center [1368, 334] width 350 height 604
click at [1303, 69] on div "# Avoid being seen by the ogre. Collect all the gems. hero . moveRight ( ) hero…" at bounding box center [1368, 334] width 350 height 604
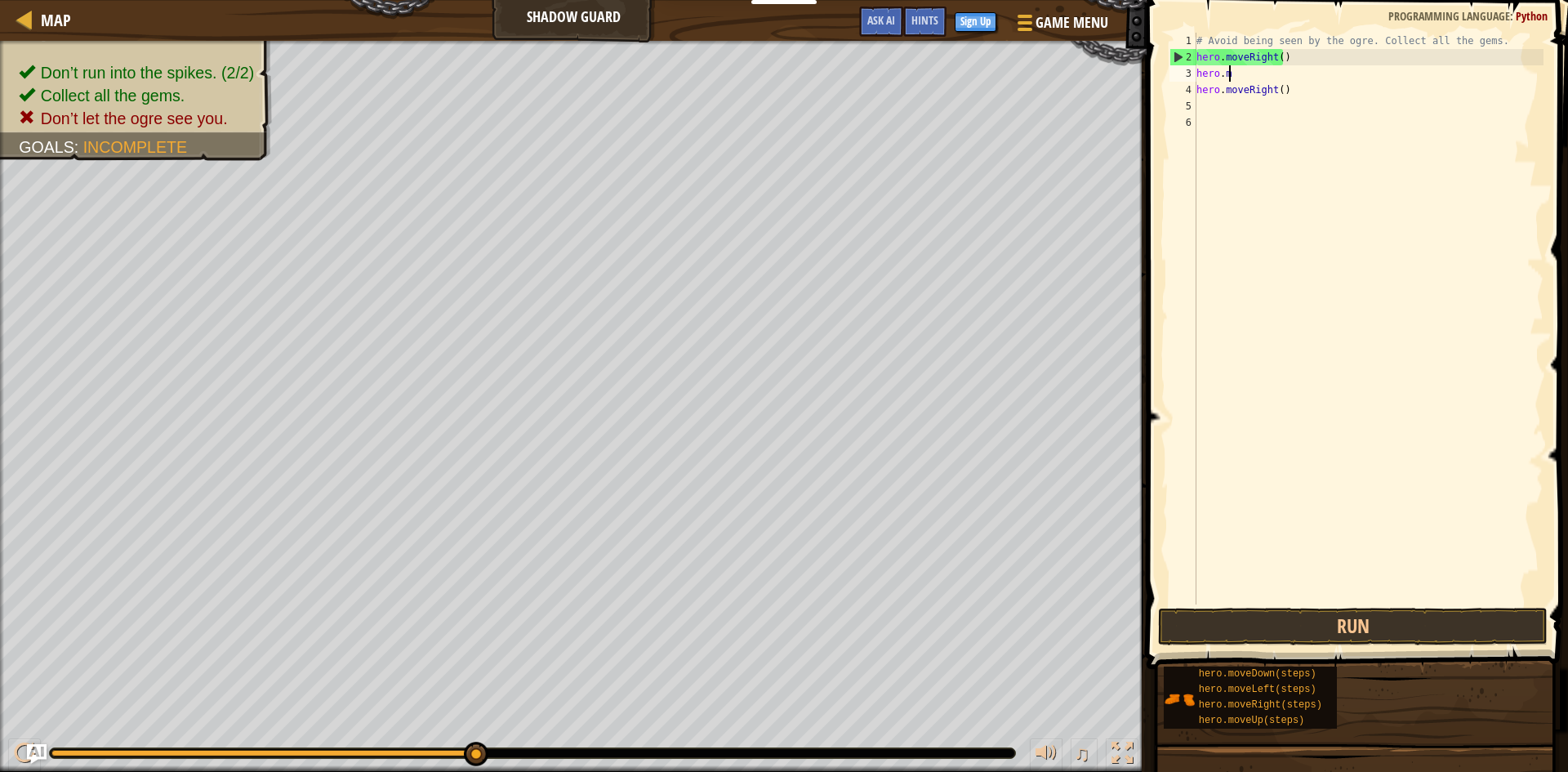
type textarea "h"
click at [1293, 79] on div "# Avoid being seen by the ogre. Collect all the gems. hero . moveRight ( ) hero…" at bounding box center [1368, 334] width 350 height 604
click at [1289, 94] on div "# Avoid being seen by the ogre. Collect all the gems. hero . moveRight ( ) hero…" at bounding box center [1368, 334] width 350 height 604
type textarea "h"
click at [1202, 75] on div "# Avoid being seen by the ogre. Collect all the gems. hero . moveRight ( )" at bounding box center [1368, 334] width 350 height 604
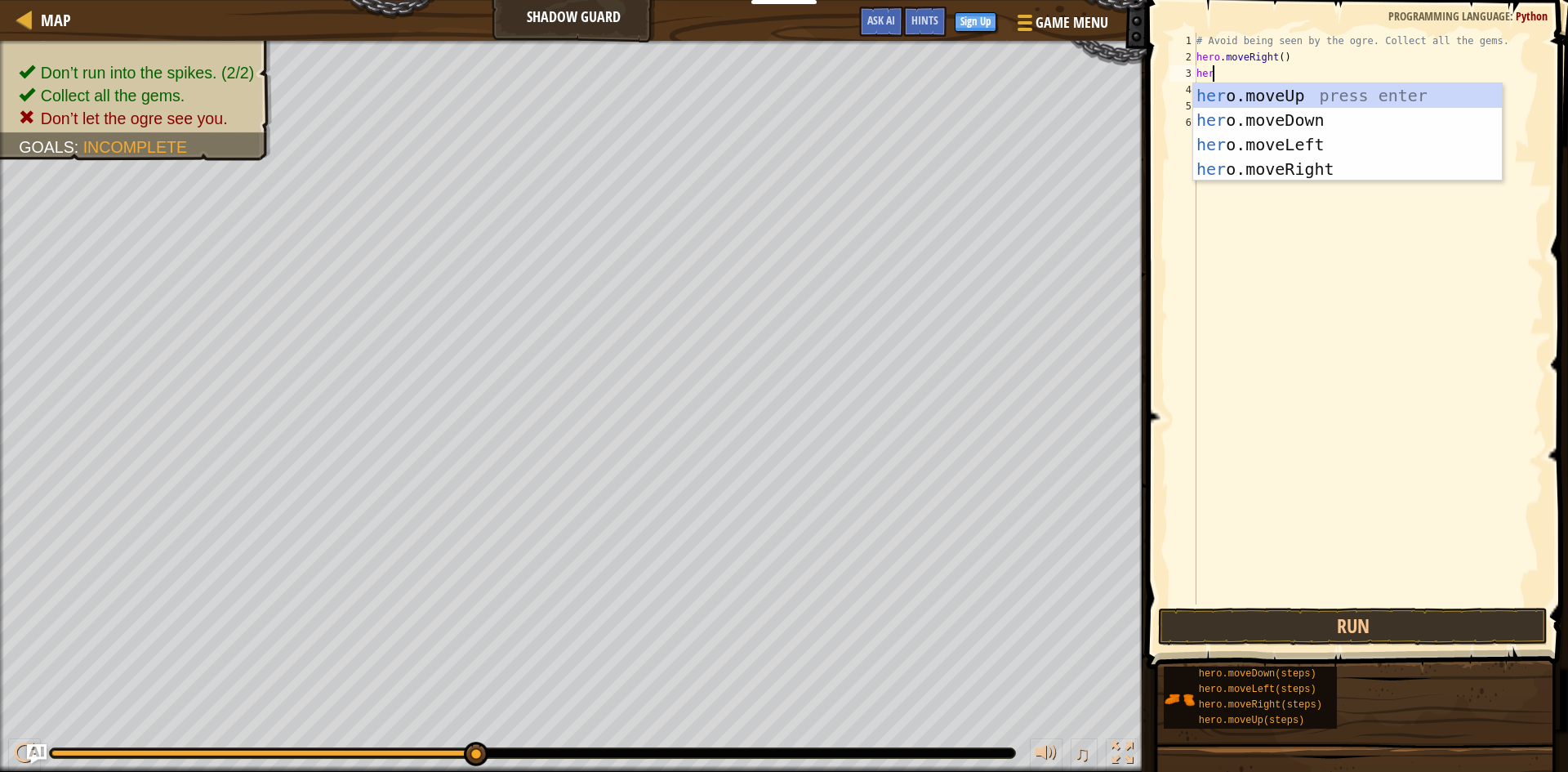
scroll to position [8, 1]
type textarea "hero"
click at [1201, 96] on div "hero .moveUp press enter hero .moveDown press enter hero .moveLeft press enter …" at bounding box center [1347, 157] width 308 height 147
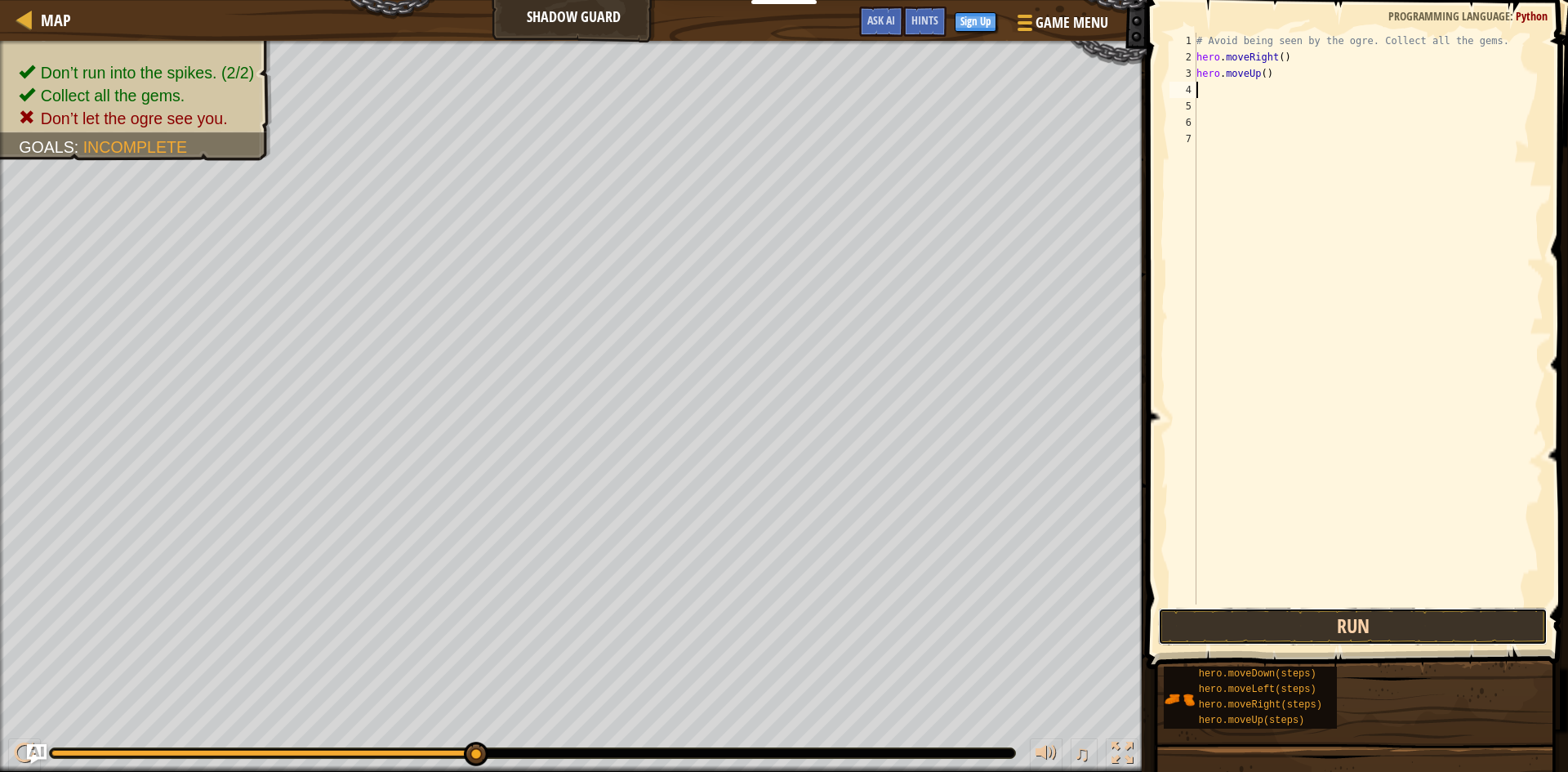
click at [1285, 619] on button "Run" at bounding box center [1352, 626] width 389 height 37
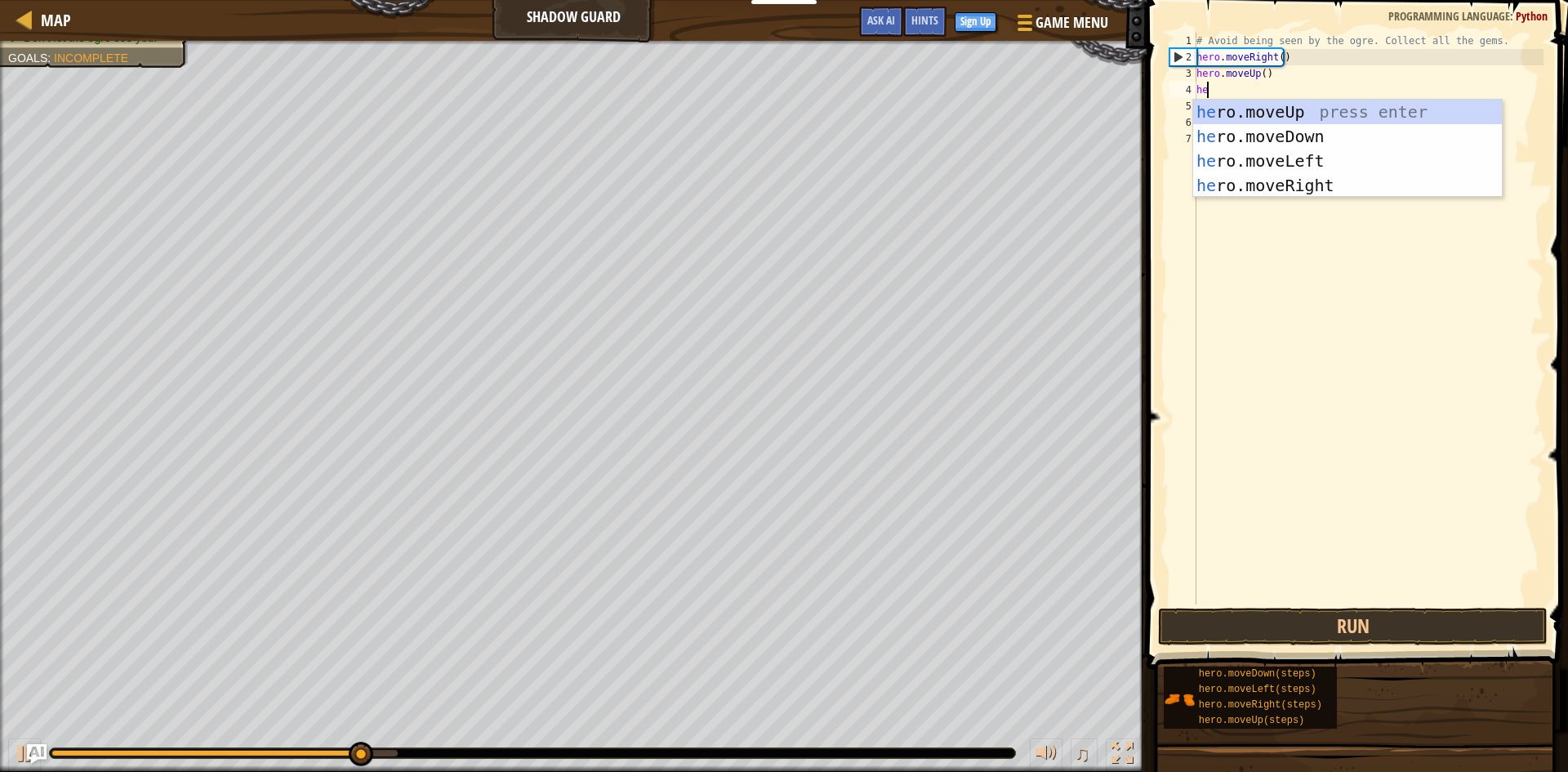
type textarea "her"
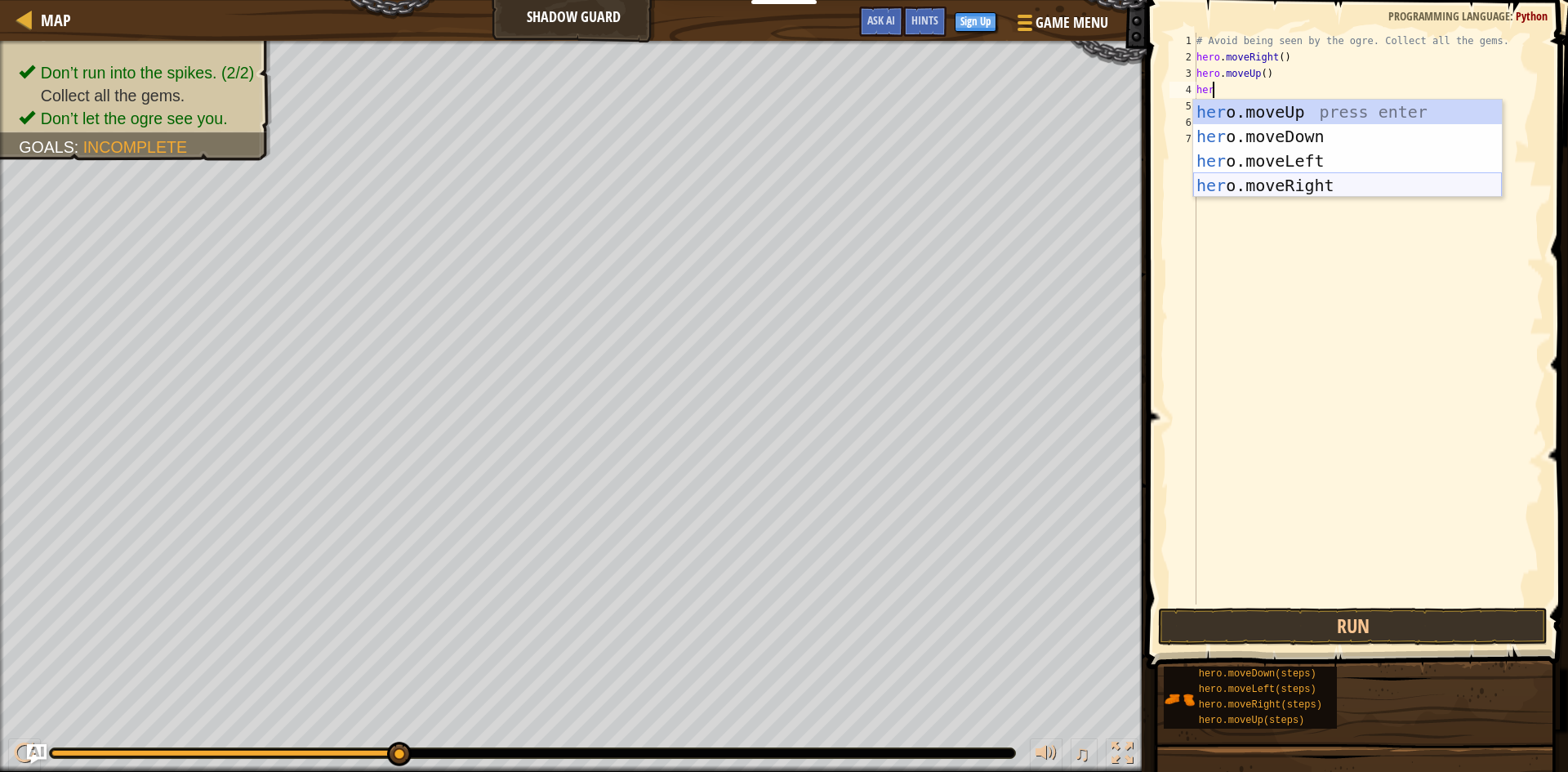
click at [1302, 181] on div "her o.moveUp press enter her o.moveDown press enter her o.moveLeft press enter …" at bounding box center [1347, 173] width 308 height 147
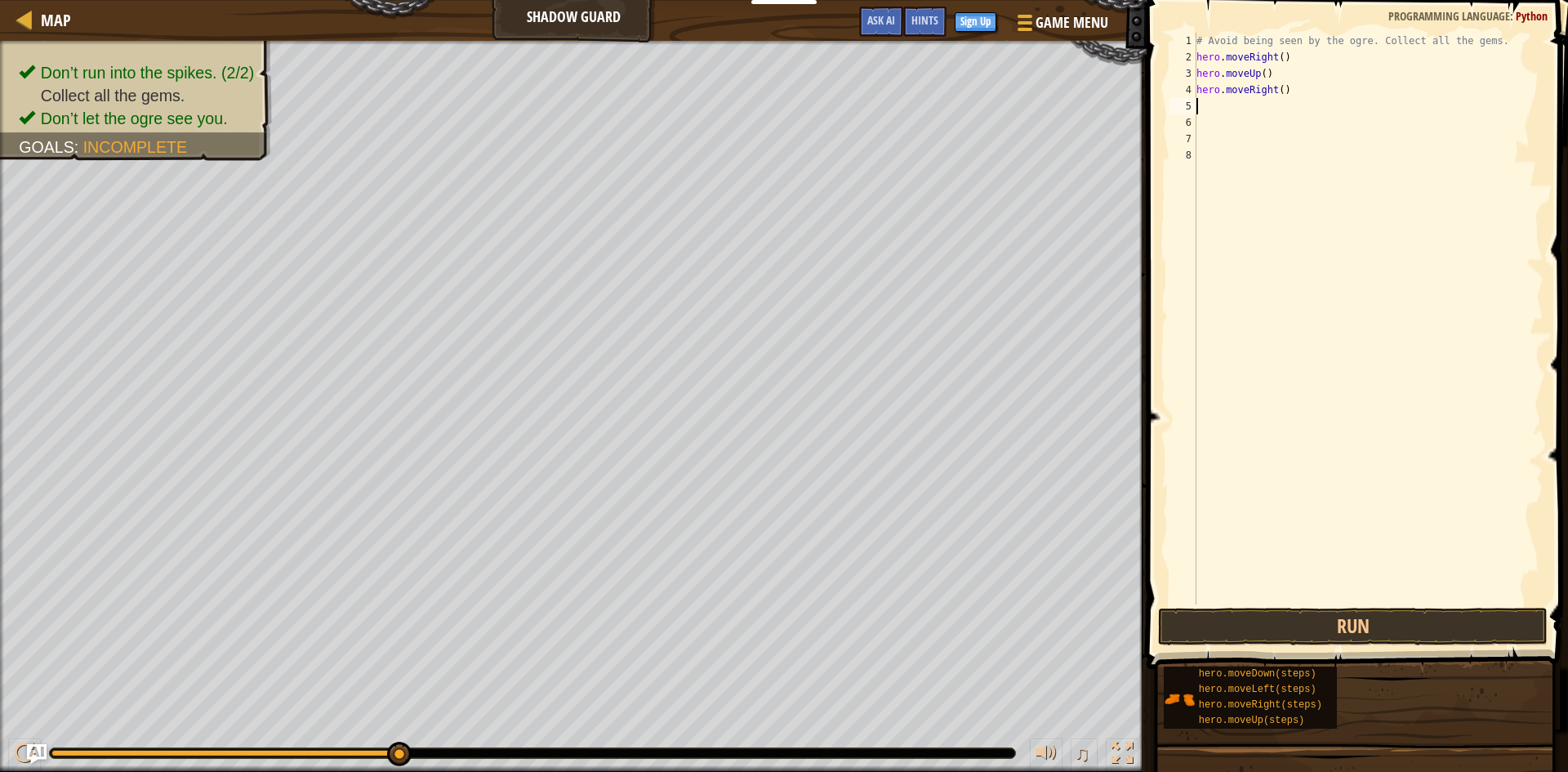
scroll to position [8, 0]
click at [1214, 612] on button "Run" at bounding box center [1352, 626] width 389 height 37
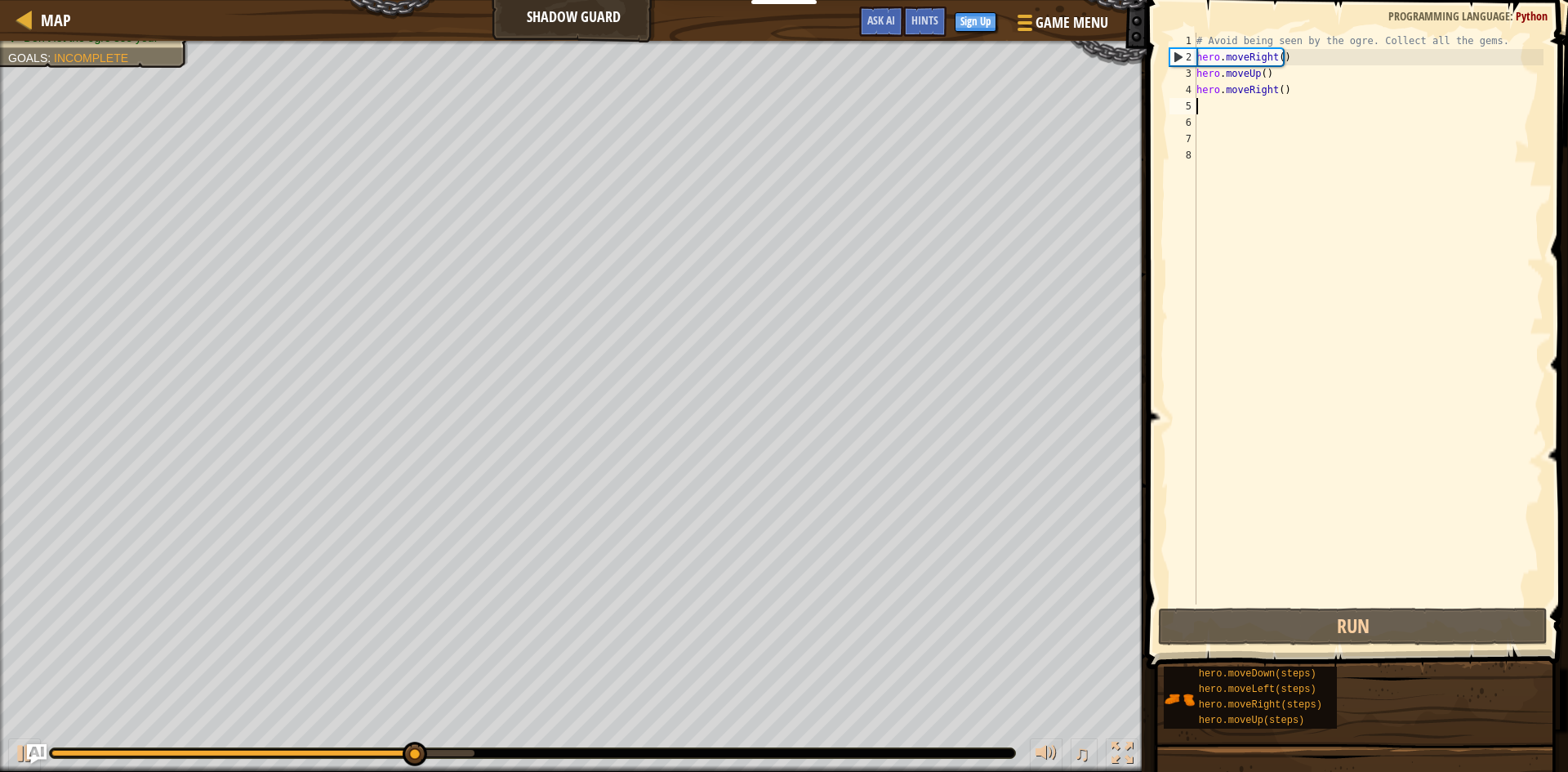
type textarea "m"
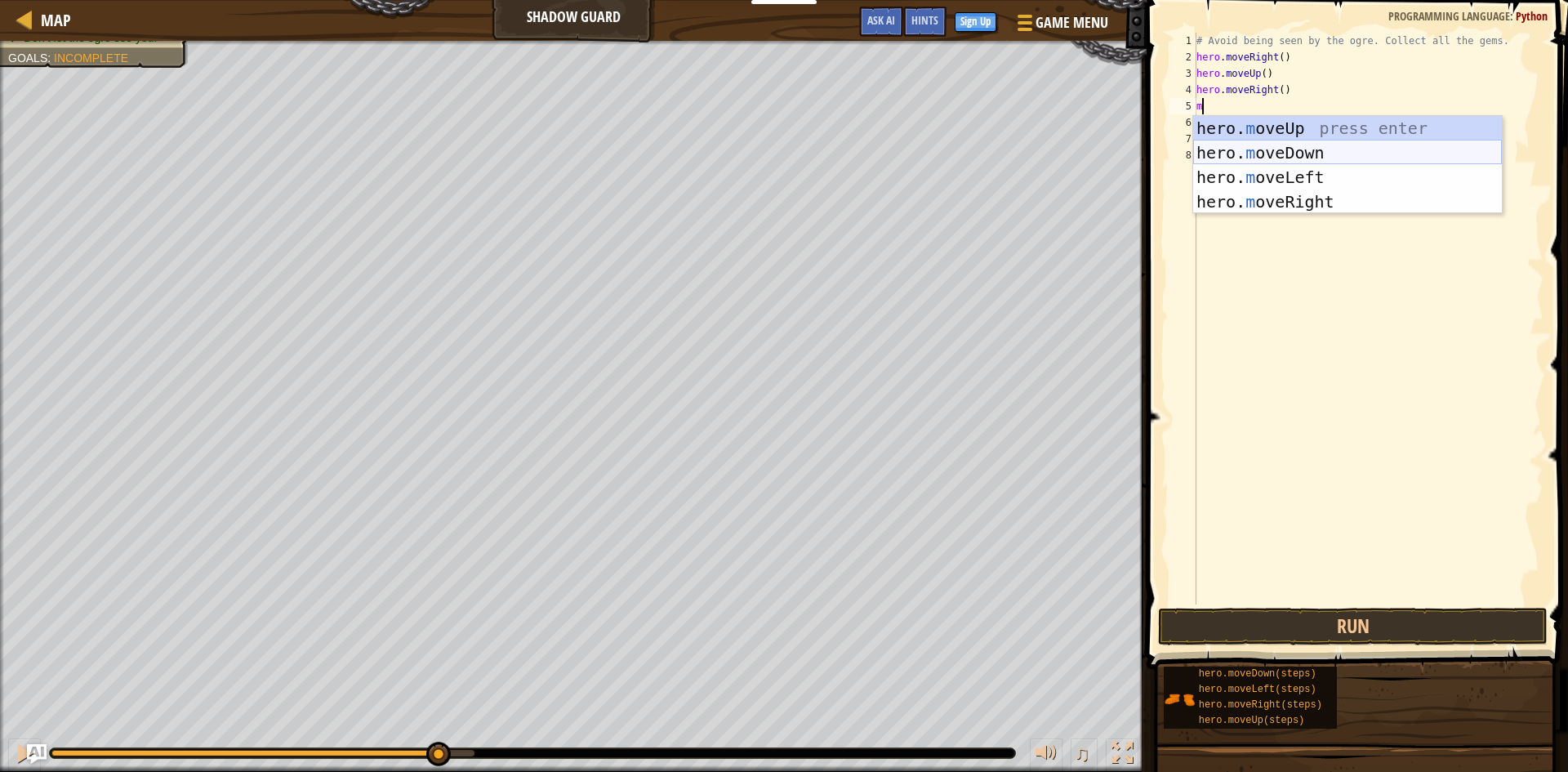
click at [1285, 147] on div "hero. m oveUp press enter hero. m oveDown press enter hero. m oveLeft press ent…" at bounding box center [1347, 189] width 308 height 147
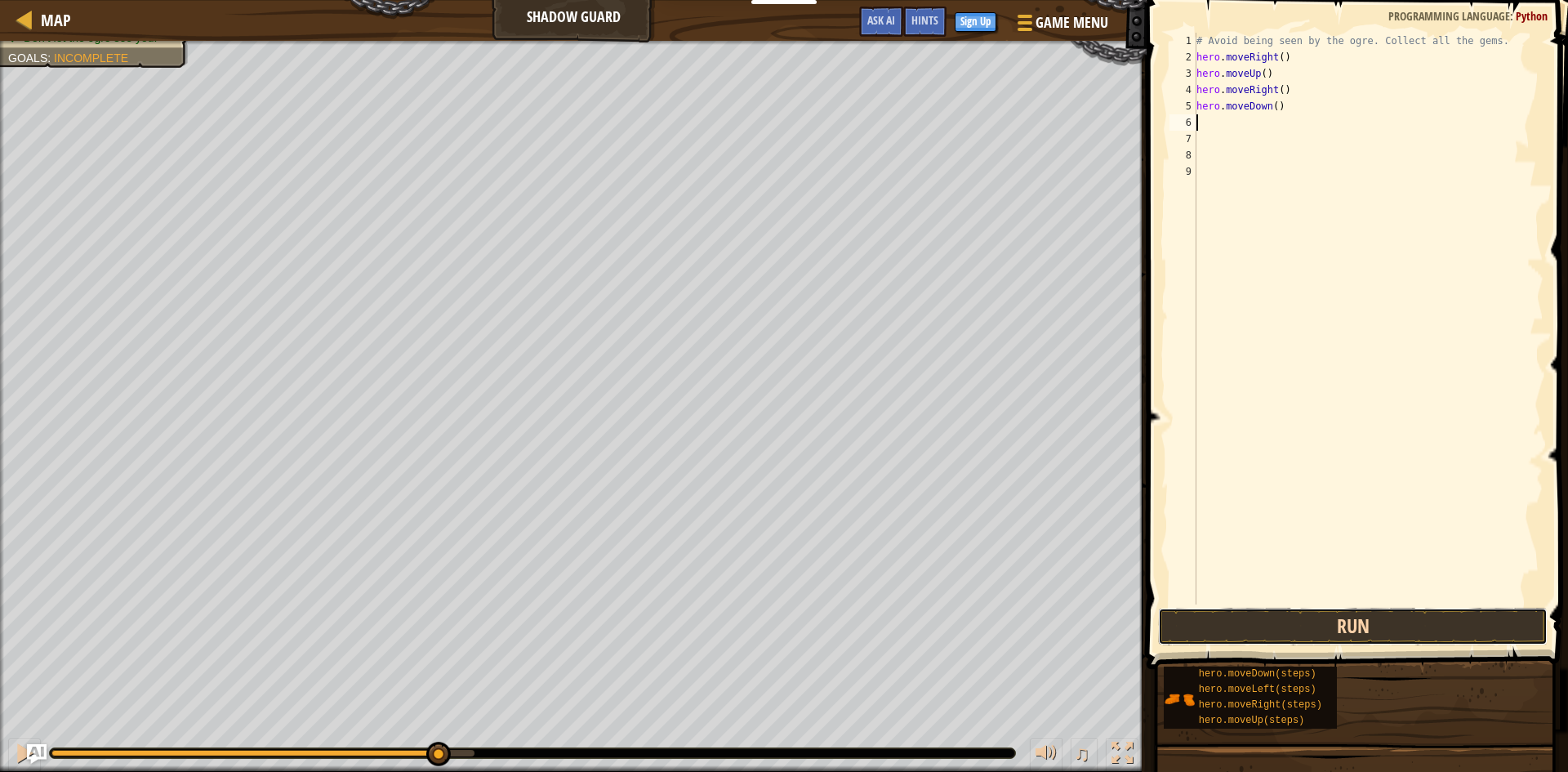
click at [1248, 618] on button "Run" at bounding box center [1352, 626] width 389 height 37
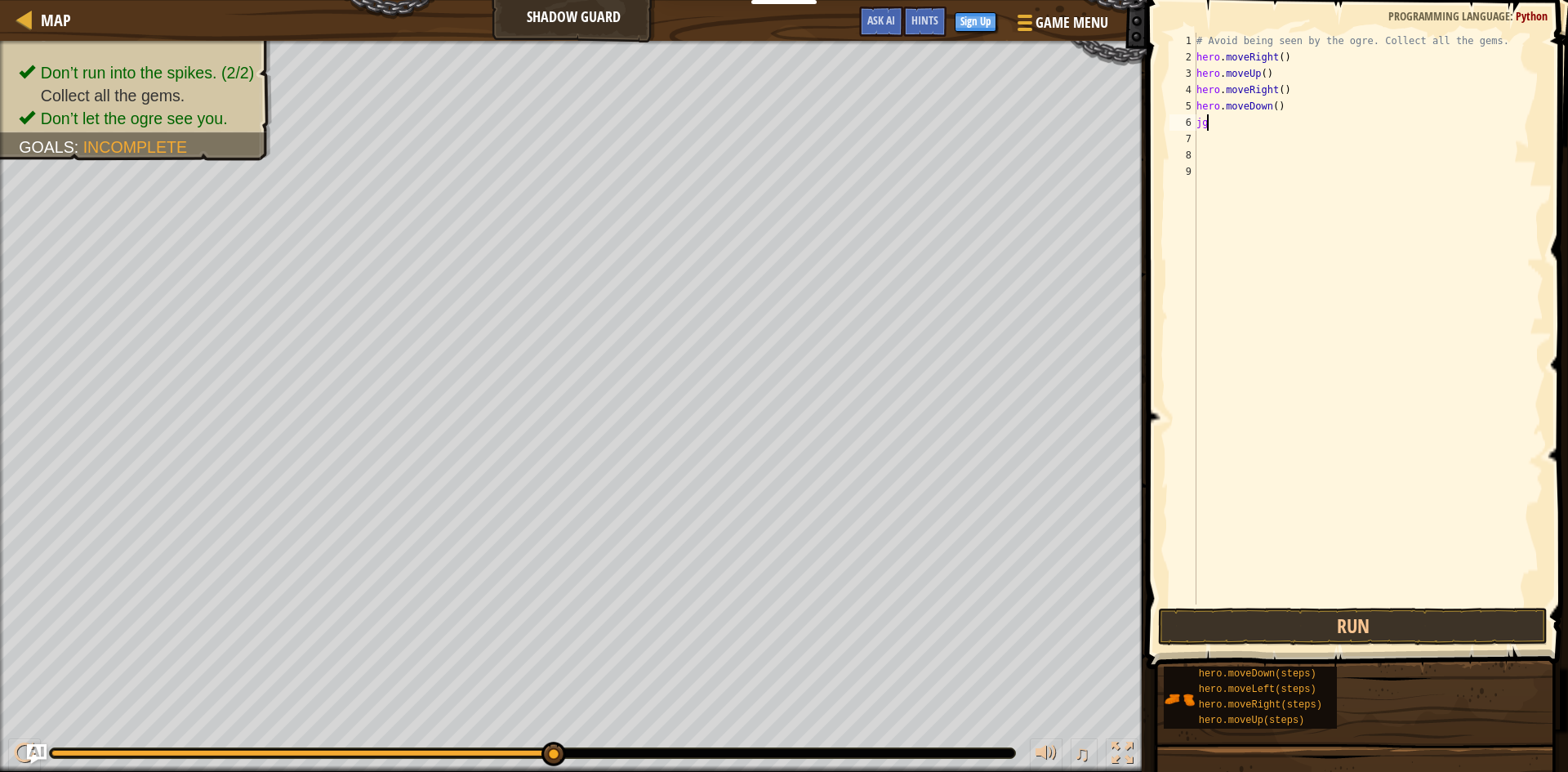
type textarea "j"
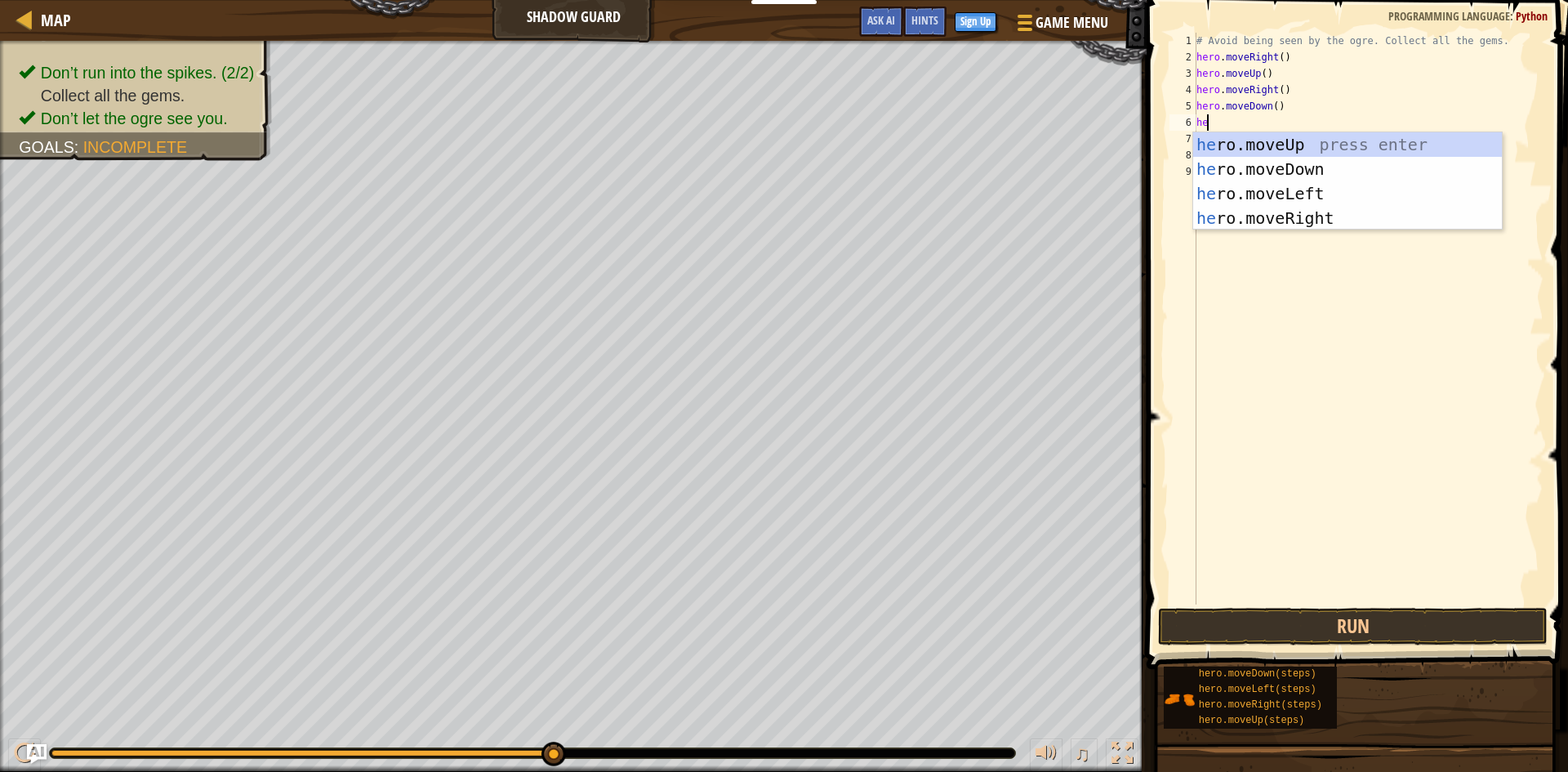
type textarea "her"
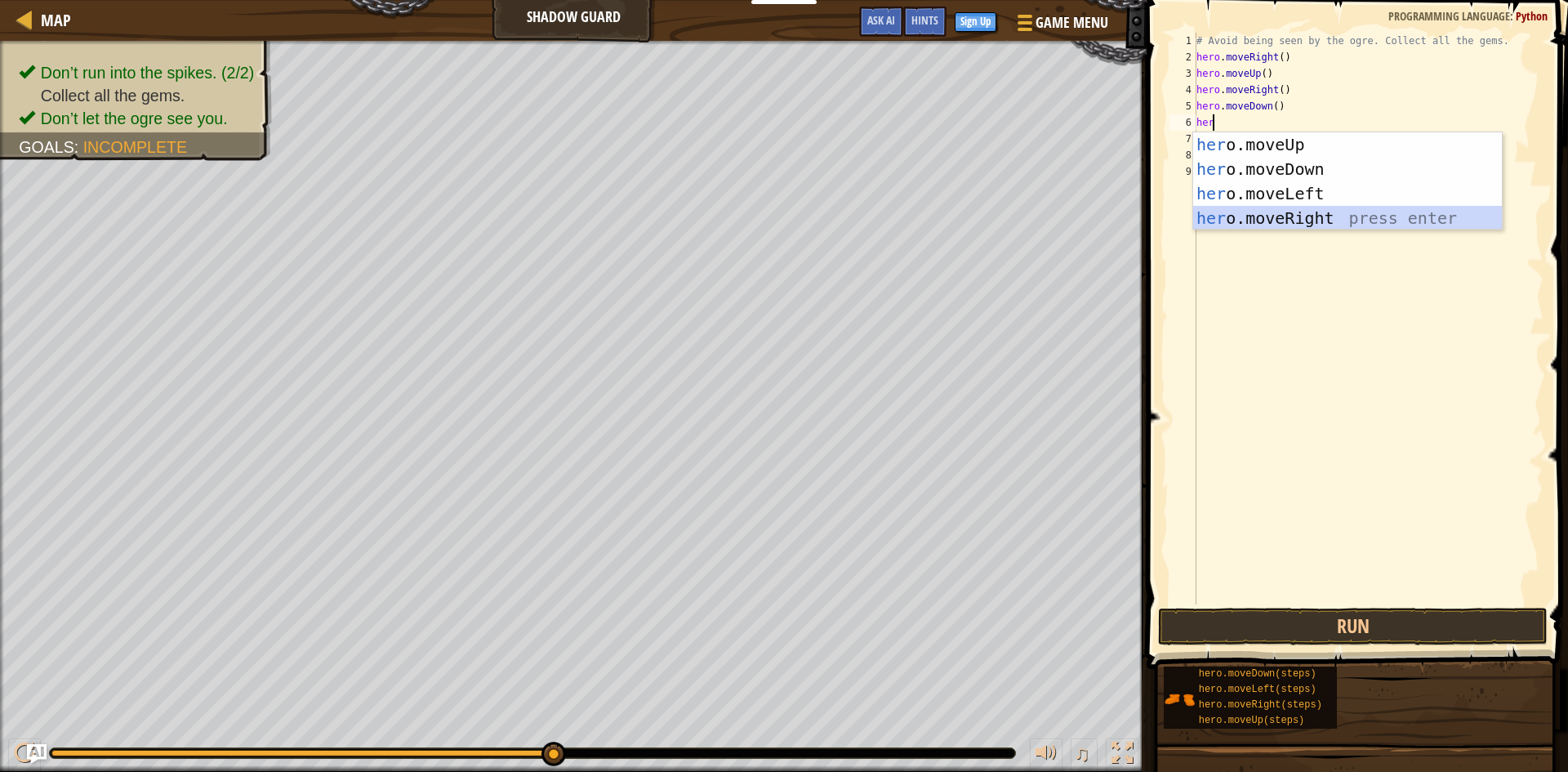
click at [1237, 211] on div "her o.moveUp press enter her o.moveDown press enter her o.moveLeft press enter …" at bounding box center [1347, 205] width 308 height 147
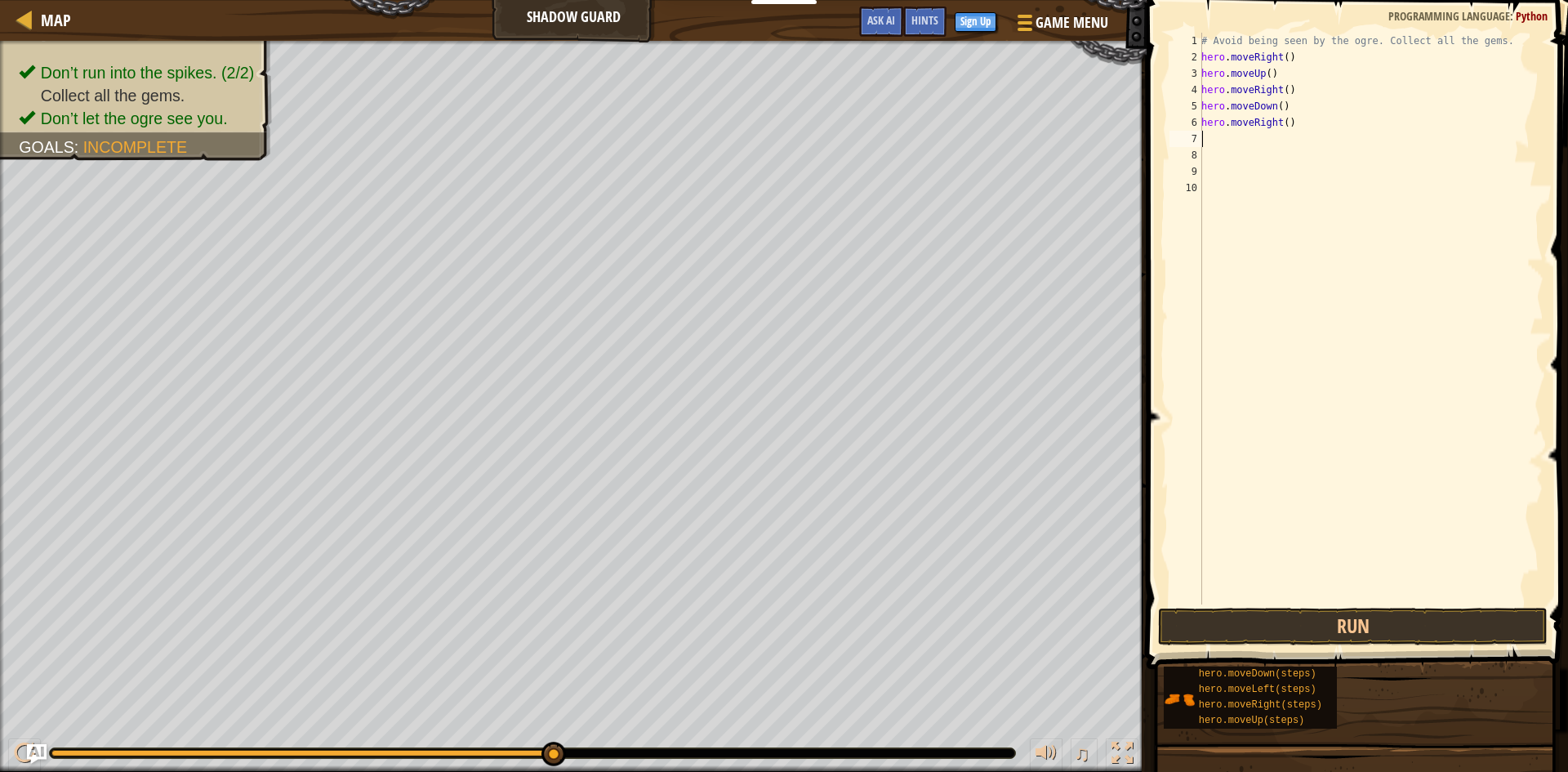
scroll to position [8, 0]
click at [1206, 626] on button "Run" at bounding box center [1352, 626] width 389 height 37
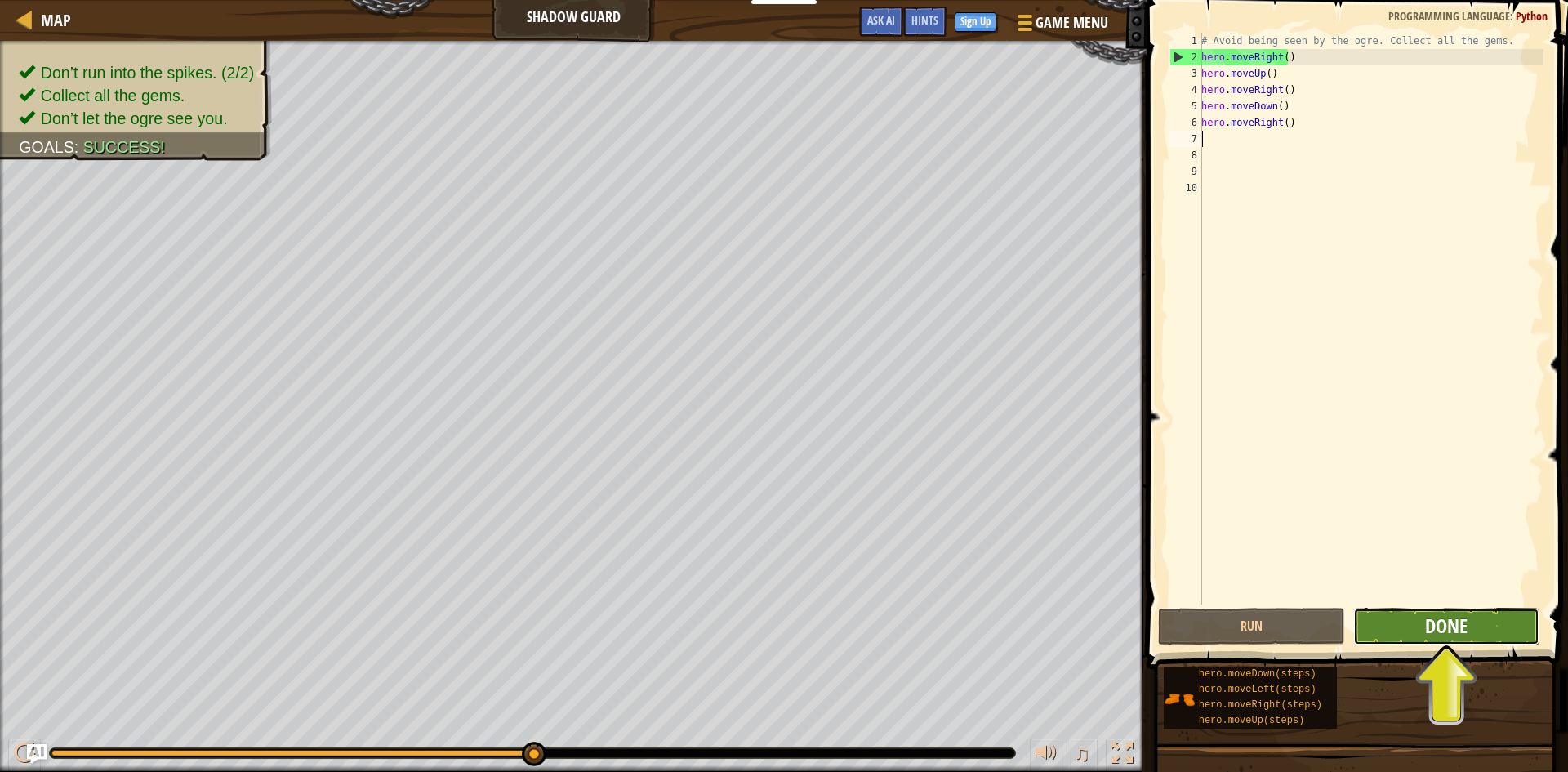
click at [1442, 635] on span "Done" at bounding box center [1446, 625] width 43 height 26
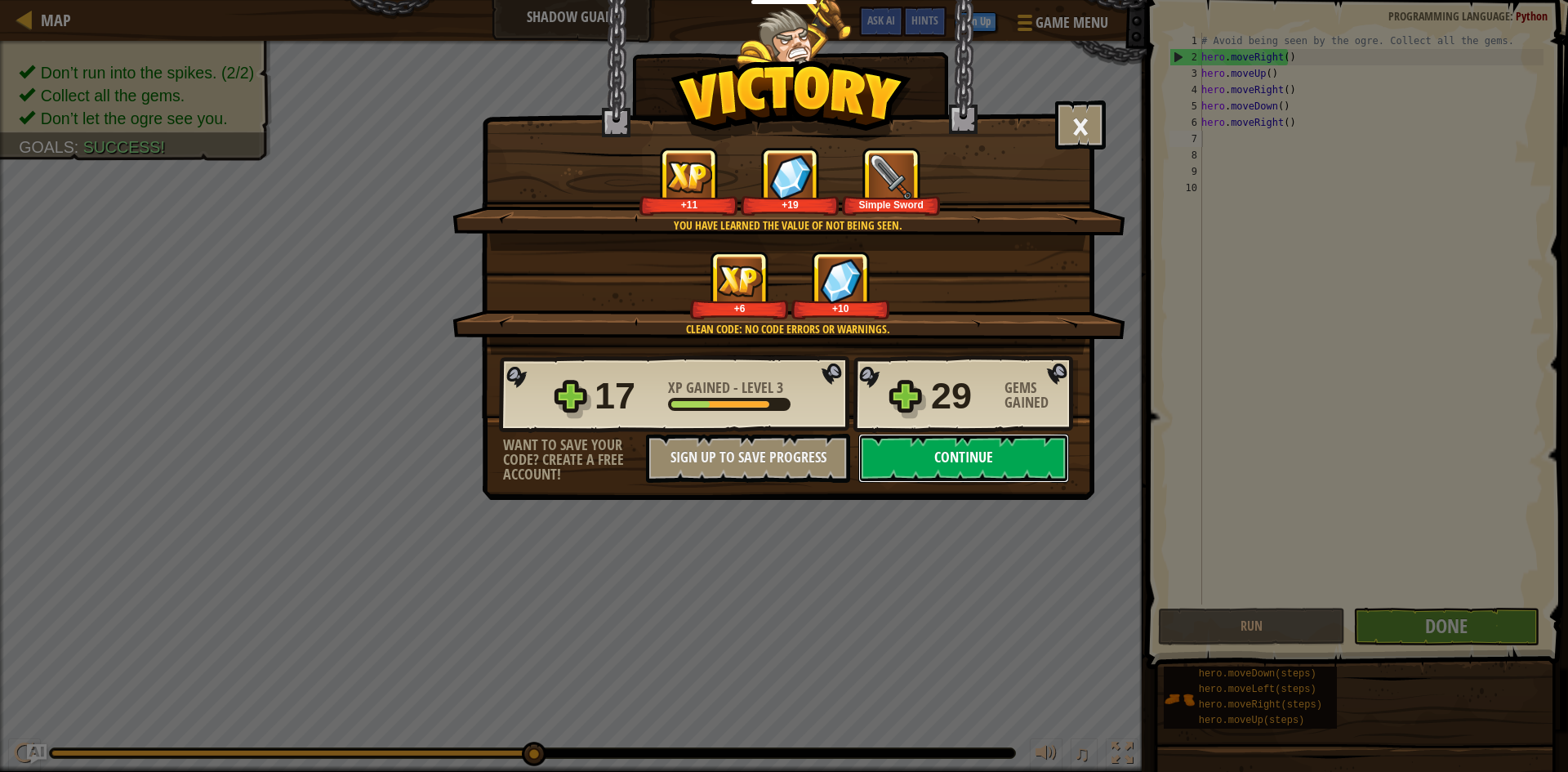
click at [952, 461] on button "Continue" at bounding box center [963, 458] width 210 height 49
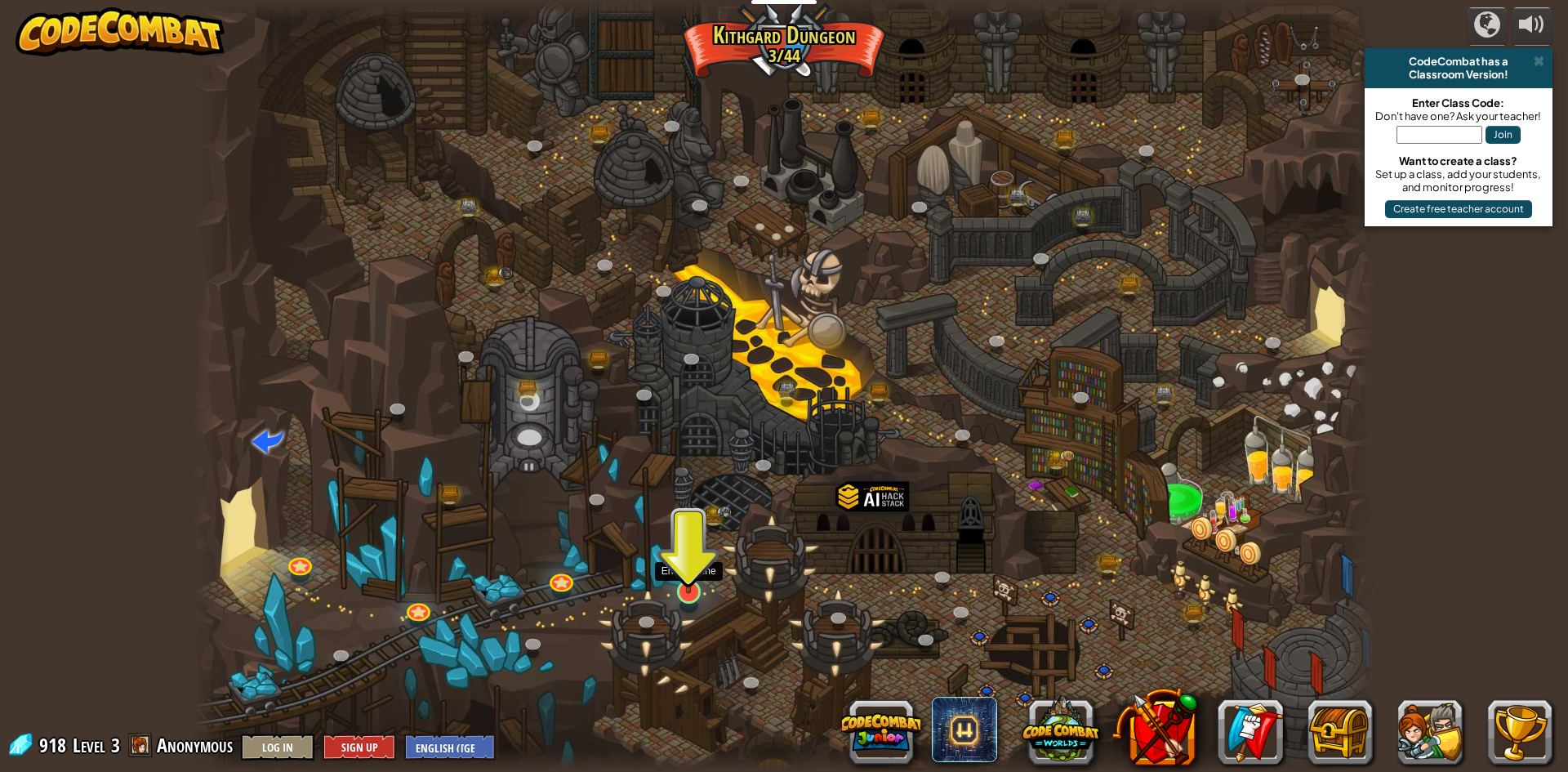
click at [679, 573] on img at bounding box center [689, 556] width 32 height 72
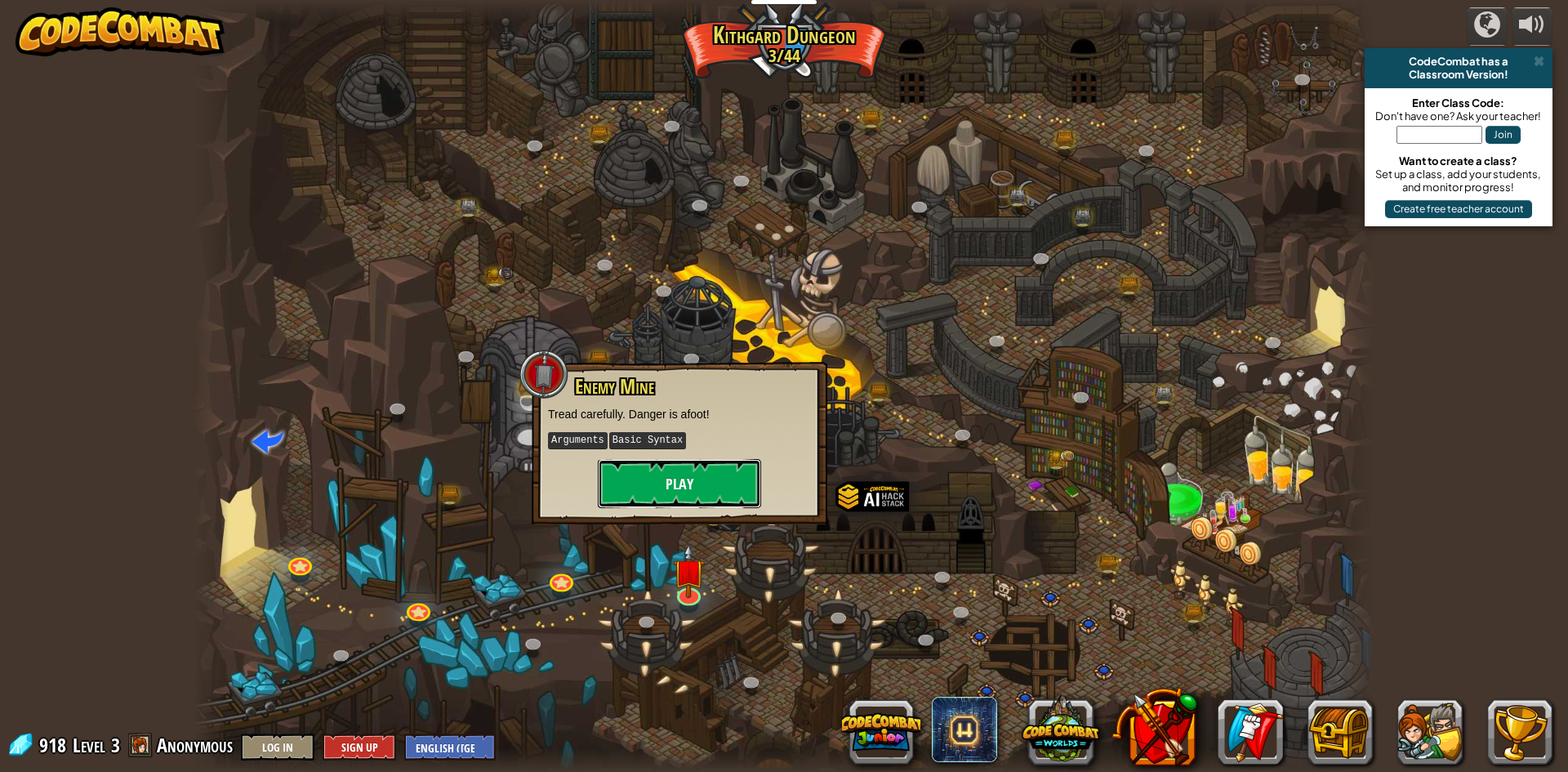
click at [669, 499] on button "Play" at bounding box center [680, 484] width 164 height 49
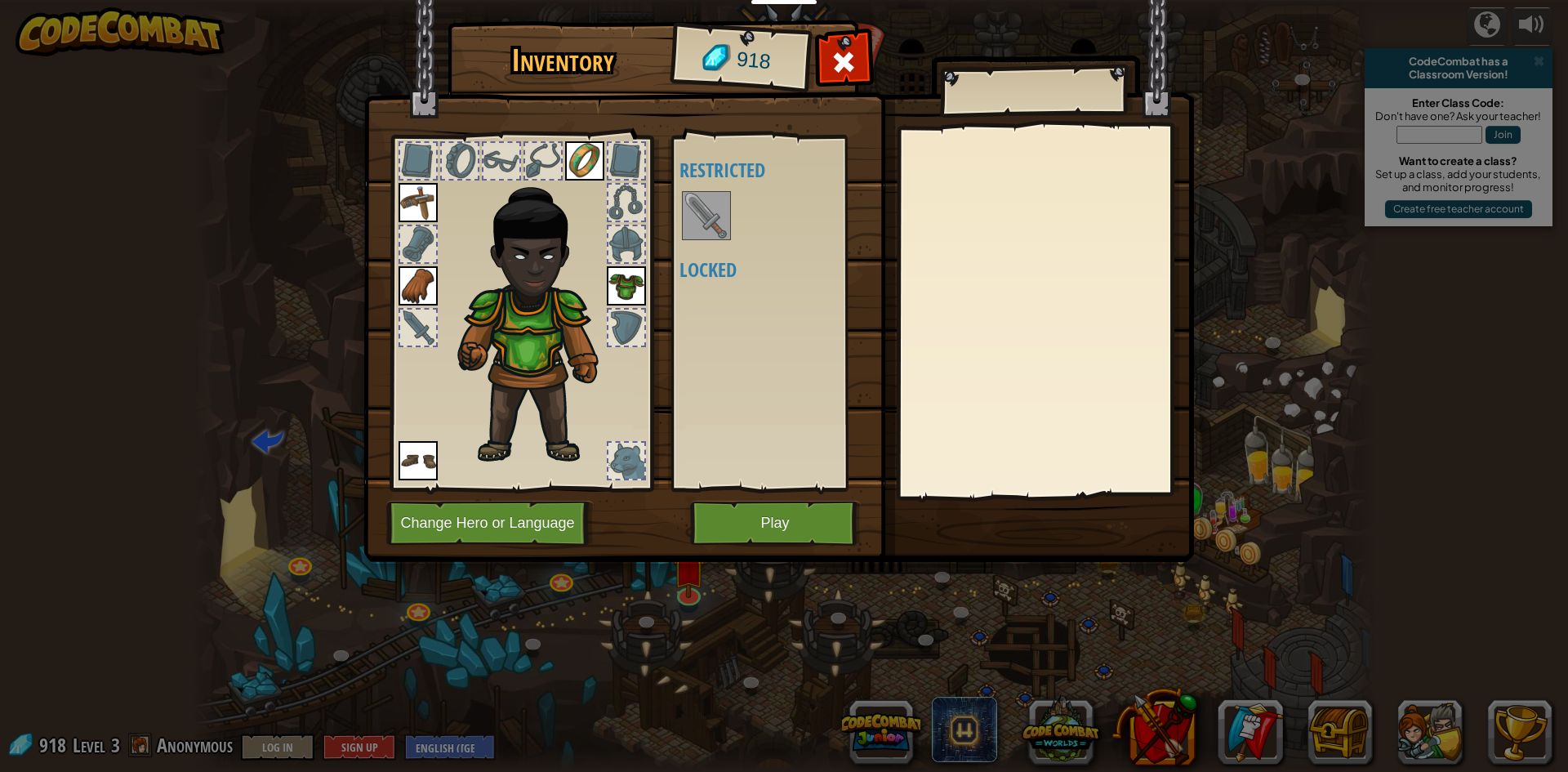
click at [431, 335] on div at bounding box center [418, 327] width 36 height 36
click at [721, 222] on img at bounding box center [706, 216] width 46 height 46
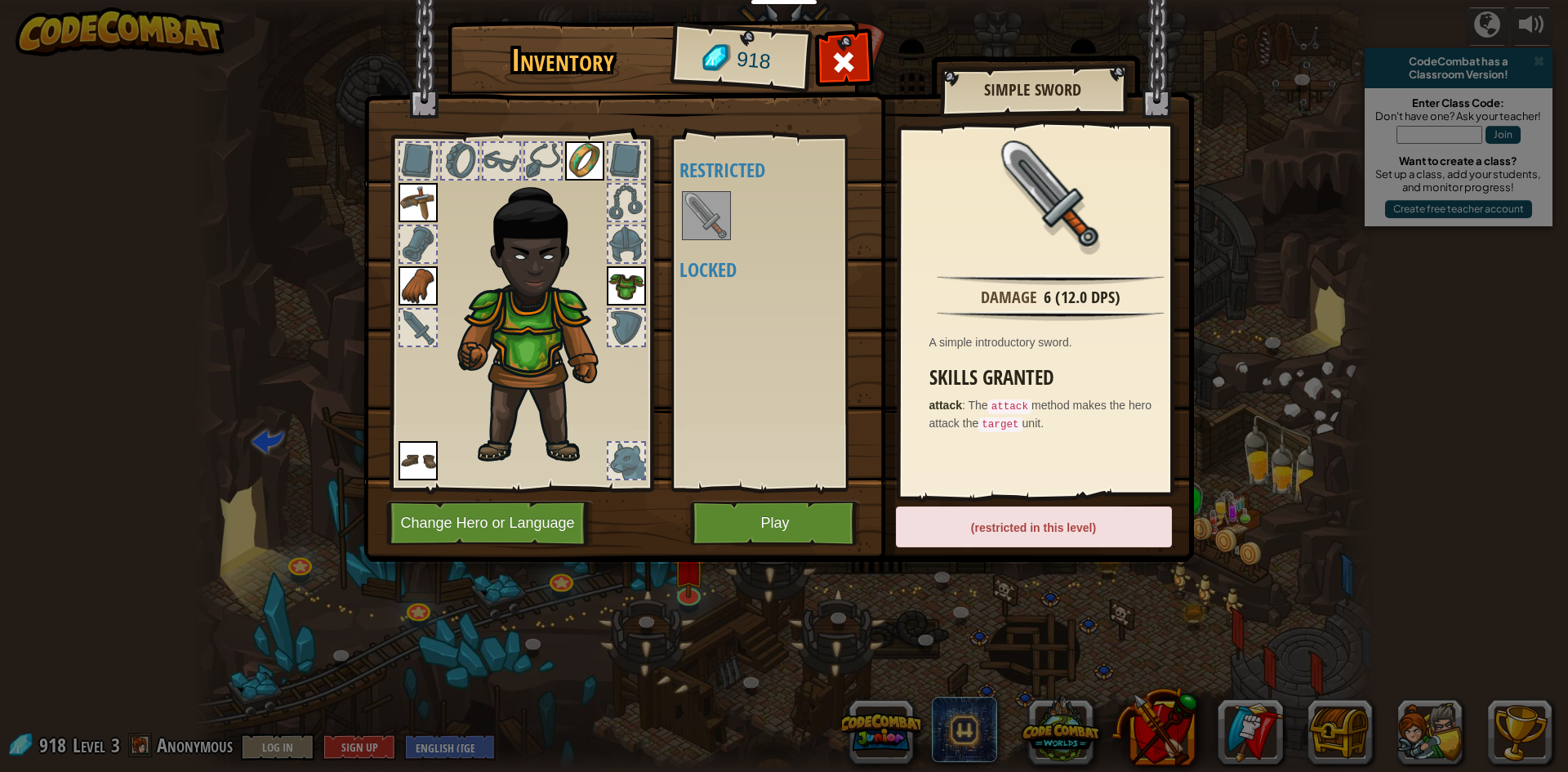
click at [721, 222] on img at bounding box center [706, 216] width 46 height 46
click at [720, 222] on img at bounding box center [706, 216] width 46 height 46
click at [770, 529] on button "Play" at bounding box center [775, 522] width 170 height 45
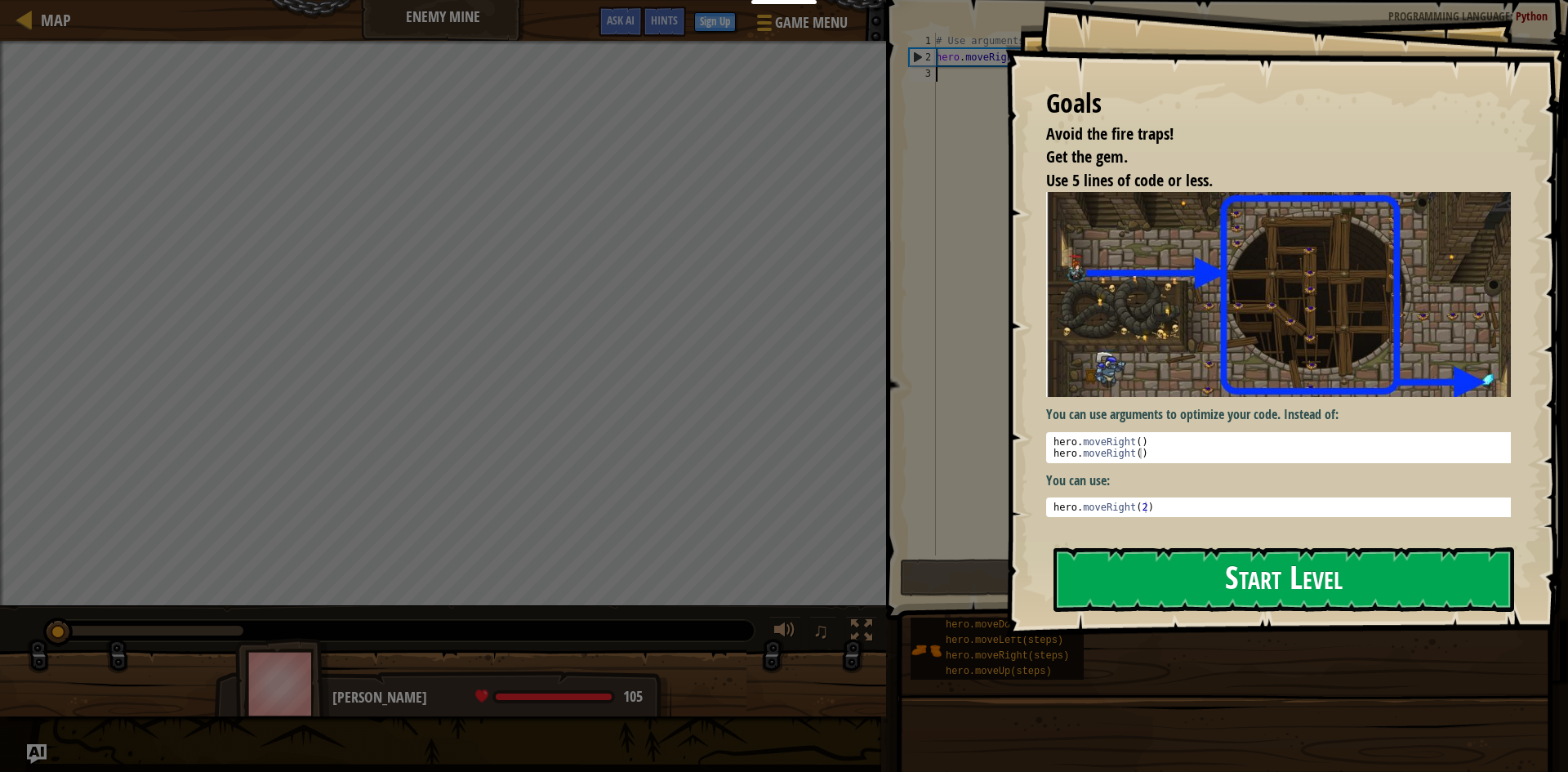
click at [1212, 571] on button "Start Level" at bounding box center [1283, 579] width 461 height 65
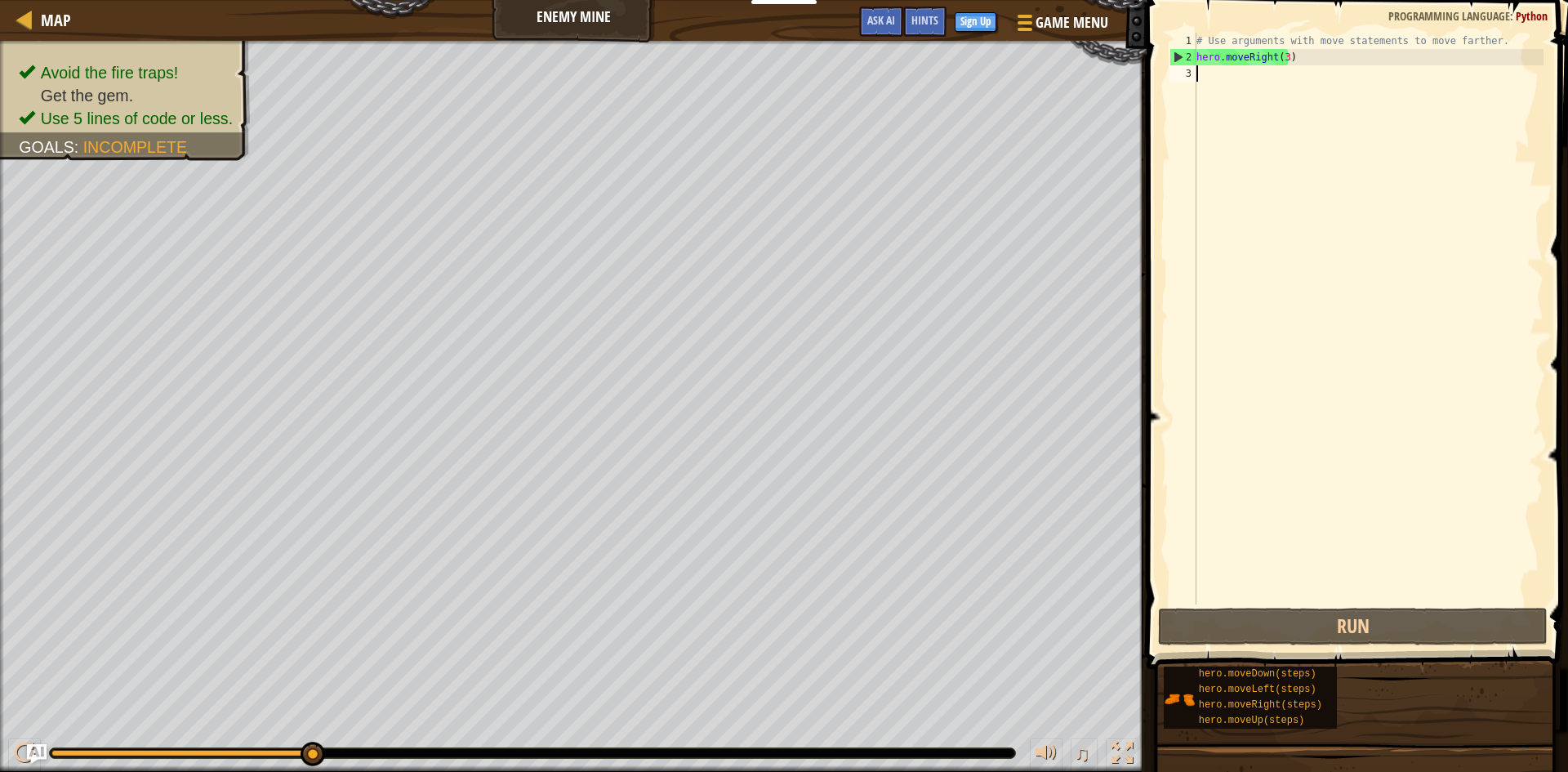
scroll to position [8, 0]
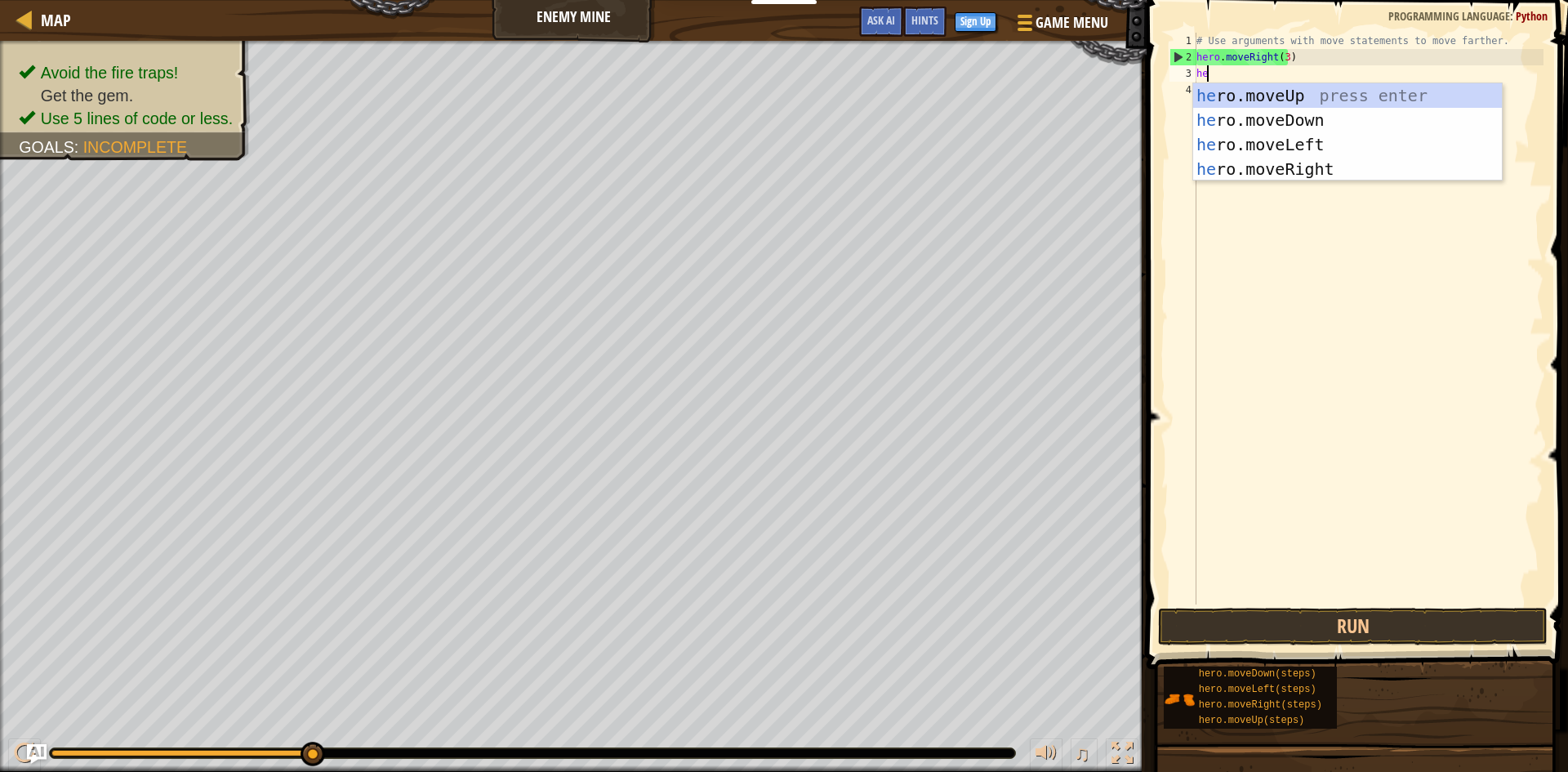
type textarea "her"
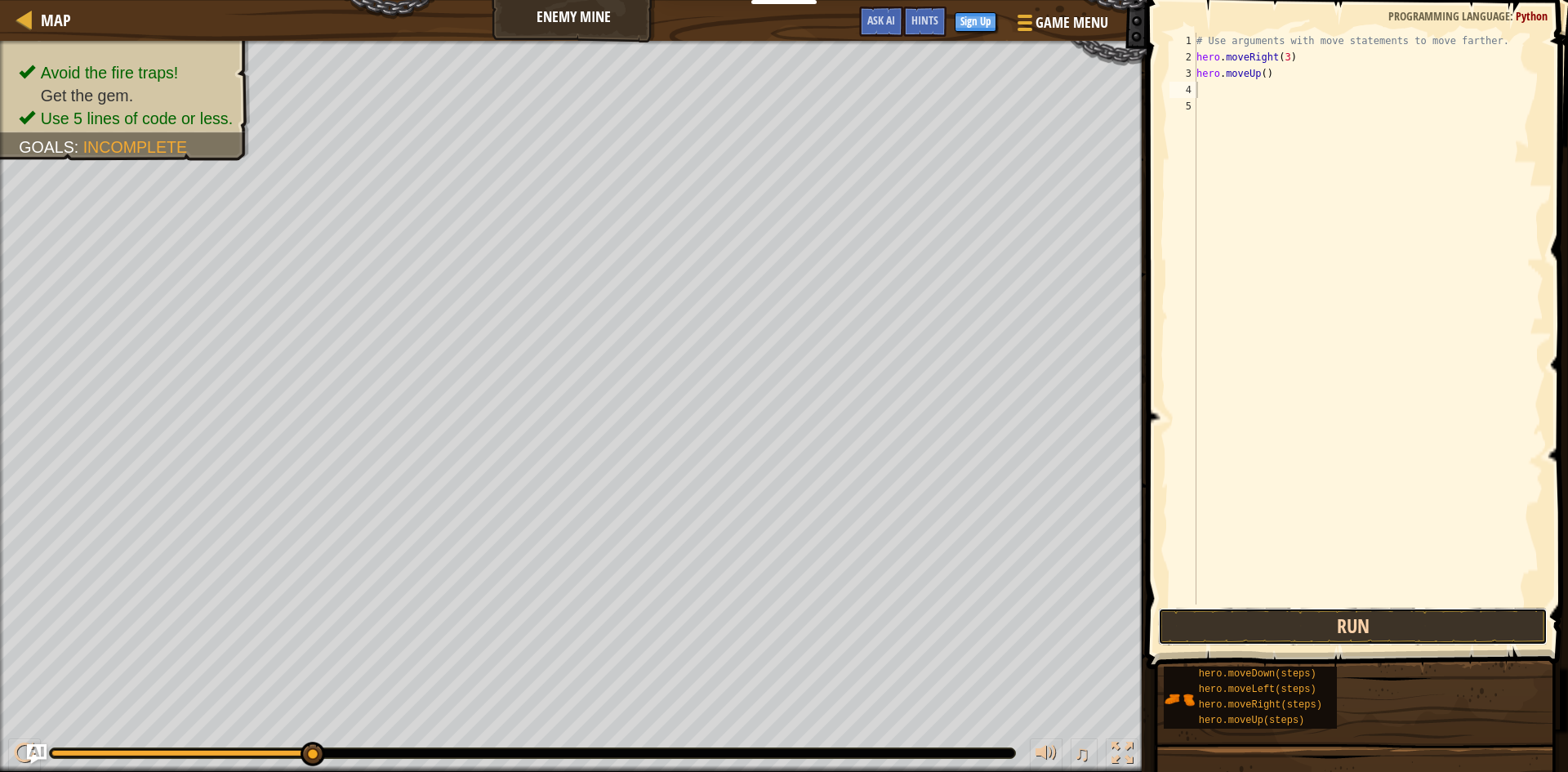
click at [1204, 622] on button "Run" at bounding box center [1352, 626] width 389 height 37
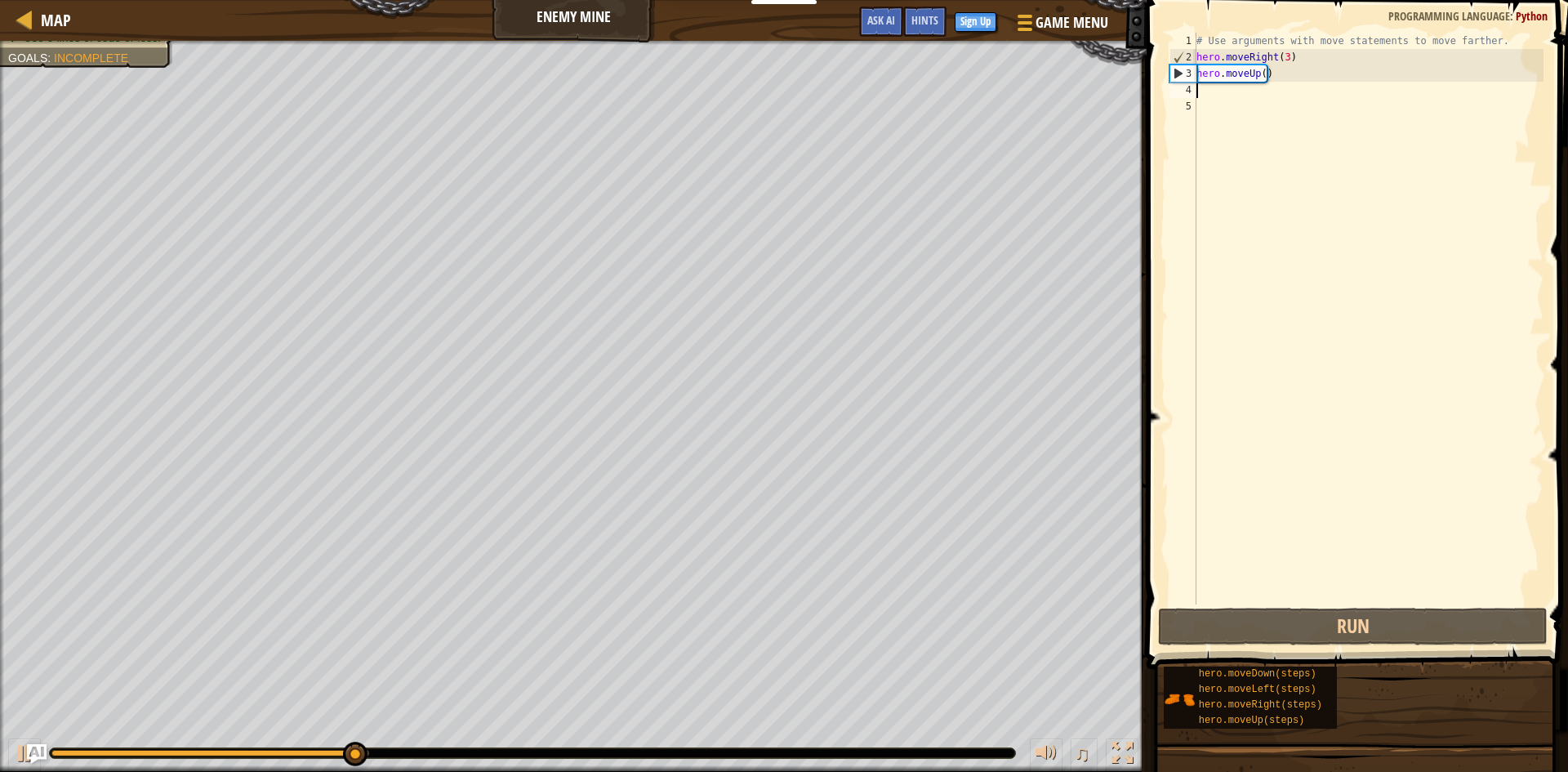
type textarea "h"
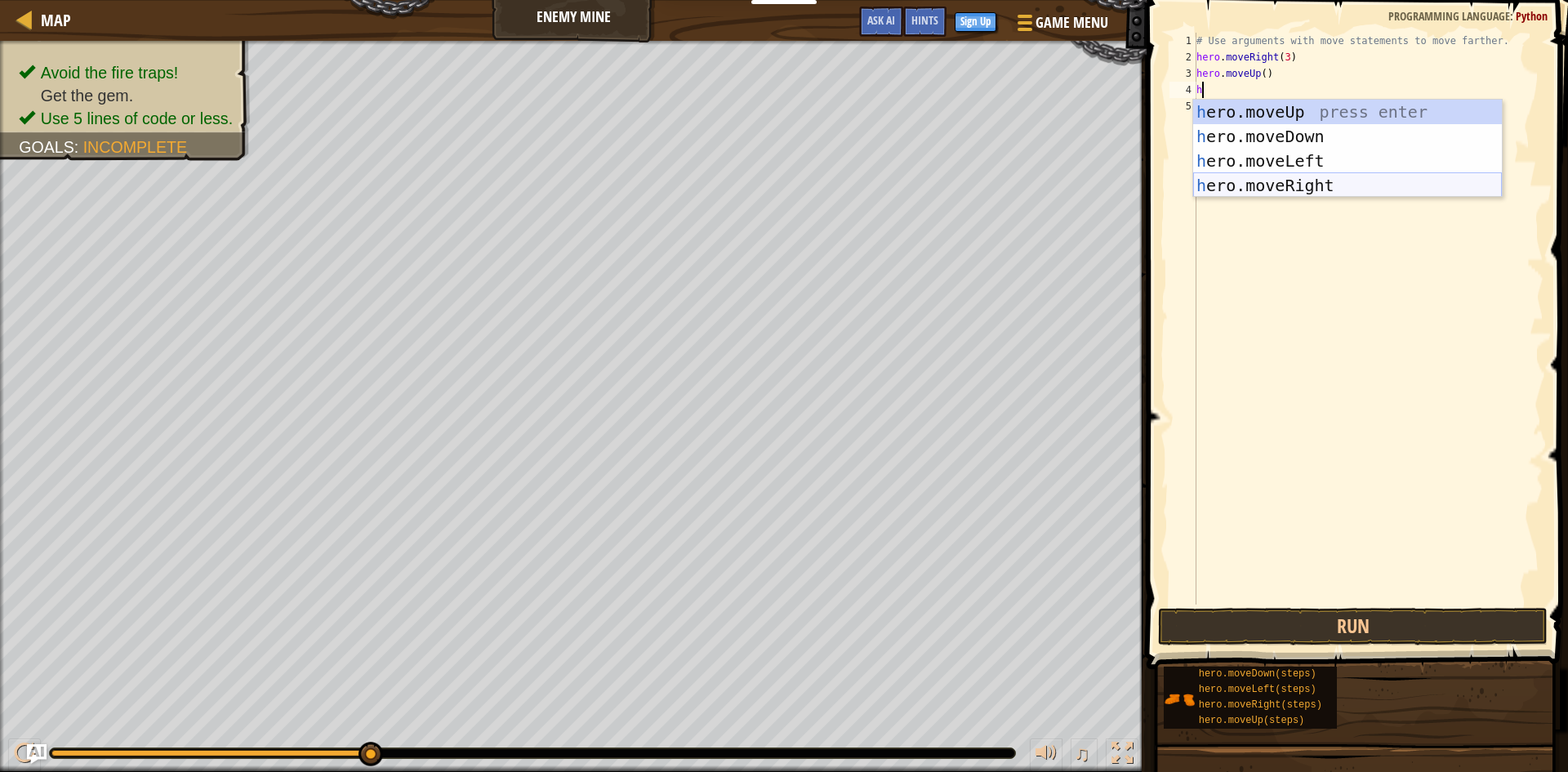
click at [1276, 189] on div "h ero.moveUp press enter h ero.moveDown press enter h ero.moveLeft press enter …" at bounding box center [1347, 173] width 308 height 147
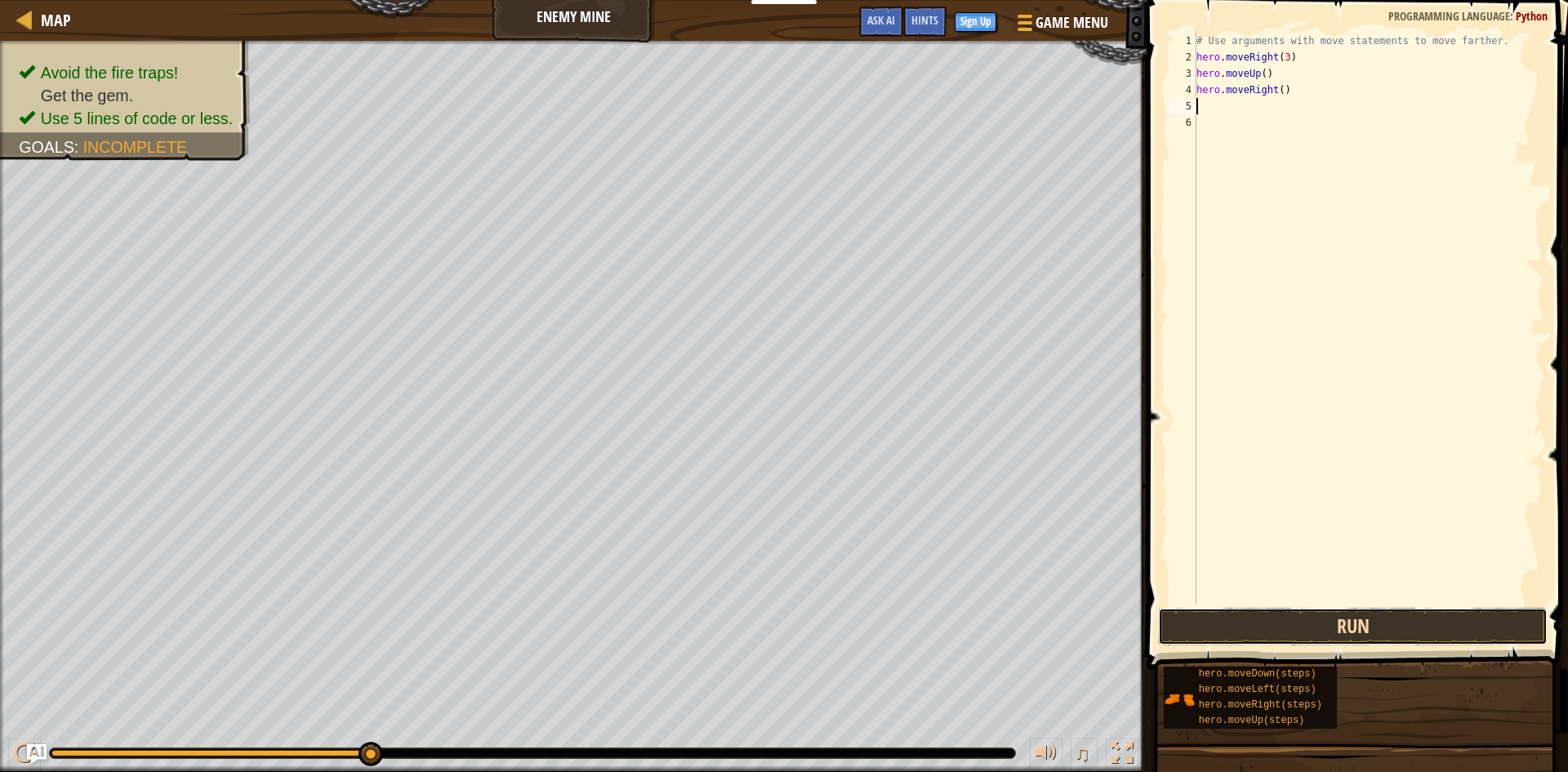
click at [1265, 637] on button "Run" at bounding box center [1352, 626] width 389 height 37
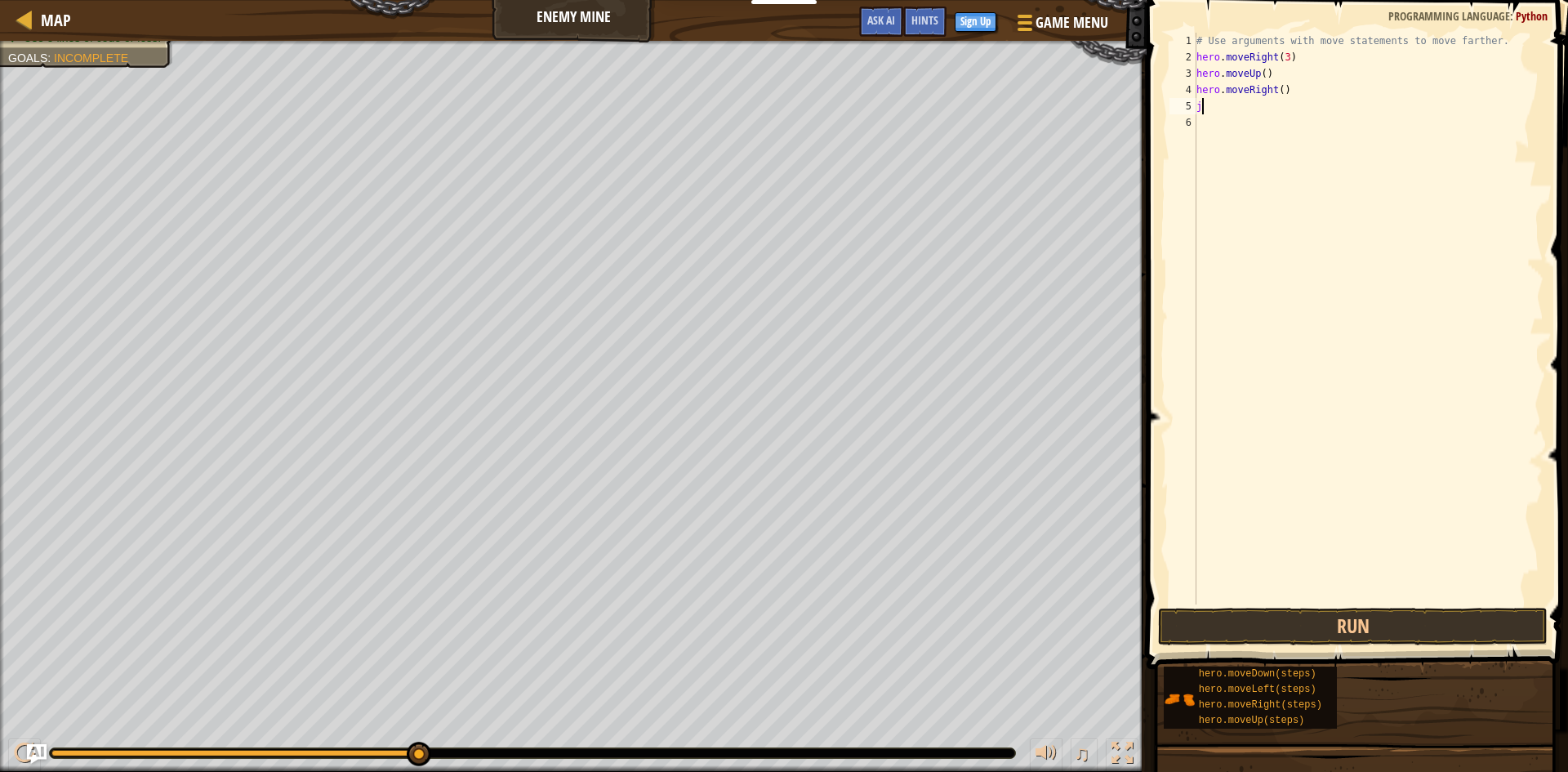
type textarea "j"
